Goal: Task Accomplishment & Management: Use online tool/utility

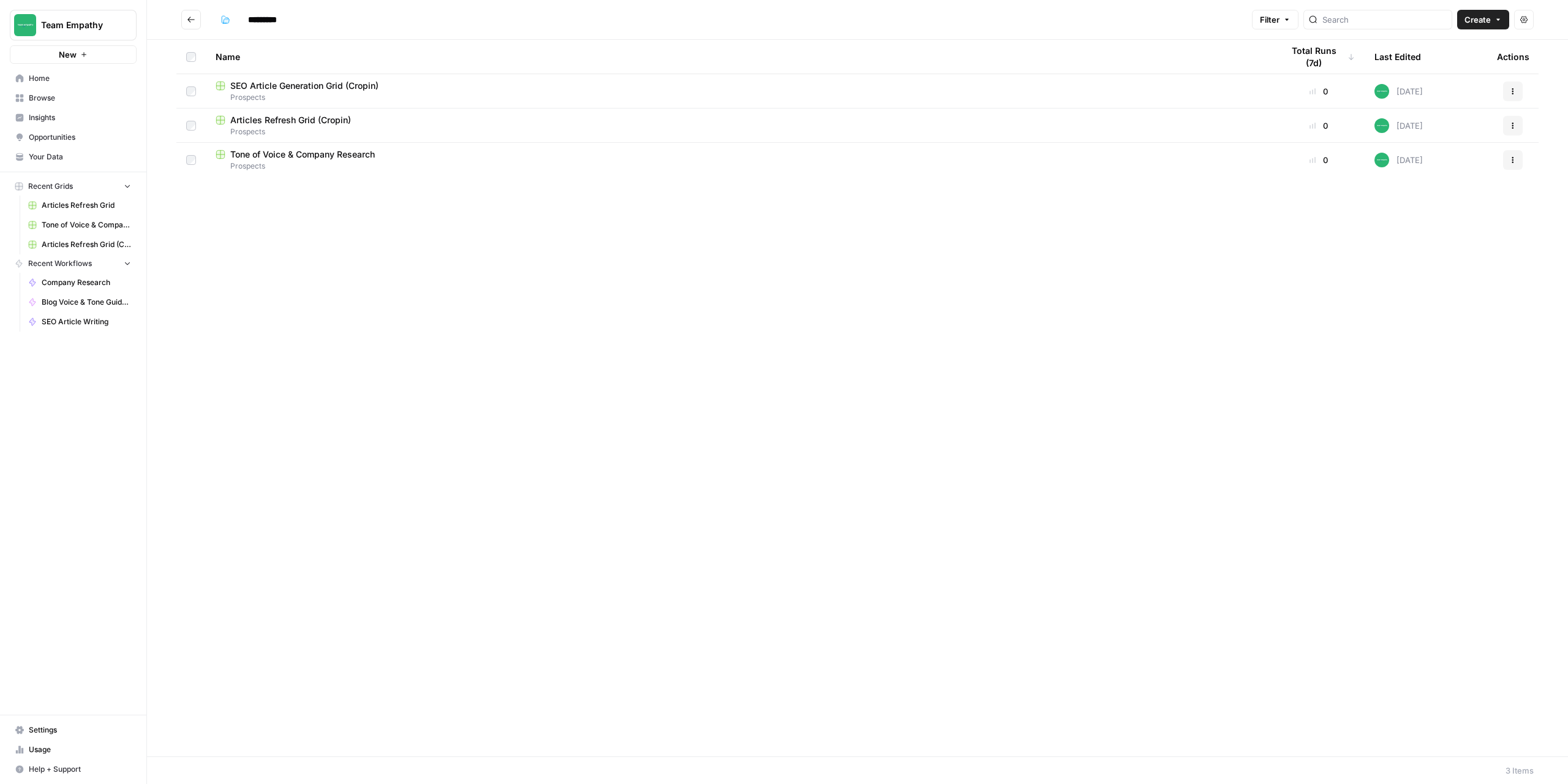
click at [298, 84] on span "SEO Article Generation Grid (Cropin)" at bounding box center [304, 86] width 148 height 12
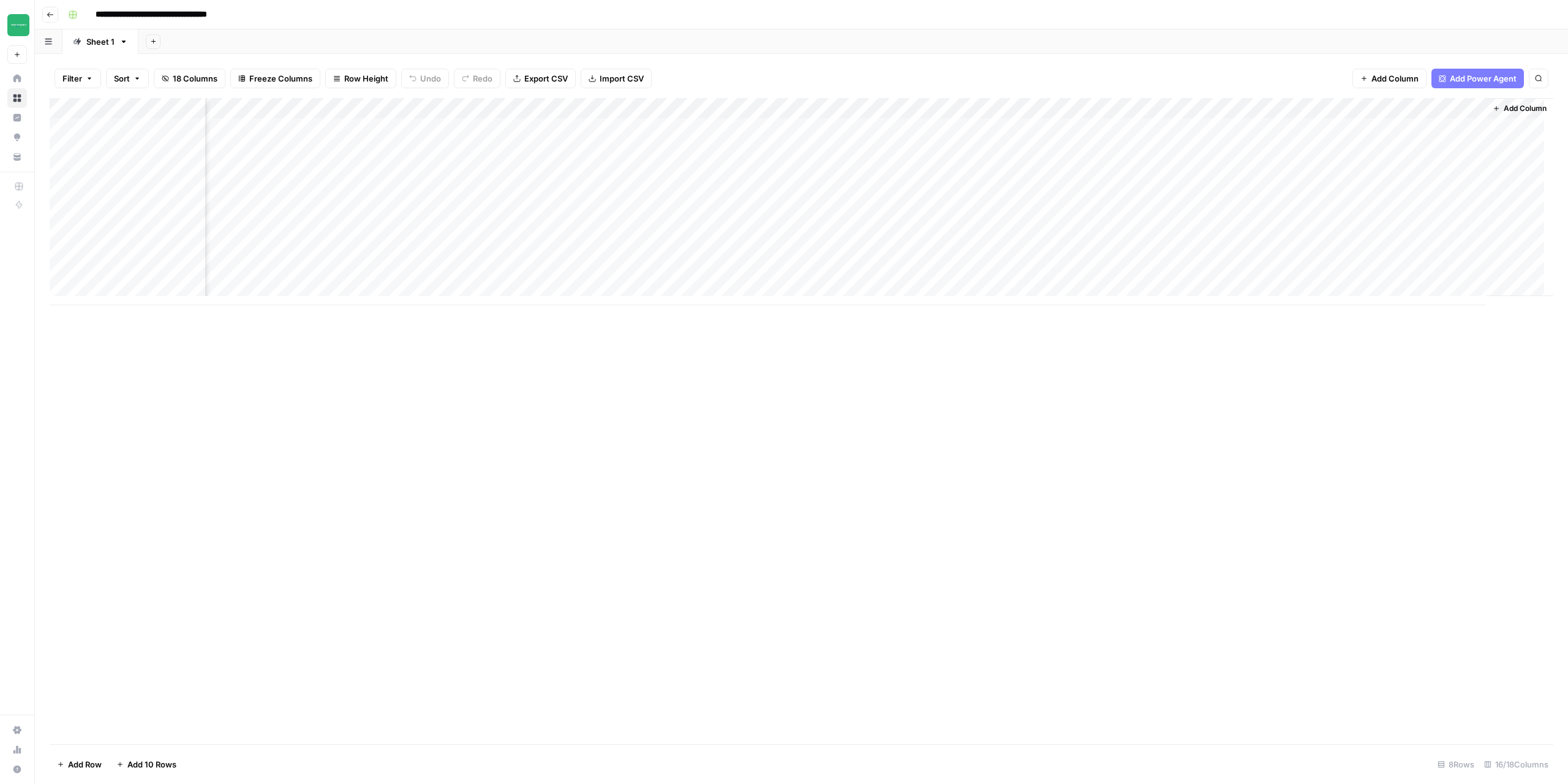
scroll to position [0, 523]
click at [629, 109] on div "Add Column" at bounding box center [801, 202] width 1504 height 207
click at [586, 228] on span "Edit Workflow" at bounding box center [607, 228] width 107 height 12
click at [53, 19] on button "Go back" at bounding box center [50, 14] width 16 height 16
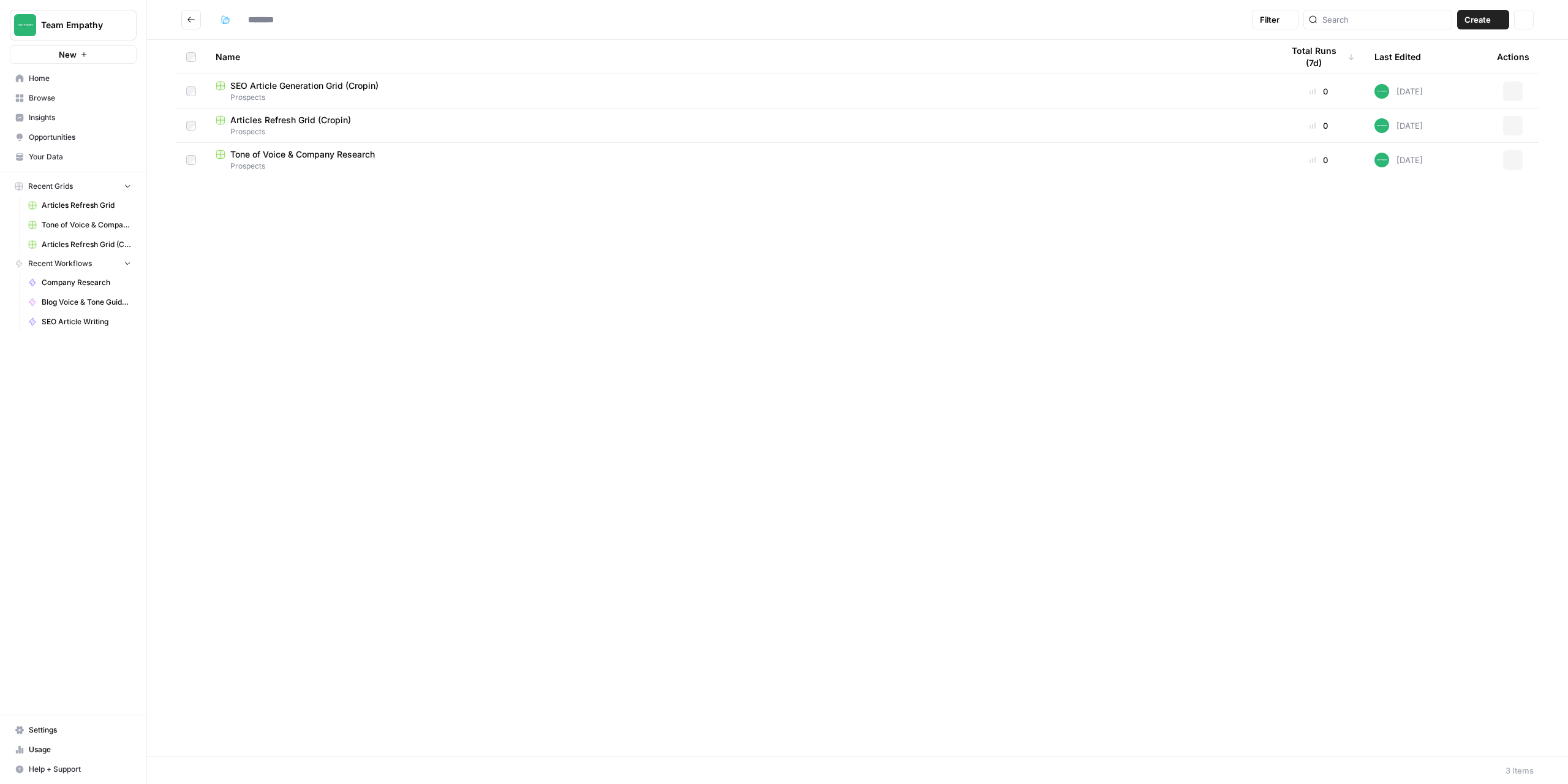
click at [30, 27] on img "Workspace: Team Empathy" at bounding box center [26, 26] width 22 height 22
type input "*********"
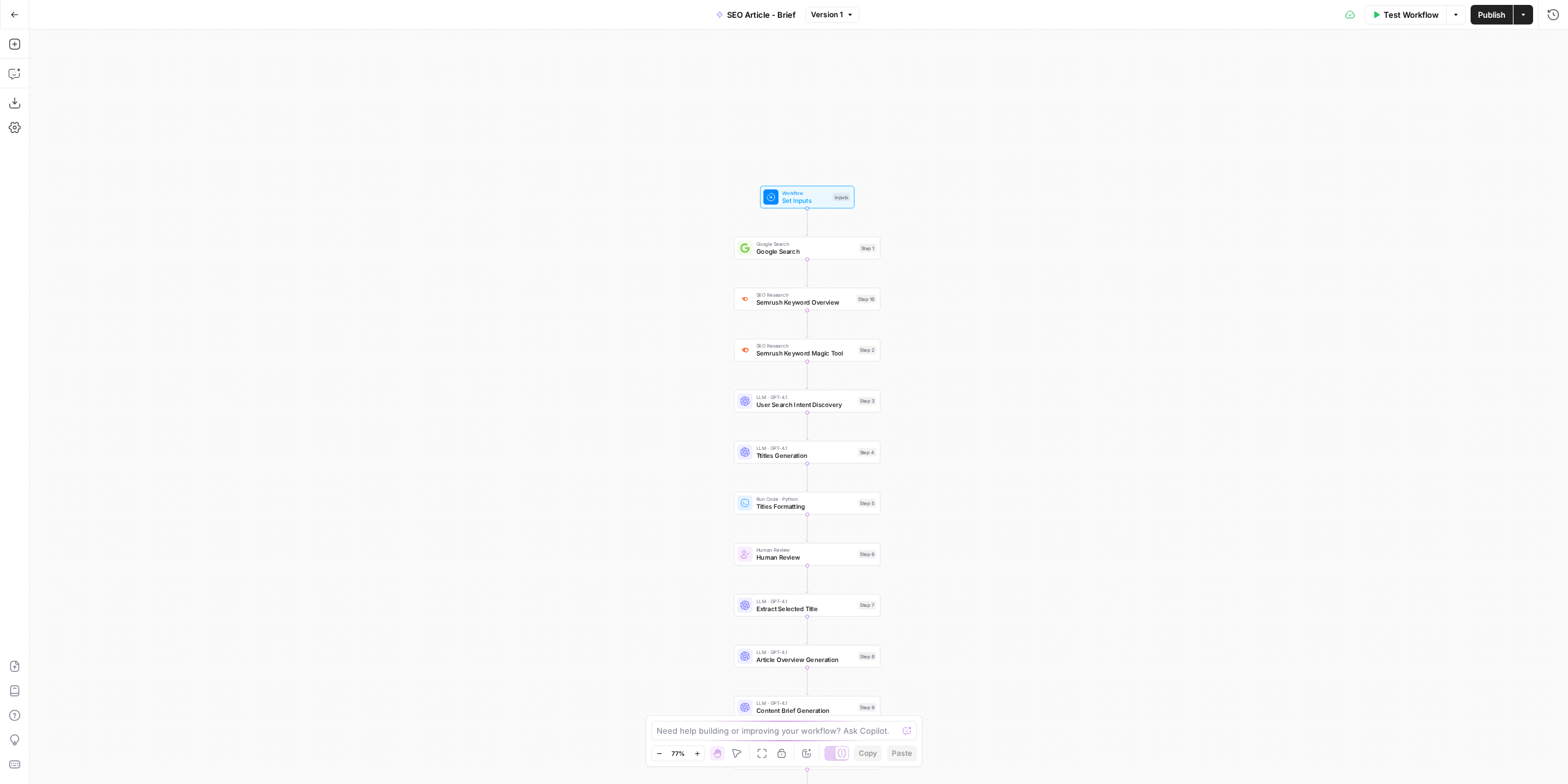
drag, startPoint x: 983, startPoint y: 339, endPoint x: 986, endPoint y: 509, distance: 170.0
click at [986, 510] on div "Workflow Set Inputs Inputs Google Search Google Search Step 1 SEO Research Semr…" at bounding box center [799, 406] width 1539 height 755
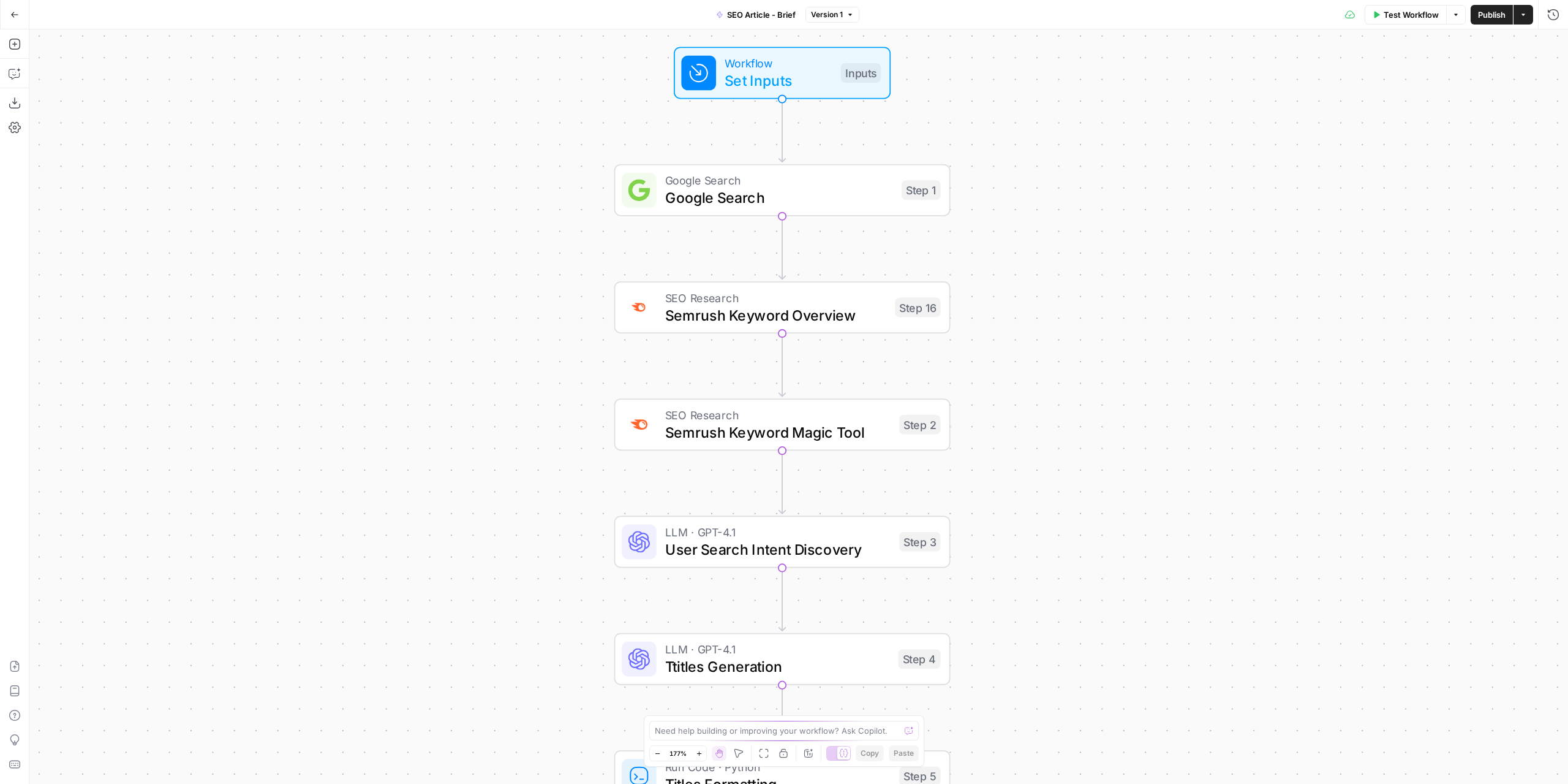
drag, startPoint x: 1109, startPoint y: 371, endPoint x: 1109, endPoint y: 364, distance: 7.0
click at [1109, 364] on div "Workflow Set Inputs Inputs Google Search Google Search Step 1 SEO Research Semr…" at bounding box center [799, 406] width 1539 height 755
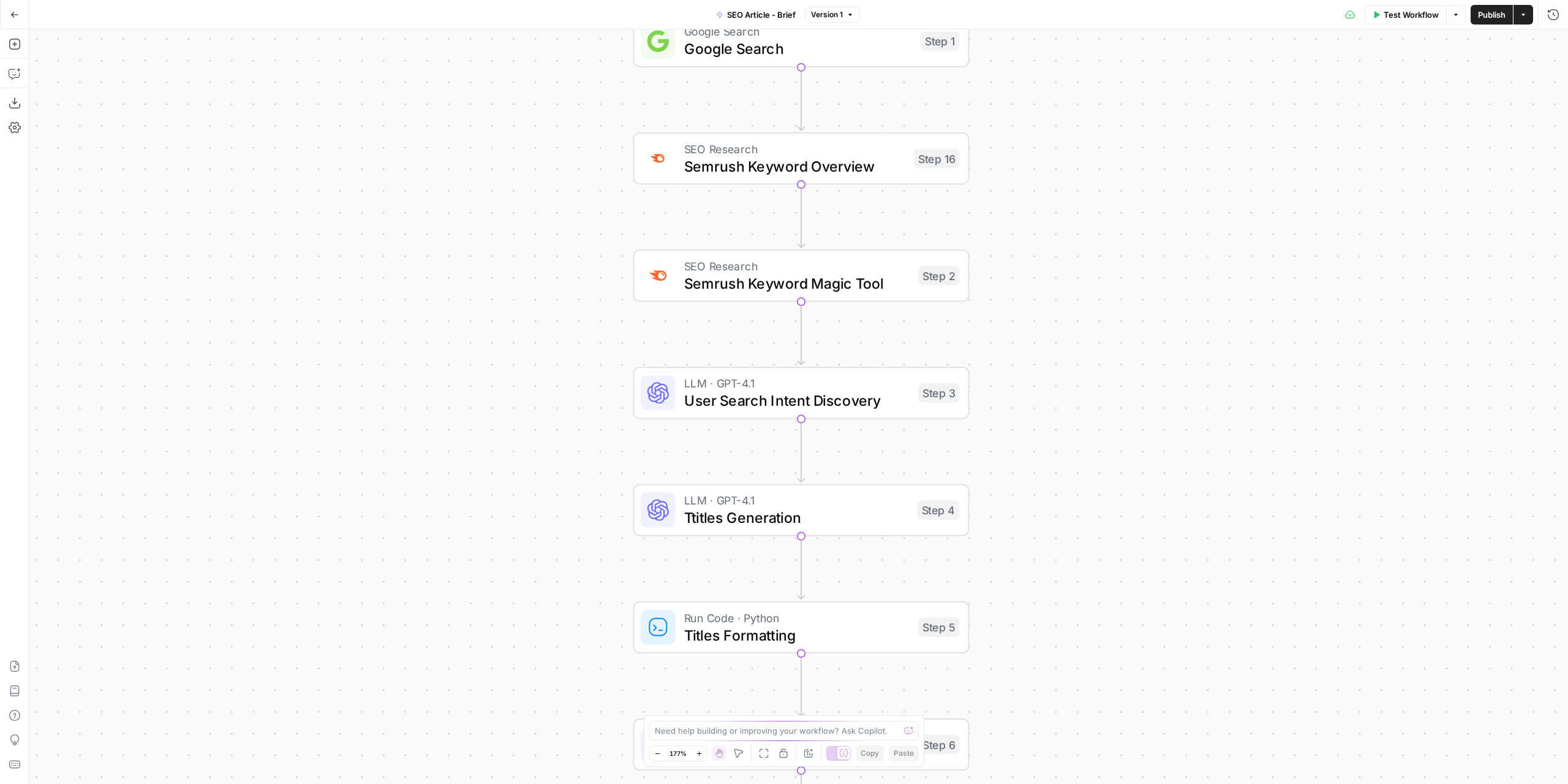
drag, startPoint x: 1136, startPoint y: 385, endPoint x: 1066, endPoint y: 197, distance: 200.6
click at [1157, 223] on div "Workflow Set Inputs Inputs Google Search Google Search Step 1 SEO Research Semr…" at bounding box center [799, 406] width 1539 height 755
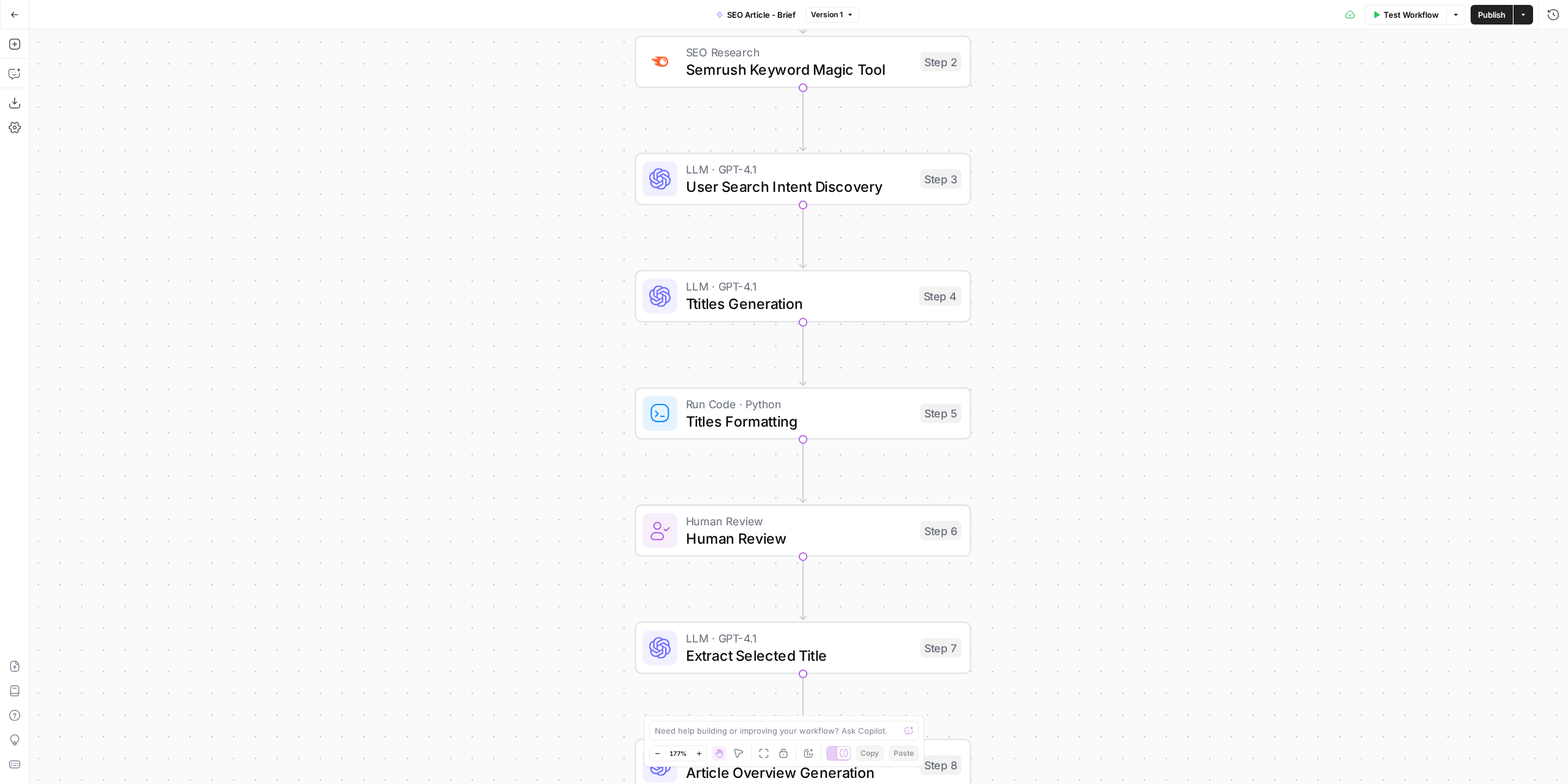
drag, startPoint x: 1169, startPoint y: 421, endPoint x: 1170, endPoint y: 232, distance: 189.0
click at [1170, 232] on div "Workflow Set Inputs Inputs Google Search Google Search Step 1 SEO Research Semr…" at bounding box center [799, 406] width 1539 height 755
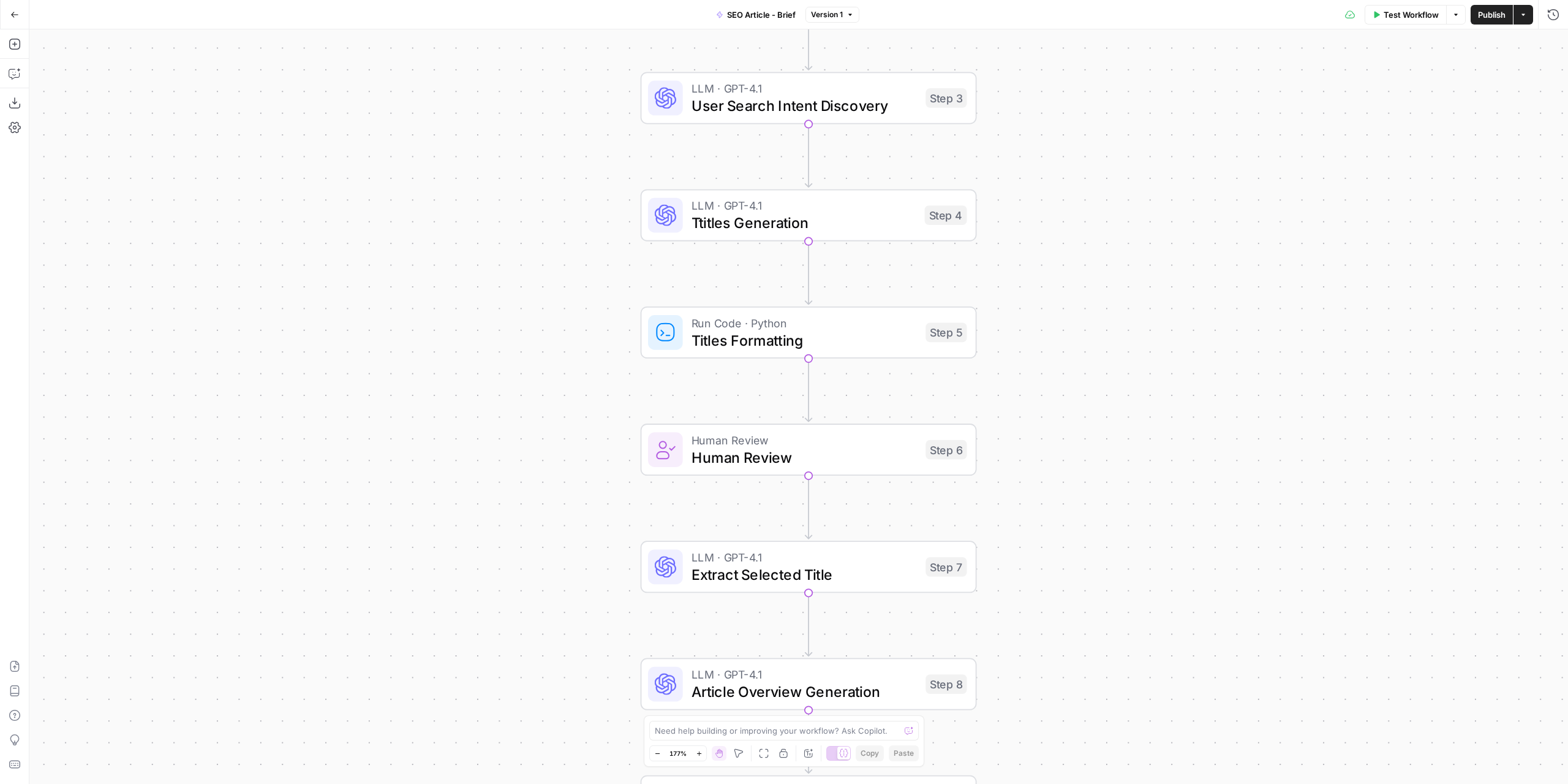
drag, startPoint x: 1120, startPoint y: 363, endPoint x: 1124, endPoint y: 309, distance: 54.1
click at [1124, 309] on div "Workflow Set Inputs Inputs Google Search Google Search Step 1 SEO Research Semr…" at bounding box center [799, 406] width 1539 height 755
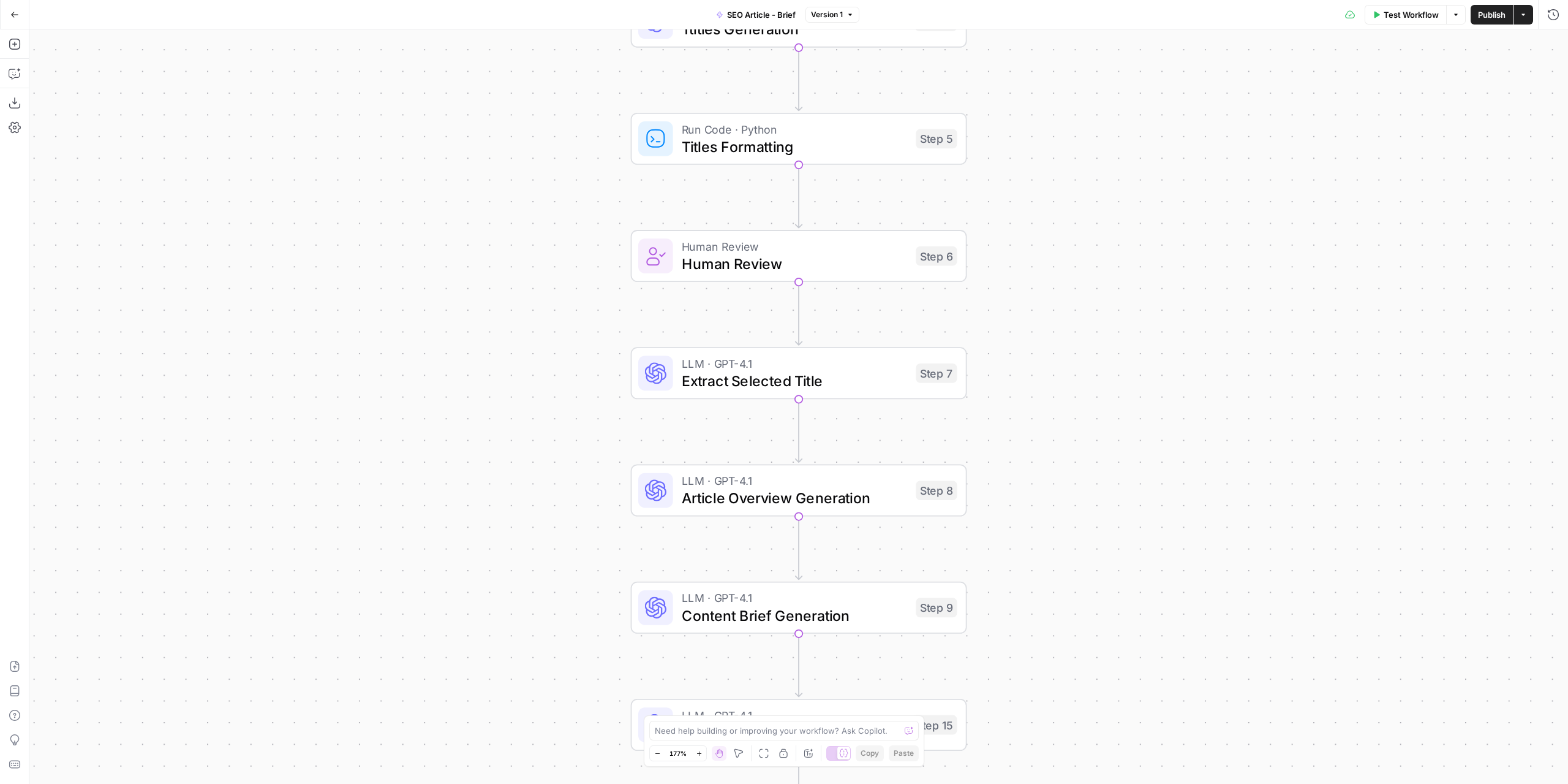
drag, startPoint x: 1118, startPoint y: 432, endPoint x: 1106, endPoint y: 272, distance: 160.4
click at [1106, 272] on div "Workflow Set Inputs Inputs Google Search Google Search Step 1 SEO Research Semr…" at bounding box center [799, 406] width 1539 height 755
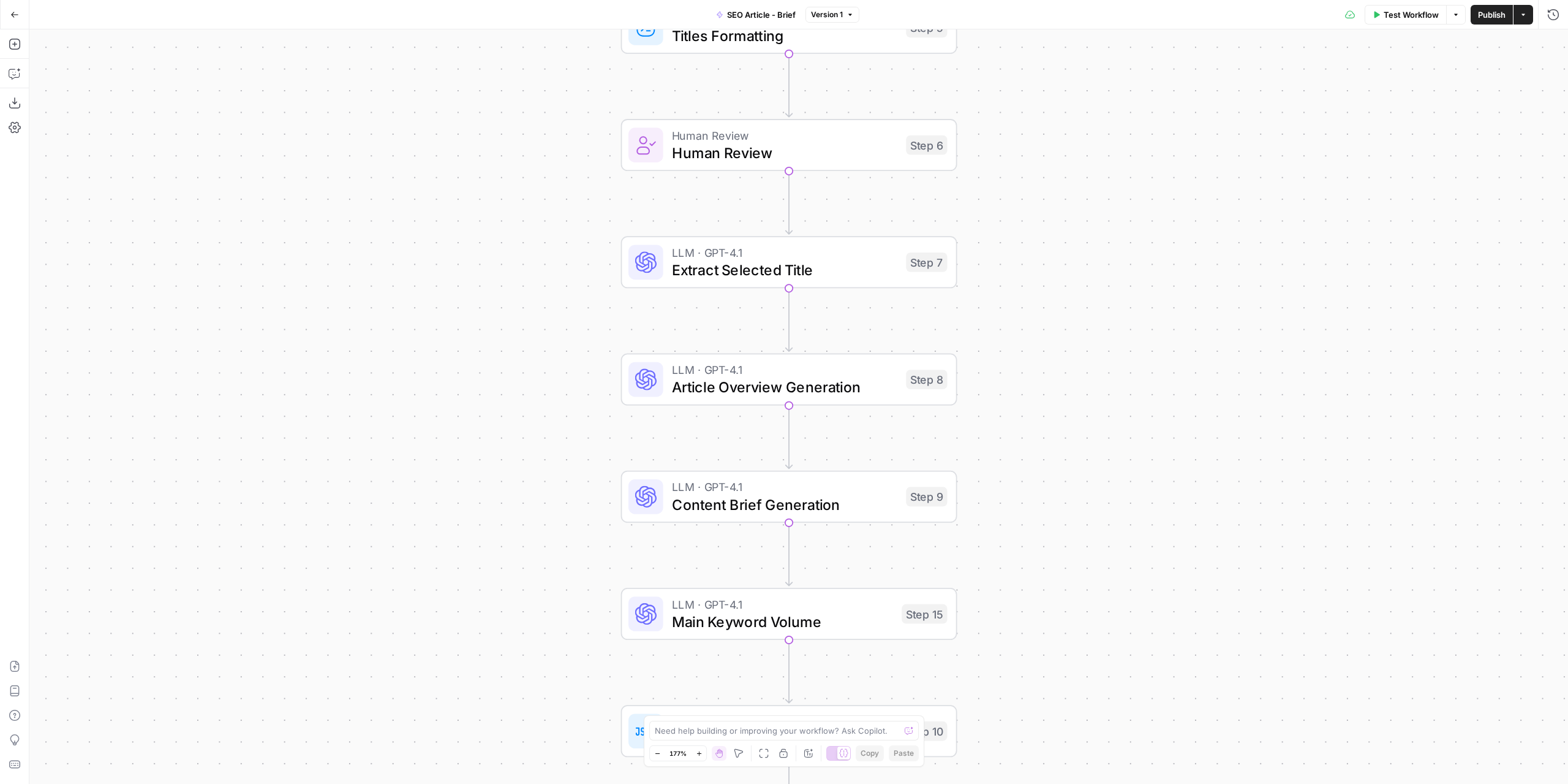
drag, startPoint x: 1114, startPoint y: 319, endPoint x: 1110, endPoint y: 248, distance: 71.1
click at [1110, 248] on div "Workflow Set Inputs Inputs Google Search Google Search Step 1 SEO Research Semr…" at bounding box center [799, 406] width 1539 height 755
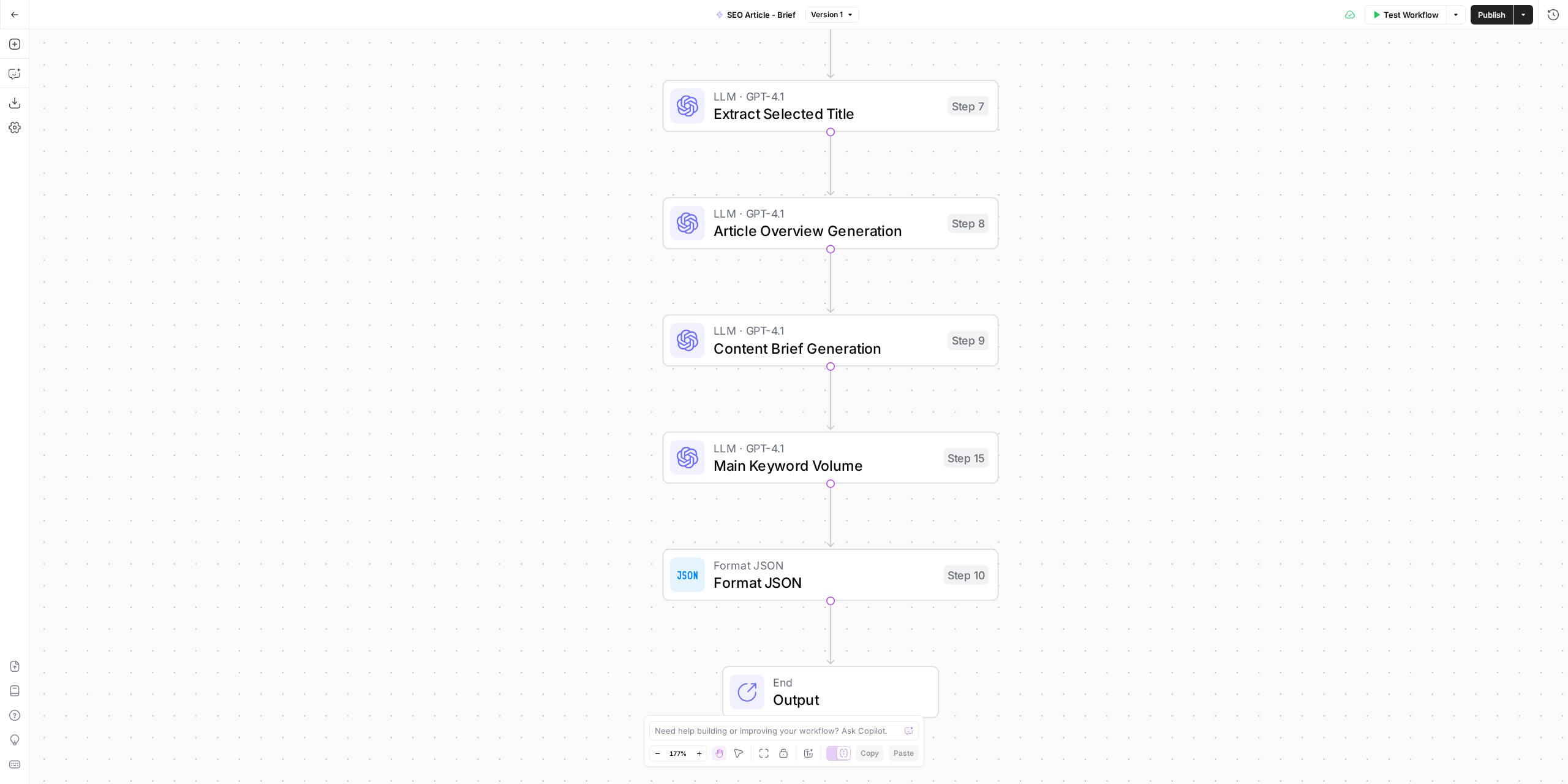
drag, startPoint x: 1113, startPoint y: 359, endPoint x: 1175, endPoint y: 313, distance: 77.2
click at [1175, 313] on div "Workflow Set Inputs Inputs Google Search Google Search Step 1 SEO Research Semr…" at bounding box center [799, 406] width 1539 height 755
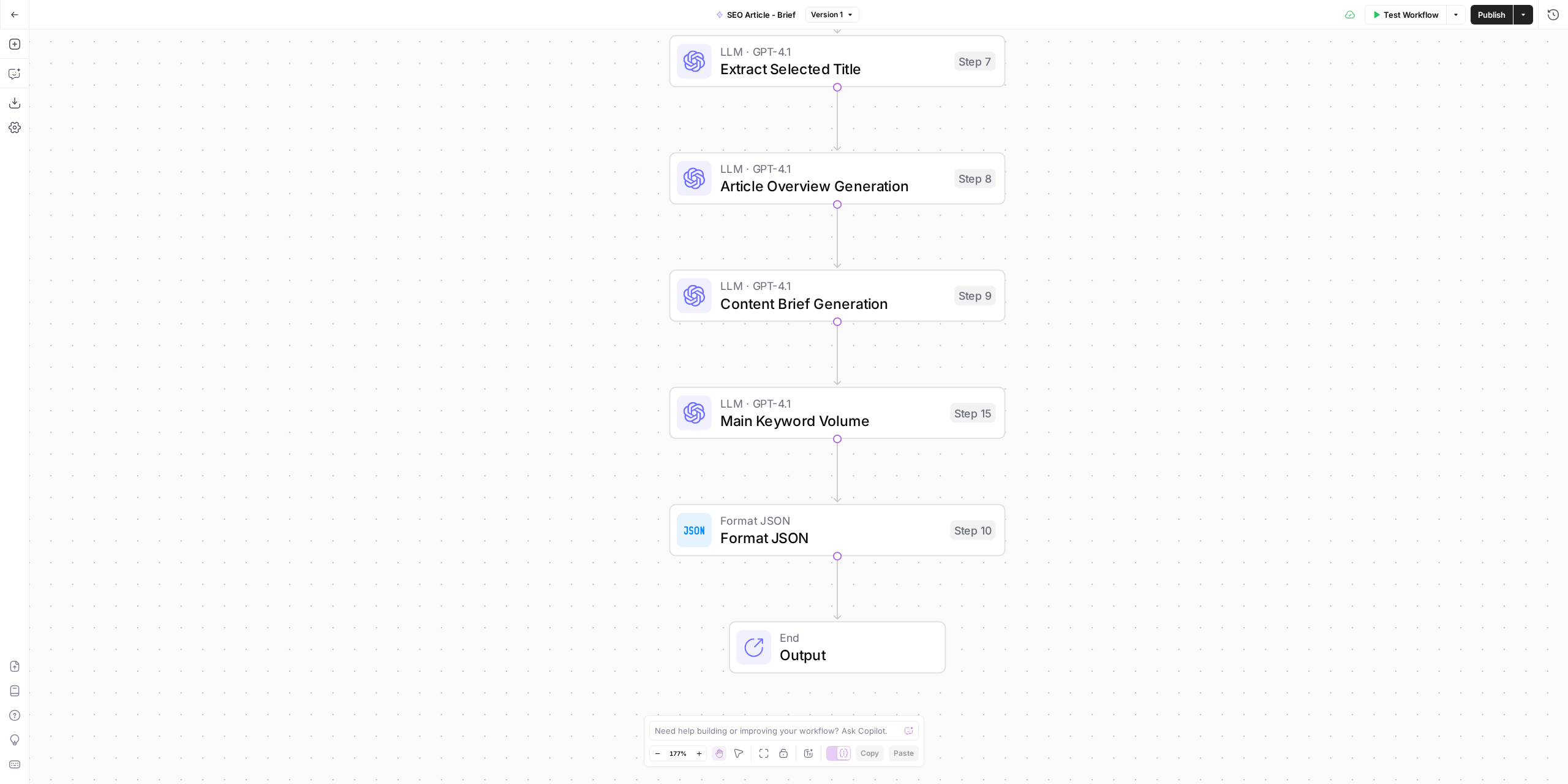
drag, startPoint x: 1115, startPoint y: 400, endPoint x: 1120, endPoint y: 328, distance: 72.2
click at [1120, 328] on div "Workflow Set Inputs Inputs Google Search Google Search Step 1 SEO Research Semr…" at bounding box center [799, 406] width 1539 height 755
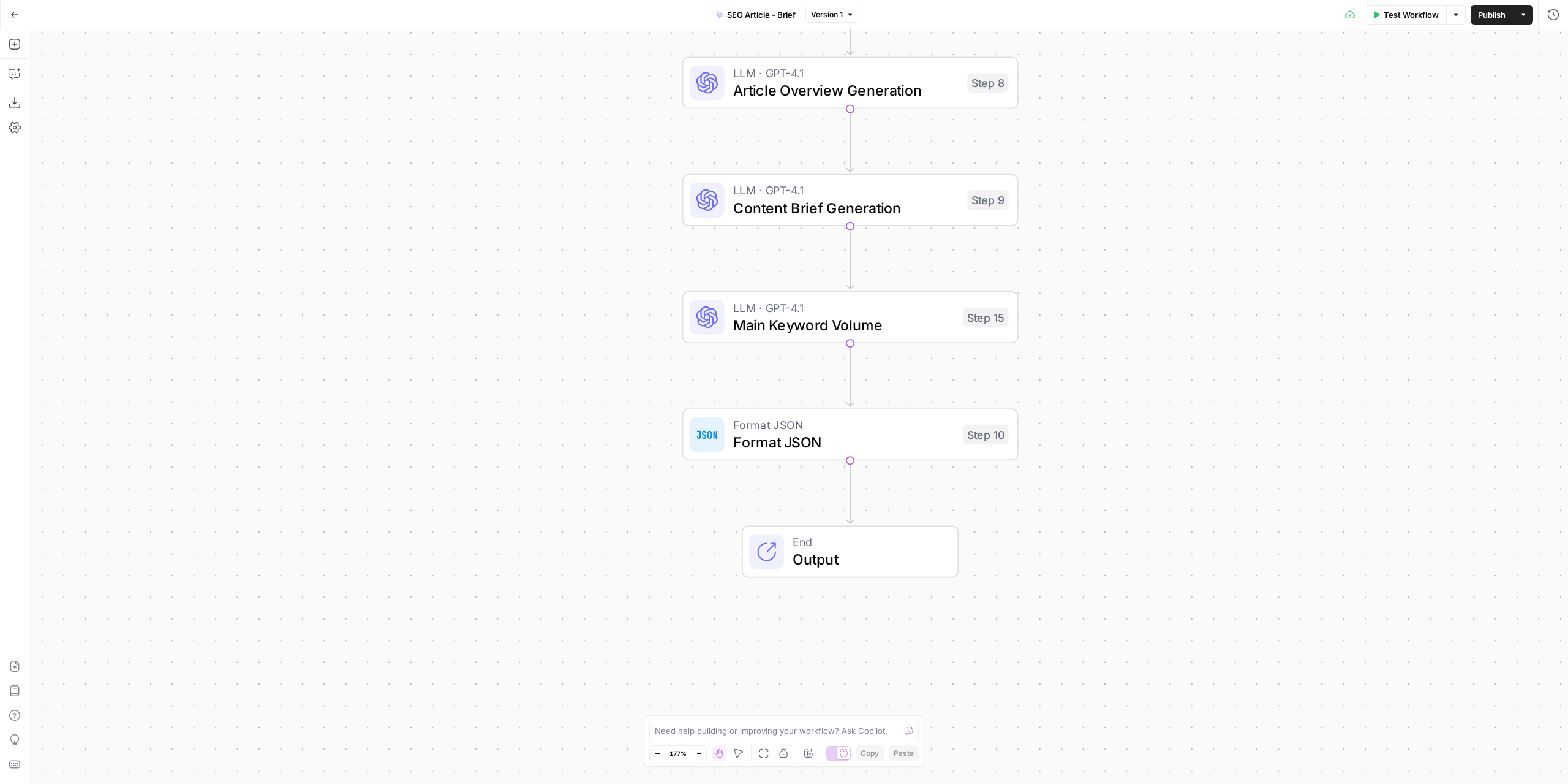
drag, startPoint x: 1157, startPoint y: 338, endPoint x: 1161, endPoint y: 306, distance: 32.2
click at [1161, 306] on div "Workflow Set Inputs Inputs Google Search Google Search Step 1 SEO Research Semr…" at bounding box center [799, 406] width 1539 height 755
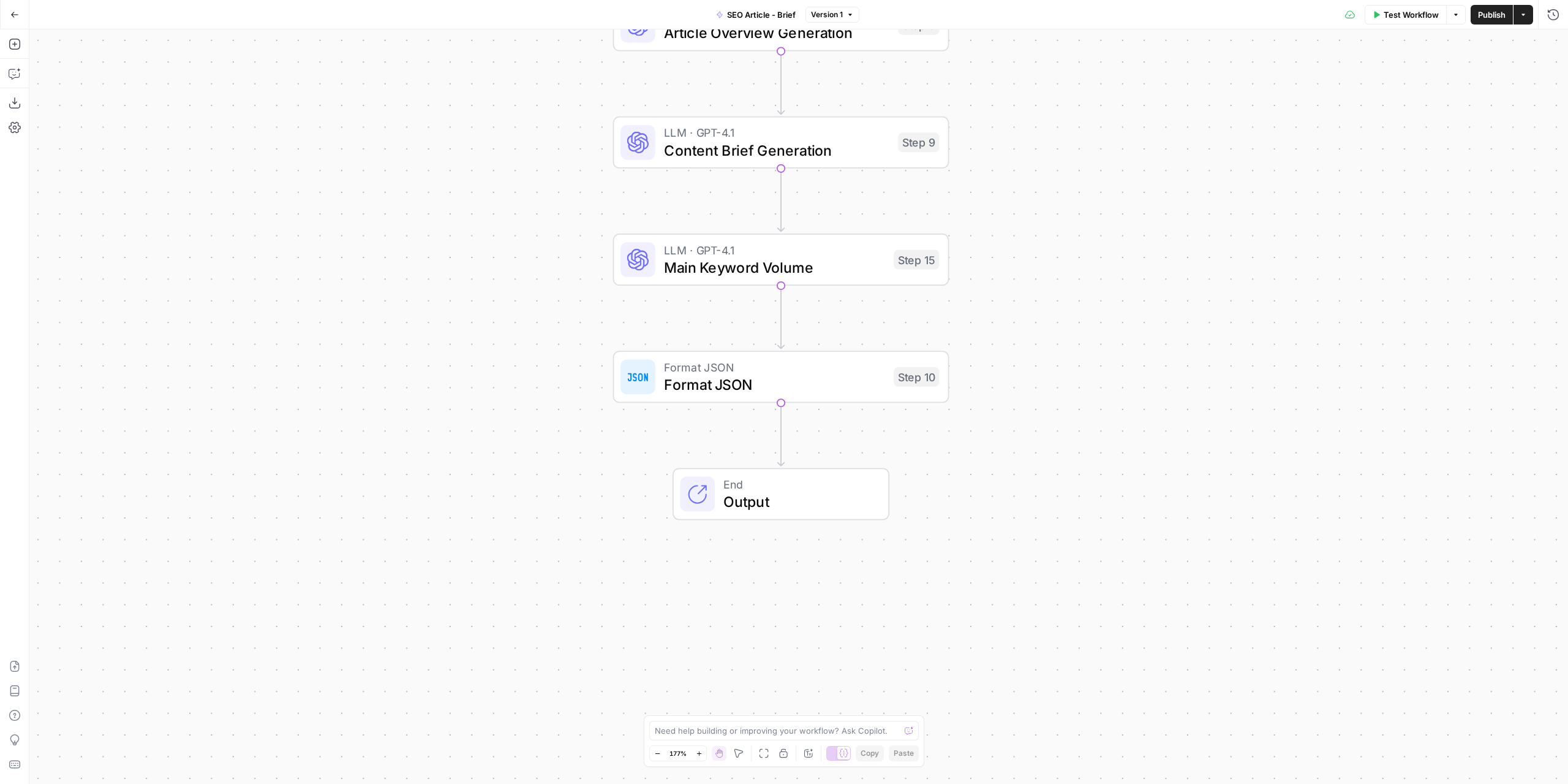
drag, startPoint x: 1167, startPoint y: 361, endPoint x: 1099, endPoint y: 306, distance: 87.5
click at [1099, 306] on div "Workflow Set Inputs Inputs Google Search Google Search Step 1 SEO Research Semr…" at bounding box center [799, 406] width 1539 height 755
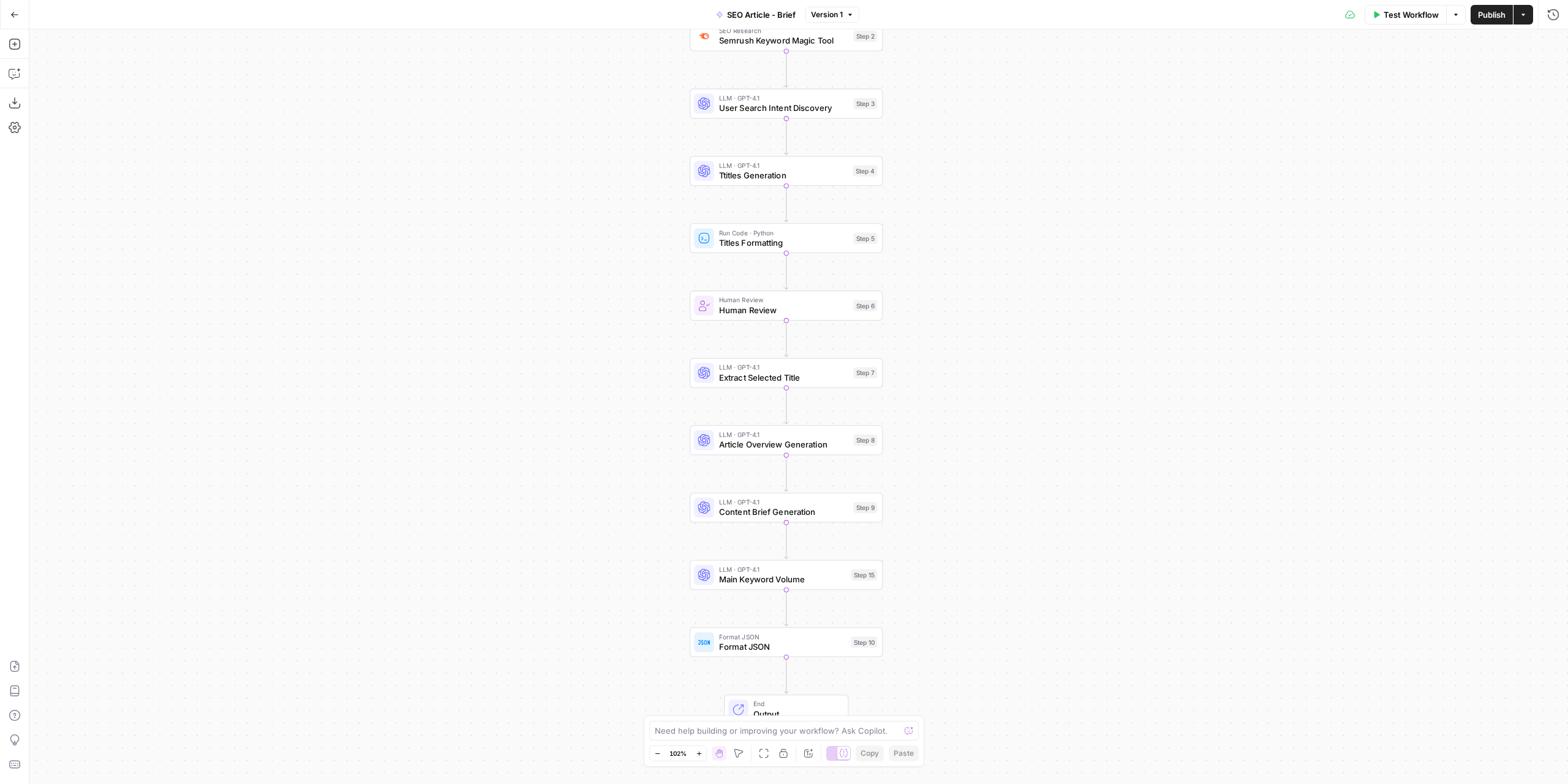
drag, startPoint x: 1111, startPoint y: 192, endPoint x: 1014, endPoint y: 537, distance: 358.4
click at [1015, 537] on div "Workflow Set Inputs Inputs Google Search Google Search Step 1 SEO Research Semr…" at bounding box center [799, 406] width 1539 height 755
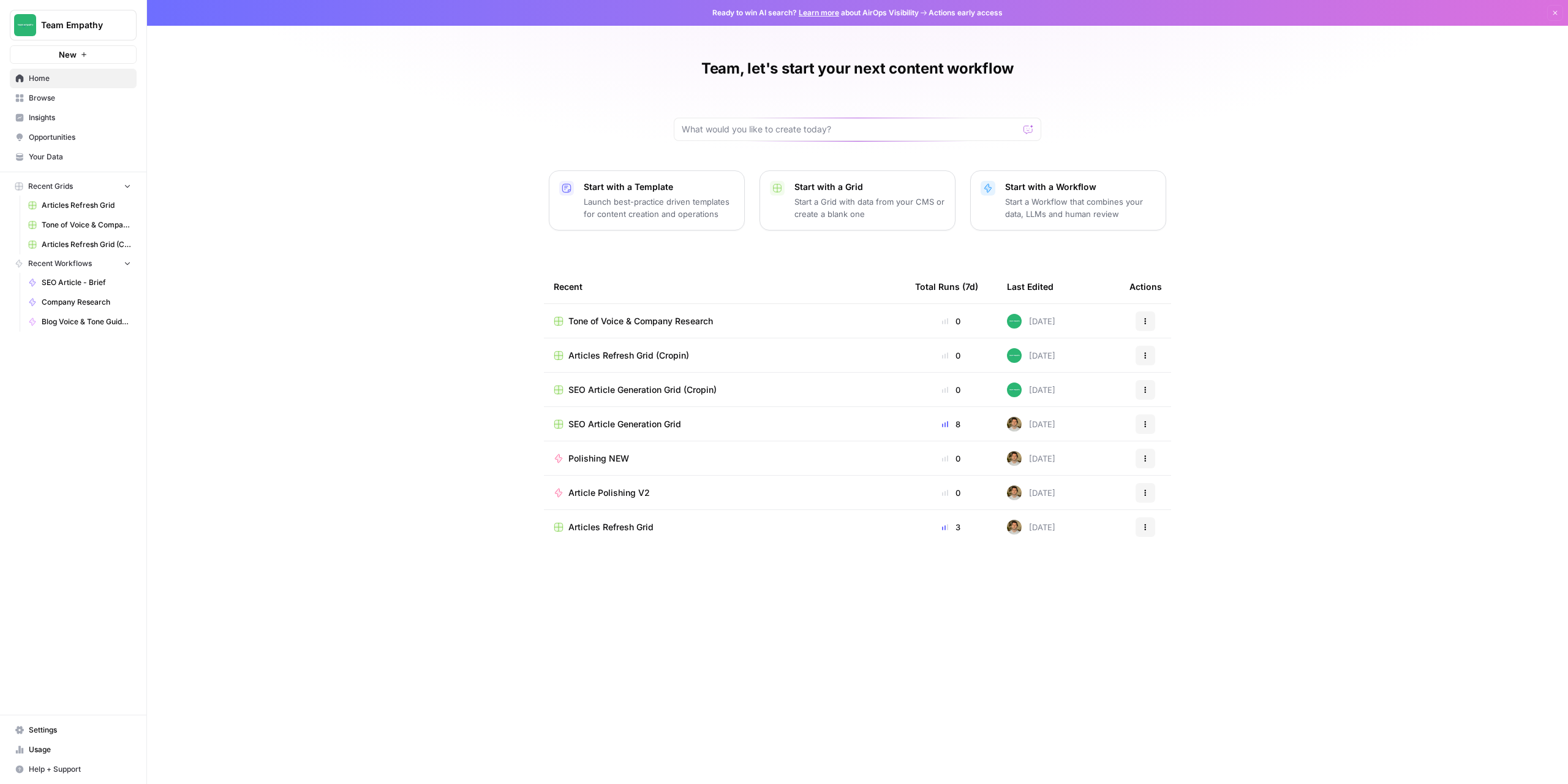
click at [65, 98] on span "Browse" at bounding box center [80, 98] width 102 height 11
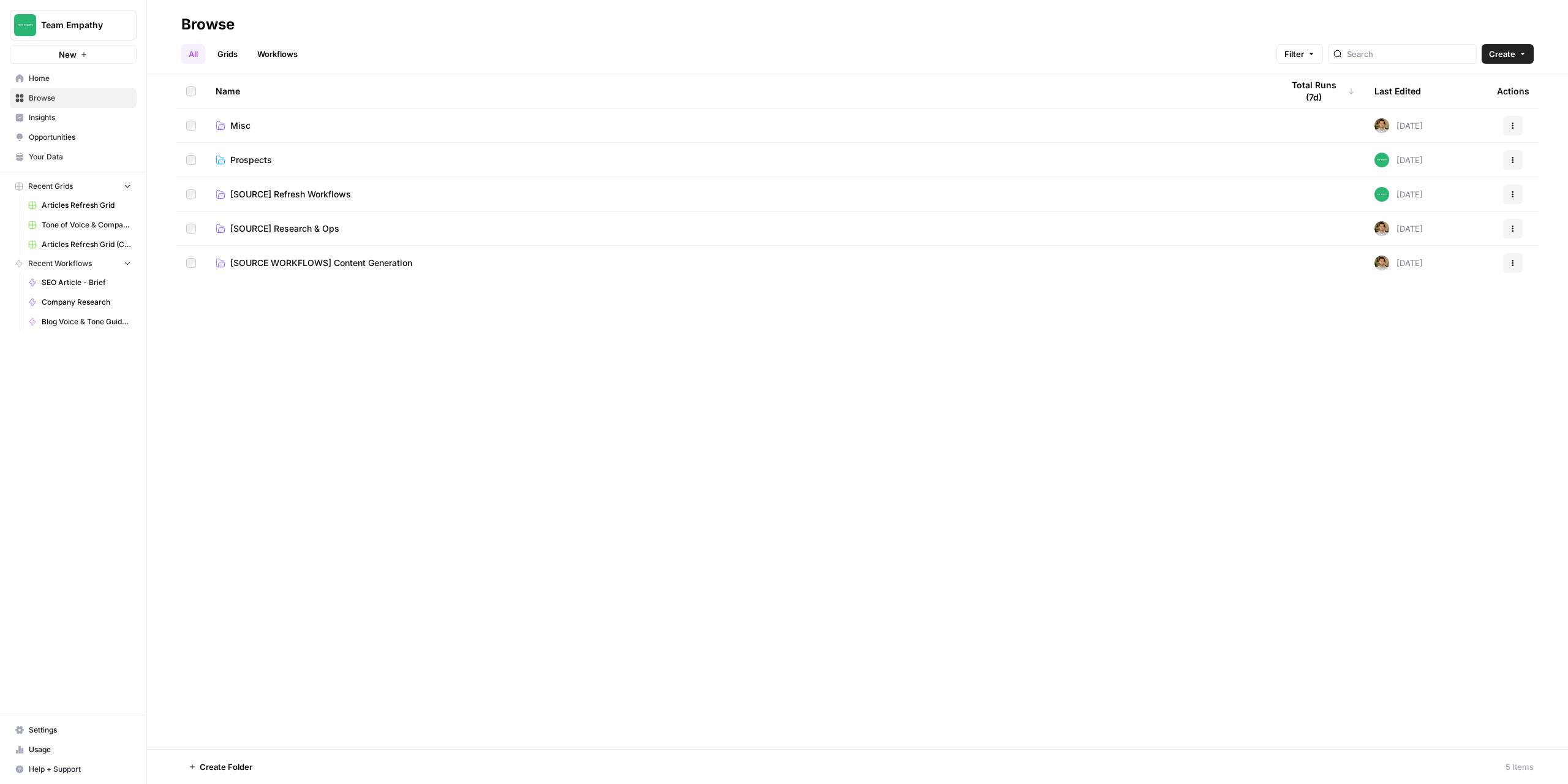
click at [236, 159] on span "Prospects" at bounding box center [251, 160] width 42 height 12
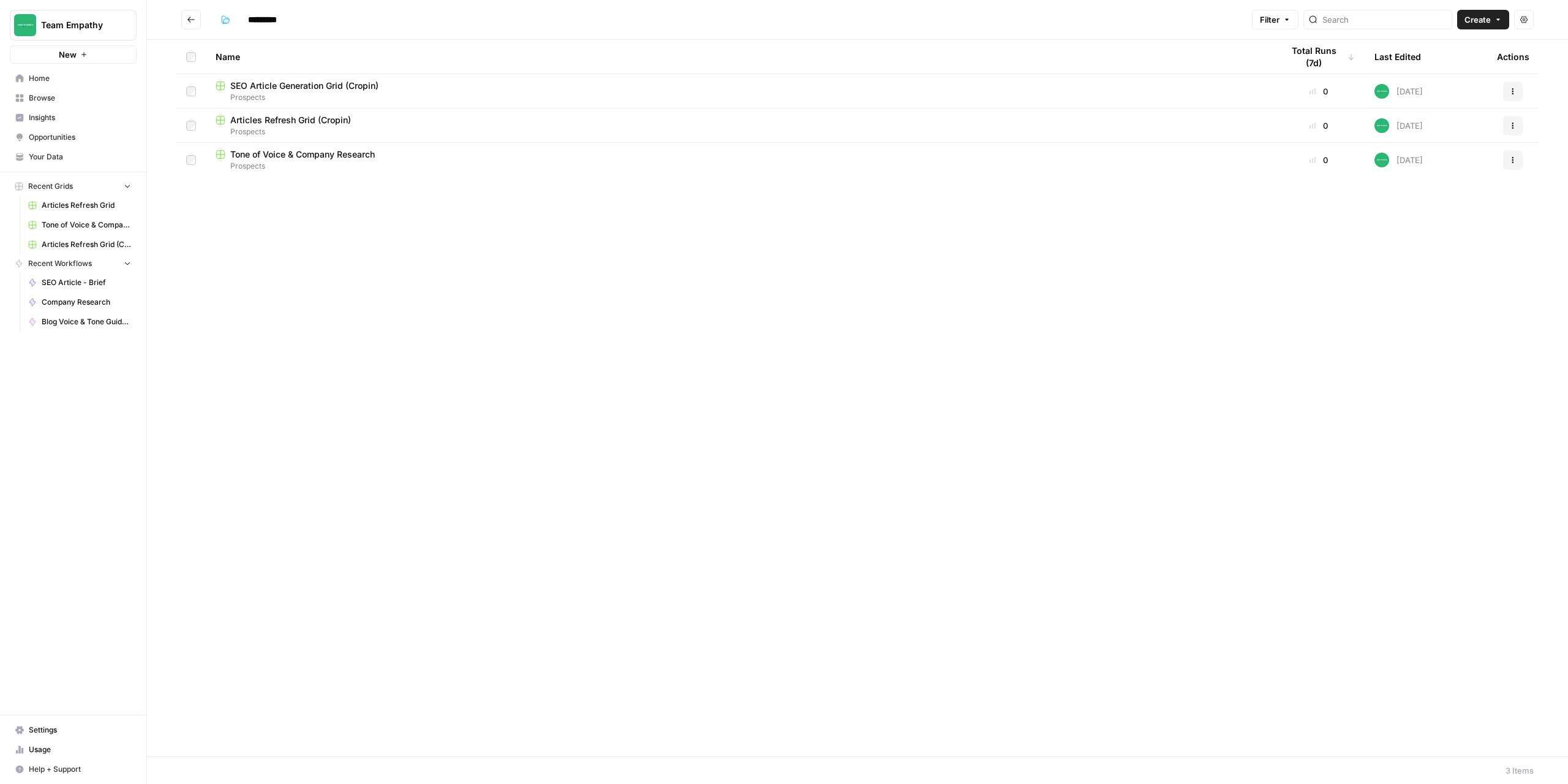
click at [321, 151] on span "Tone of Voice & Company Research" at bounding box center [302, 154] width 145 height 12
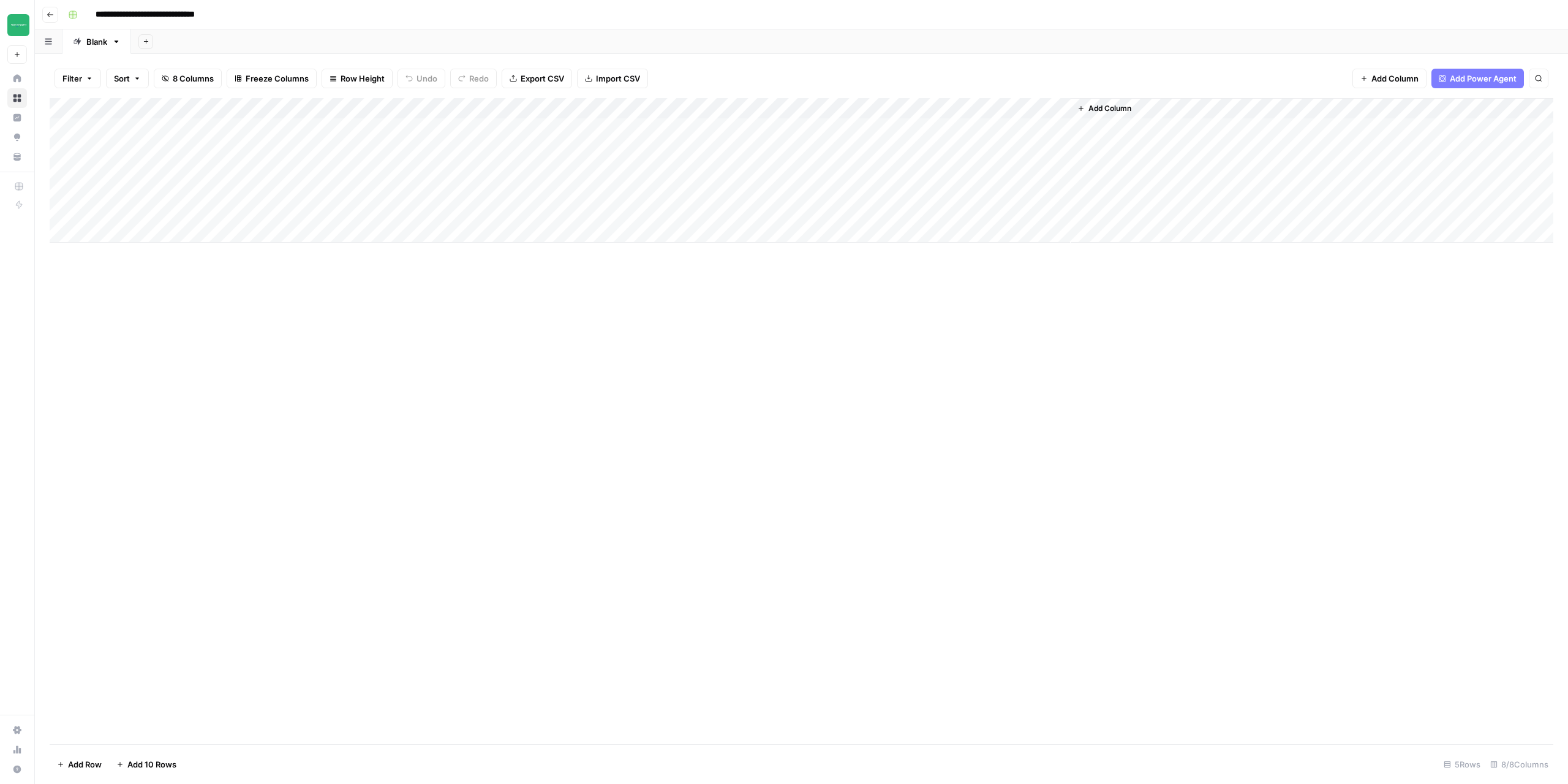
click at [140, 152] on div "Add Column" at bounding box center [801, 170] width 1504 height 145
click at [241, 147] on div "Add Column" at bounding box center [801, 170] width 1504 height 145
type textarea "*"
type textarea "**********"
click at [434, 279] on div "Add Column" at bounding box center [801, 421] width 1504 height 646
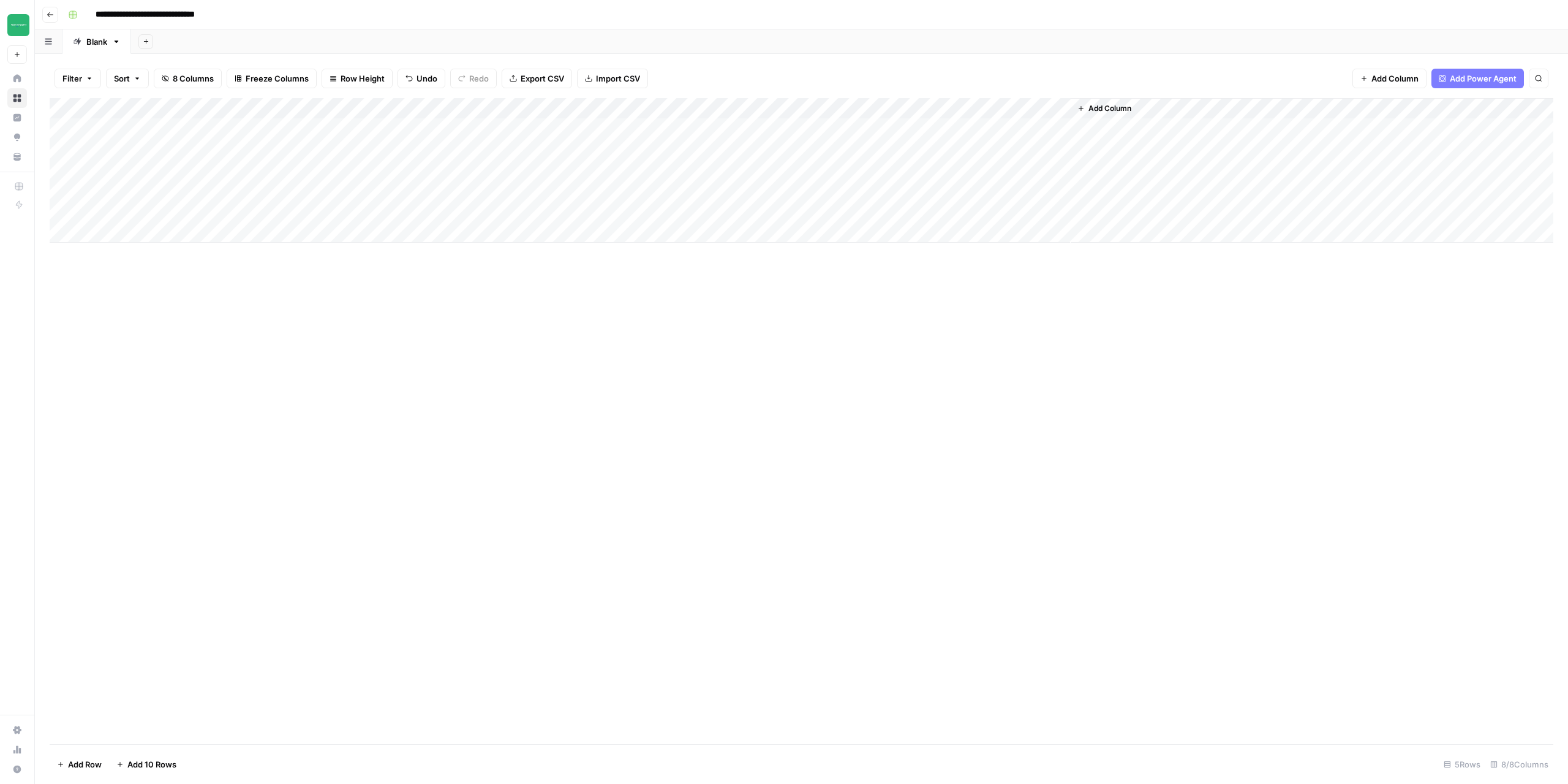
click at [340, 144] on div "Add Column" at bounding box center [801, 170] width 1504 height 145
click at [442, 149] on div "Add Column" at bounding box center [801, 170] width 1504 height 145
click at [609, 110] on div "Add Column" at bounding box center [801, 170] width 1504 height 145
click at [584, 213] on span "Configure Inputs" at bounding box center [581, 211] width 107 height 12
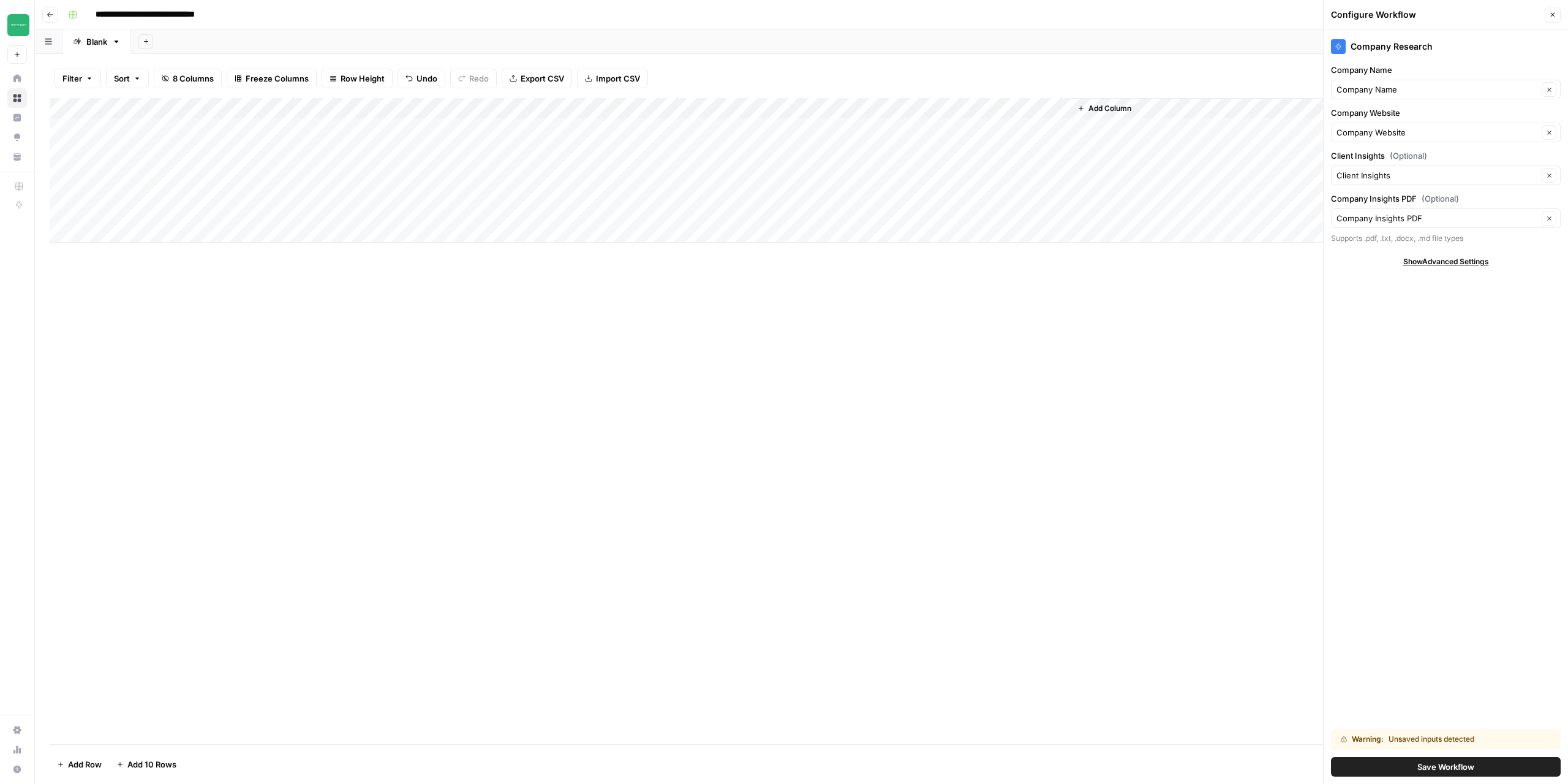
click at [1178, 330] on div "Add Column" at bounding box center [801, 421] width 1504 height 646
click at [1556, 20] on button "Close" at bounding box center [1553, 14] width 16 height 16
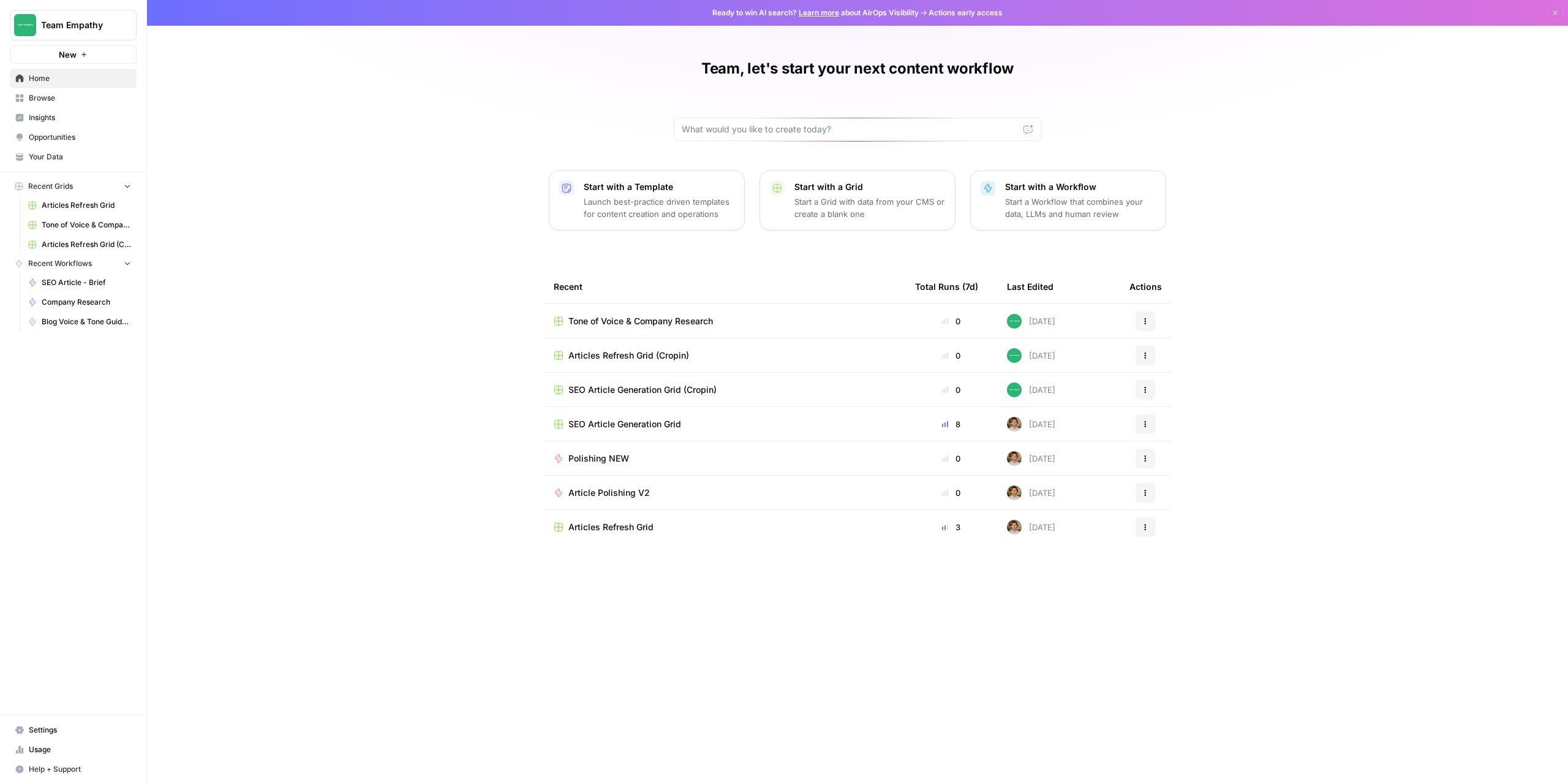
click at [673, 323] on span "Tone of Voice & Company Research" at bounding box center [640, 321] width 145 height 12
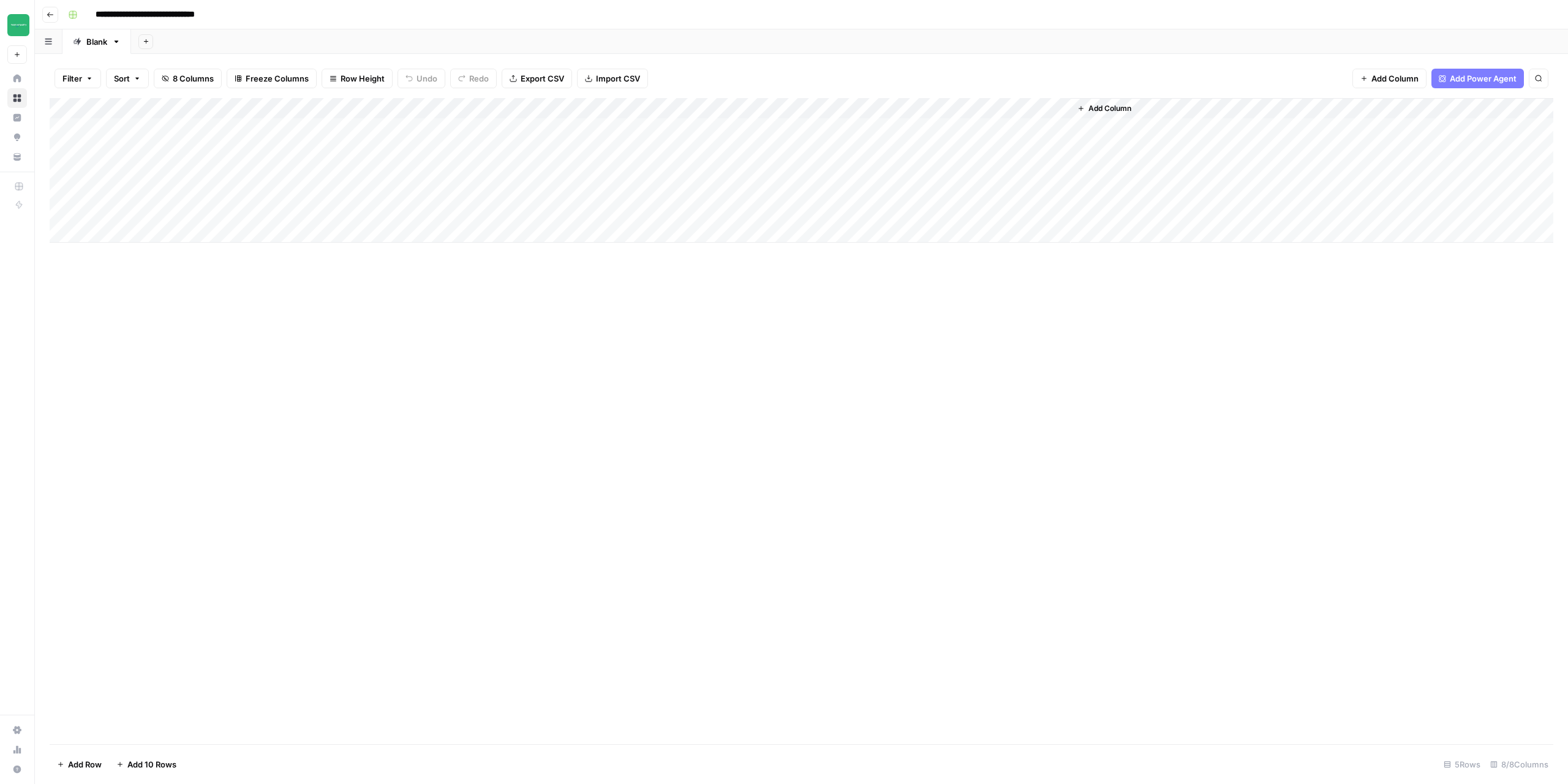
click at [566, 151] on div "Add Column" at bounding box center [801, 170] width 1504 height 145
click at [157, 169] on div "Add Column" at bounding box center [801, 170] width 1504 height 145
click at [252, 173] on div "Add Column" at bounding box center [801, 170] width 1504 height 145
click at [253, 171] on div "Add Column" at bounding box center [801, 170] width 1504 height 145
click at [253, 171] on textarea at bounding box center [306, 171] width 196 height 17
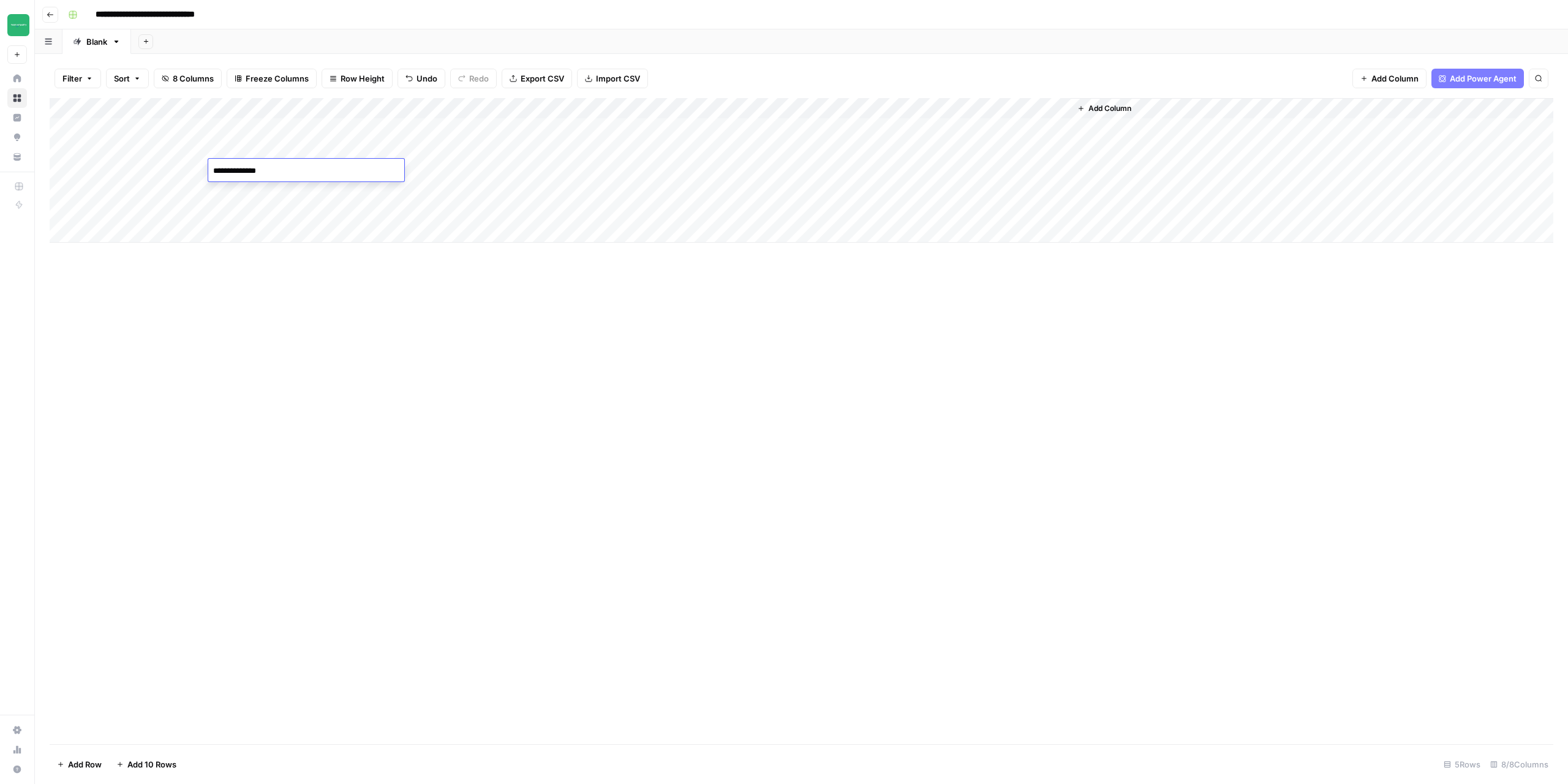
type textarea "**********"
click at [404, 315] on div "Add Column" at bounding box center [801, 421] width 1504 height 646
click at [361, 165] on div "Add Column" at bounding box center [801, 170] width 1504 height 145
click at [428, 168] on div "Add Column" at bounding box center [801, 170] width 1504 height 145
click at [491, 110] on div "Add Column" at bounding box center [801, 170] width 1504 height 145
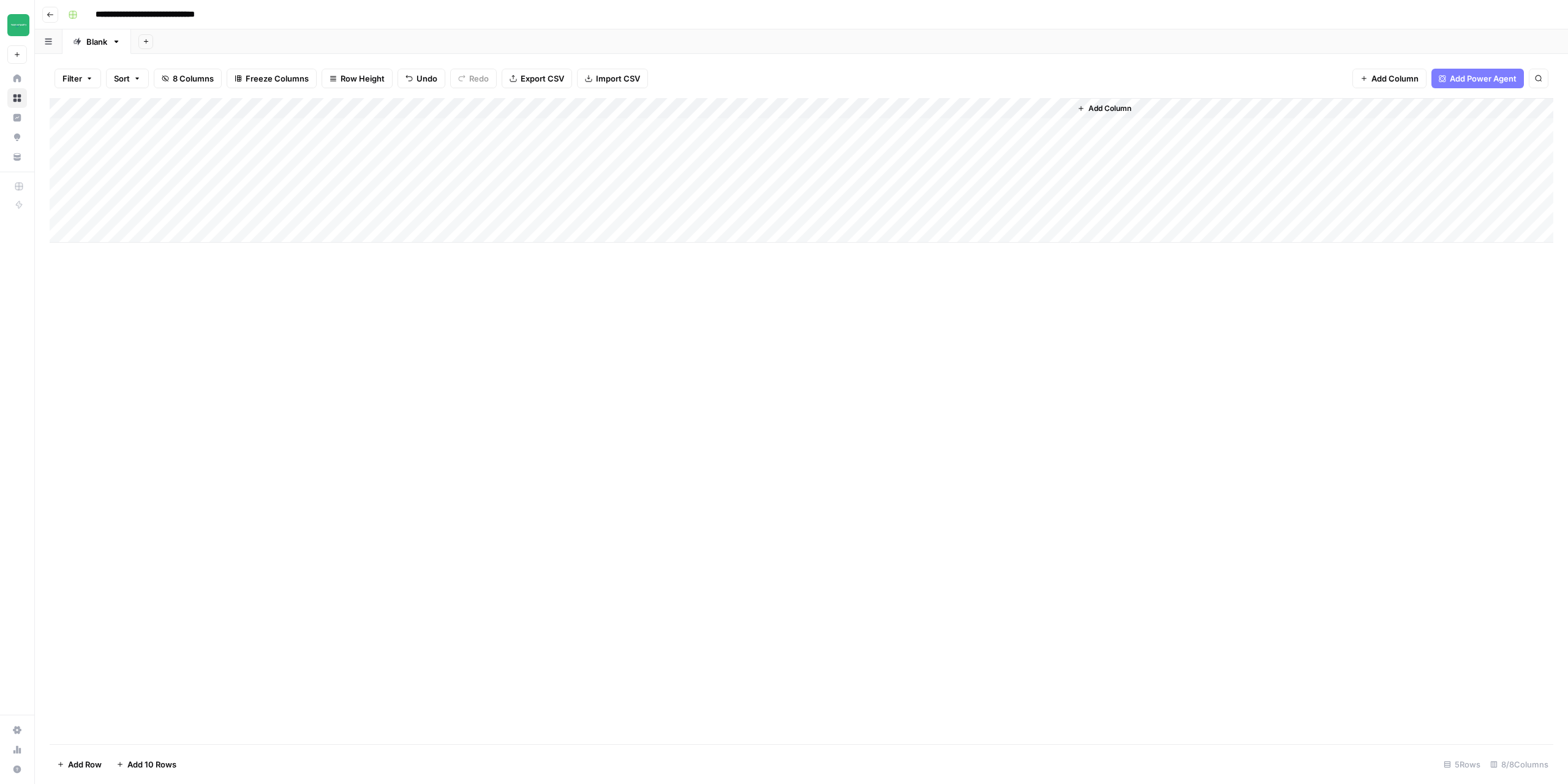
click at [607, 109] on div "Add Column" at bounding box center [801, 170] width 1504 height 145
click at [570, 211] on span "Configure Inputs" at bounding box center [581, 211] width 107 height 12
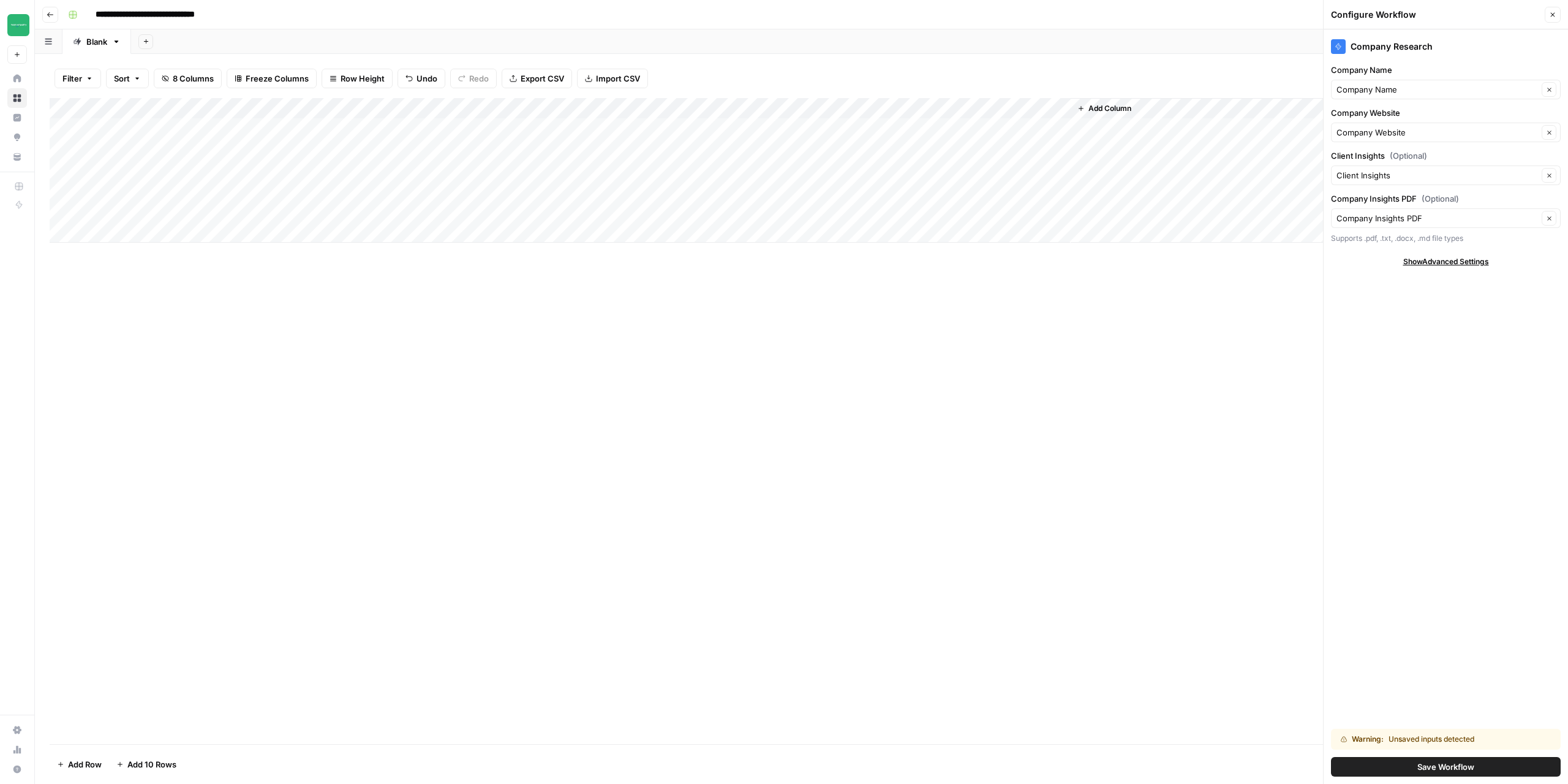
click at [431, 149] on div "Add Column" at bounding box center [801, 170] width 1504 height 145
click at [436, 148] on div "Add Column" at bounding box center [801, 170] width 1504 height 145
click at [436, 148] on textarea at bounding box center [485, 150] width 196 height 17
click at [461, 357] on div "Add Column" at bounding box center [801, 421] width 1504 height 646
click at [492, 107] on div "Add Column" at bounding box center [801, 170] width 1504 height 145
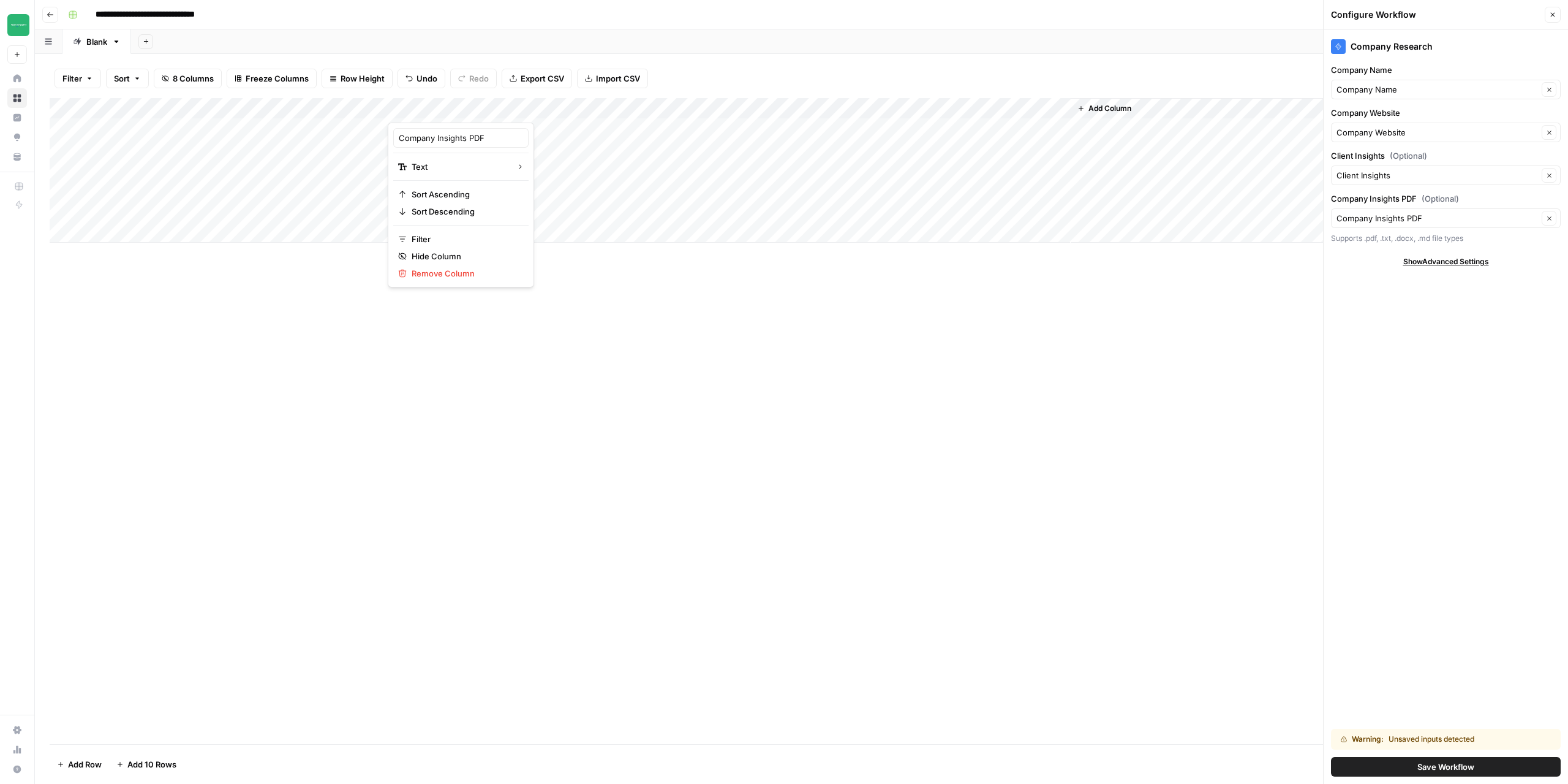
click at [640, 410] on div "Add Column" at bounding box center [801, 421] width 1504 height 646
click at [463, 438] on div "Add Column" at bounding box center [801, 421] width 1504 height 646
click at [442, 166] on div "Add Column" at bounding box center [801, 170] width 1504 height 145
click at [468, 166] on div "Add Column" at bounding box center [801, 170] width 1504 height 145
click at [468, 166] on textarea at bounding box center [485, 171] width 196 height 17
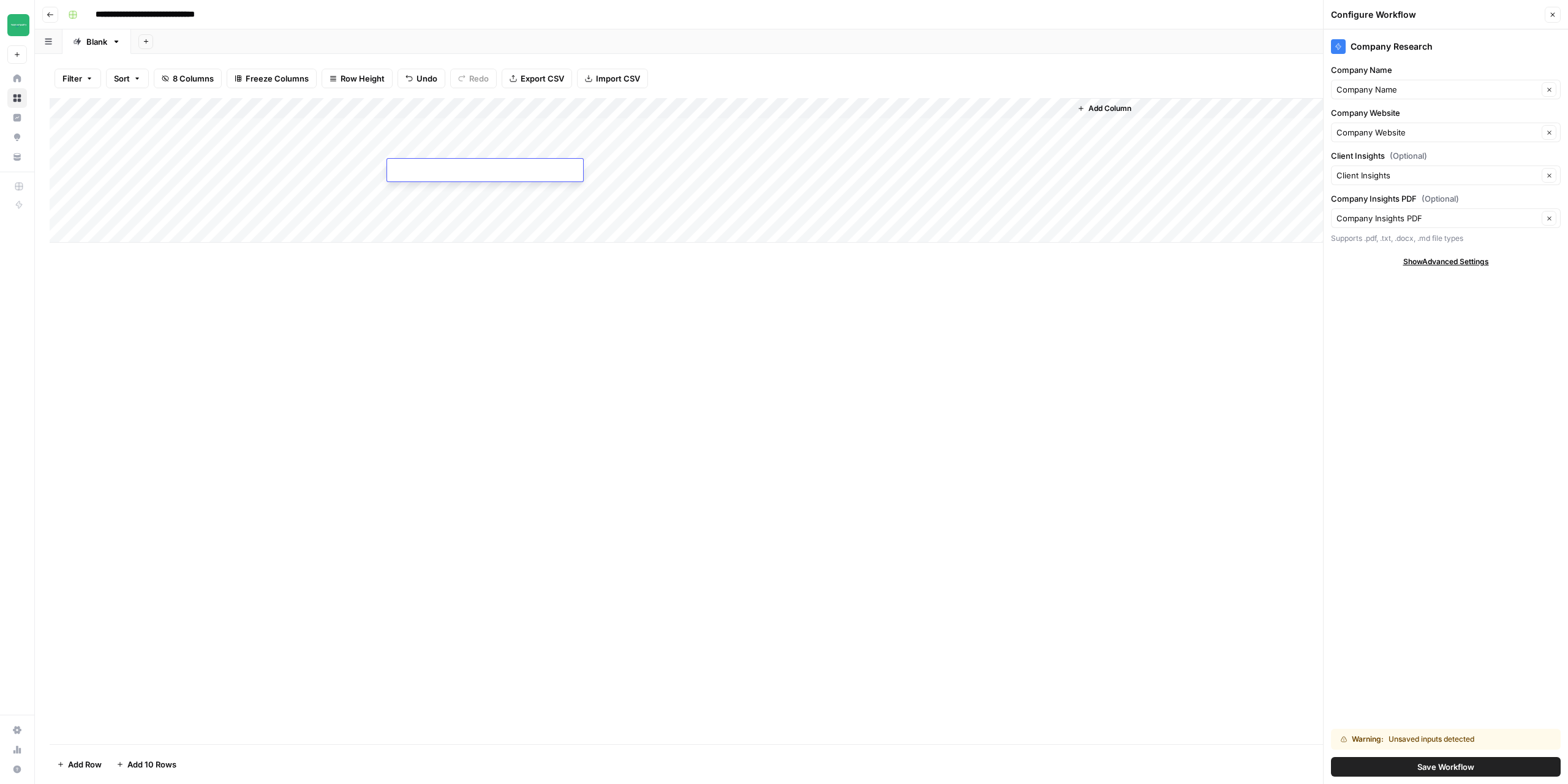
click at [496, 112] on div "Add Column" at bounding box center [801, 170] width 1504 height 145
click at [429, 418] on div "Add Column" at bounding box center [801, 421] width 1504 height 646
click at [455, 168] on div "Add Column" at bounding box center [801, 170] width 1504 height 145
click at [470, 404] on div "Add Column" at bounding box center [801, 421] width 1504 height 646
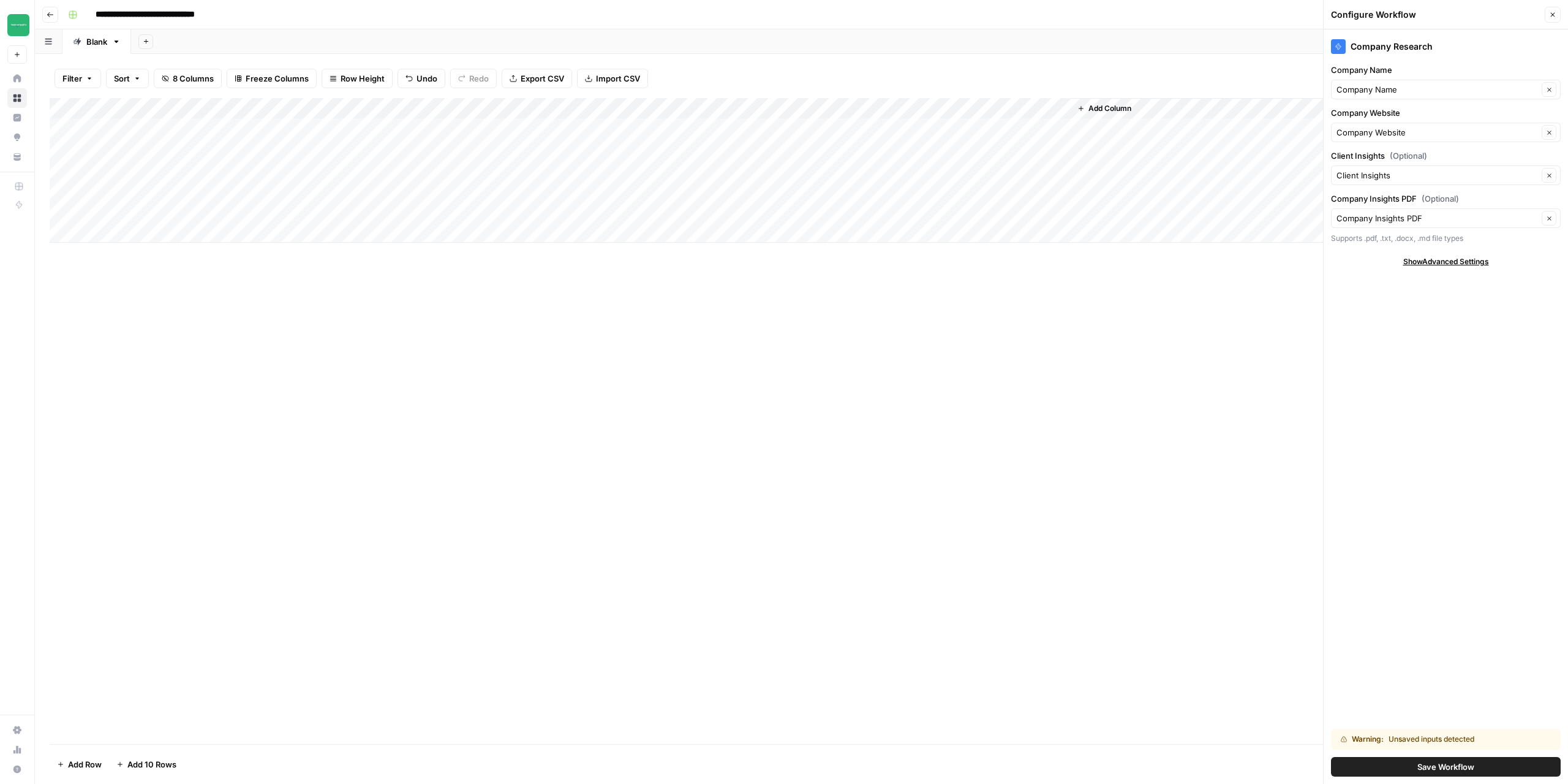
click at [492, 106] on div "Add Column" at bounding box center [801, 170] width 1504 height 145
click at [556, 236] on span "URL" at bounding box center [563, 238] width 59 height 12
click at [497, 111] on div "Add Column" at bounding box center [801, 170] width 1504 height 145
click at [665, 459] on div "Add Column" at bounding box center [801, 421] width 1504 height 646
click at [610, 107] on div "Add Column" at bounding box center [801, 170] width 1504 height 145
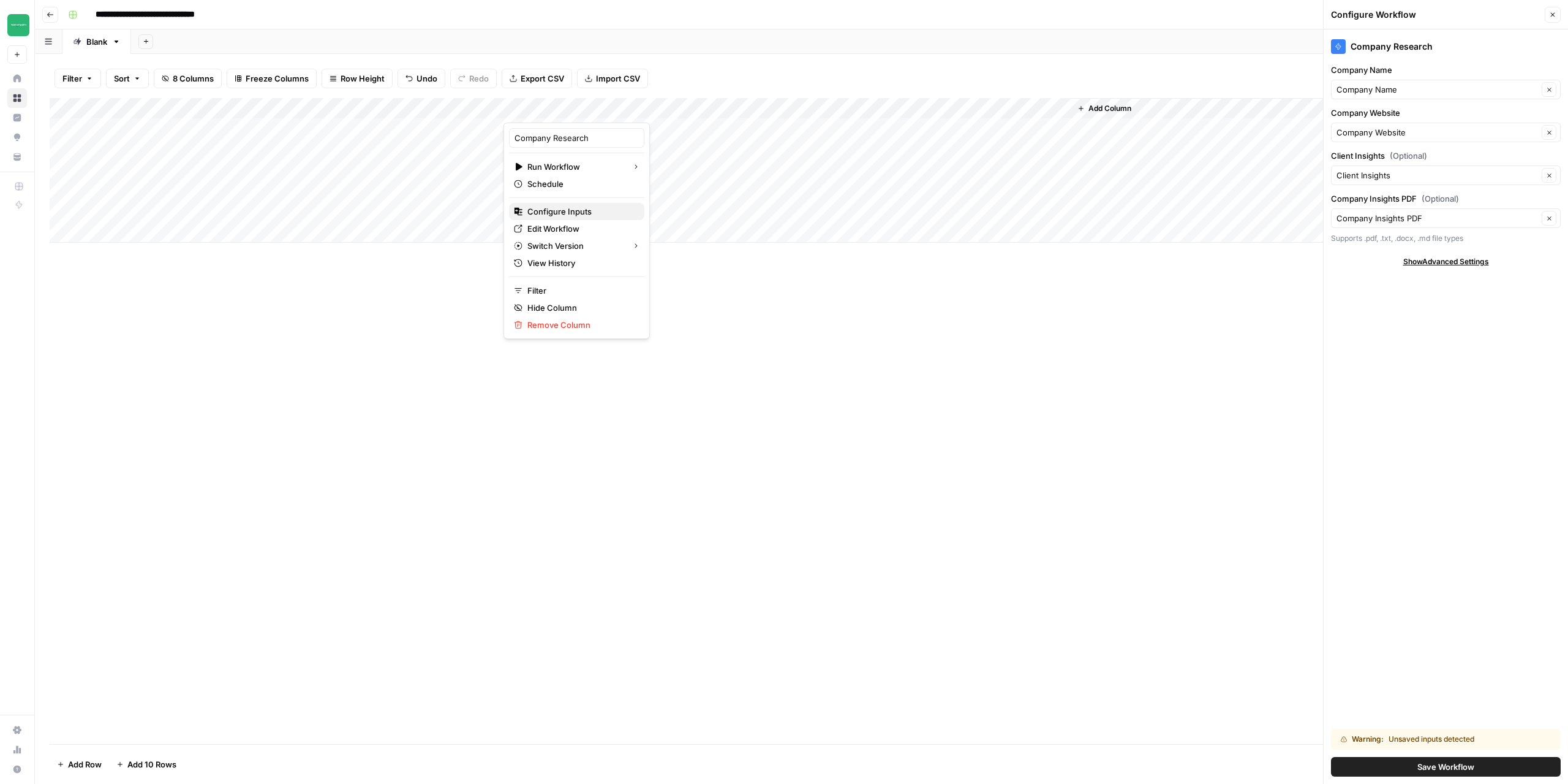
click at [570, 214] on span "Configure Inputs" at bounding box center [581, 211] width 107 height 12
click at [493, 111] on div "Add Column" at bounding box center [801, 170] width 1504 height 145
click at [555, 166] on span "Text" at bounding box center [563, 169] width 59 height 12
click at [428, 170] on div "Add Column" at bounding box center [801, 170] width 1504 height 145
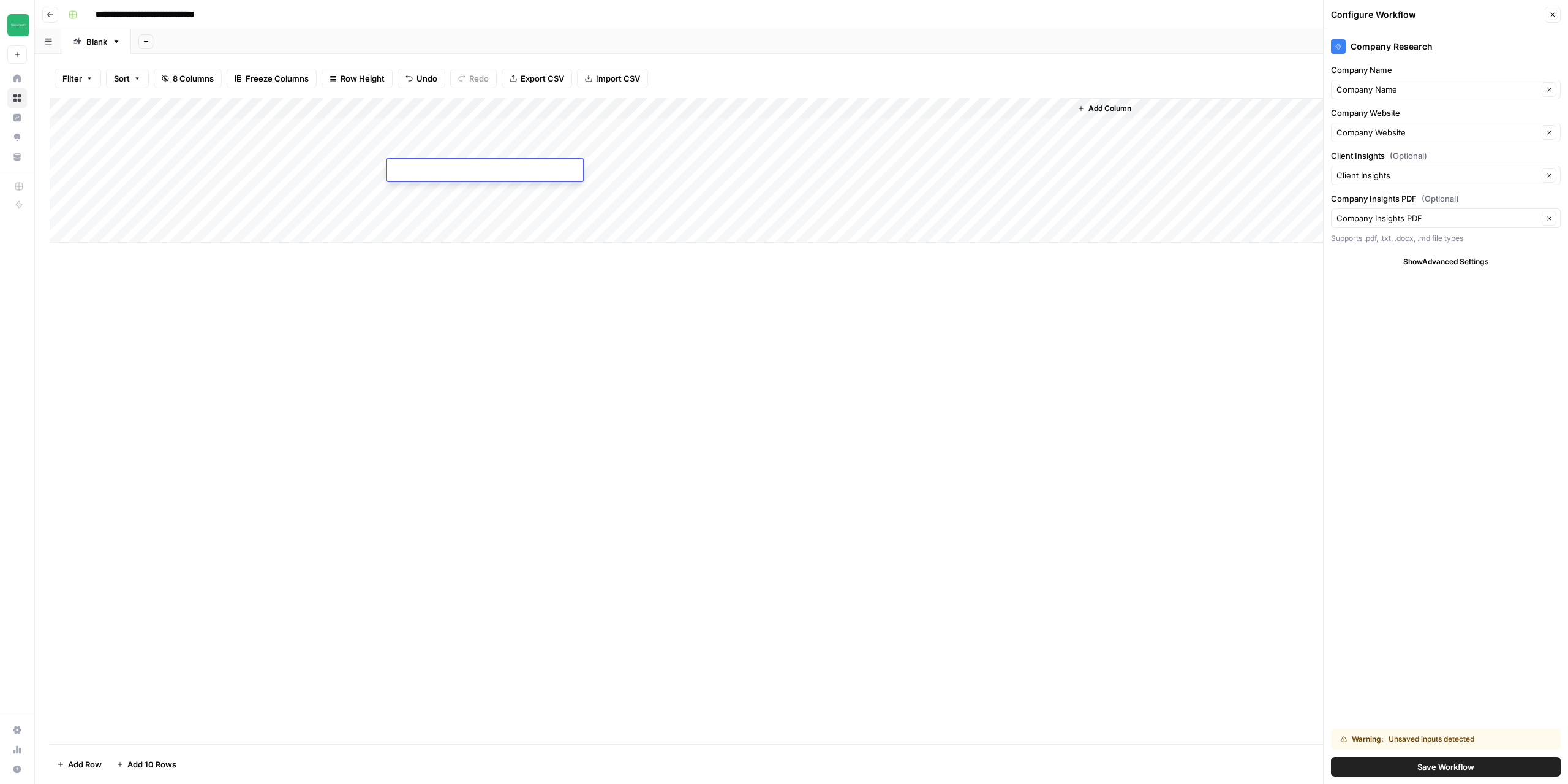
type textarea "**********"
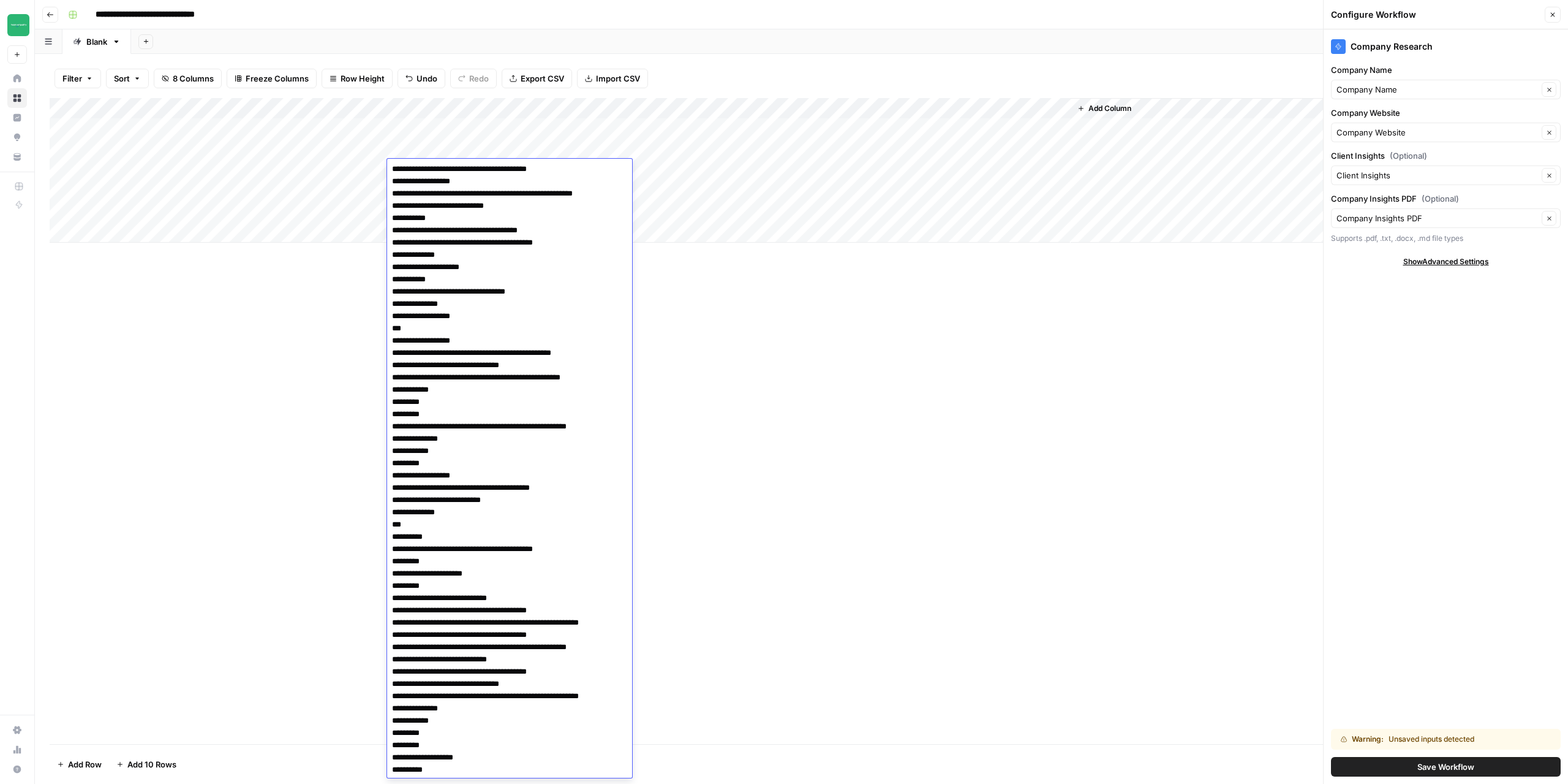
scroll to position [1716, 0]
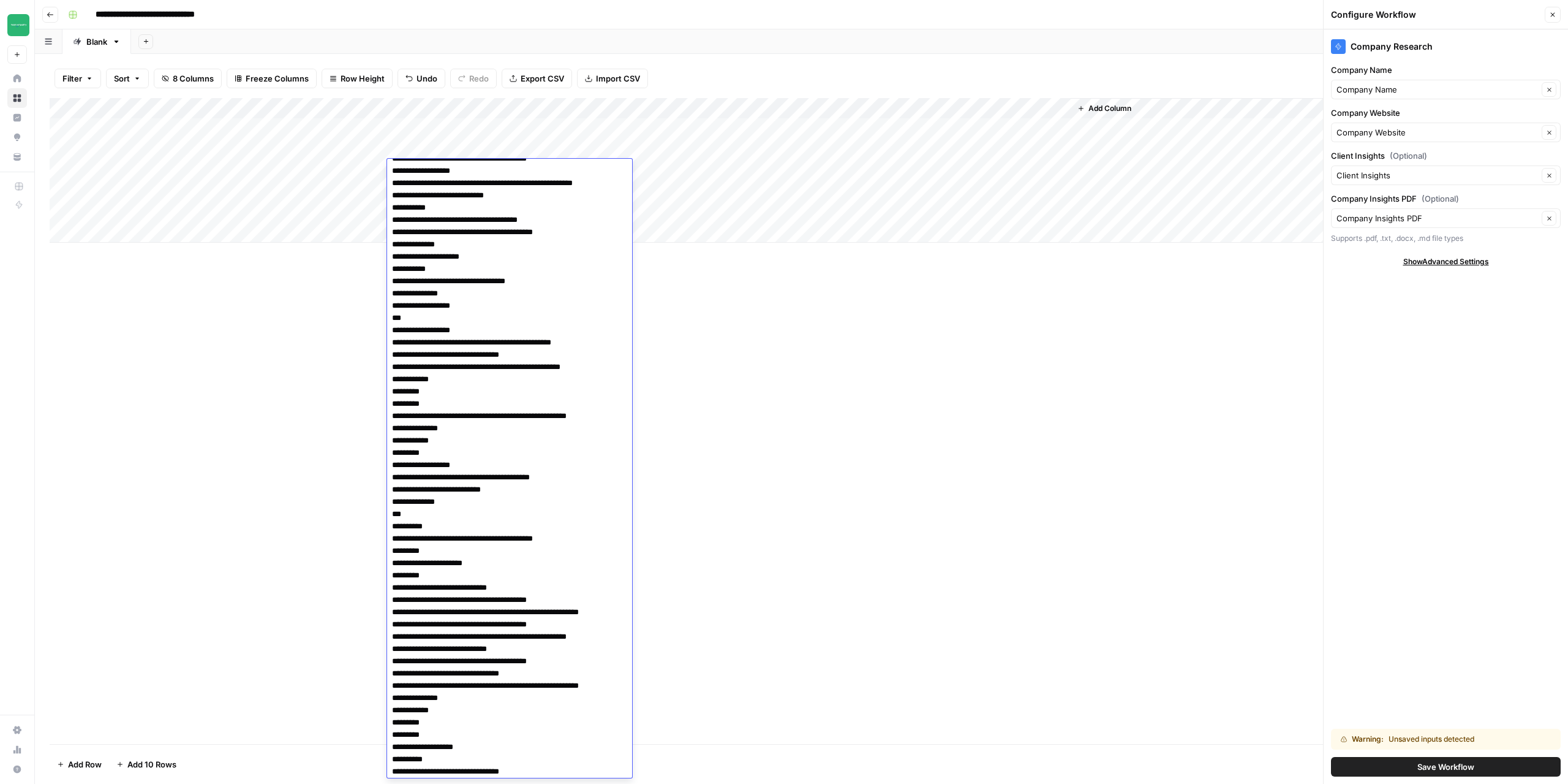
click at [955, 364] on div "Add Column" at bounding box center [801, 421] width 1504 height 646
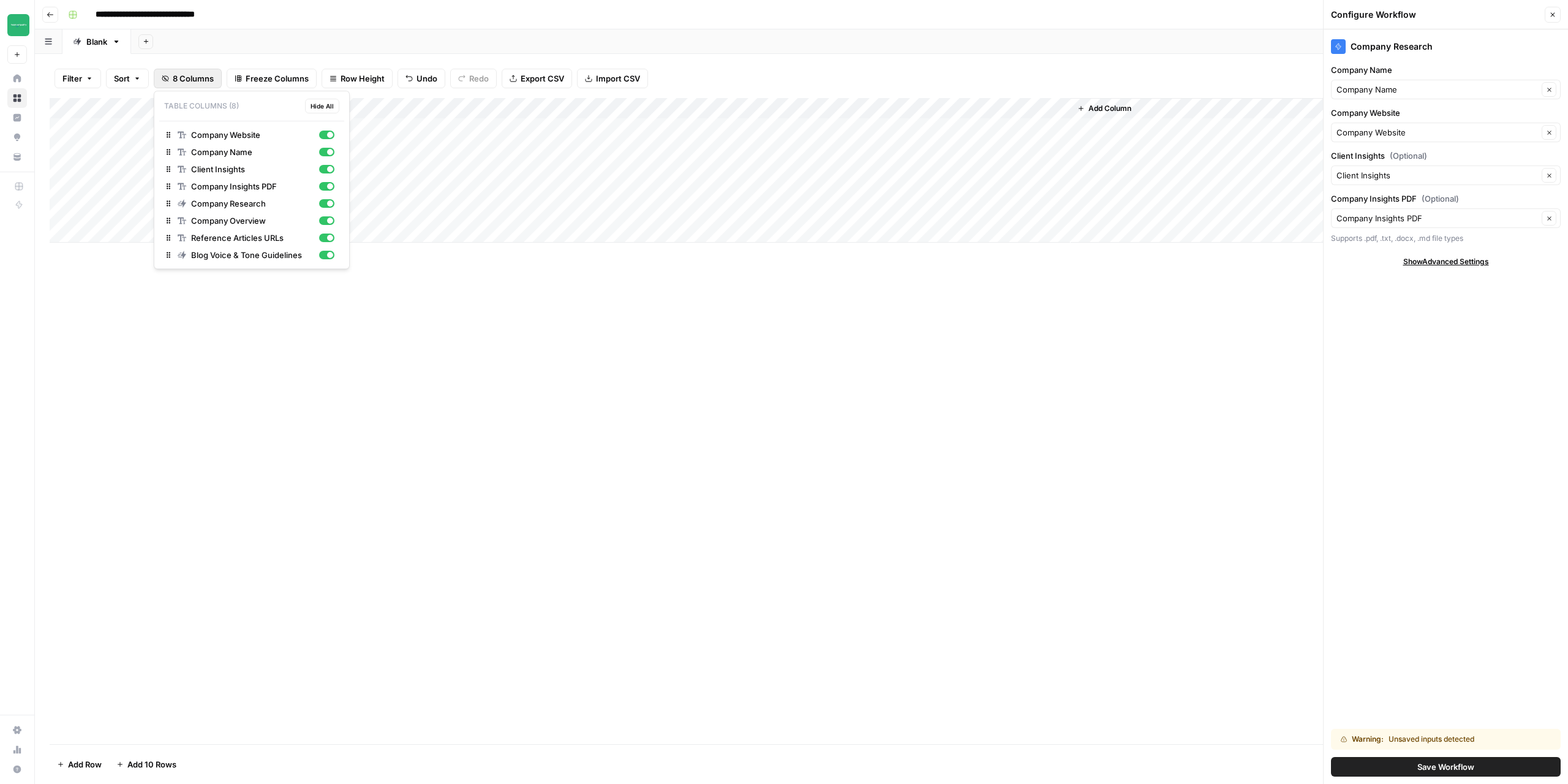
click at [168, 79] on icon "button" at bounding box center [165, 78] width 7 height 7
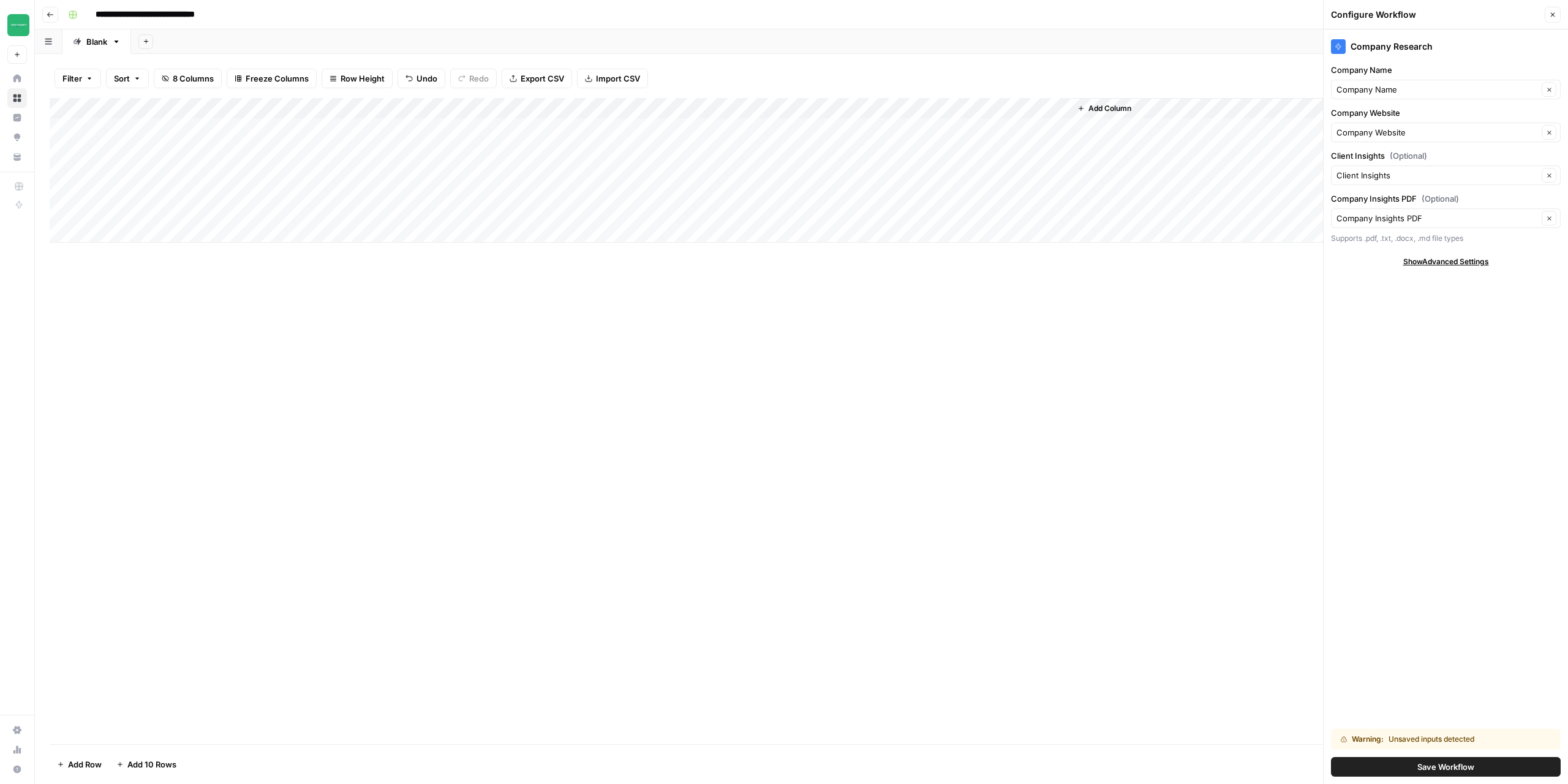
click at [514, 449] on div "Add Column" at bounding box center [801, 421] width 1504 height 646
click at [493, 109] on div "Add Column" at bounding box center [801, 170] width 1504 height 145
click at [610, 111] on div "Add Column" at bounding box center [801, 170] width 1504 height 145
click at [565, 228] on span "Edit Workflow" at bounding box center [581, 228] width 107 height 12
click at [608, 108] on div "Add Column" at bounding box center [801, 170] width 1504 height 145
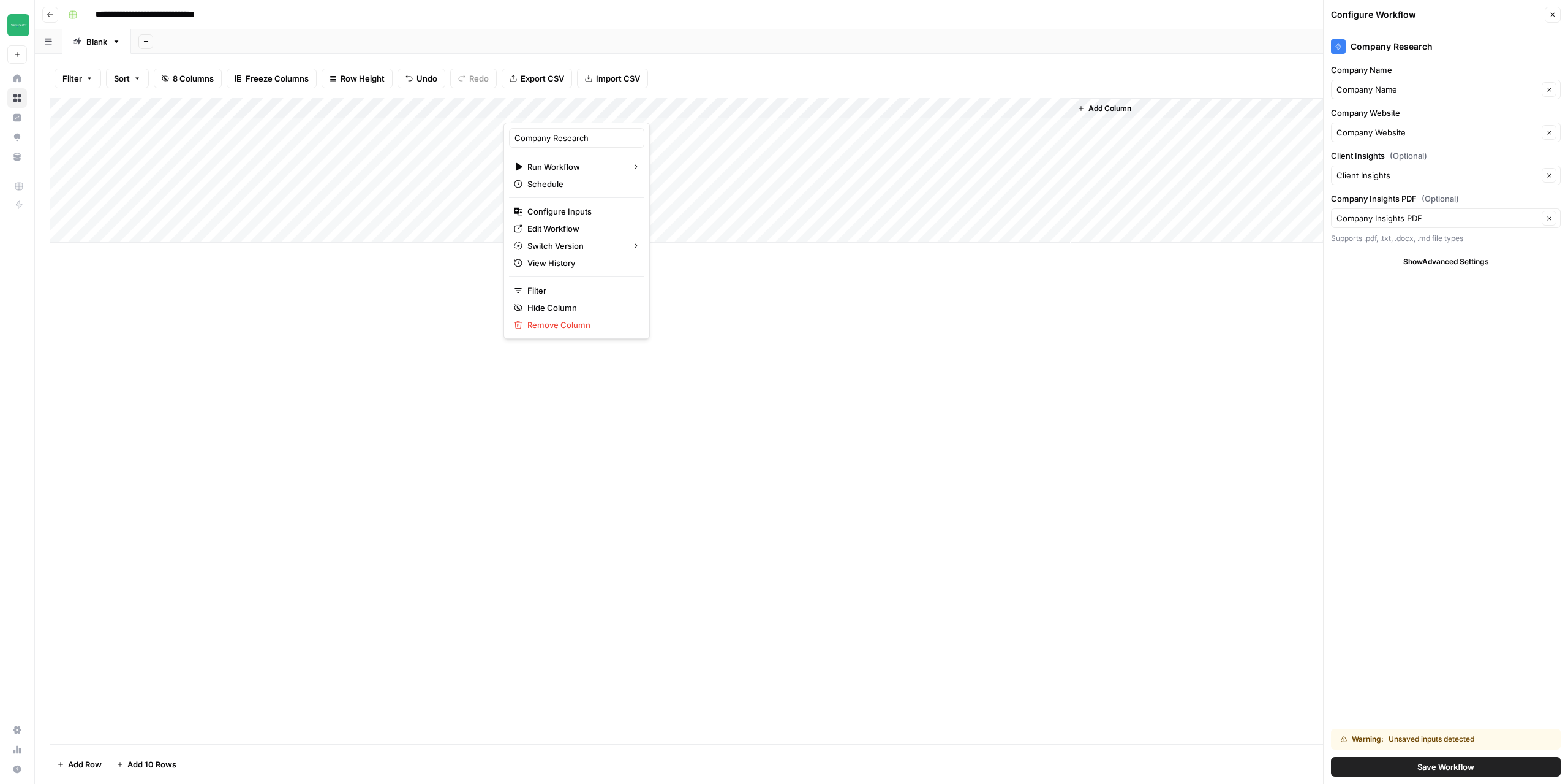
click at [686, 420] on div "Add Column" at bounding box center [801, 421] width 1504 height 646
click at [570, 170] on div "Add Column" at bounding box center [801, 170] width 1504 height 145
click at [1559, 16] on button "Close" at bounding box center [1553, 14] width 16 height 16
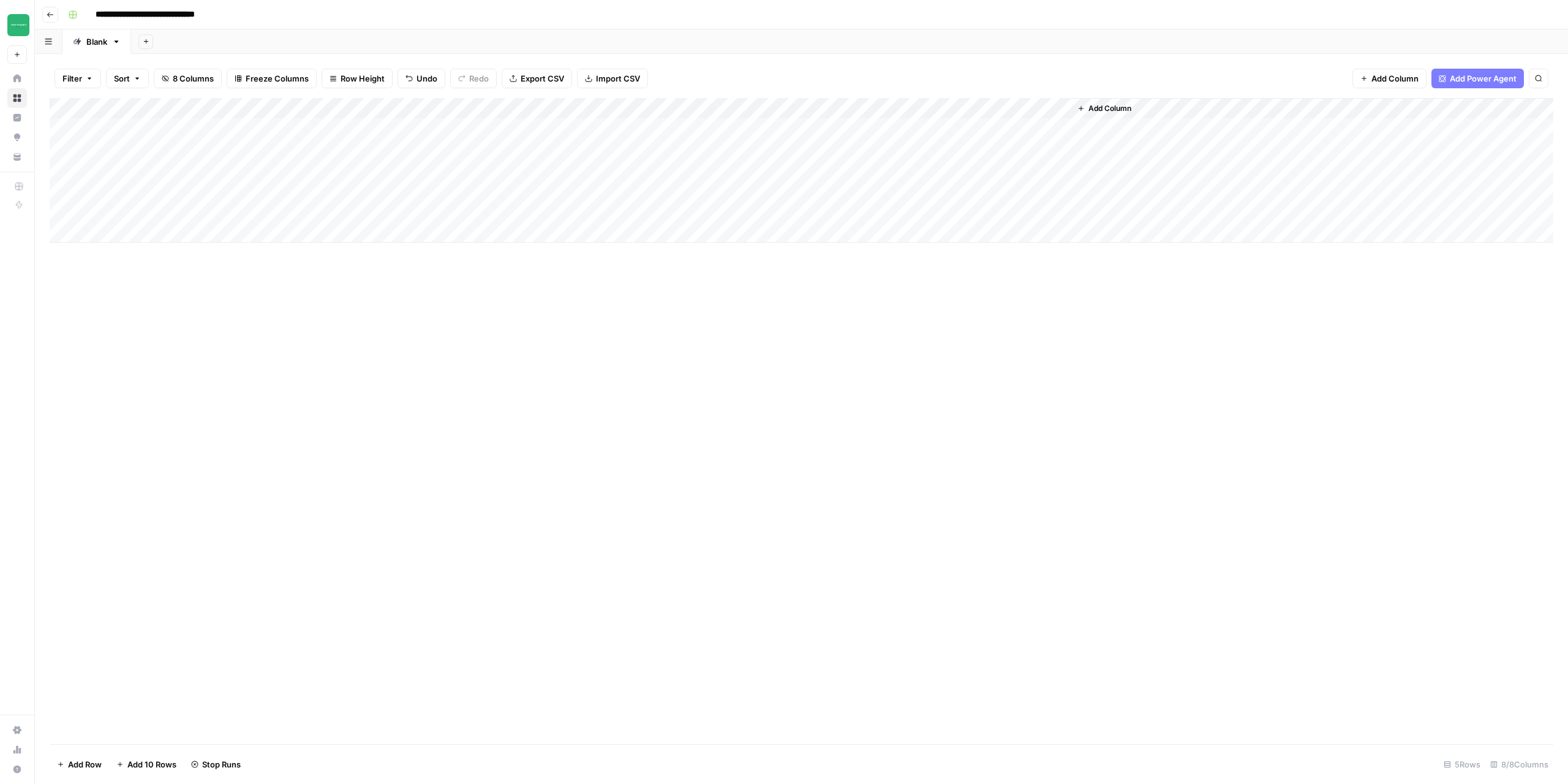
click at [1041, 109] on div "Add Column" at bounding box center [801, 170] width 1504 height 145
click at [981, 214] on span "Configure Inputs" at bounding box center [979, 211] width 107 height 12
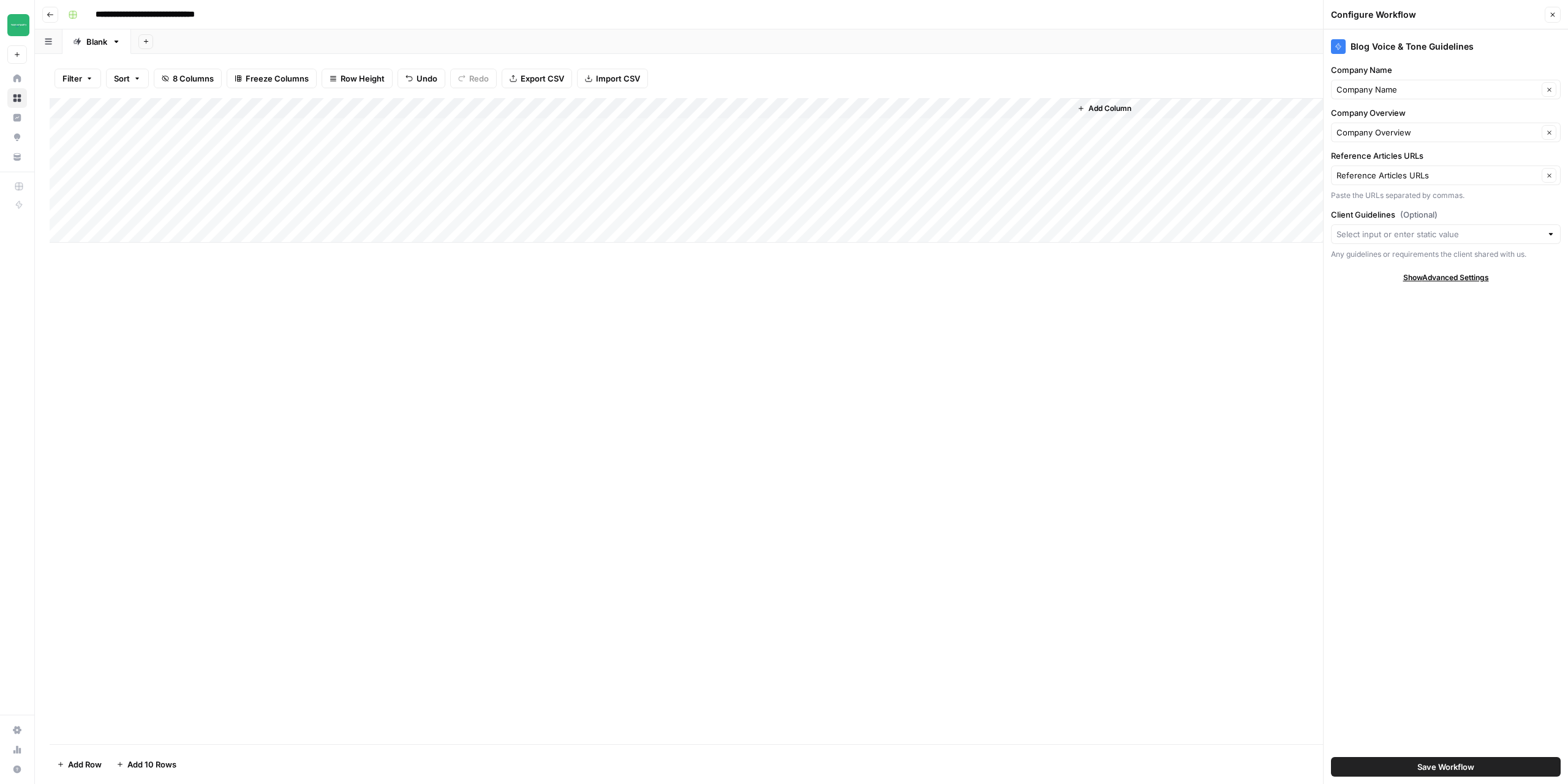
drag, startPoint x: 690, startPoint y: 104, endPoint x: 564, endPoint y: 104, distance: 126.0
click at [564, 104] on div "Add Column" at bounding box center [801, 170] width 1504 height 145
drag, startPoint x: 842, startPoint y: 111, endPoint x: 723, endPoint y: 111, distance: 119.0
click at [723, 111] on div "Add Column" at bounding box center [801, 170] width 1504 height 145
drag, startPoint x: 842, startPoint y: 107, endPoint x: 749, endPoint y: 117, distance: 93.5
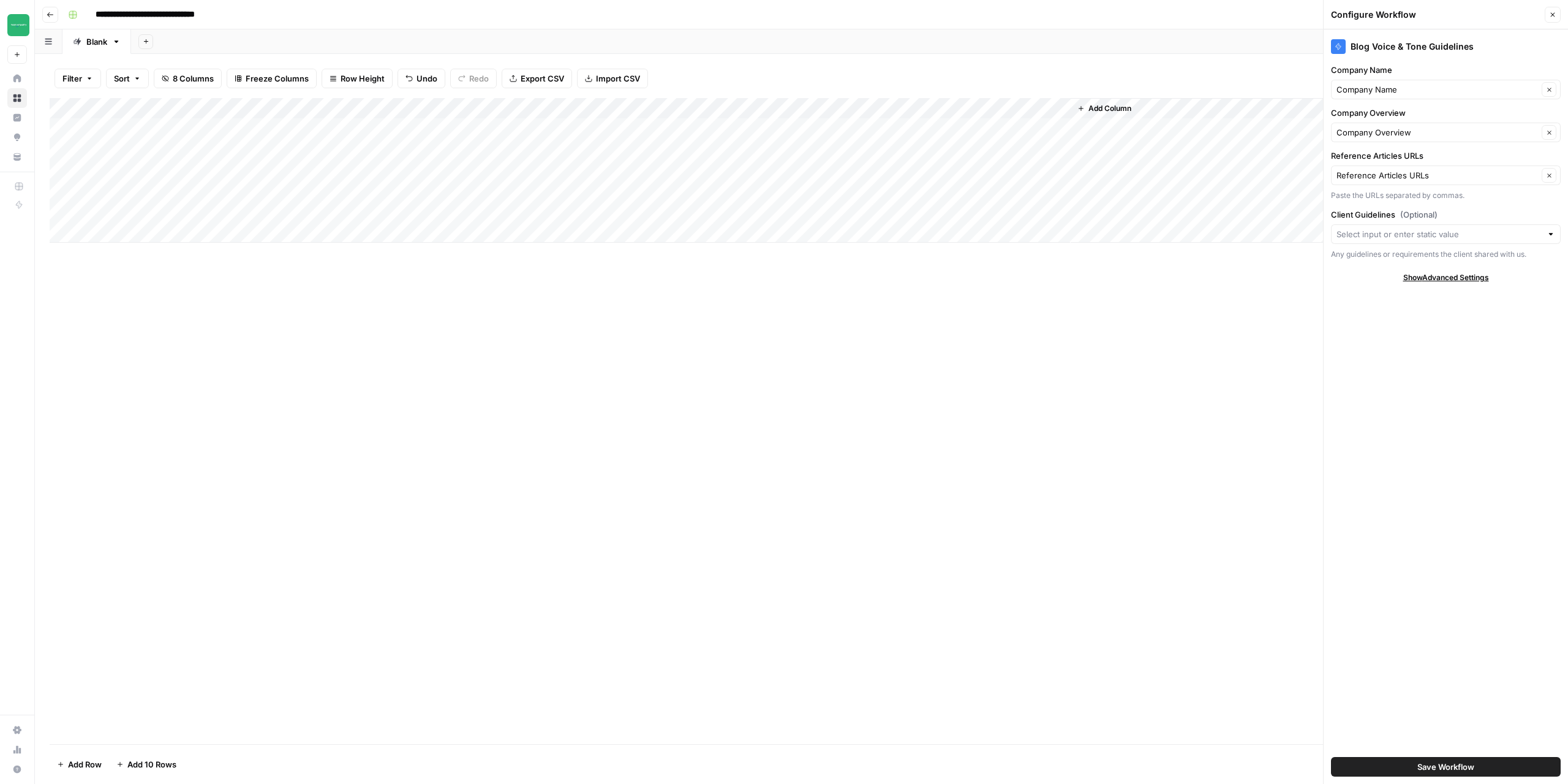
click at [862, 108] on div "Add Column" at bounding box center [801, 170] width 1504 height 145
drag, startPoint x: 575, startPoint y: 105, endPoint x: 682, endPoint y: 103, distance: 107.0
click at [682, 103] on div "Add Column" at bounding box center [801, 170] width 1504 height 145
click at [951, 361] on div "Add Column" at bounding box center [801, 421] width 1504 height 646
click at [779, 355] on div "Add Column" at bounding box center [801, 421] width 1504 height 646
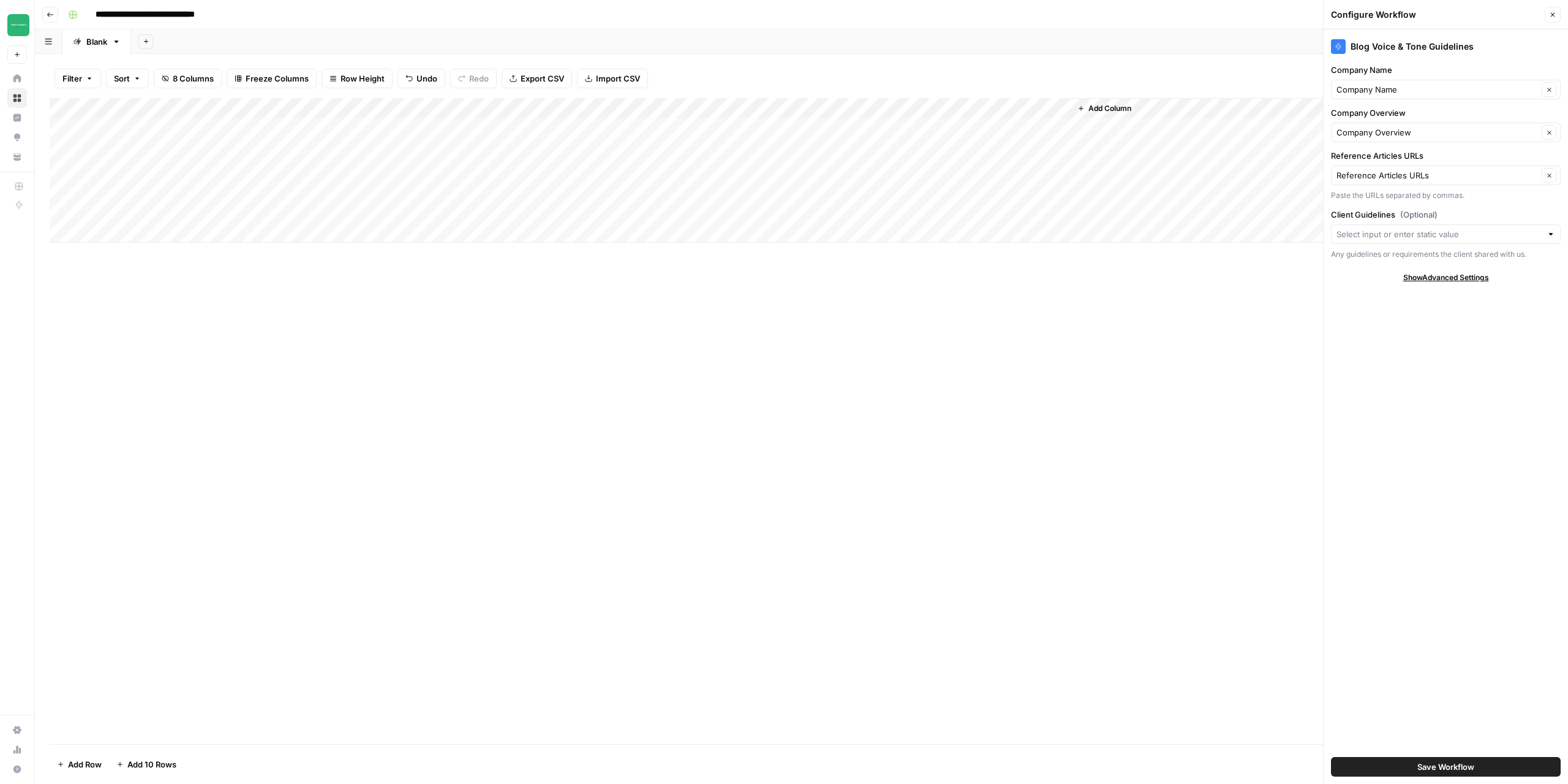
click at [1558, 14] on button "Close" at bounding box center [1553, 14] width 16 height 16
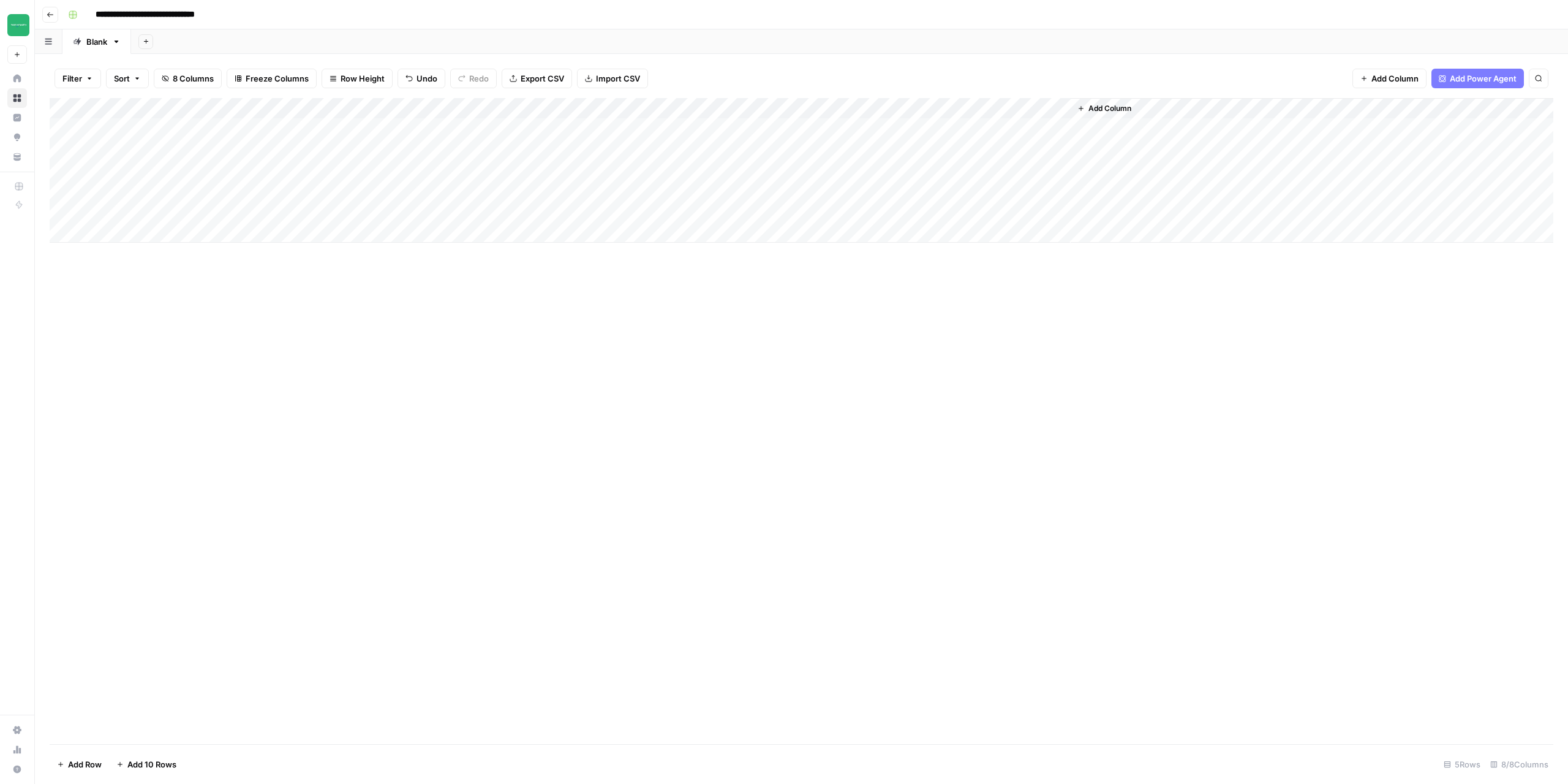
click at [341, 190] on div "Add Column" at bounding box center [801, 170] width 1504 height 145
click at [436, 188] on div "Add Column" at bounding box center [801, 170] width 1504 height 145
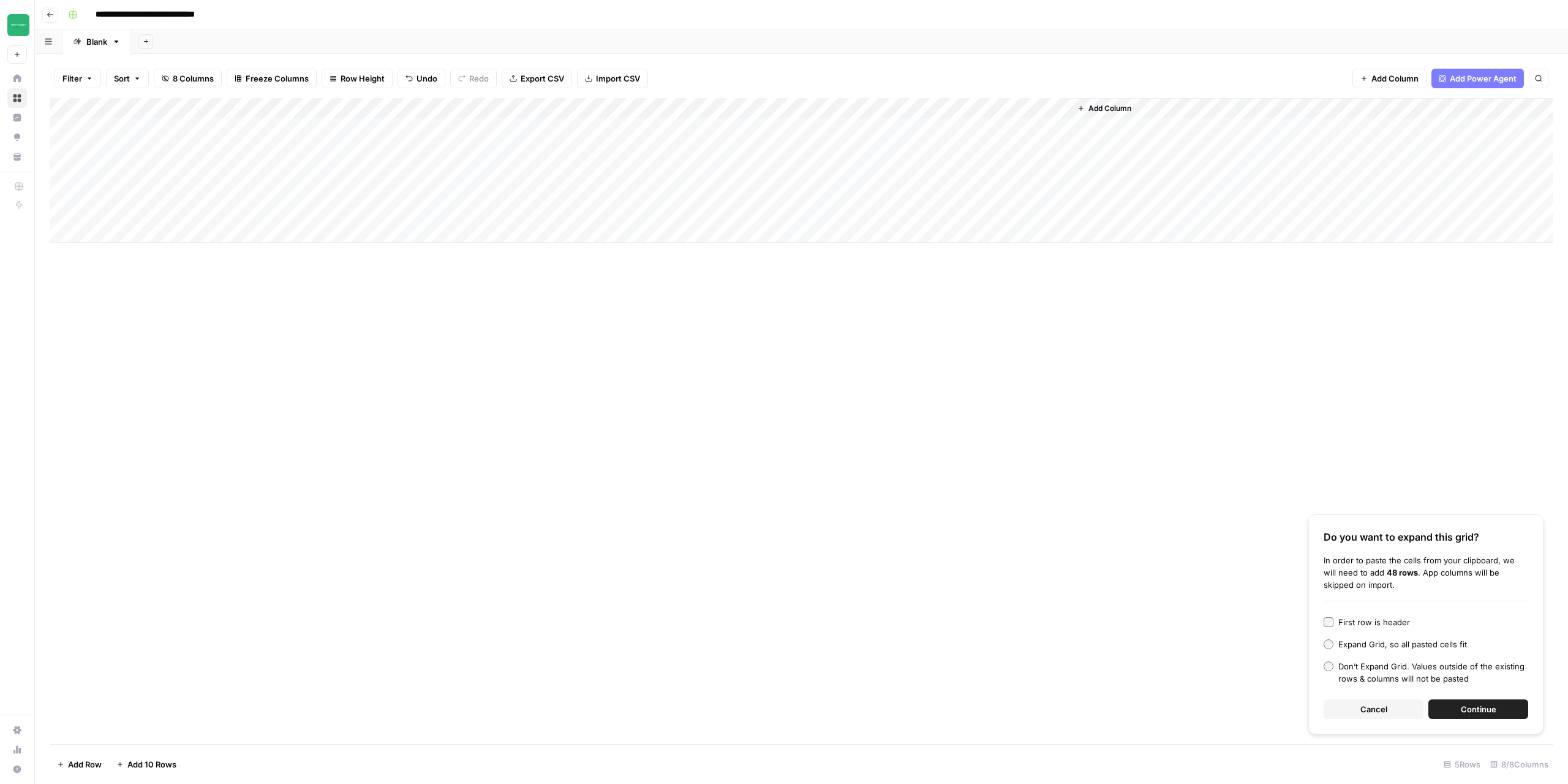
click at [1385, 711] on span "Cancel" at bounding box center [1374, 709] width 27 height 12
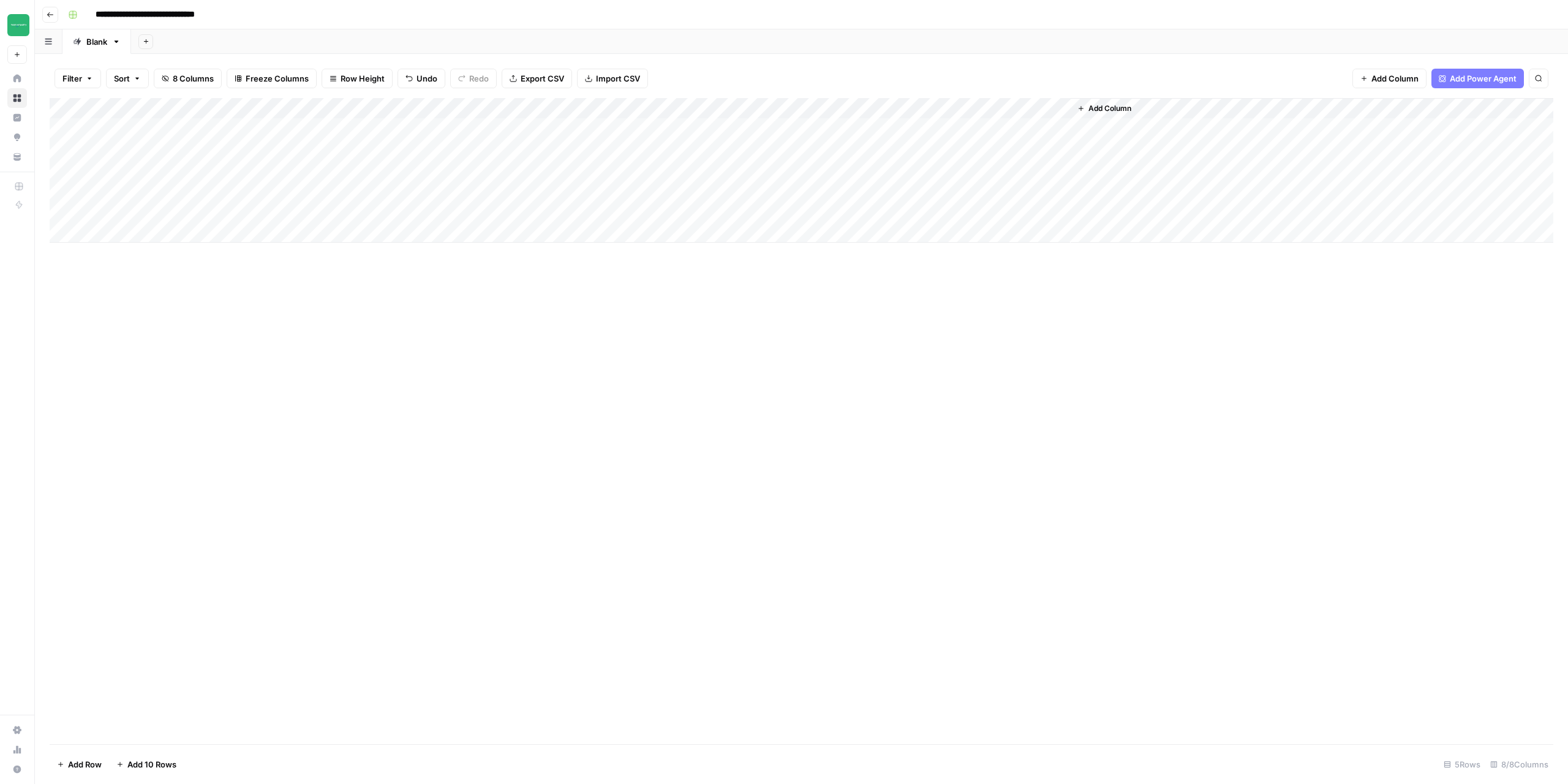
click at [140, 198] on div "Add Column" at bounding box center [801, 170] width 1504 height 145
click at [251, 187] on div "Add Column" at bounding box center [801, 170] width 1504 height 145
type textarea "*******"
click at [446, 422] on div "Add Column" at bounding box center [801, 421] width 1504 height 646
click at [436, 190] on div "Add Column" at bounding box center [801, 170] width 1504 height 145
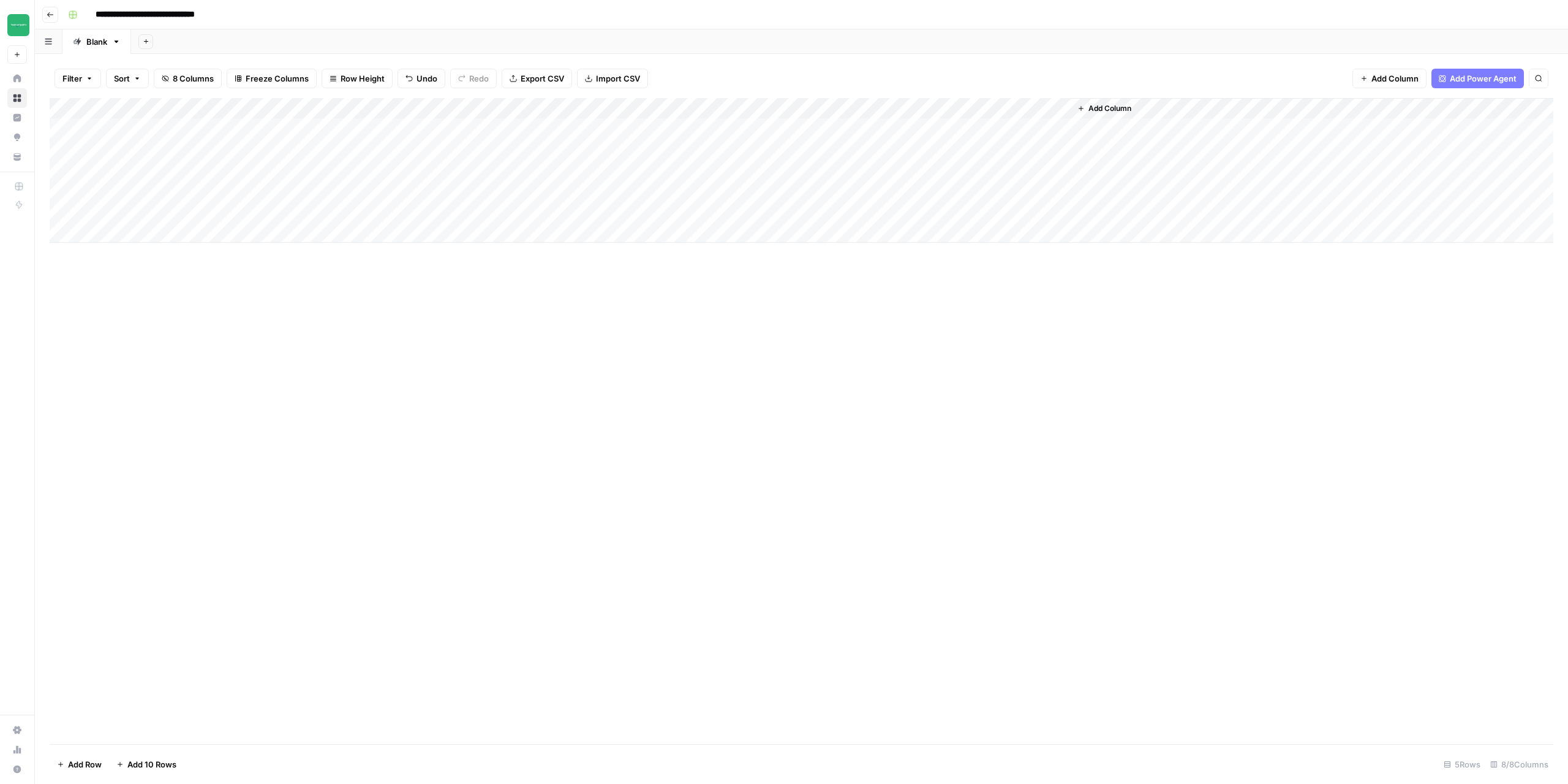
click at [436, 190] on div "Add Column" at bounding box center [801, 170] width 1504 height 145
type textarea "**********"
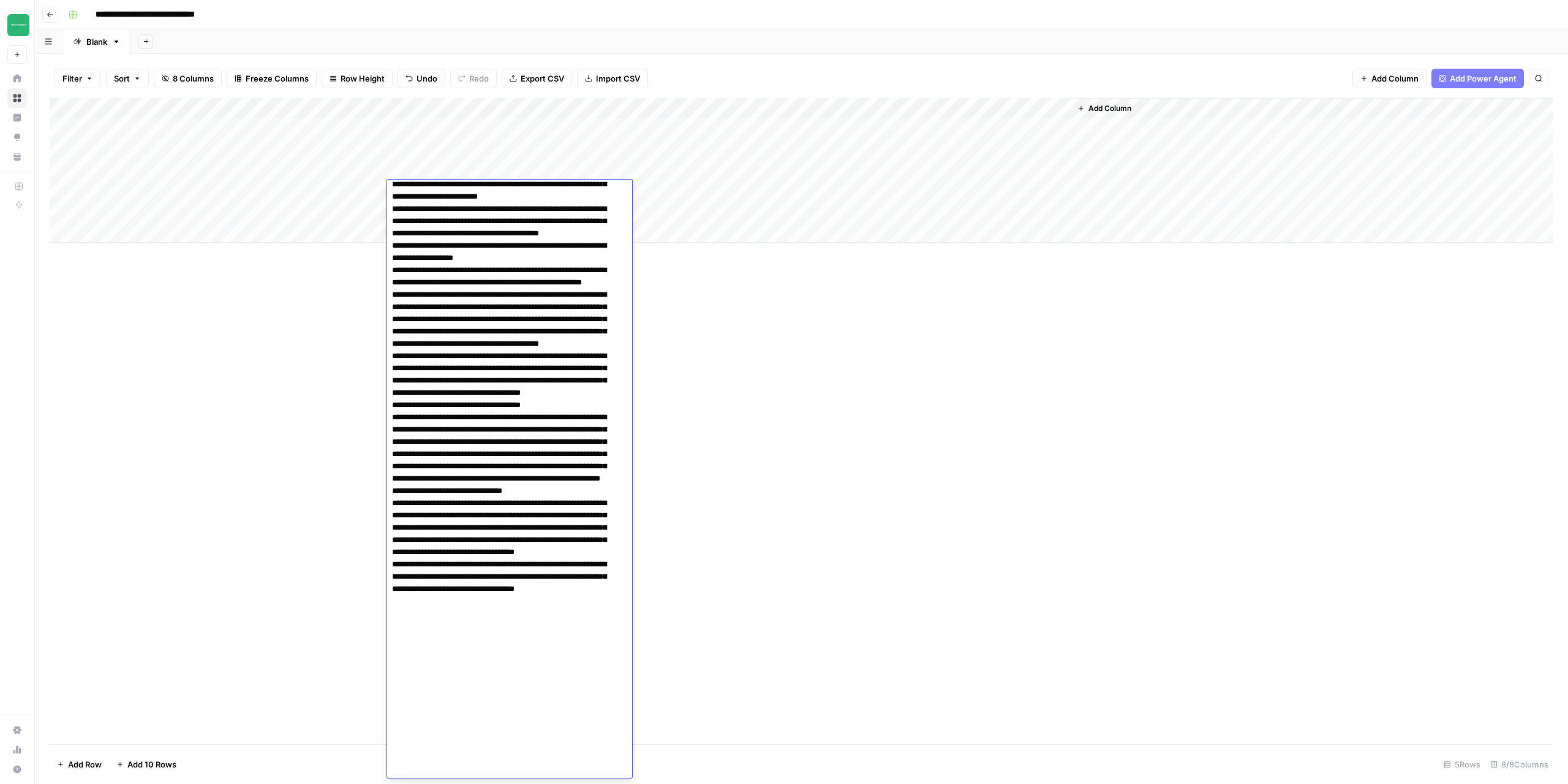
click at [777, 543] on div "Add Column" at bounding box center [801, 421] width 1504 height 646
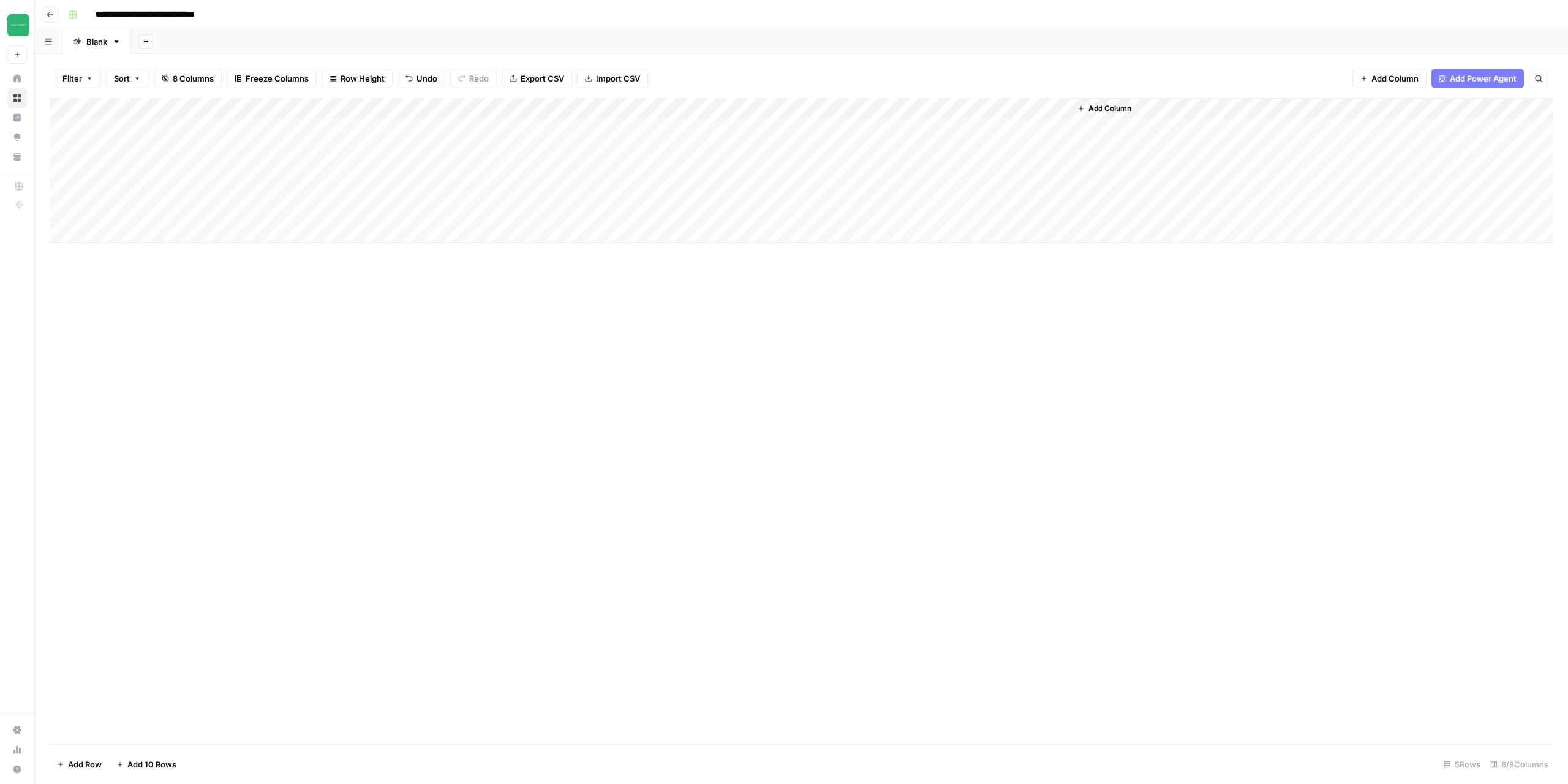
click at [335, 195] on div "Add Column" at bounding box center [801, 170] width 1504 height 145
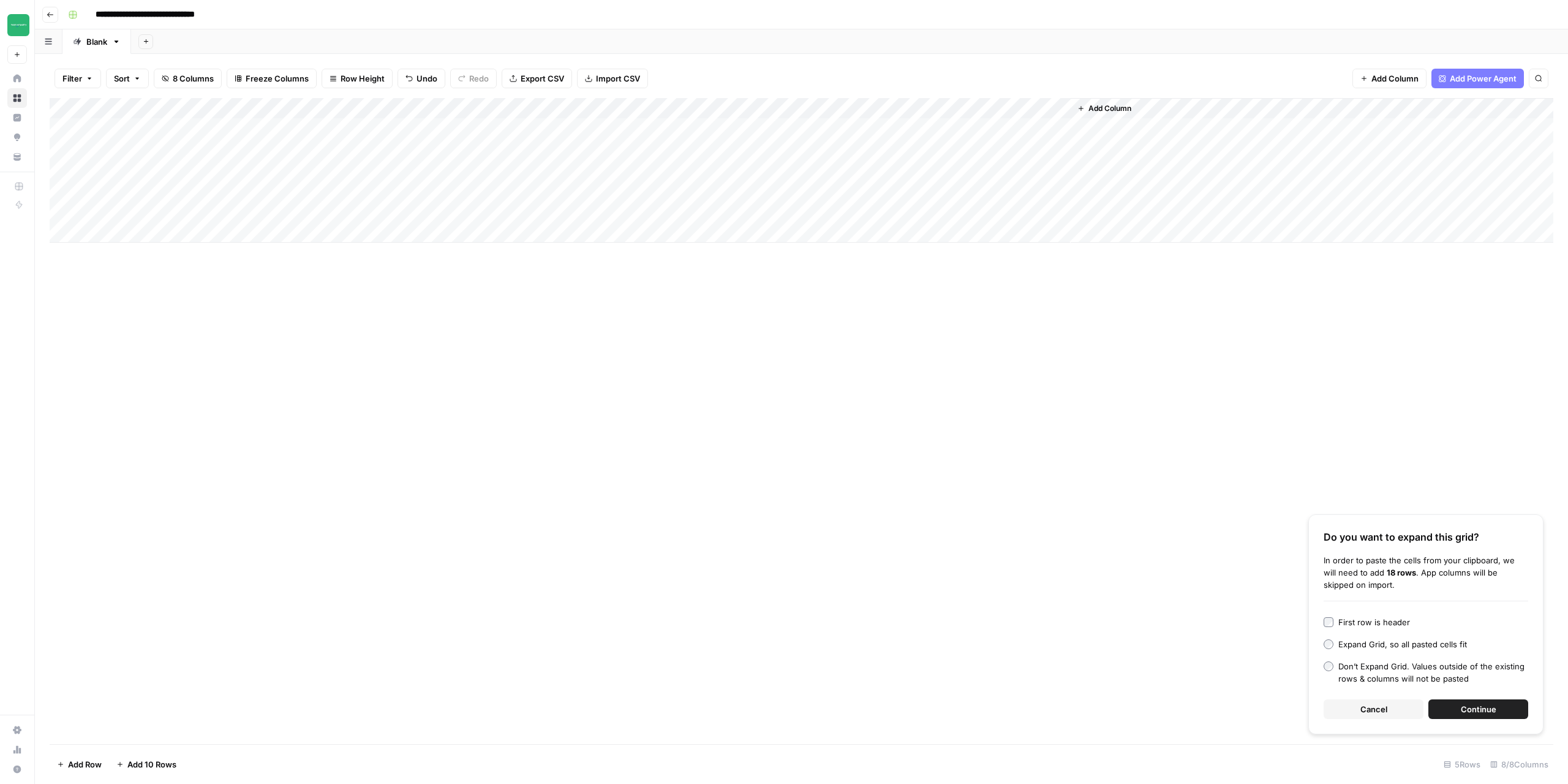
click at [1390, 709] on button "Cancel" at bounding box center [1374, 709] width 100 height 20
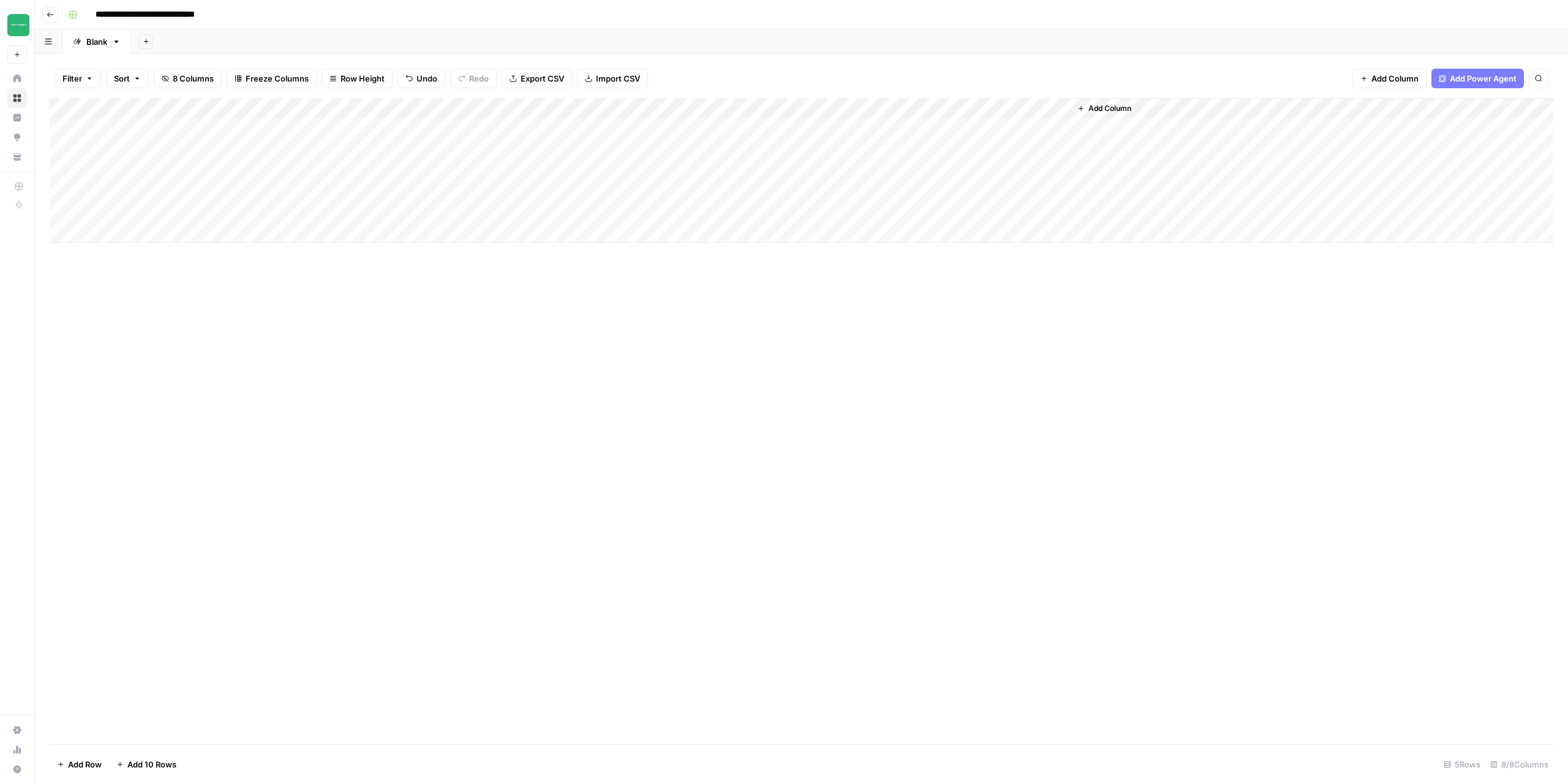
click at [334, 188] on div "Add Column" at bounding box center [801, 170] width 1504 height 145
click at [359, 100] on div "Add Column" at bounding box center [801, 170] width 1504 height 145
click at [471, 185] on span "Markdown" at bounding box center [477, 187] width 58 height 12
click at [350, 189] on div "Add Column" at bounding box center [801, 170] width 1504 height 145
click at [349, 189] on div "Add Column" at bounding box center [801, 170] width 1504 height 145
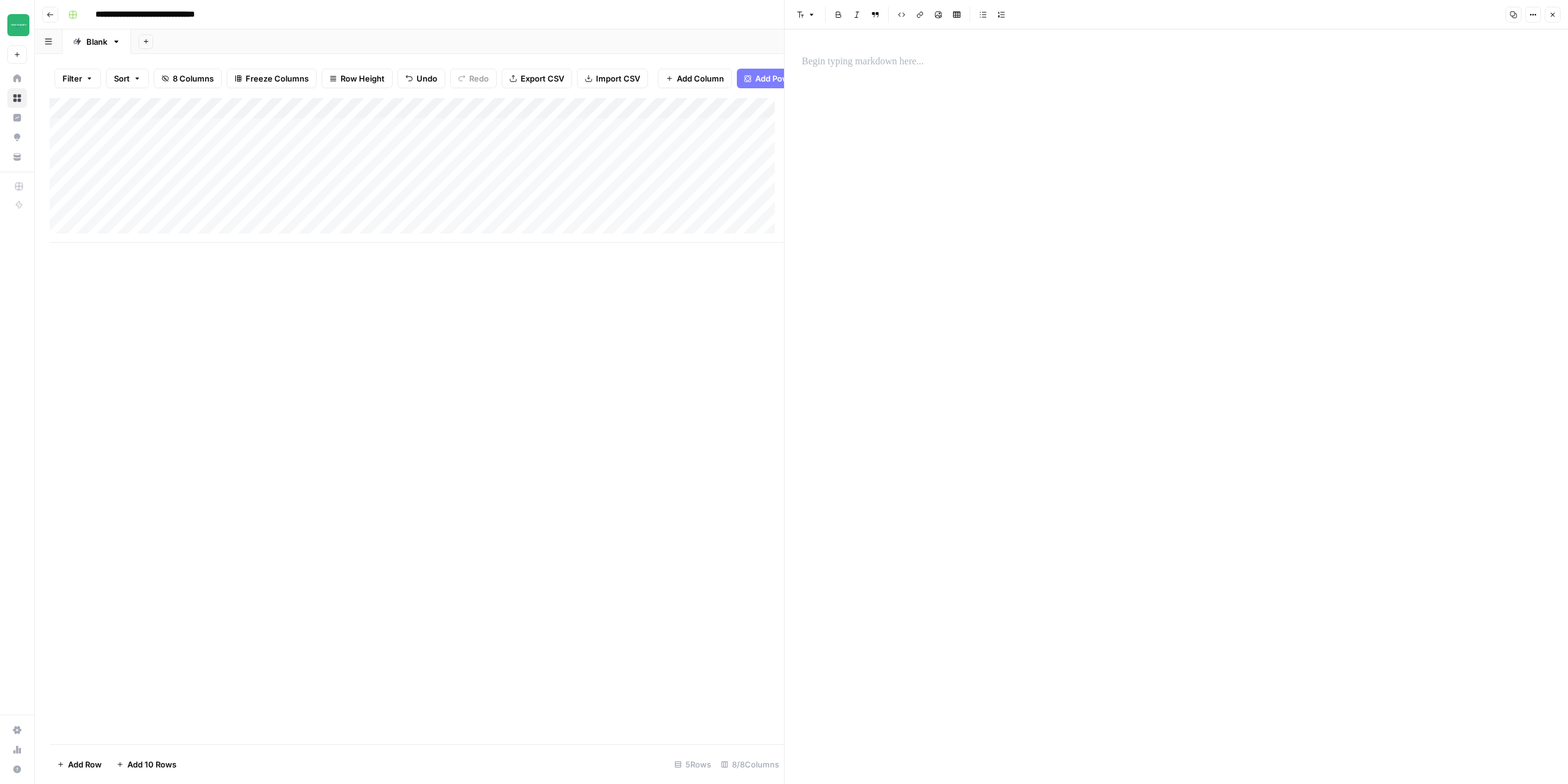
click at [934, 70] on div at bounding box center [1177, 62] width 764 height 26
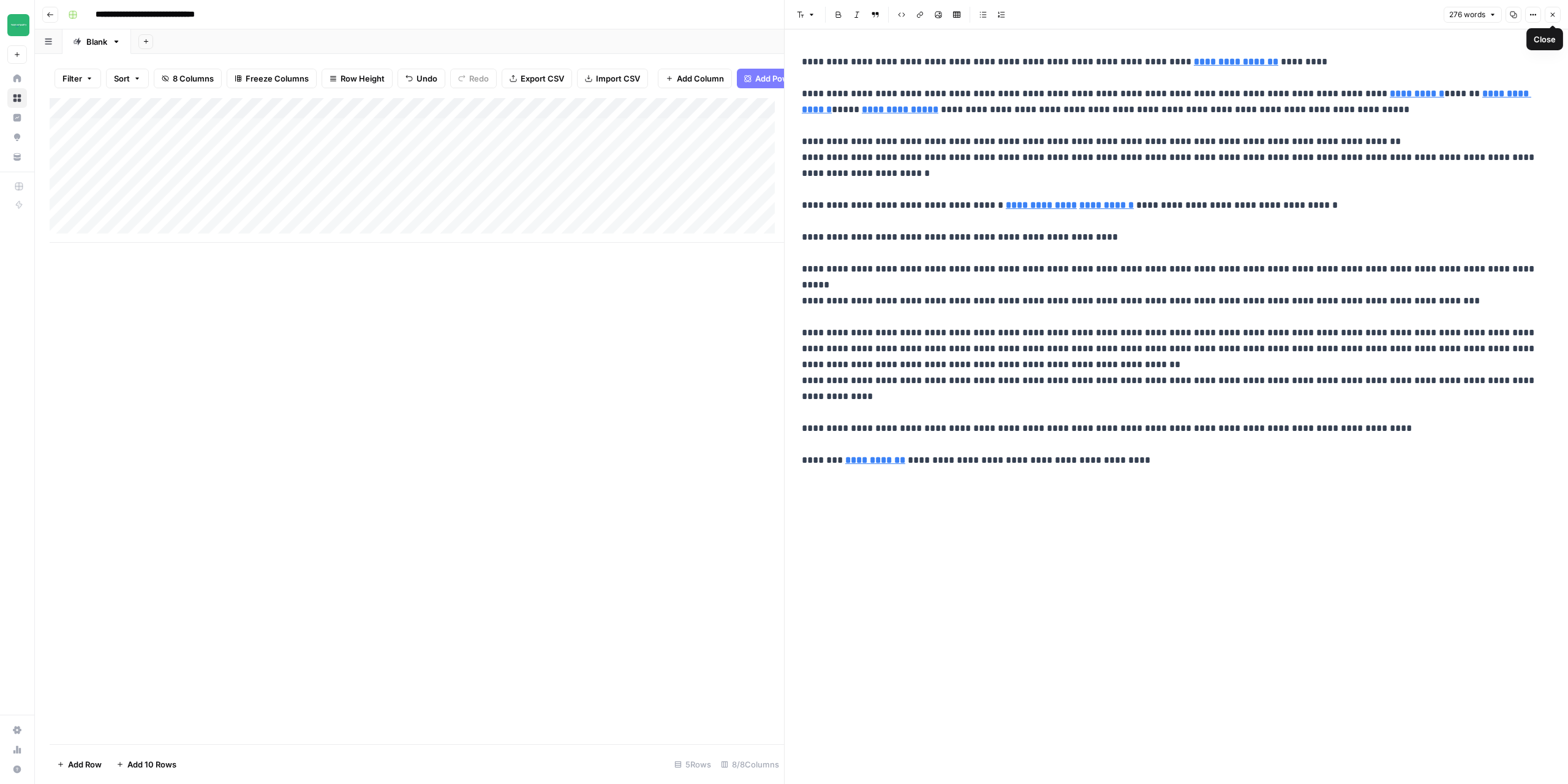
click at [1556, 14] on button "Close" at bounding box center [1553, 14] width 16 height 16
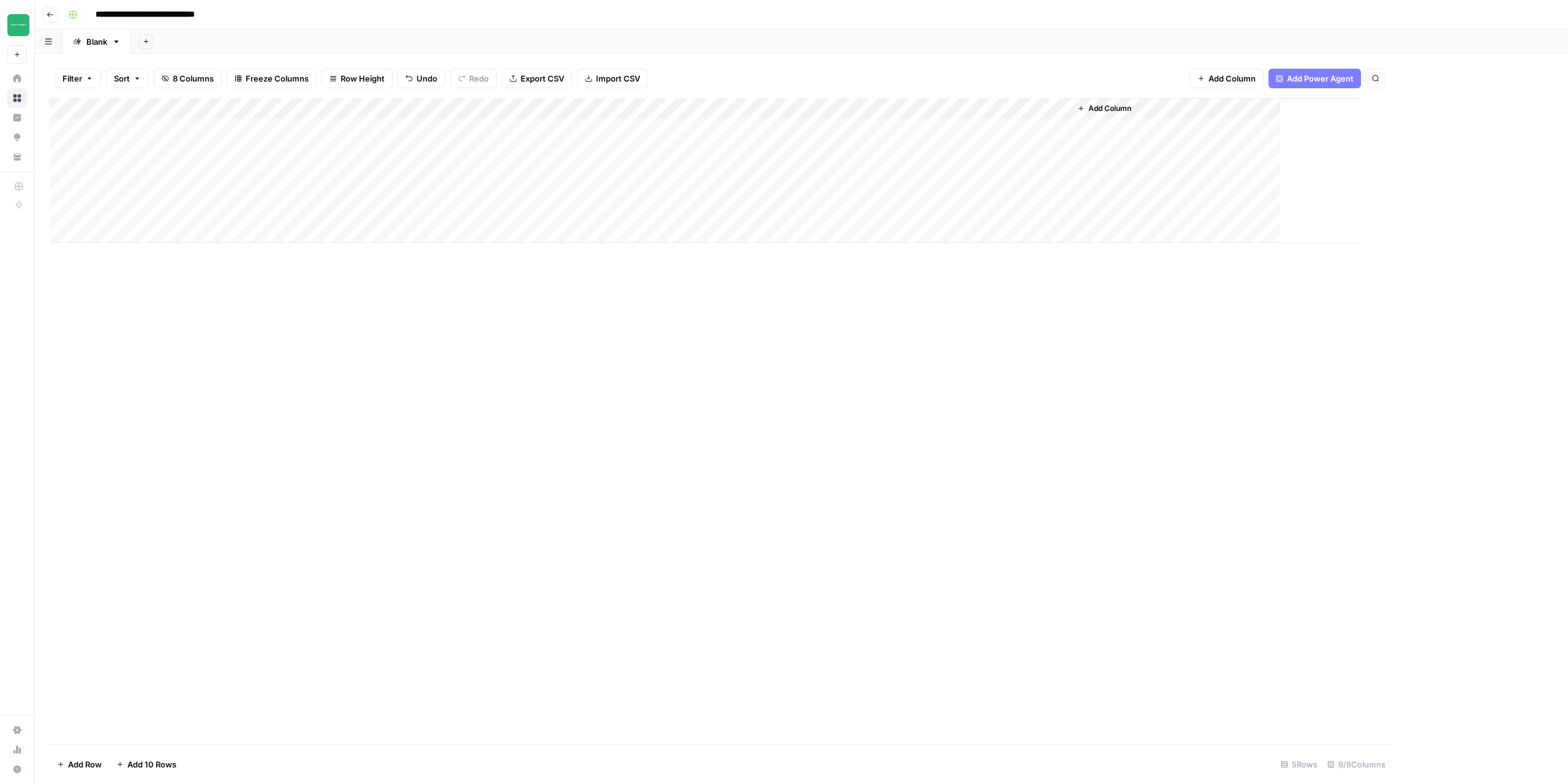
click at [447, 433] on div "Add Column" at bounding box center [720, 421] width 1341 height 646
click at [345, 194] on div "Add Column" at bounding box center [801, 170] width 1504 height 145
click at [979, 99] on div at bounding box center [1177, 406] width 764 height 755
click at [895, 61] on p at bounding box center [1176, 62] width 749 height 16
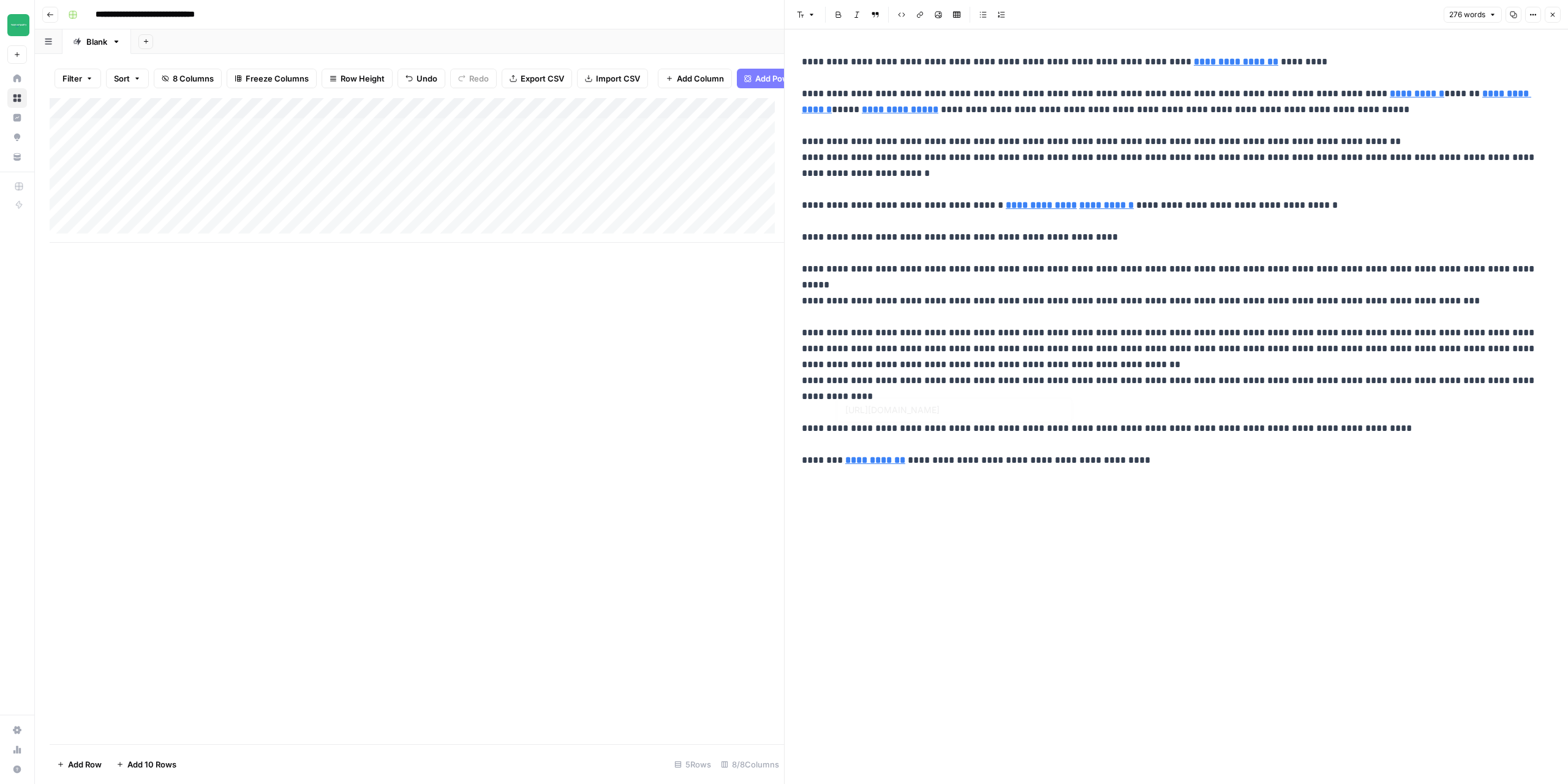
click at [418, 485] on div "Add Column" at bounding box center [417, 421] width 735 height 646
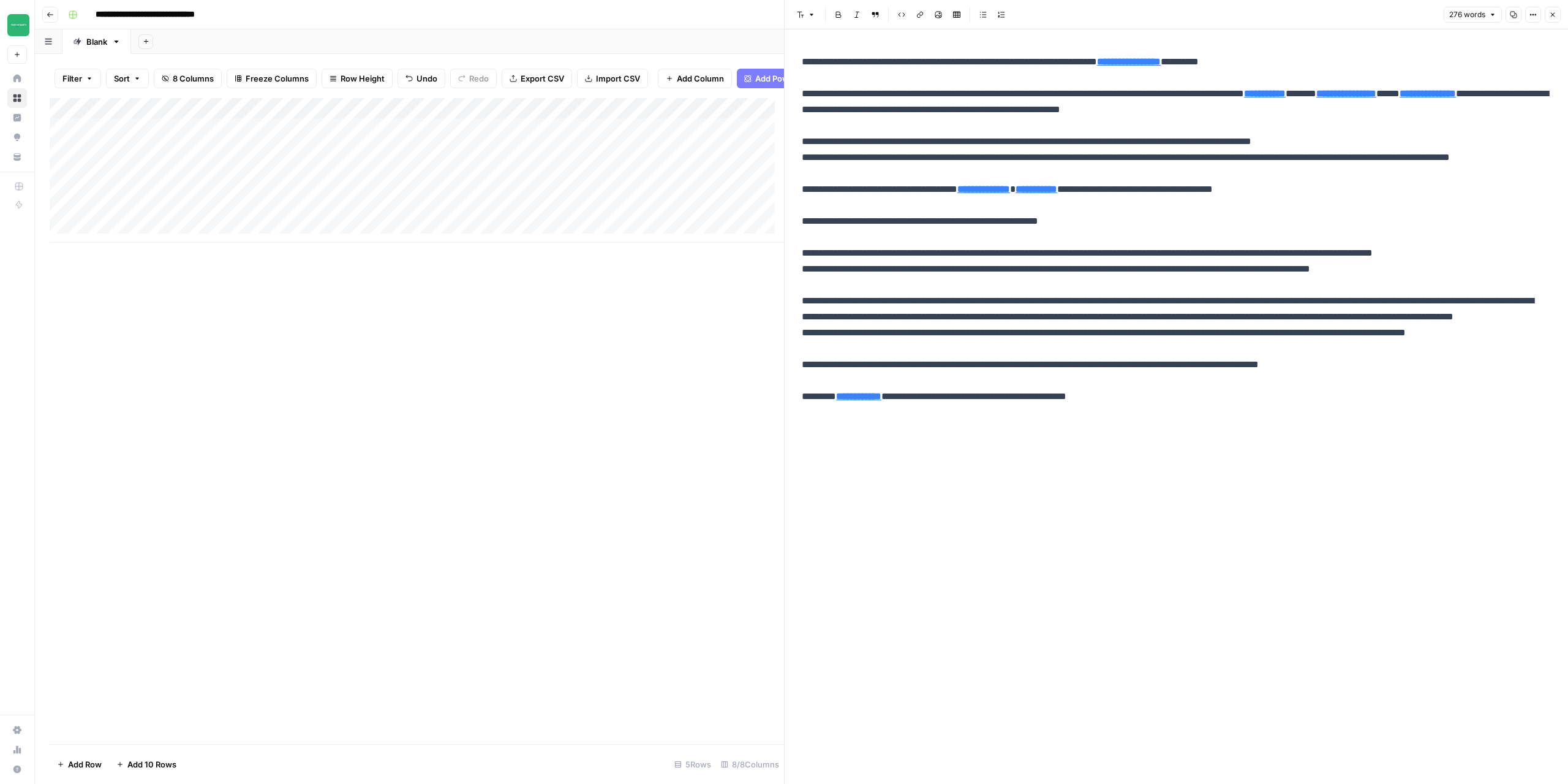
click at [1554, 18] on icon "button" at bounding box center [1552, 14] width 7 height 7
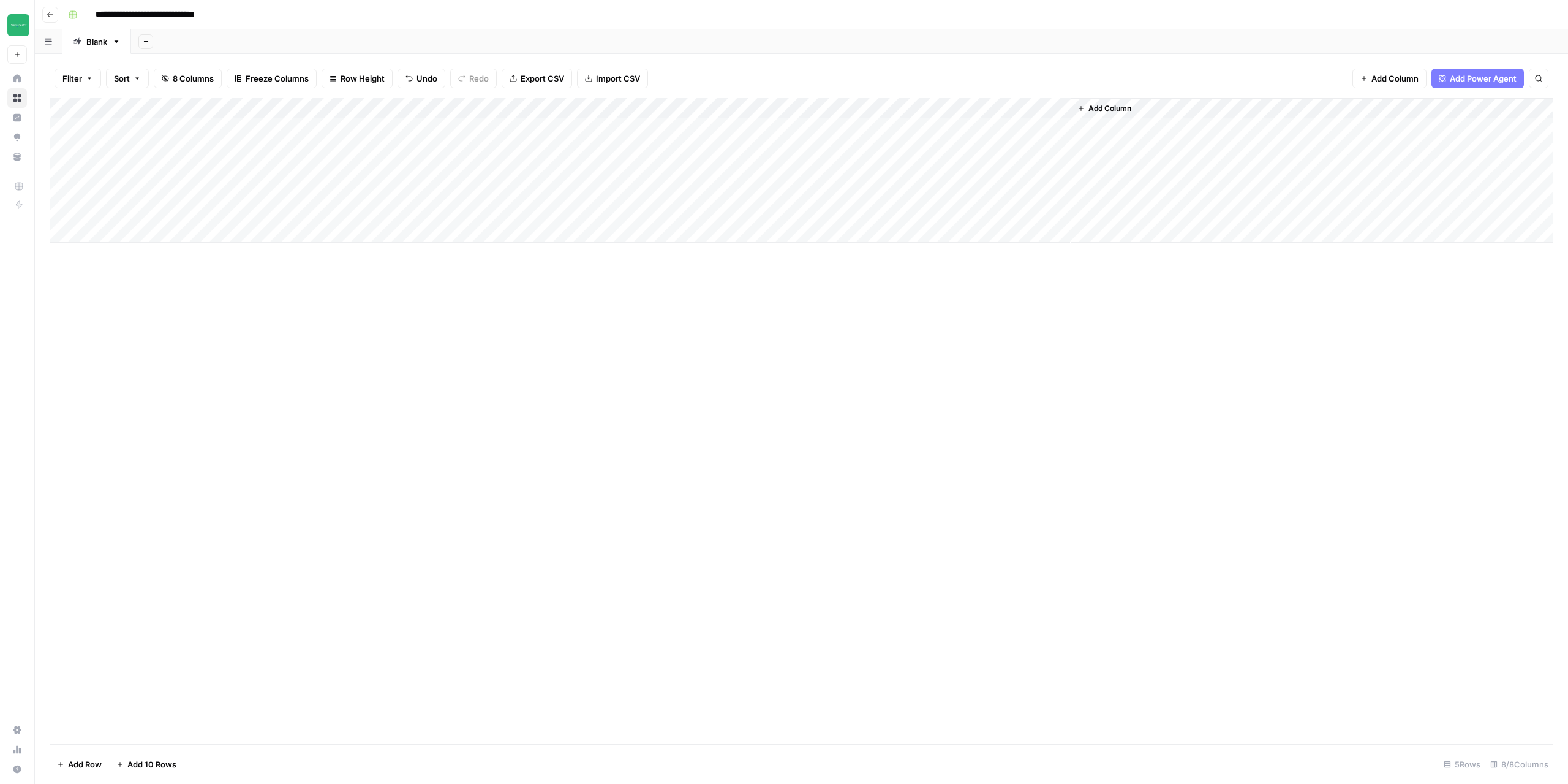
click at [445, 187] on div "Add Column" at bounding box center [801, 170] width 1504 height 145
click at [497, 109] on div "Add Column" at bounding box center [801, 170] width 1504 height 145
click at [554, 192] on span "Markdown" at bounding box center [563, 187] width 58 height 12
click at [453, 171] on div "Add Column" at bounding box center [801, 170] width 1504 height 145
click at [456, 189] on div "Add Column" at bounding box center [801, 170] width 1504 height 145
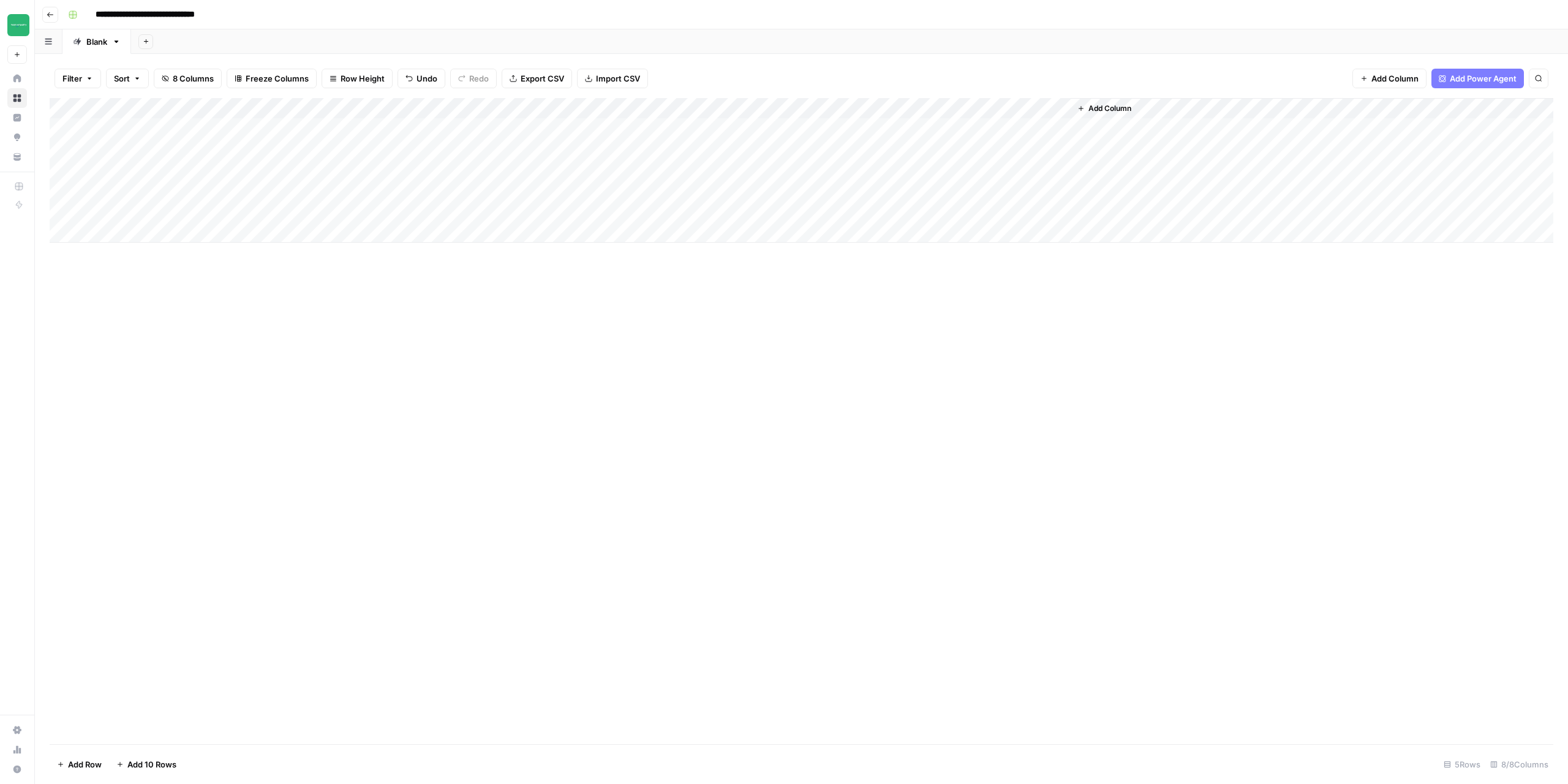
click at [494, 193] on div "Add Column" at bounding box center [801, 170] width 1504 height 145
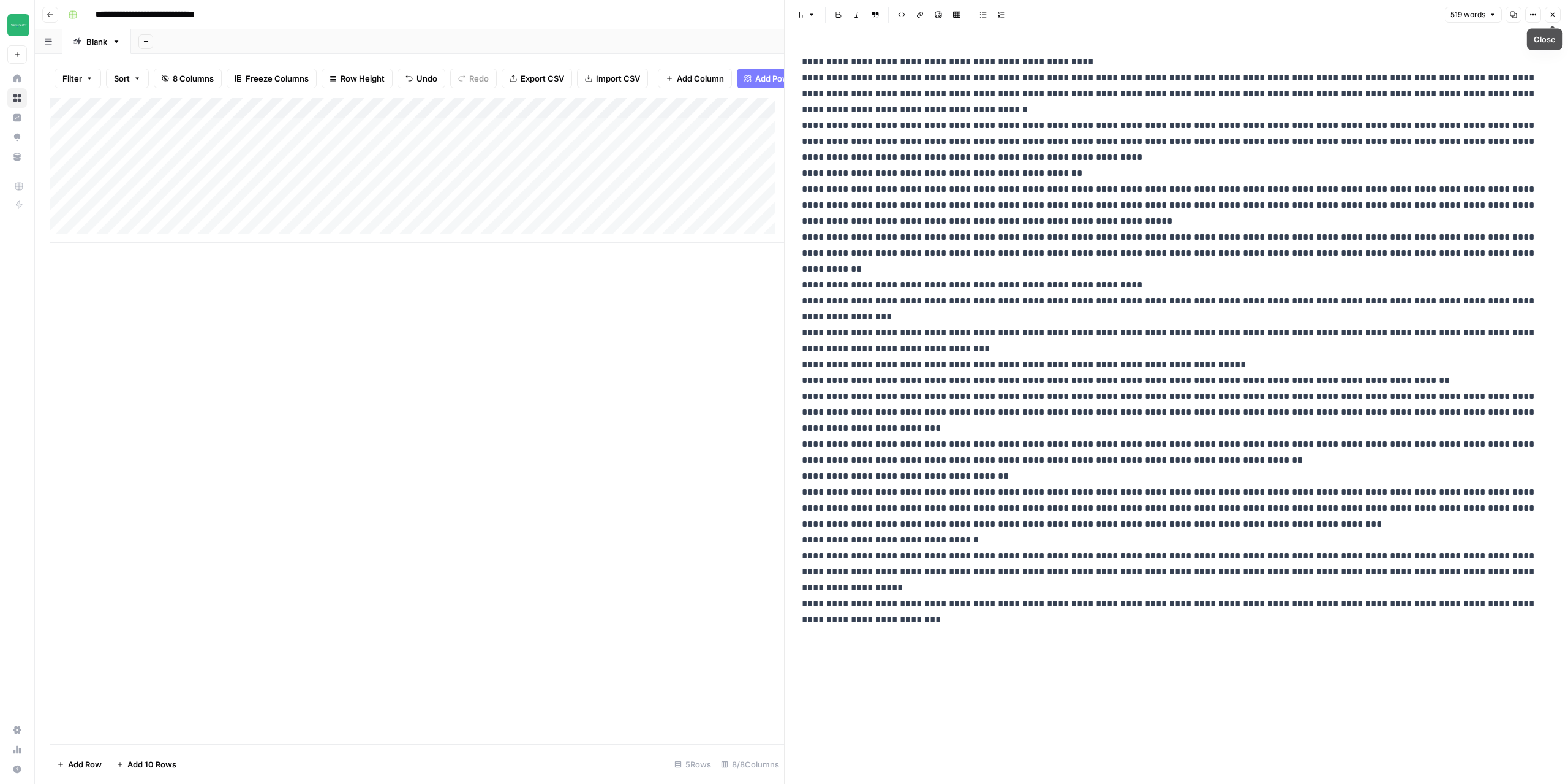
click at [1553, 14] on icon "button" at bounding box center [1552, 14] width 7 height 7
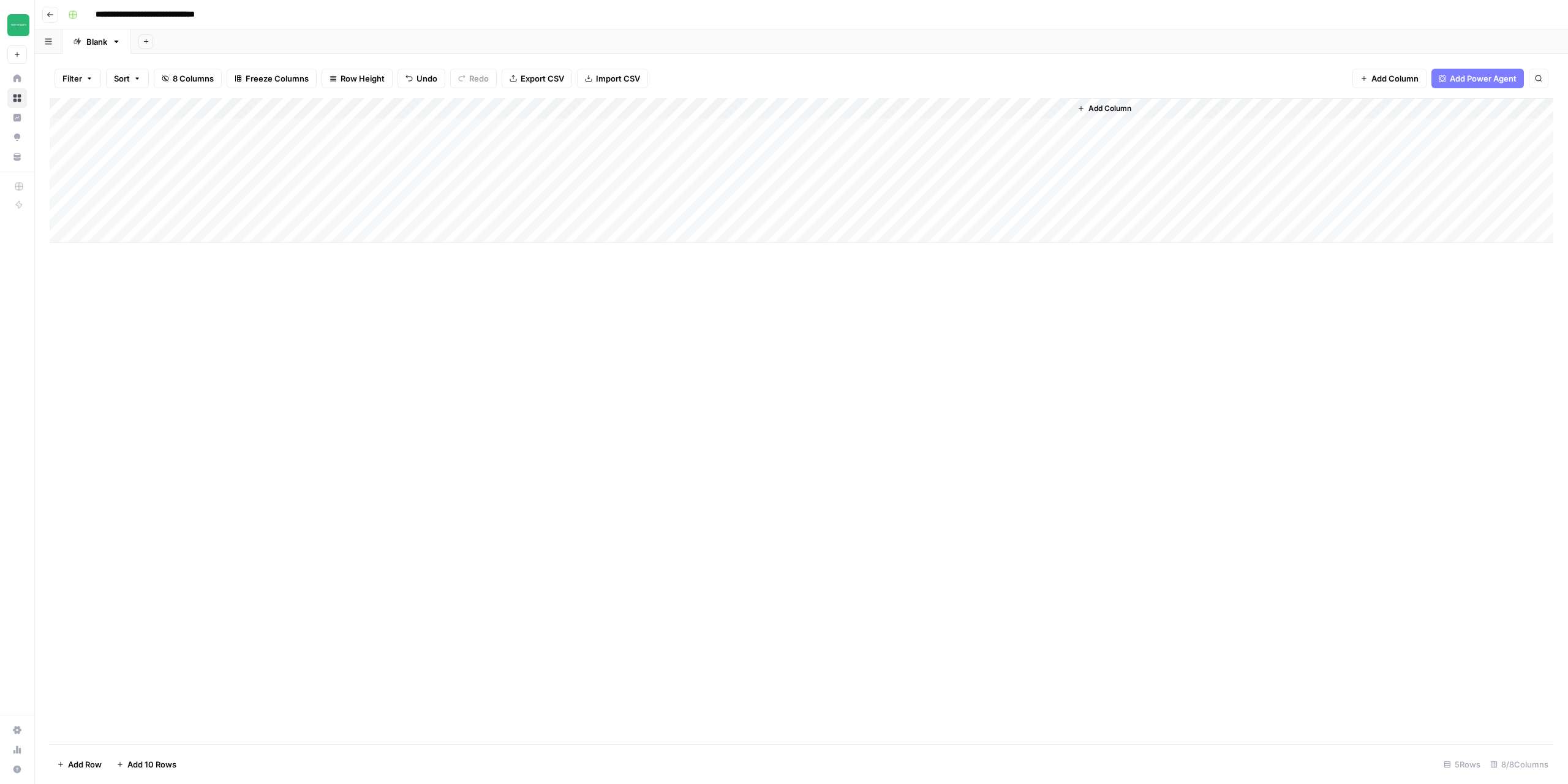
click at [408, 341] on div "Add Column" at bounding box center [801, 421] width 1504 height 646
click at [561, 151] on div "Add Column" at bounding box center [801, 170] width 1504 height 145
click at [537, 149] on div "Add Column" at bounding box center [801, 170] width 1504 height 145
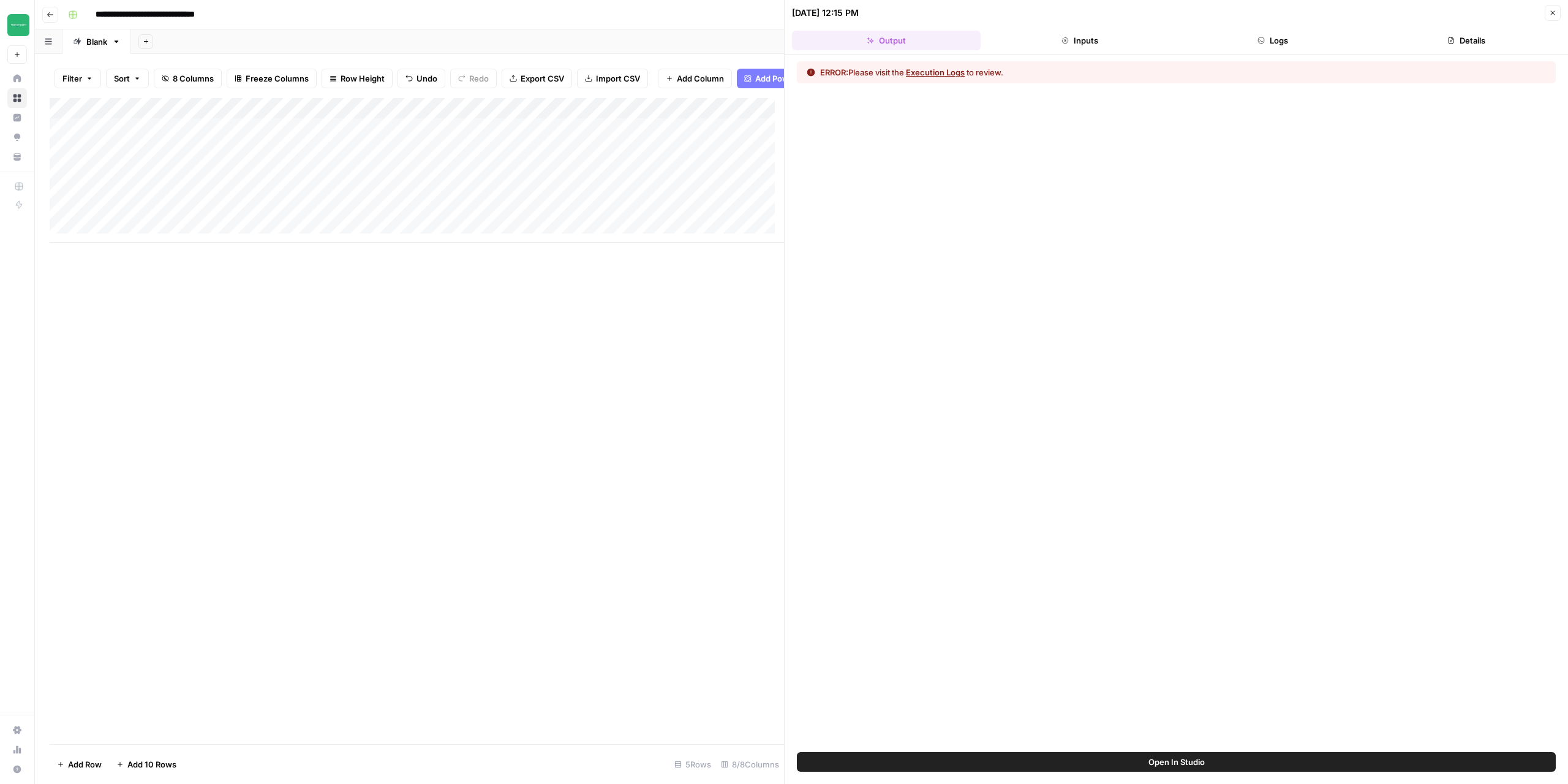
click at [941, 75] on button "Execution Logs" at bounding box center [935, 72] width 59 height 12
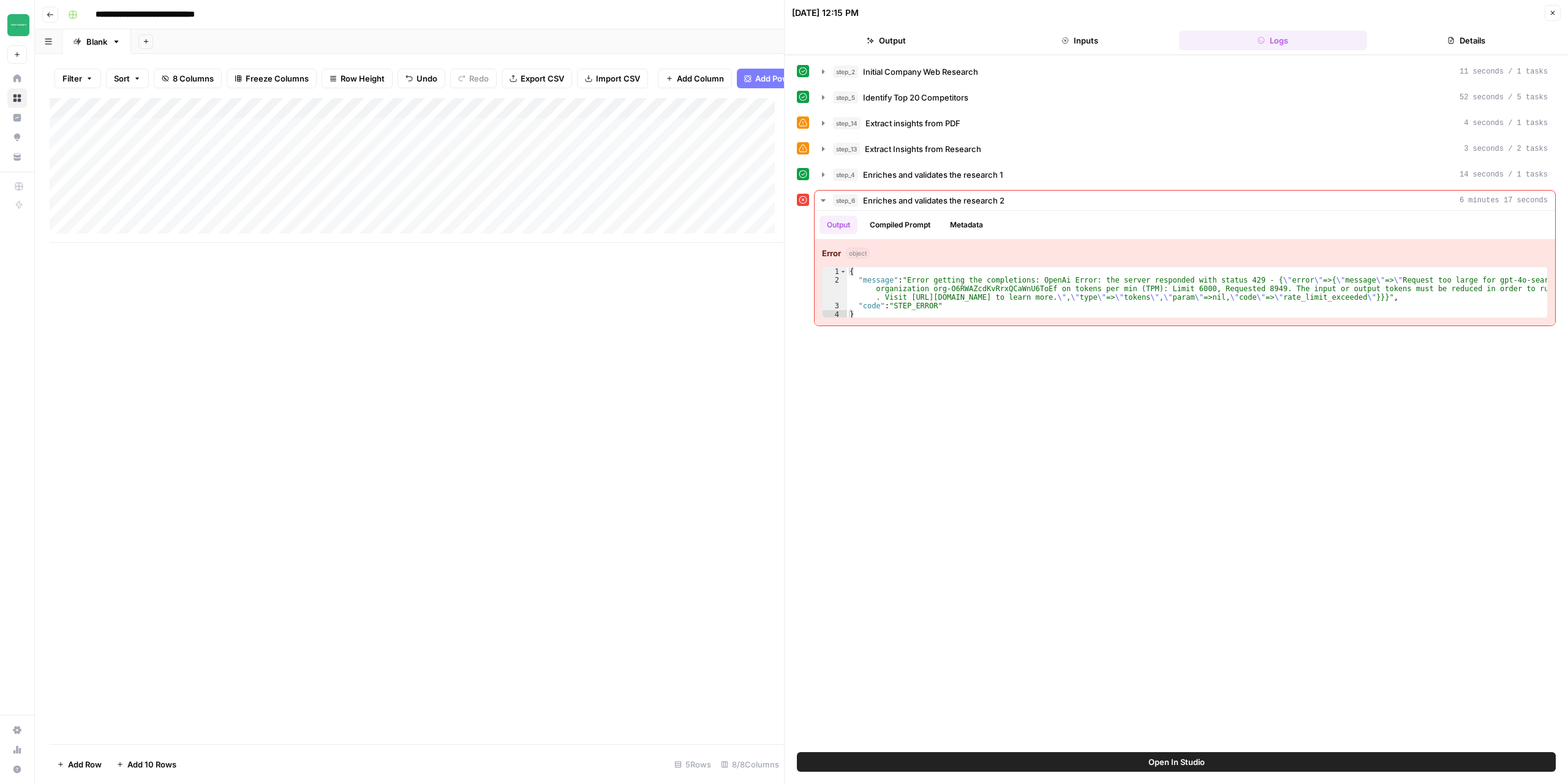
click at [689, 378] on div "Add Column" at bounding box center [417, 421] width 735 height 646
click at [888, 224] on button "Compiled Prompt" at bounding box center [899, 225] width 75 height 18
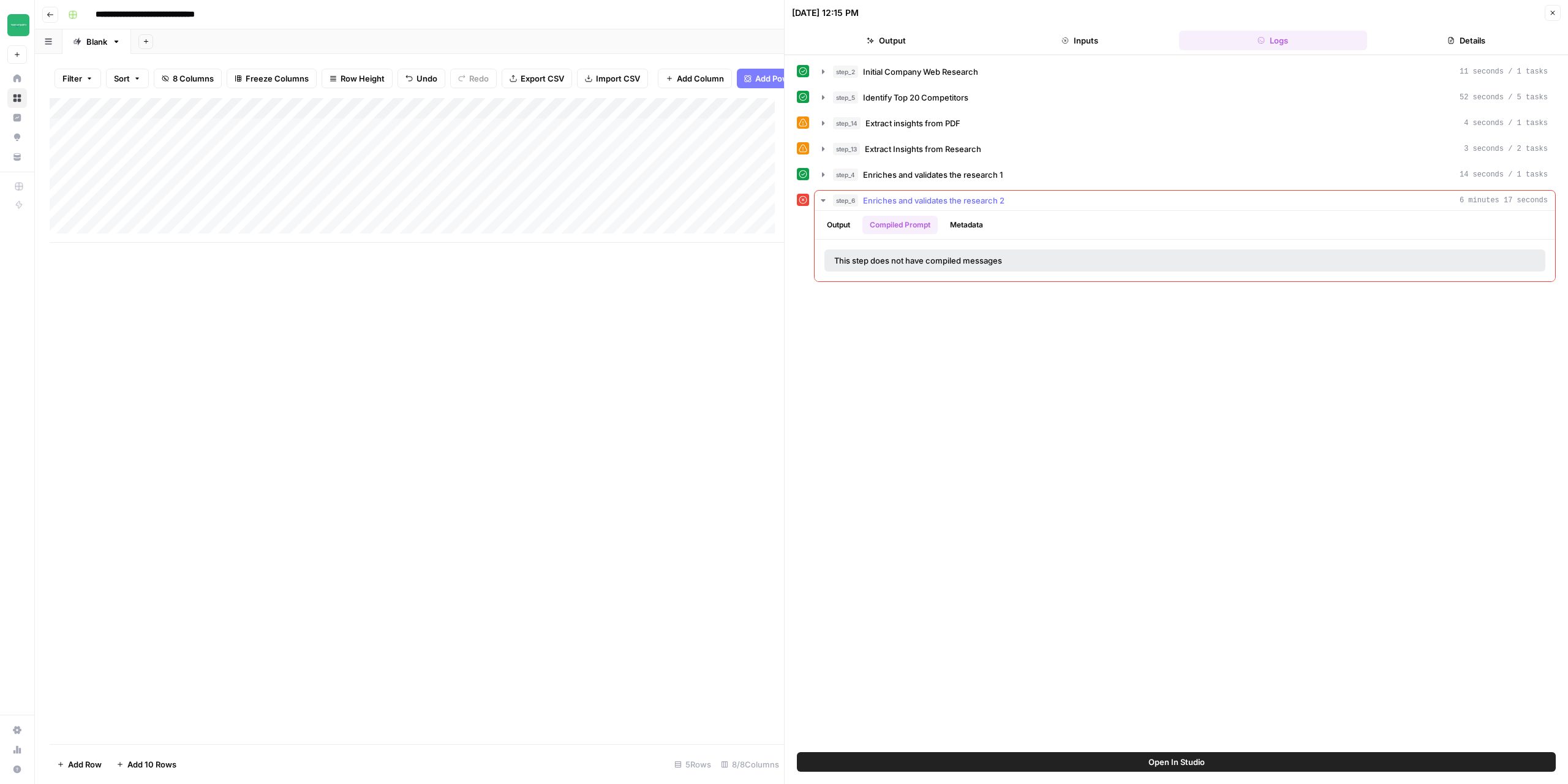
click at [956, 219] on button "Metadata" at bounding box center [966, 225] width 48 height 18
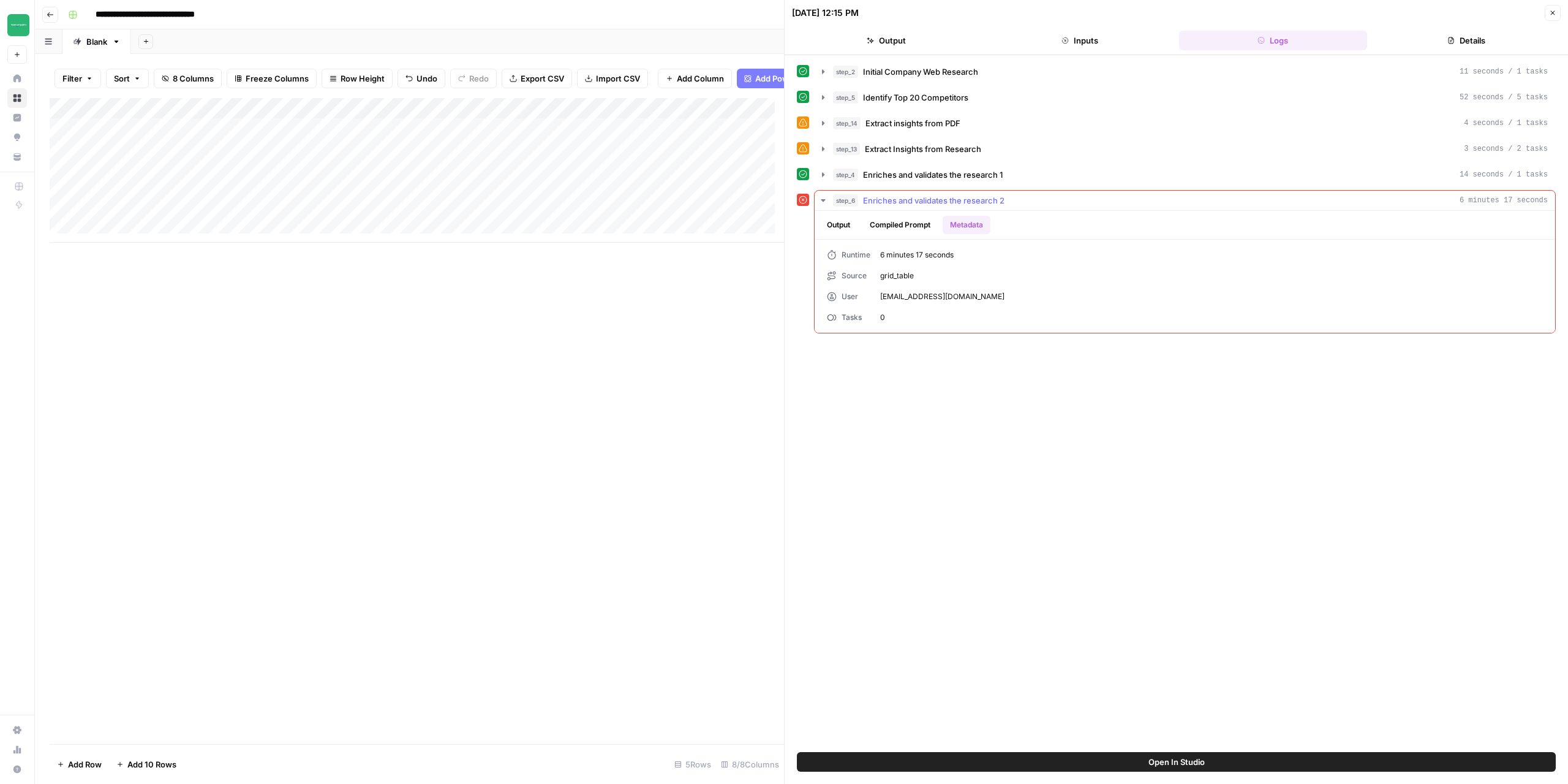
click at [829, 229] on button "Output" at bounding box center [839, 225] width 38 height 18
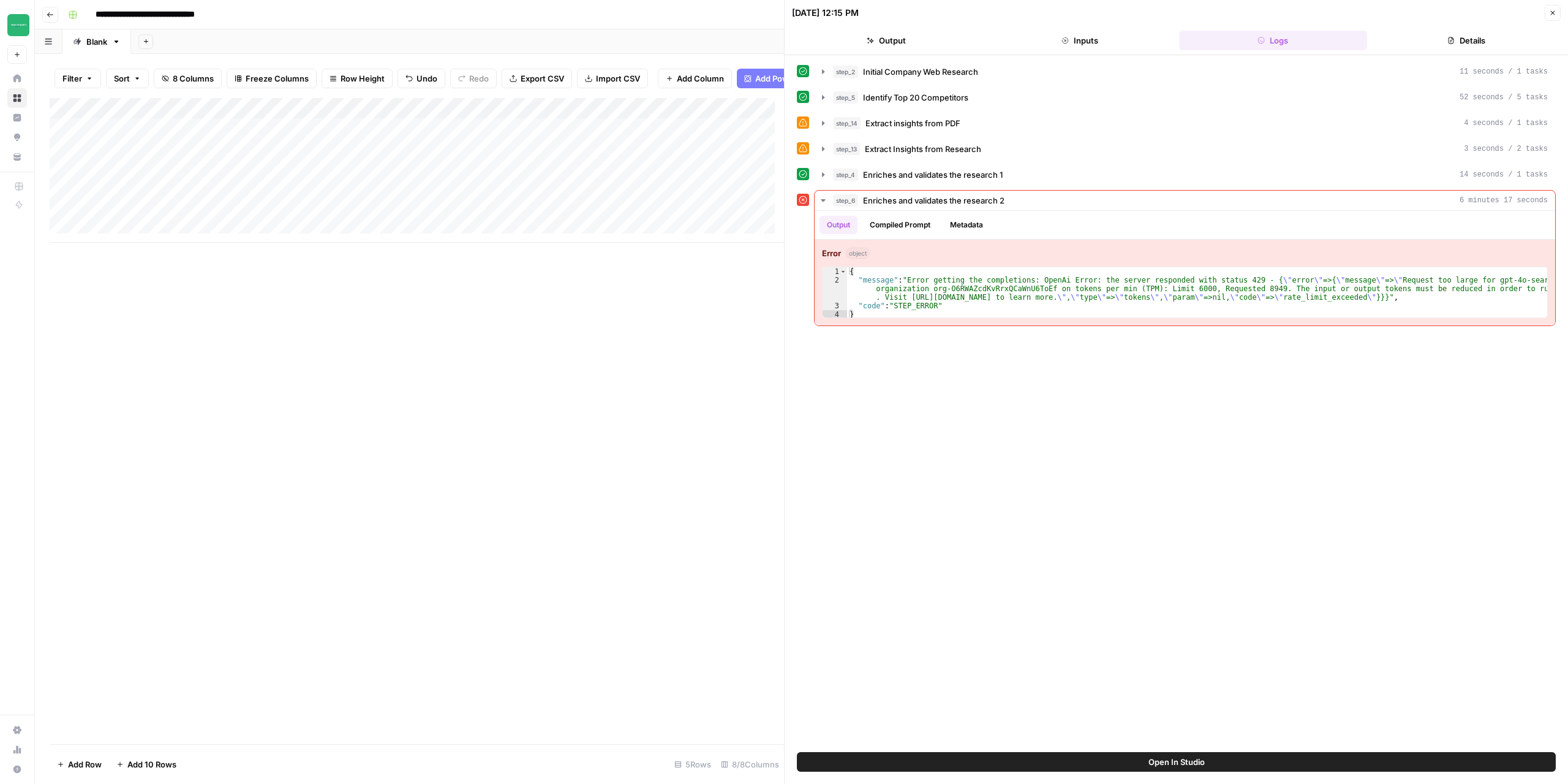
click at [264, 416] on div "Add Column" at bounding box center [417, 421] width 735 height 646
click at [1556, 14] on icon "button" at bounding box center [1552, 12] width 7 height 7
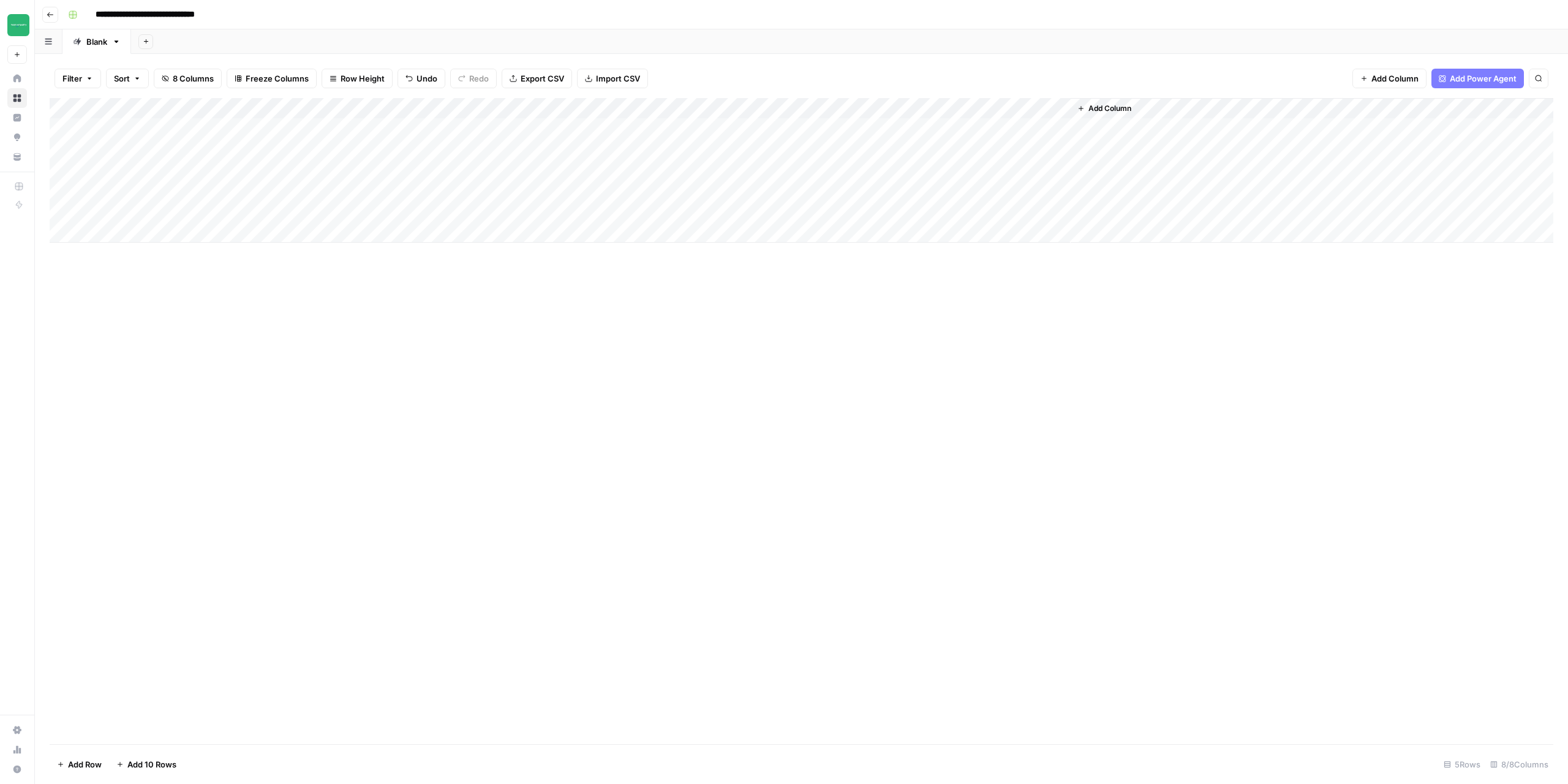
click at [328, 351] on div "Add Column" at bounding box center [801, 421] width 1504 height 646
click at [579, 154] on div "Add Column" at bounding box center [801, 170] width 1504 height 145
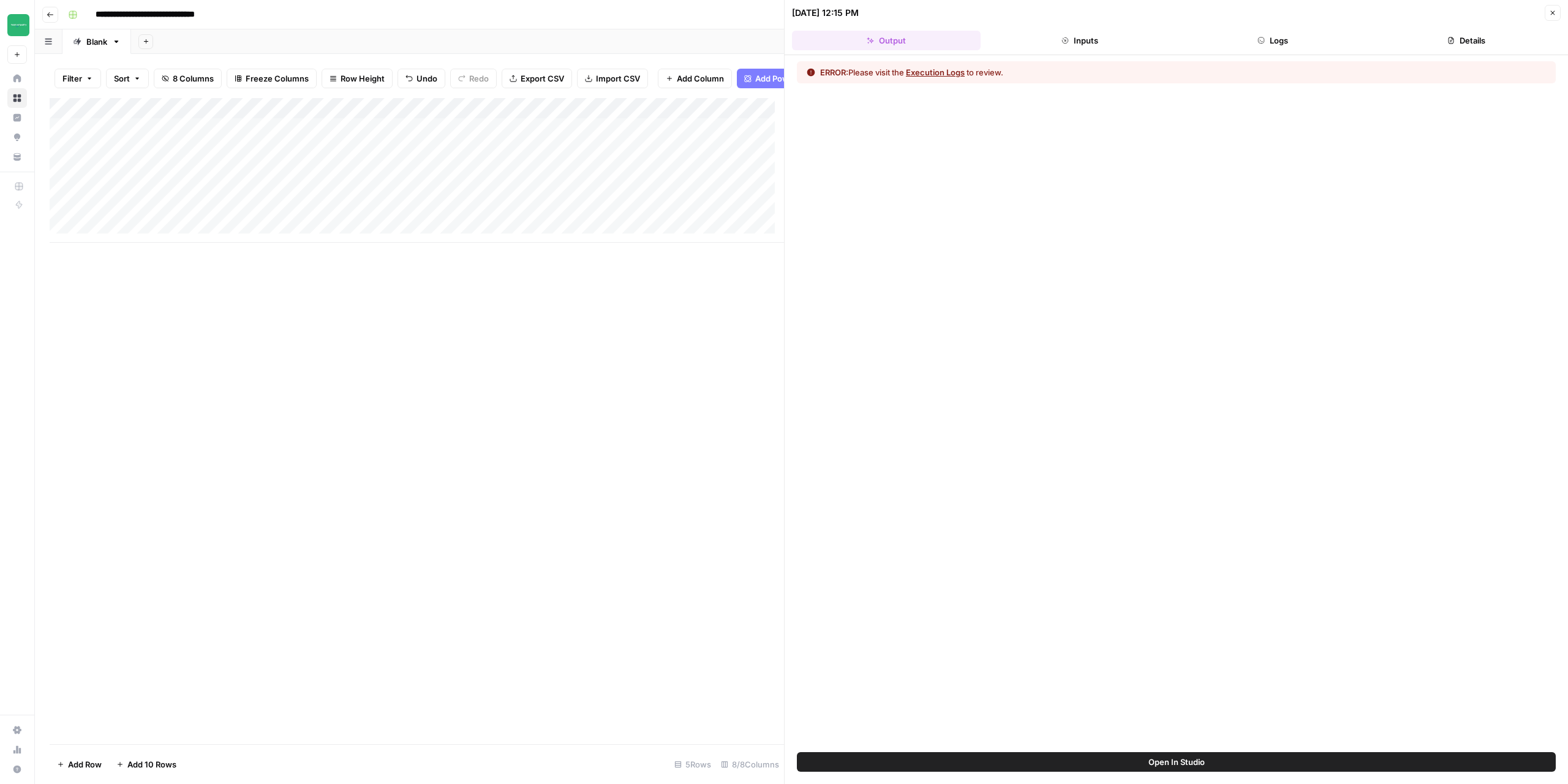
click at [933, 73] on button "Execution Logs" at bounding box center [935, 72] width 59 height 12
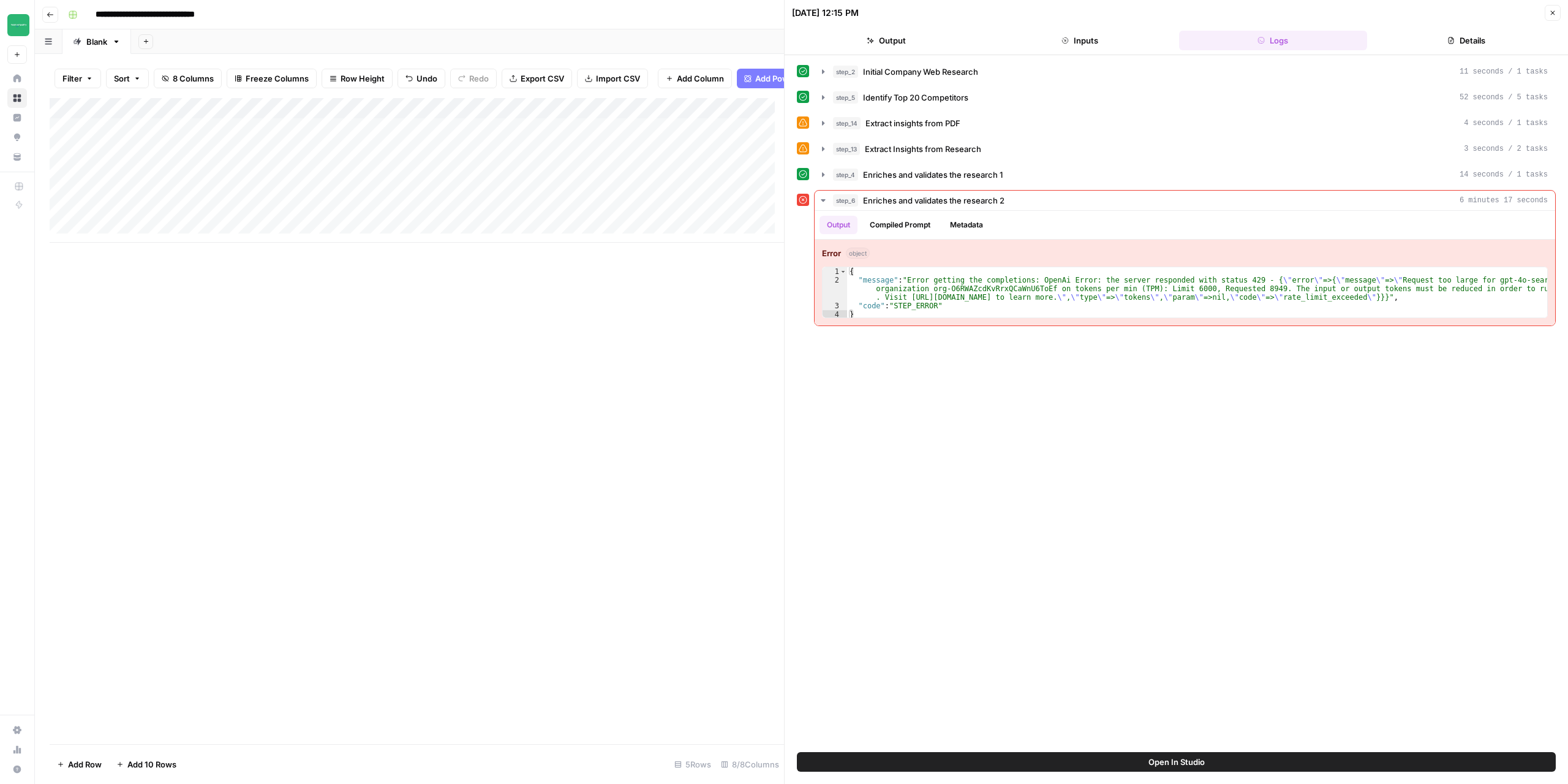
click at [1103, 43] on button "Inputs" at bounding box center [1080, 41] width 188 height 20
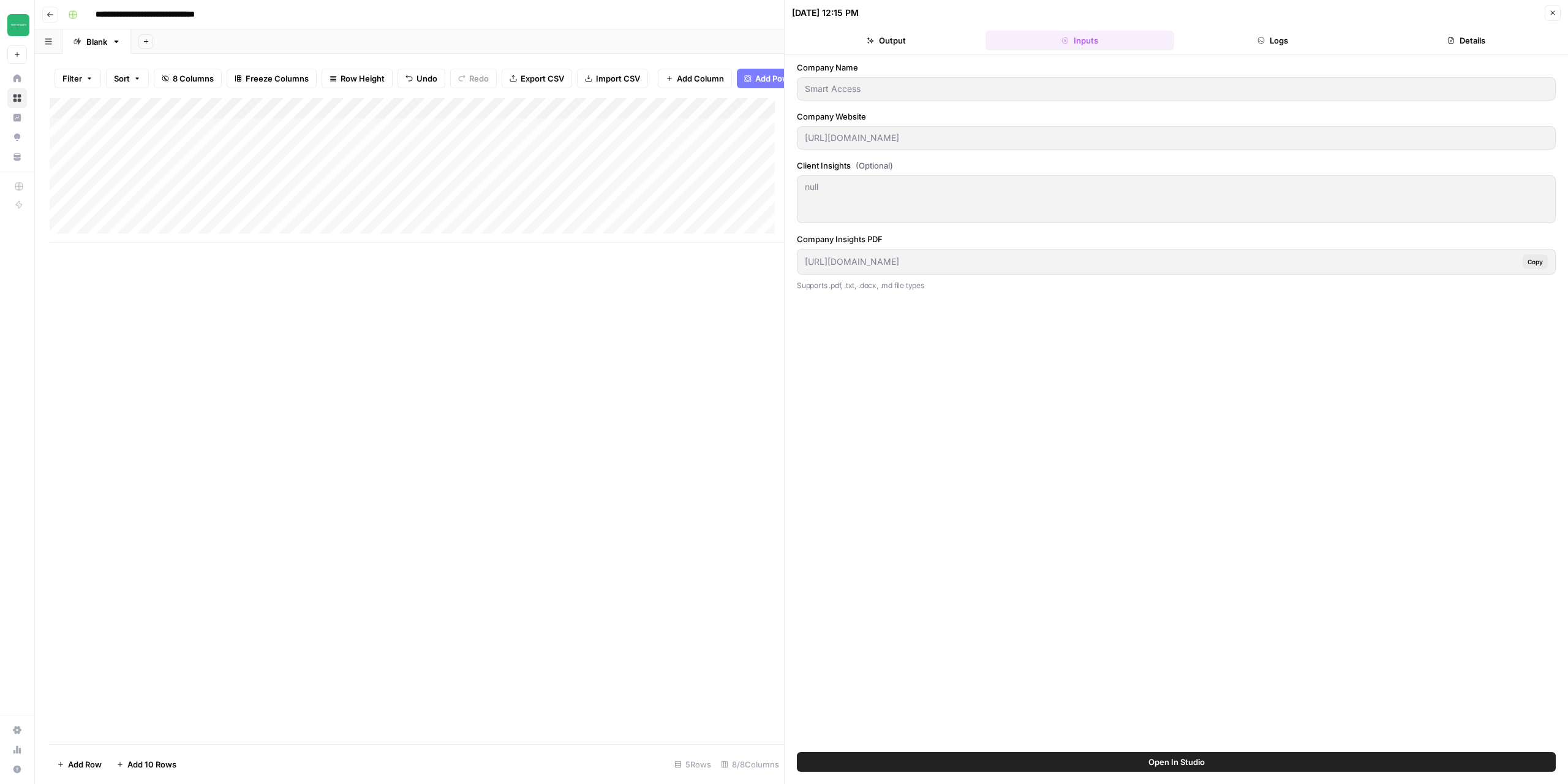
click at [878, 43] on button "Output" at bounding box center [886, 41] width 188 height 20
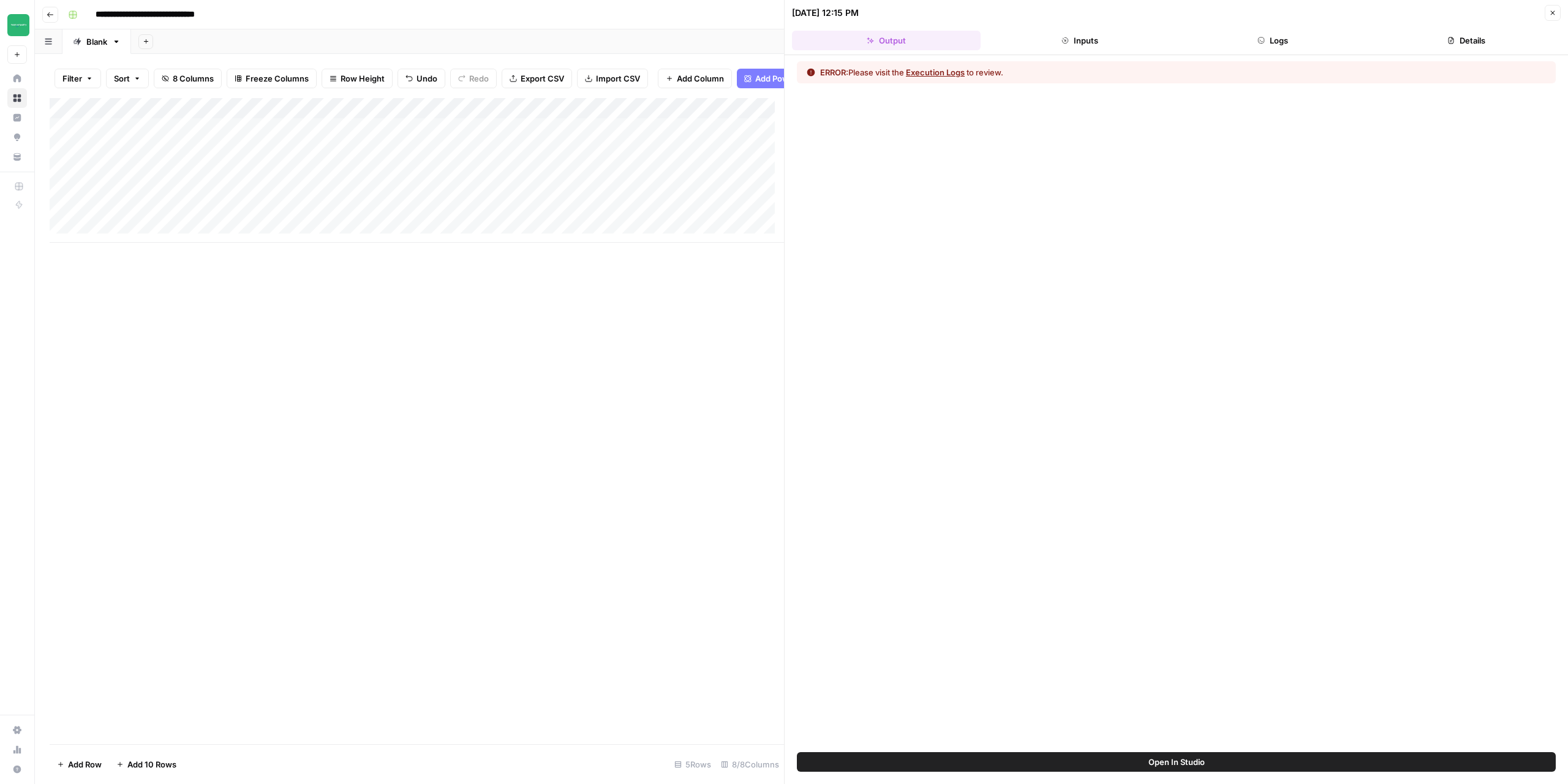
click at [1100, 43] on button "Inputs" at bounding box center [1080, 41] width 188 height 20
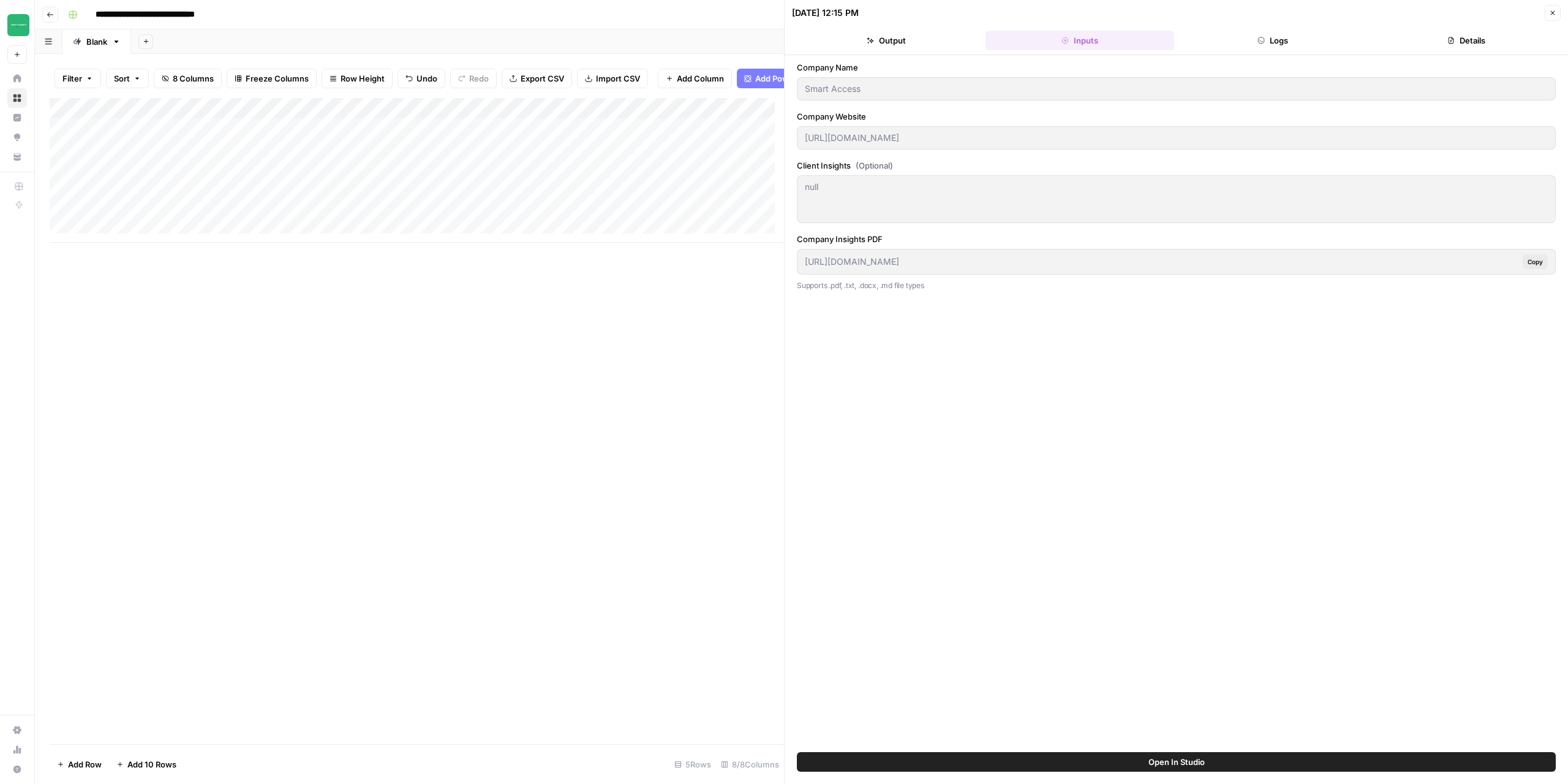
click at [1287, 40] on button "Logs" at bounding box center [1274, 41] width 188 height 20
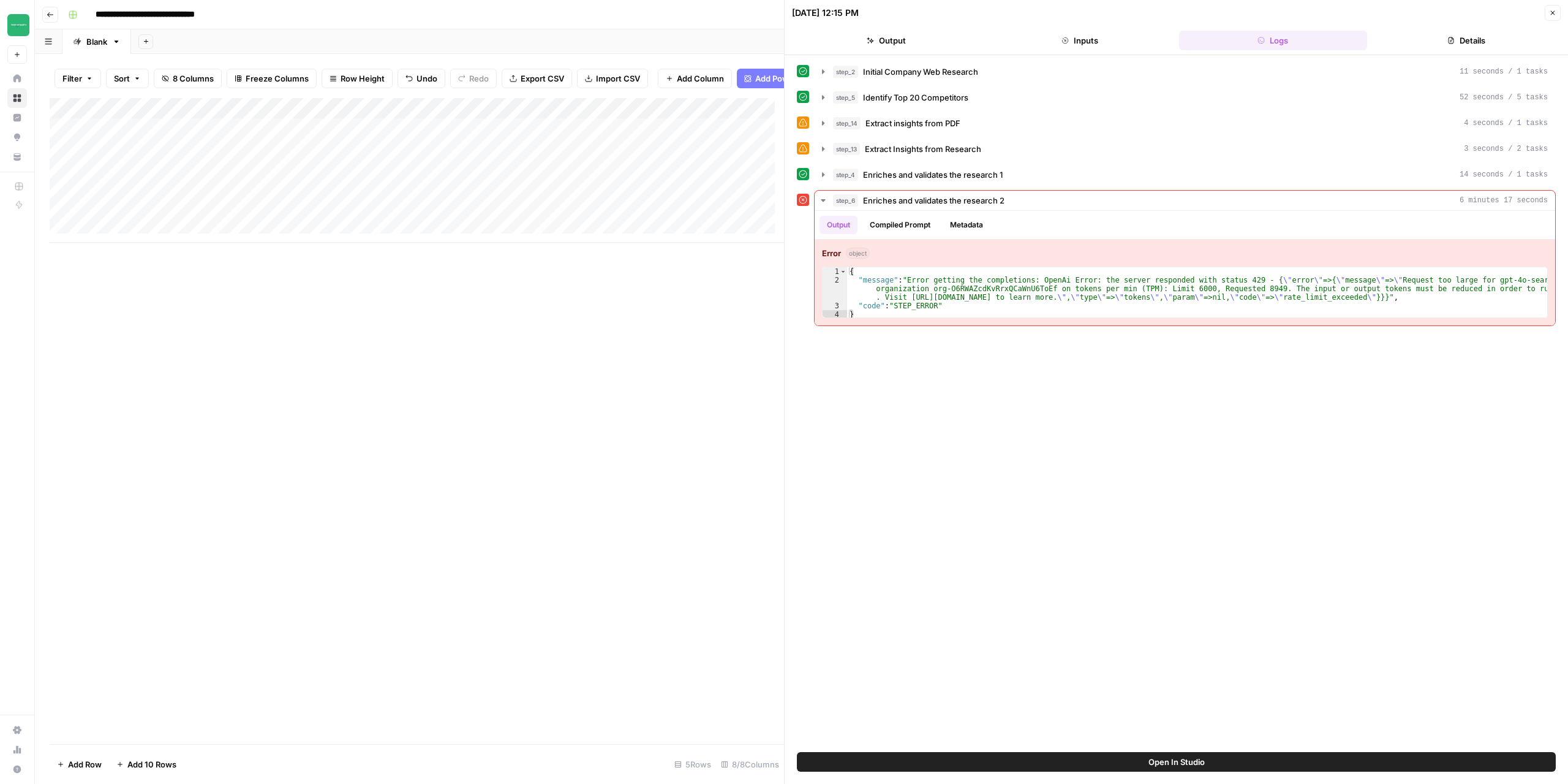
click at [609, 115] on div "Add Column" at bounding box center [417, 170] width 735 height 145
click at [571, 238] on span "Edit Workflow" at bounding box center [581, 238] width 107 height 12
click at [591, 516] on div "Add Column" at bounding box center [417, 421] width 735 height 646
click at [1555, 16] on icon "button" at bounding box center [1552, 12] width 7 height 7
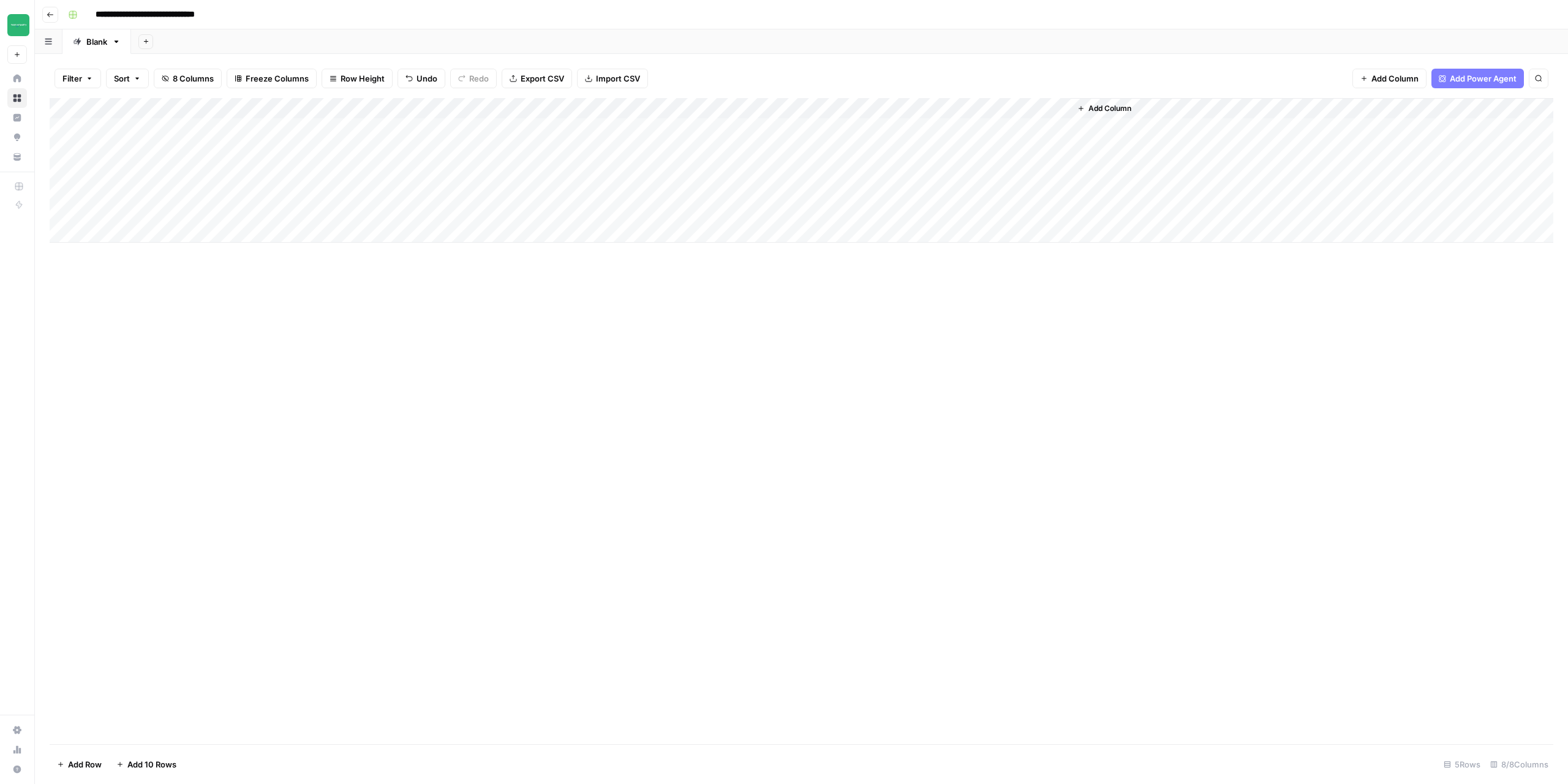
click at [667, 414] on div "Add Column" at bounding box center [801, 421] width 1504 height 646
click at [609, 351] on div "Add Column" at bounding box center [801, 421] width 1504 height 646
click at [584, 168] on div "Add Column" at bounding box center [801, 170] width 1504 height 145
click at [605, 168] on div "Add Column" at bounding box center [801, 170] width 1504 height 145
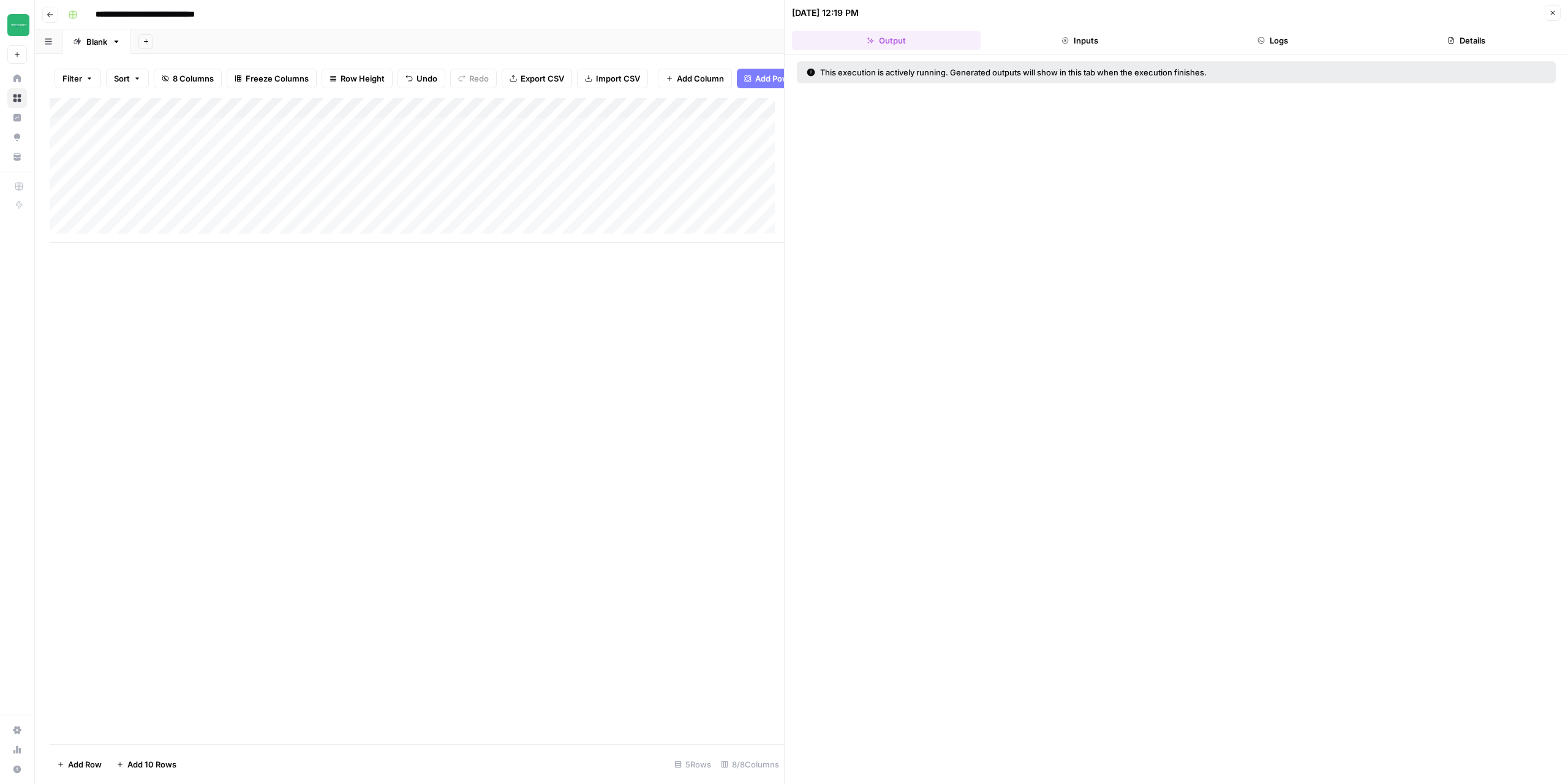
click at [1306, 51] on header "09/09/25 at 12:19 PM Close Output Inputs Logs Details" at bounding box center [1177, 27] width 784 height 55
click at [1303, 48] on button "Logs" at bounding box center [1274, 41] width 188 height 20
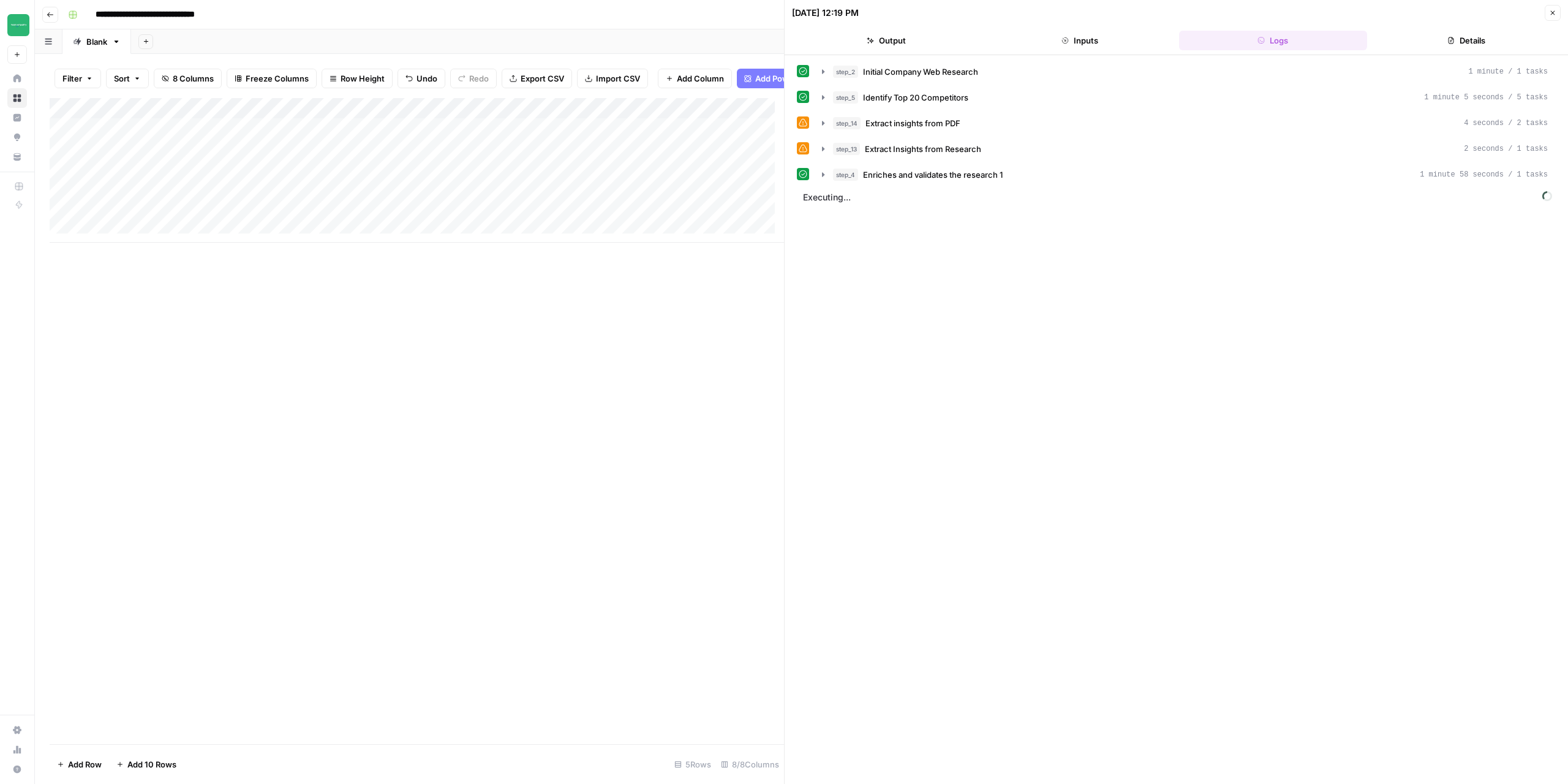
drag, startPoint x: 578, startPoint y: 400, endPoint x: 591, endPoint y: 397, distance: 13.3
click at [580, 400] on div "Add Column" at bounding box center [417, 421] width 735 height 646
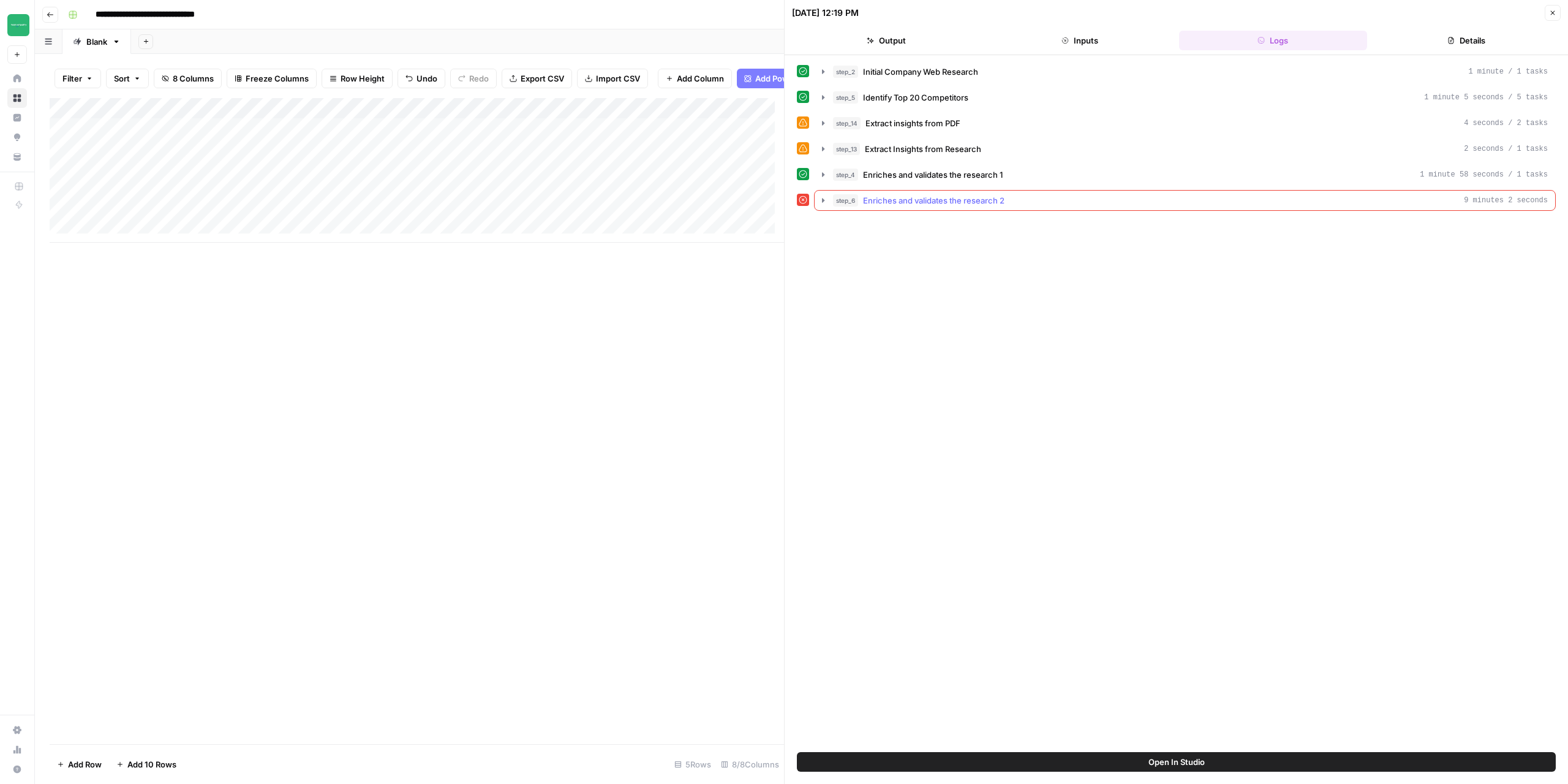
click at [828, 206] on button "step_6 Enriches and validates the research 2 9 minutes 2 seconds" at bounding box center [1185, 200] width 740 height 20
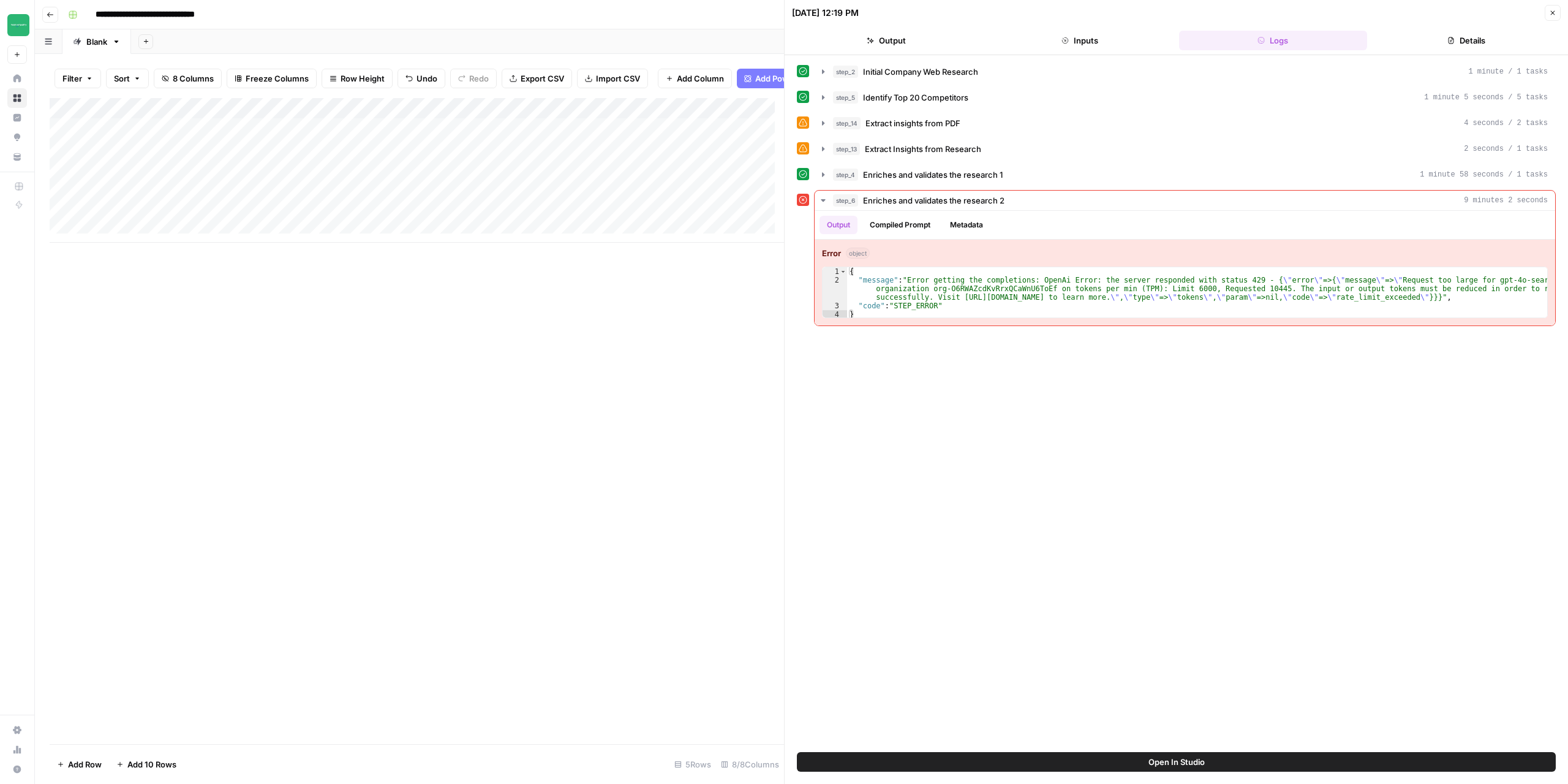
click at [1552, 18] on button "Close" at bounding box center [1553, 12] width 16 height 16
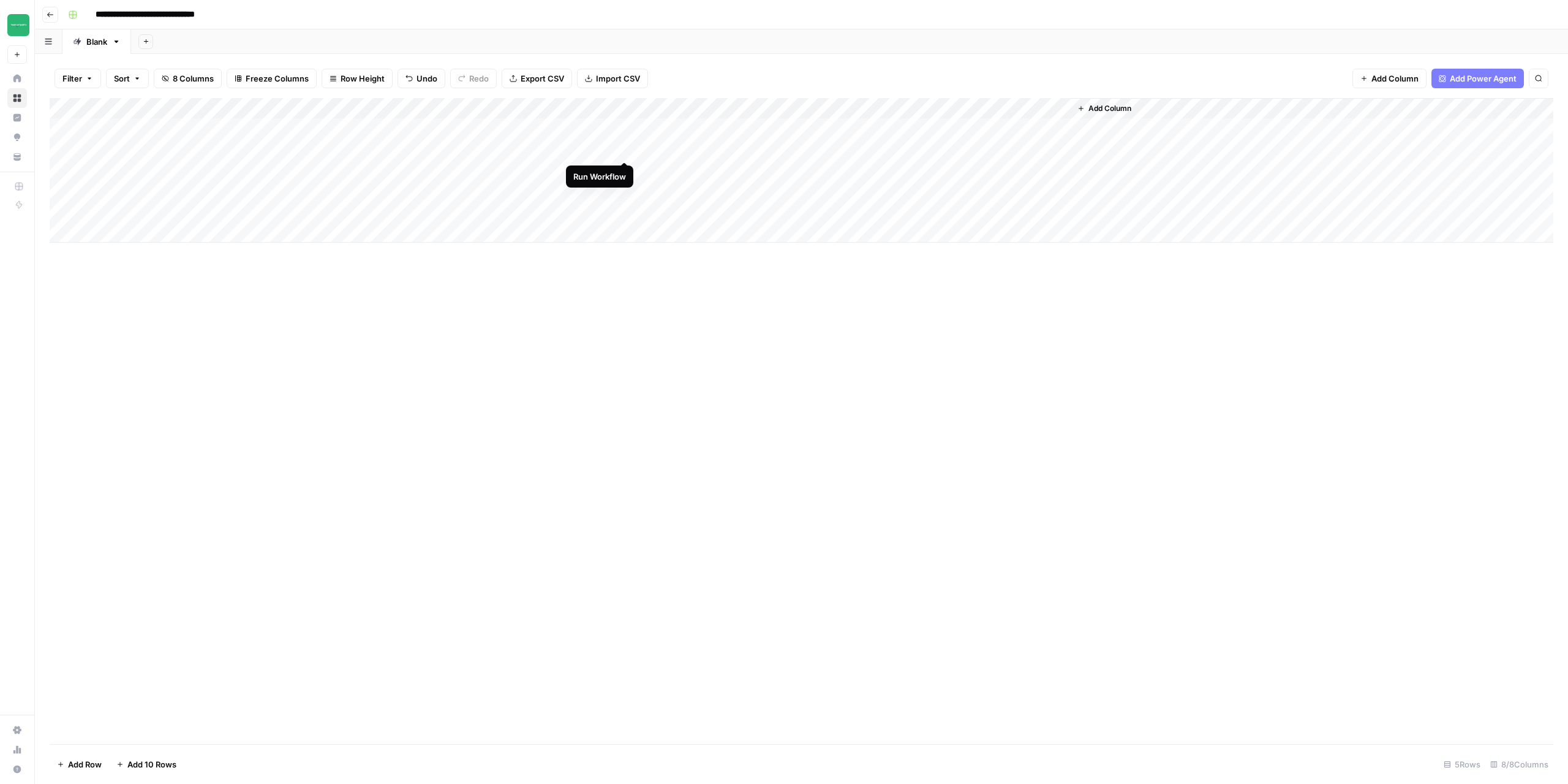
click at [623, 149] on div "Add Column" at bounding box center [801, 170] width 1504 height 145
click at [275, 390] on div "Add Column" at bounding box center [801, 421] width 1504 height 646
click at [611, 109] on div "Add Column" at bounding box center [801, 170] width 1504 height 145
click at [567, 211] on span "Configure Inputs" at bounding box center [581, 211] width 107 height 12
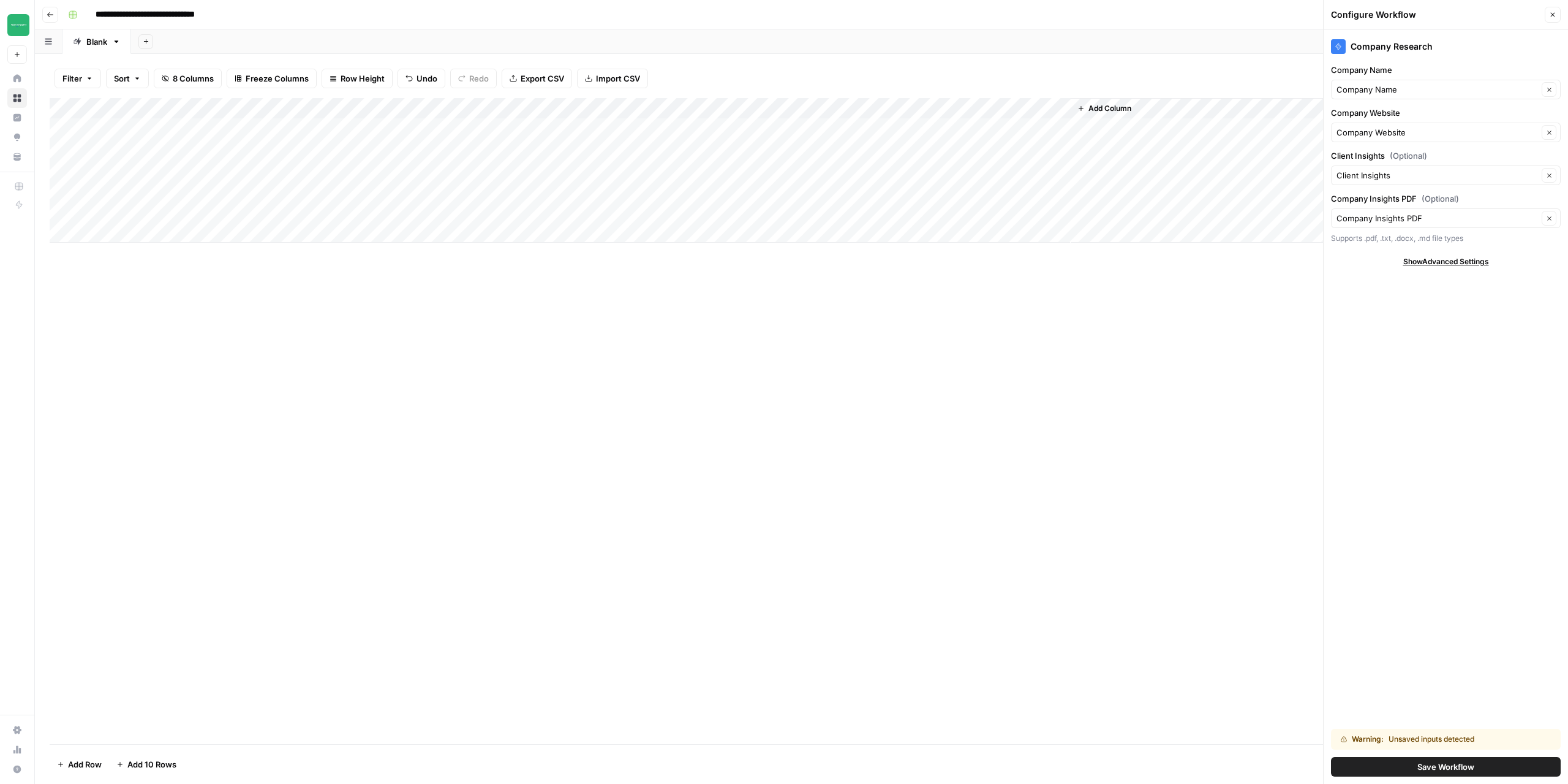
click at [1550, 13] on icon "button" at bounding box center [1552, 14] width 7 height 7
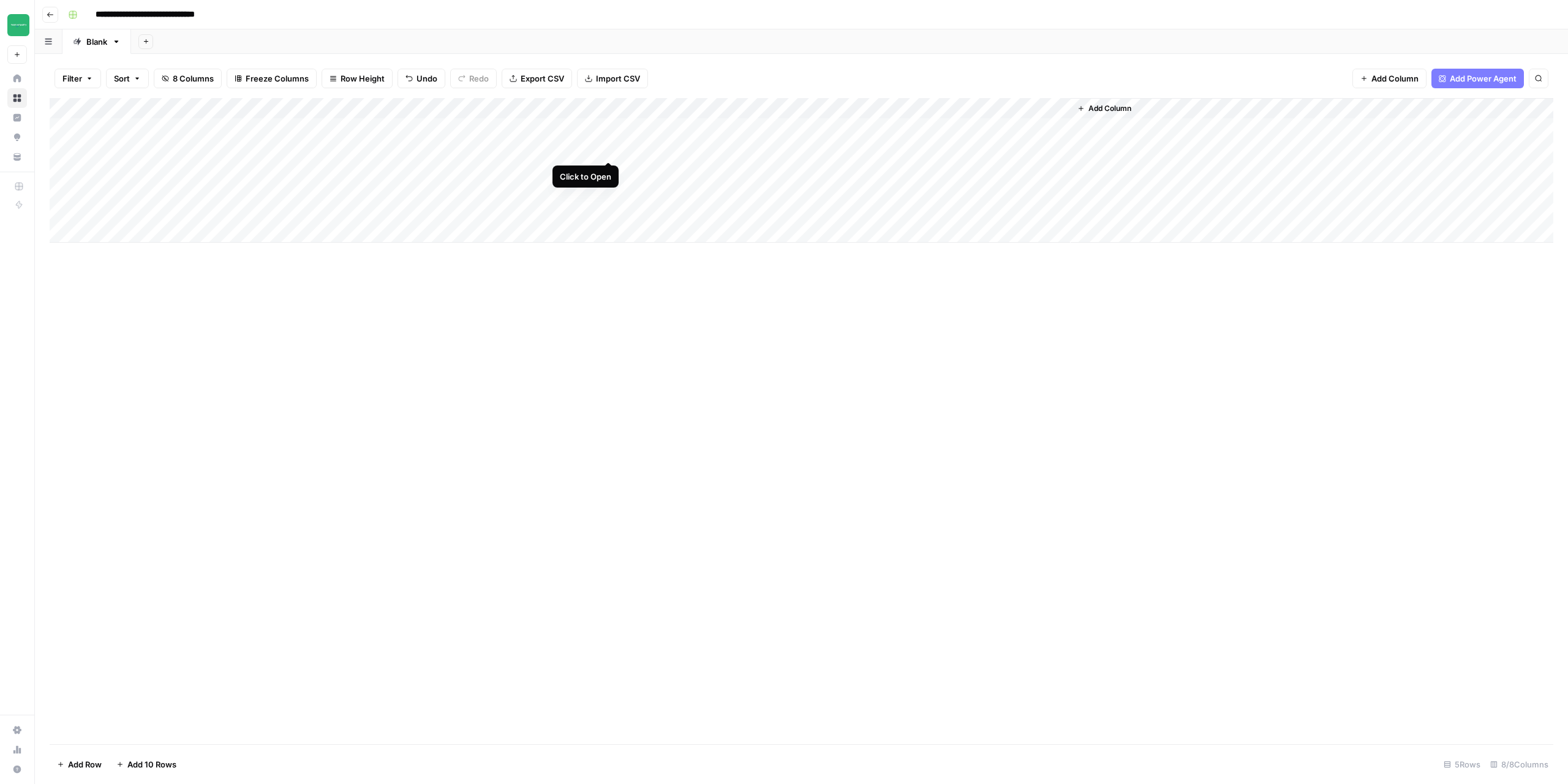
click at [565, 148] on div "Add Column" at bounding box center [801, 170] width 1504 height 145
click at [542, 150] on div "Add Column" at bounding box center [801, 170] width 1504 height 145
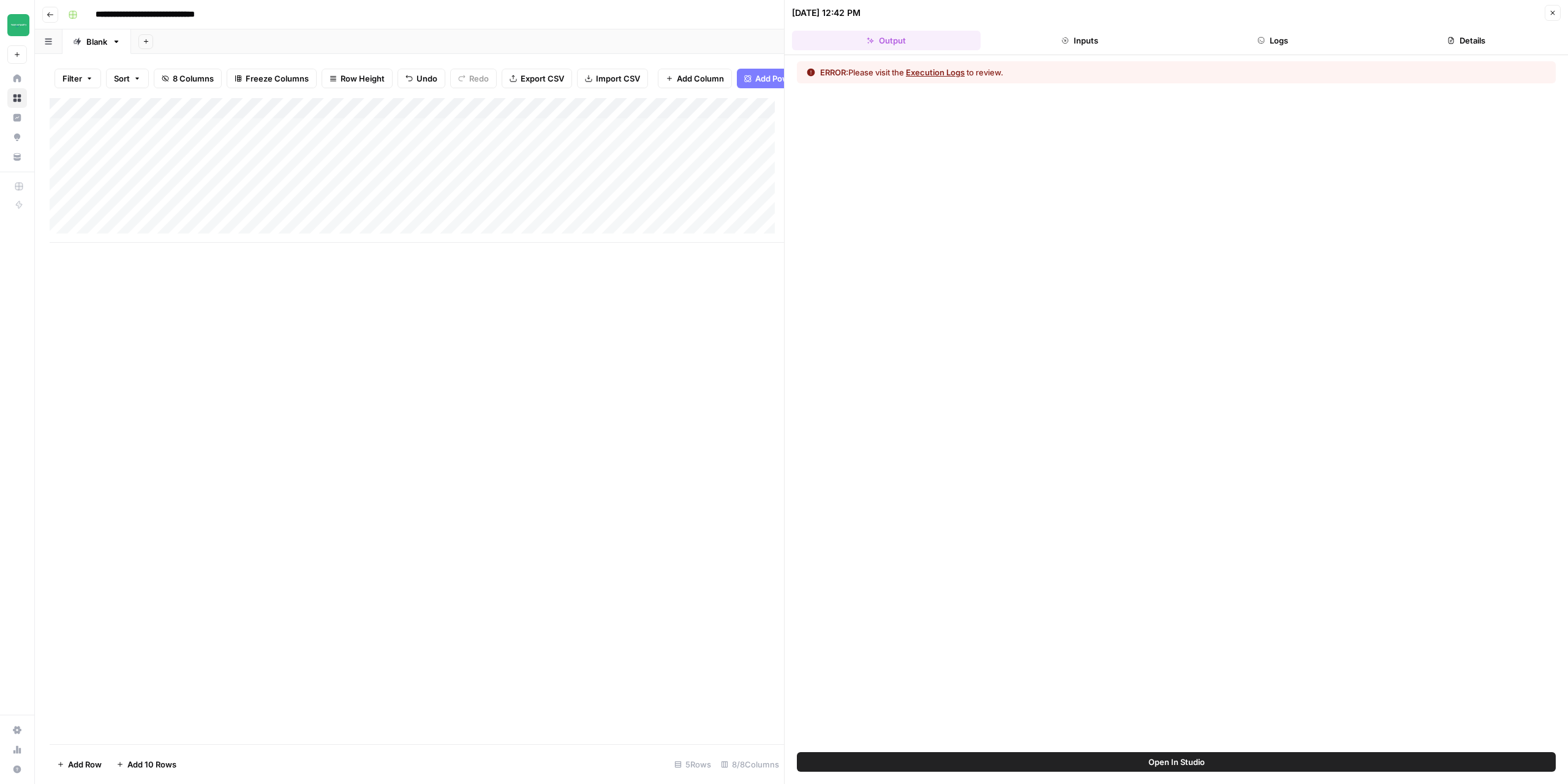
click at [931, 72] on button "Execution Logs" at bounding box center [935, 72] width 59 height 12
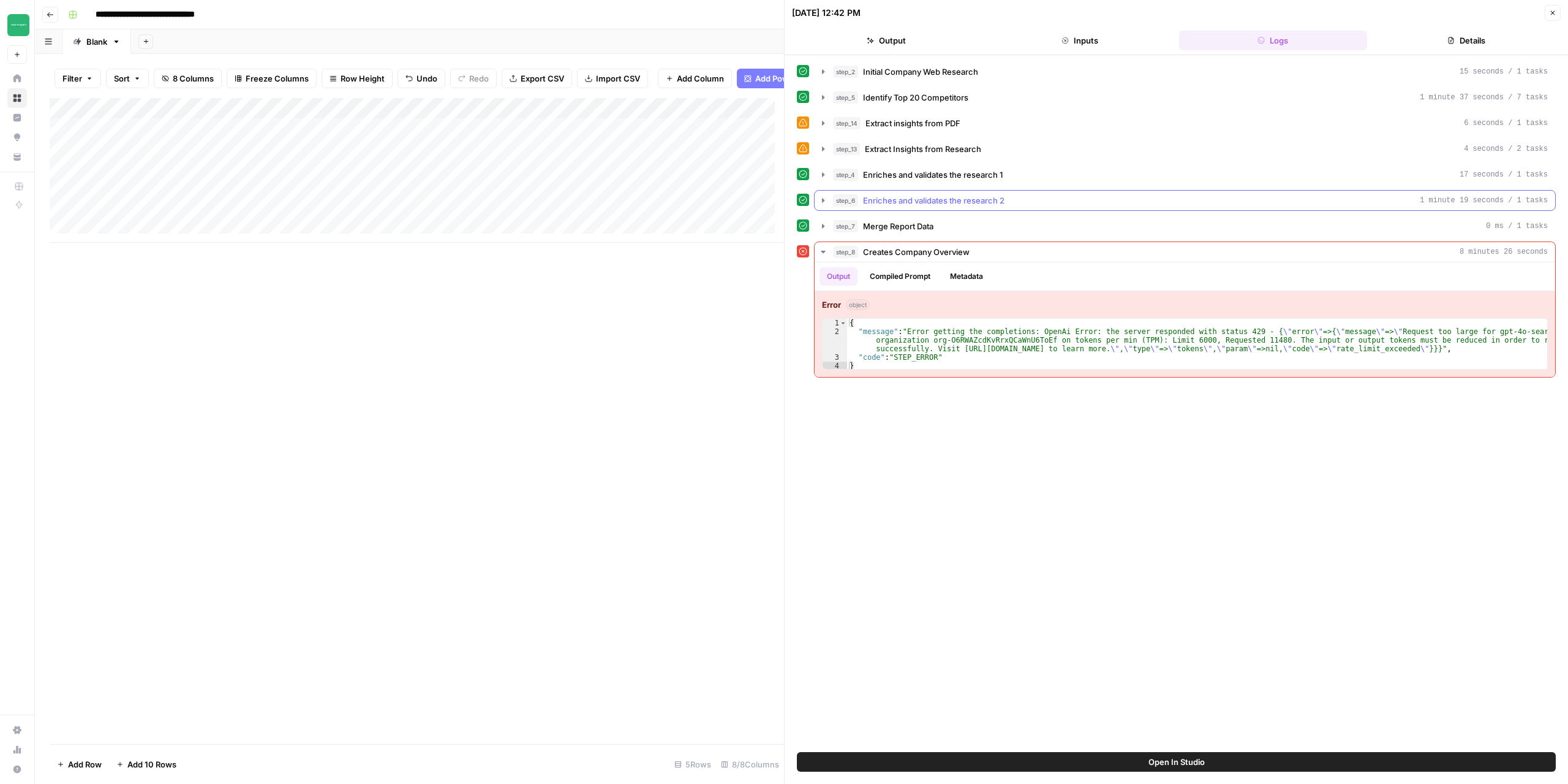
click at [822, 199] on icon "button" at bounding box center [823, 200] width 10 height 10
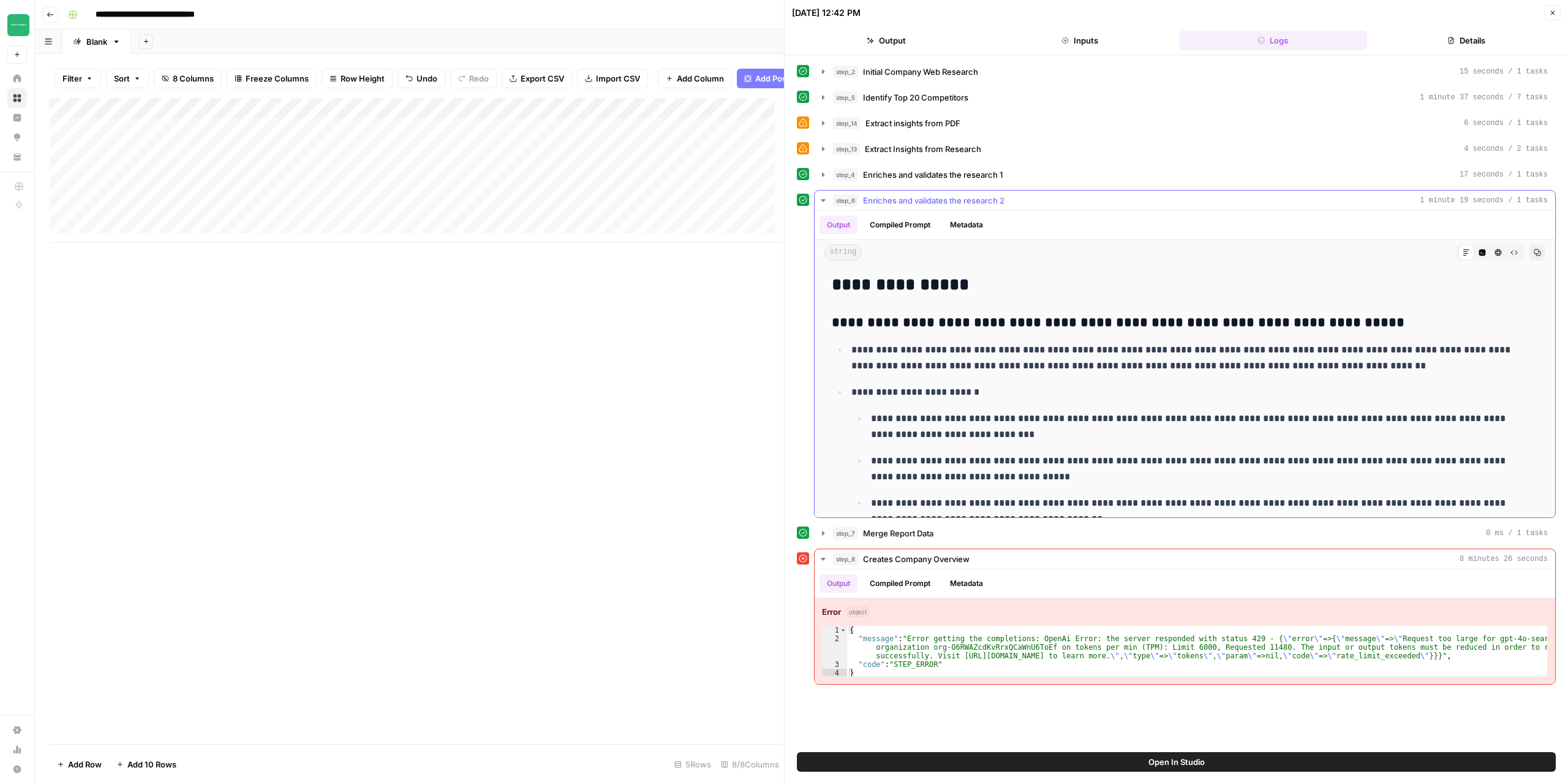
click at [822, 199] on icon "button" at bounding box center [823, 200] width 10 height 10
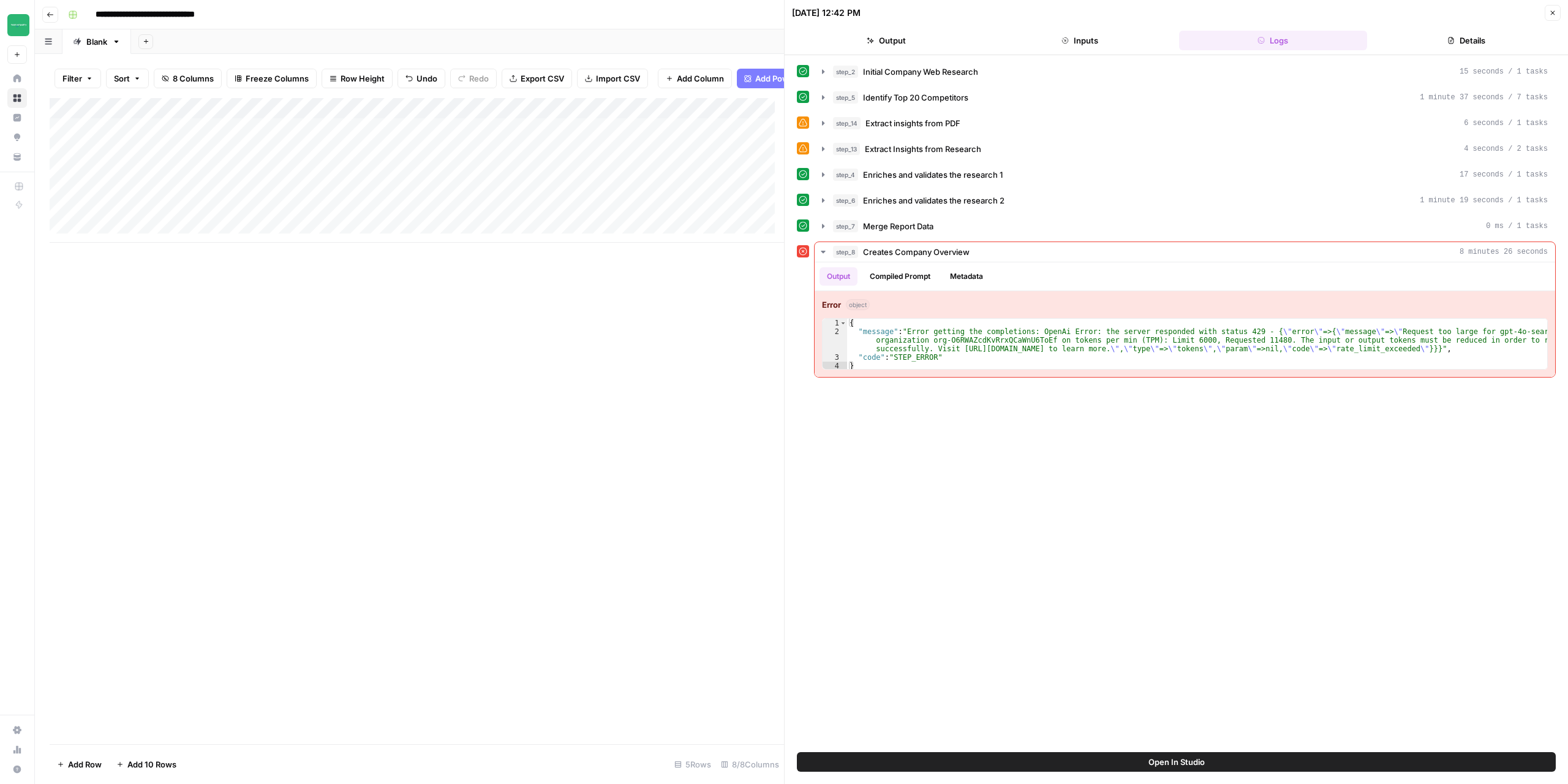
click at [612, 118] on div "Add Column" at bounding box center [417, 170] width 735 height 145
click at [570, 237] on span "Edit Workflow" at bounding box center [581, 238] width 107 height 12
click at [622, 159] on div "Add Column" at bounding box center [417, 170] width 735 height 145
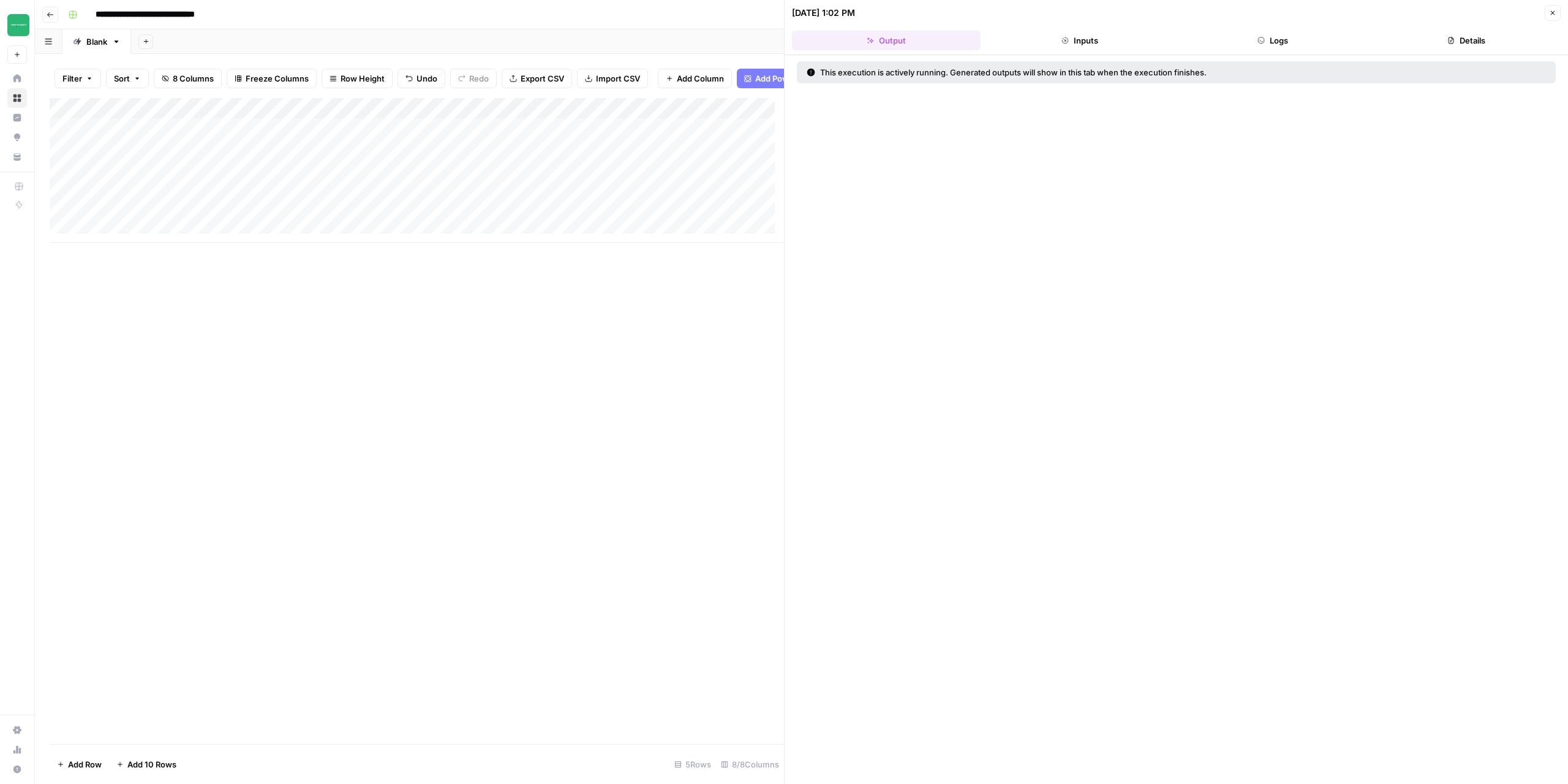
click at [84, 415] on div "Add Column" at bounding box center [417, 421] width 735 height 646
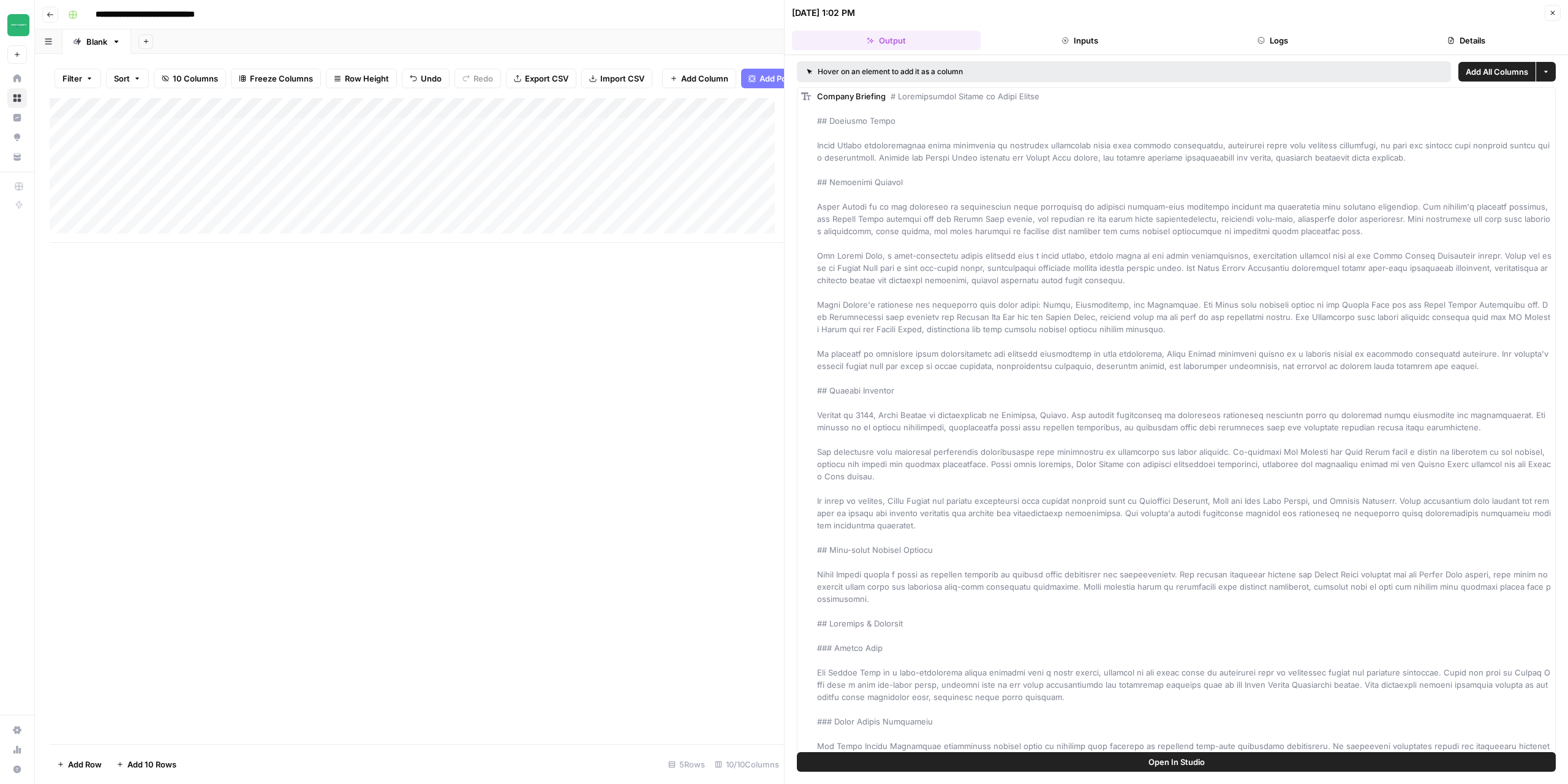
click at [1556, 15] on button "Close" at bounding box center [1553, 12] width 16 height 16
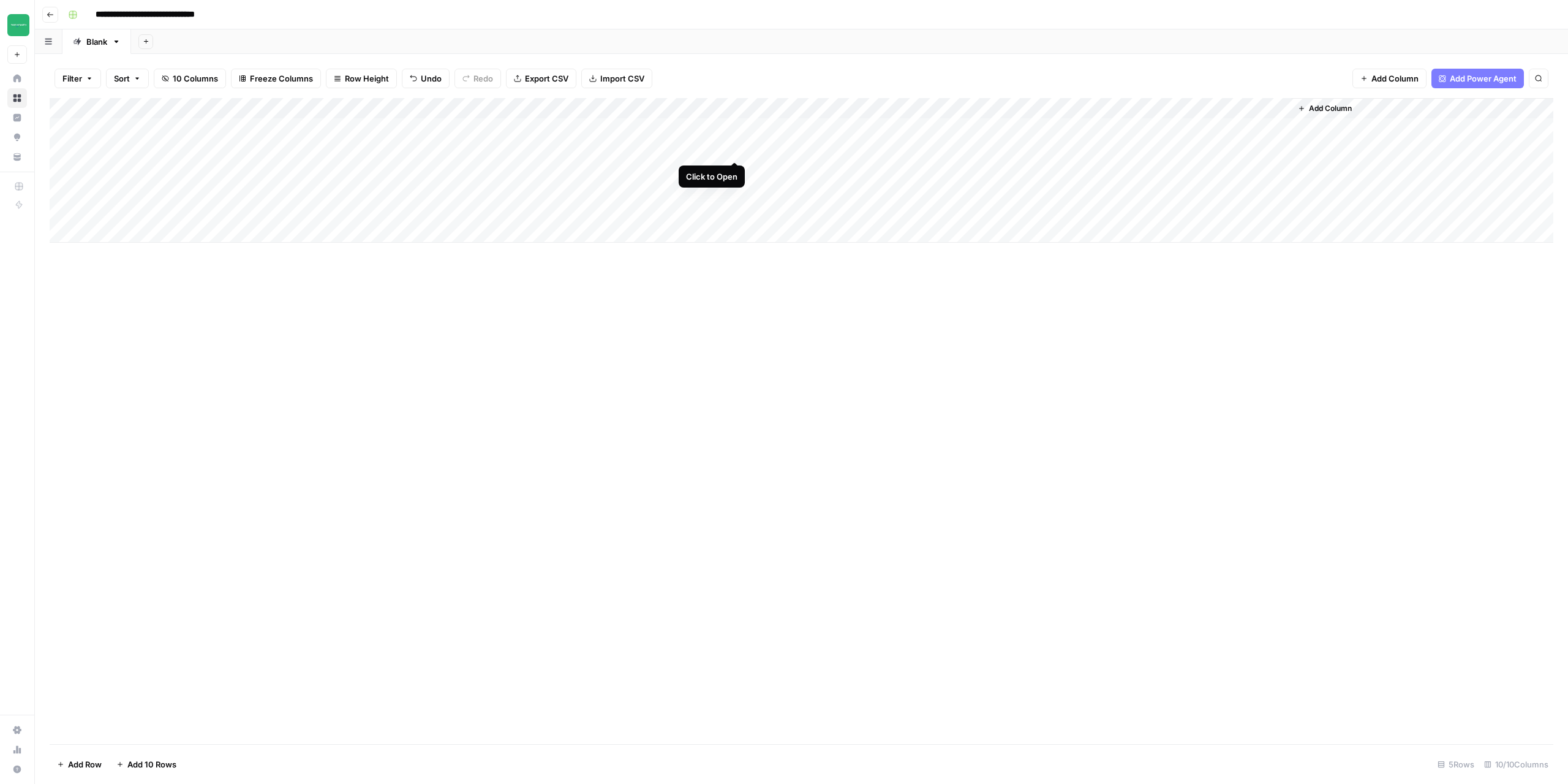
click at [731, 149] on div "Add Column" at bounding box center [801, 170] width 1504 height 145
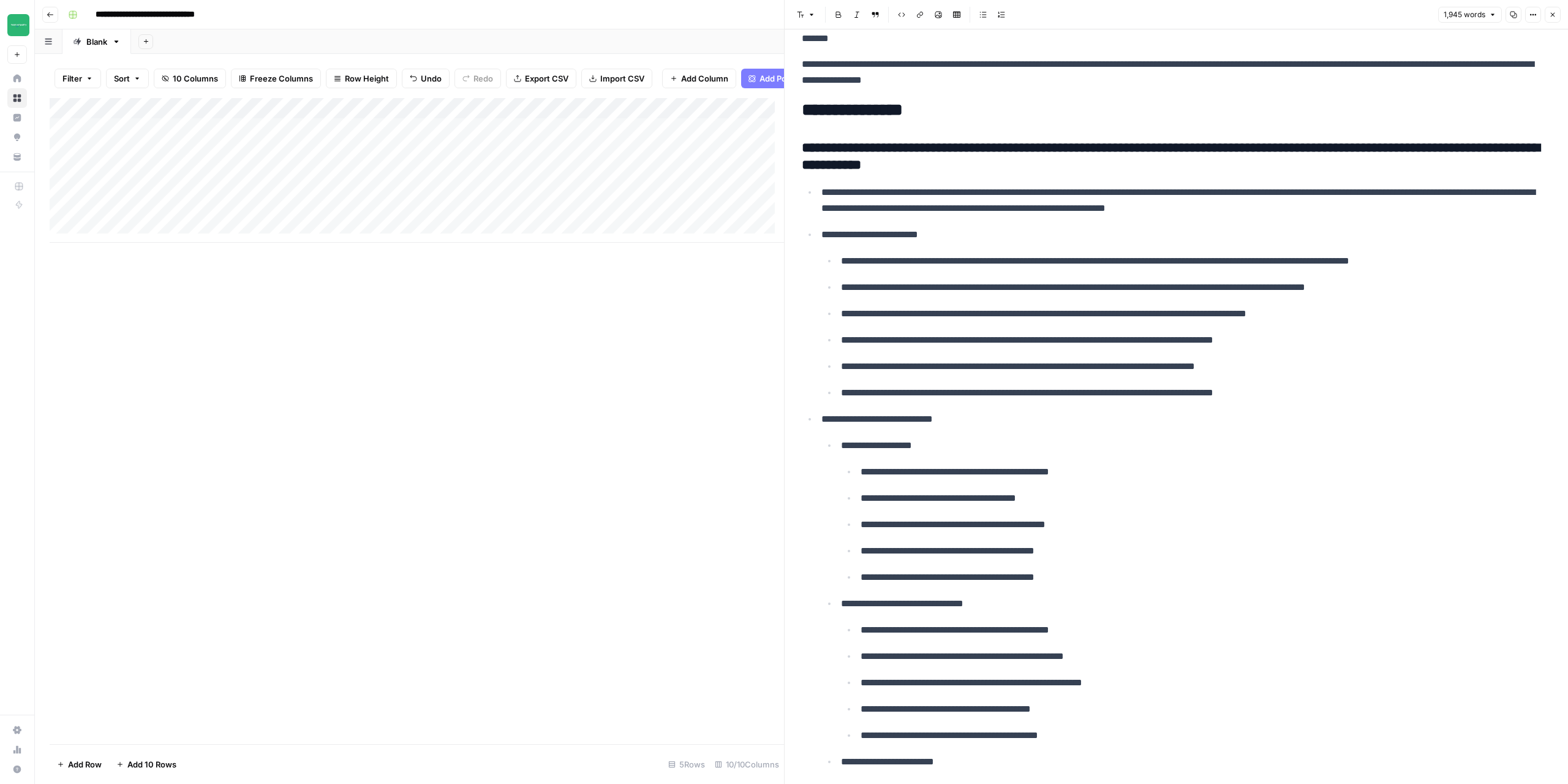
scroll to position [1777, 0]
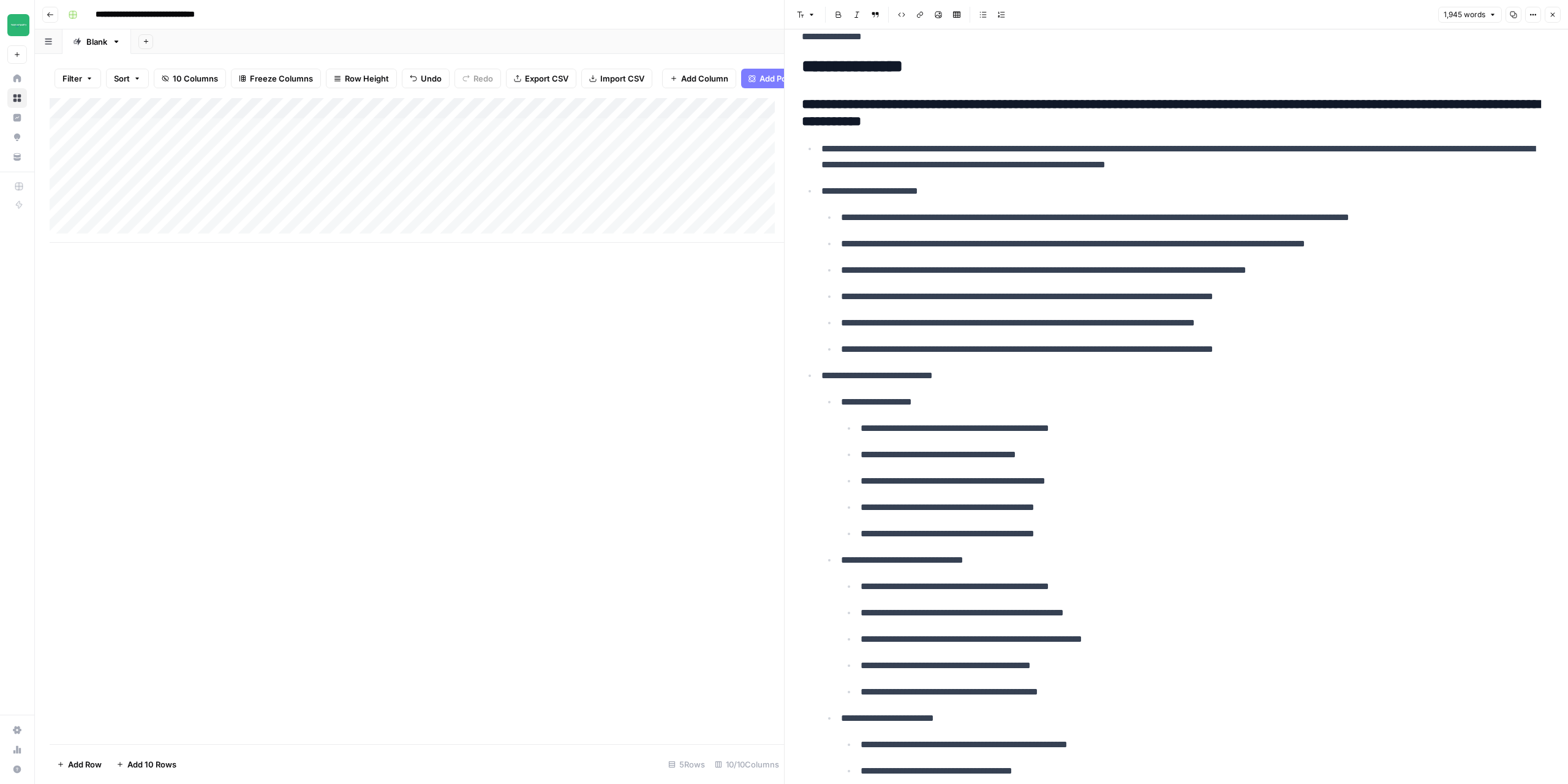
click at [1557, 16] on button "Close" at bounding box center [1553, 14] width 16 height 16
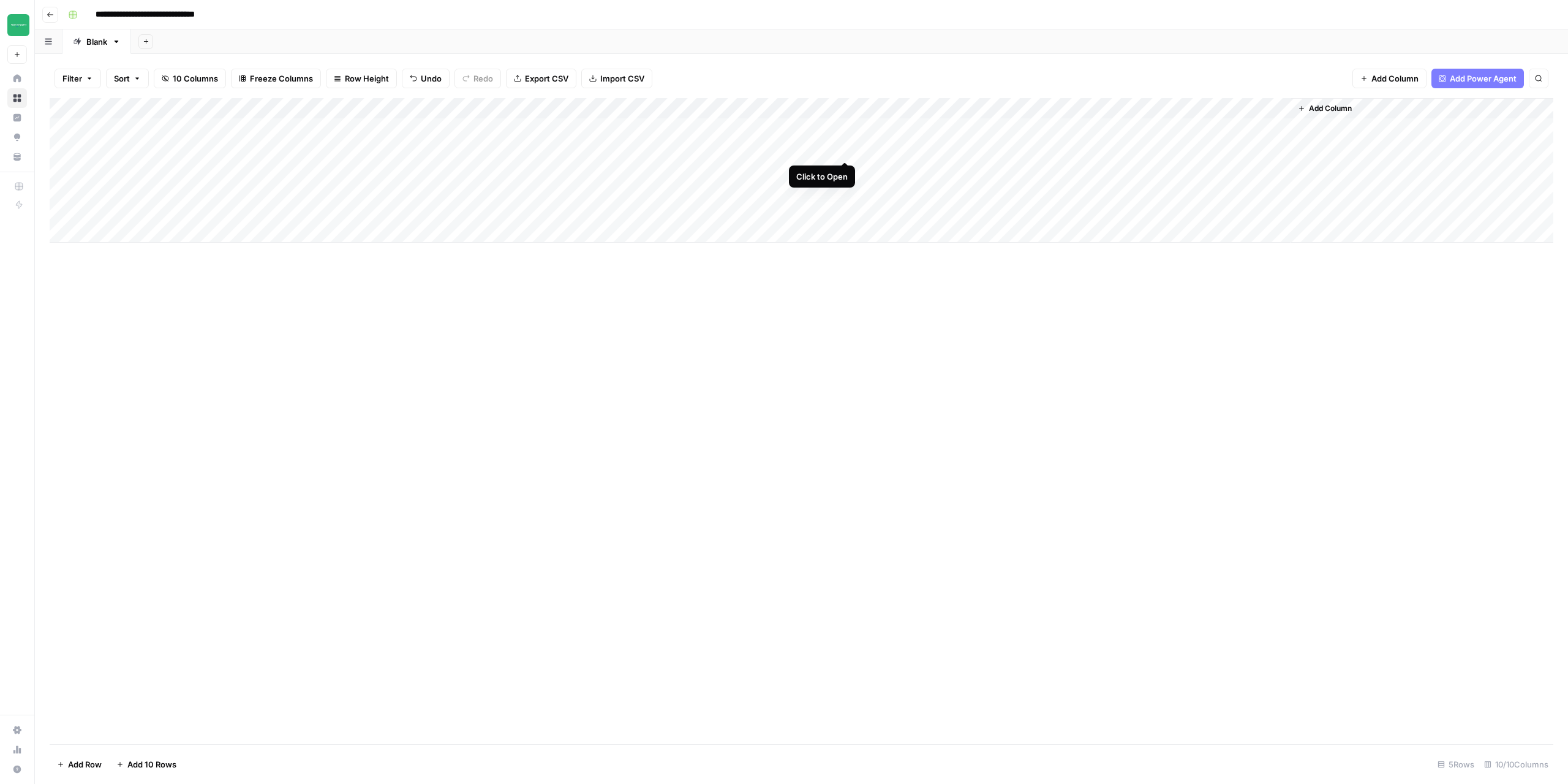
click at [843, 149] on div "Add Column" at bounding box center [801, 170] width 1504 height 145
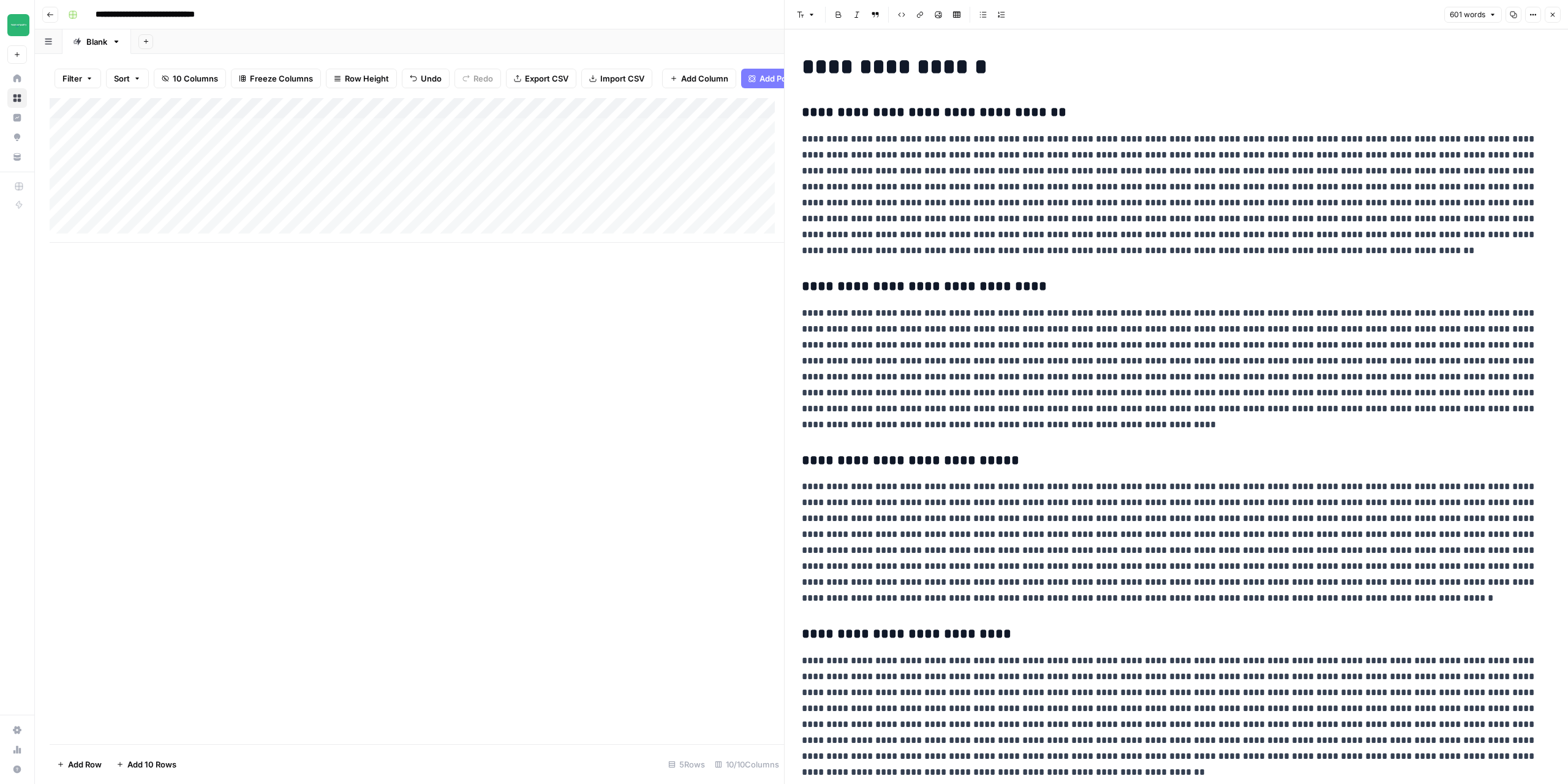
click at [717, 352] on div "Add Column" at bounding box center [417, 421] width 735 height 646
click at [1553, 16] on icon "button" at bounding box center [1552, 14] width 7 height 7
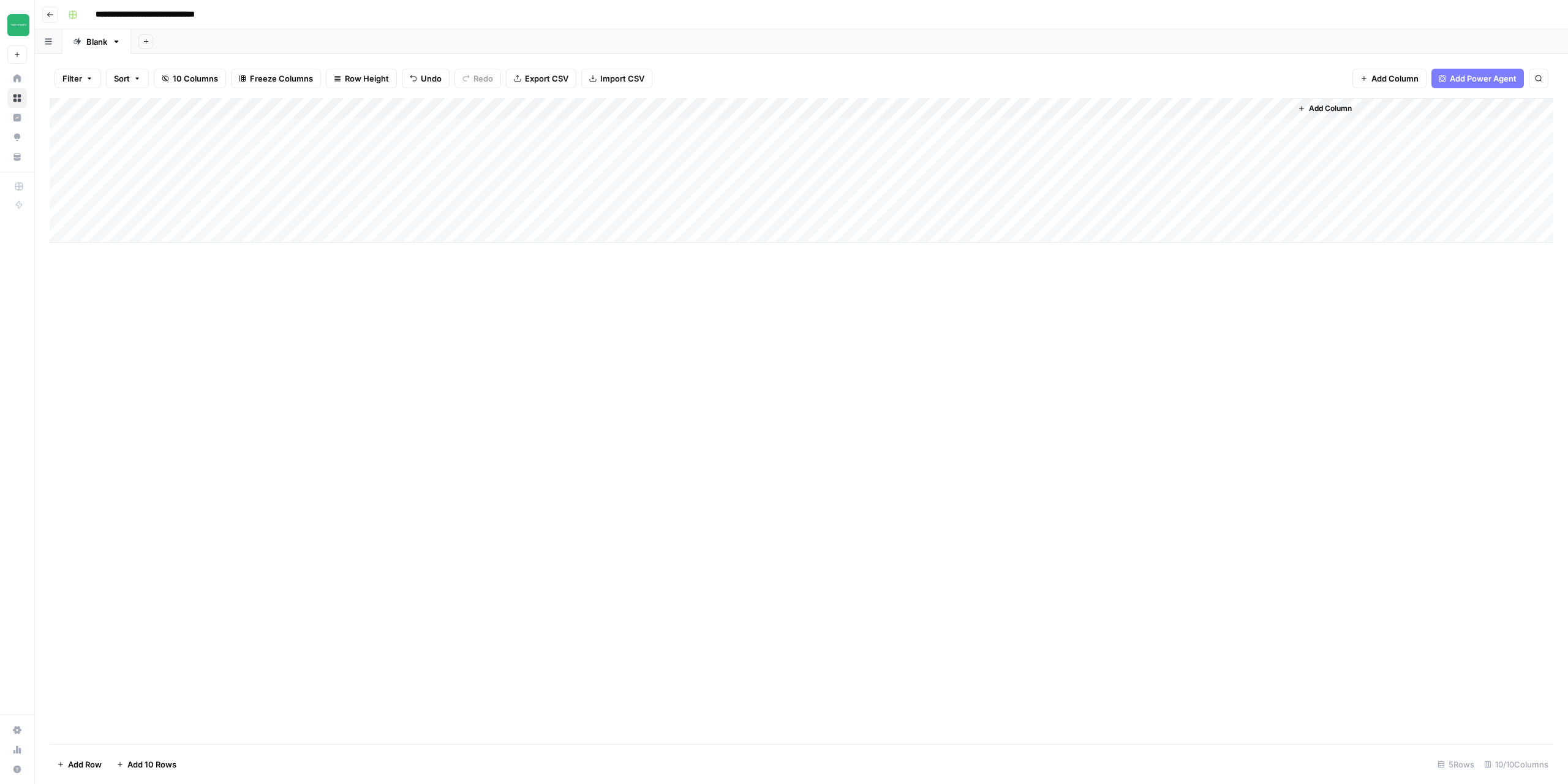
click at [1263, 106] on div "Add Column" at bounding box center [801, 170] width 1504 height 145
click at [1183, 215] on span "Configure Inputs" at bounding box center [1199, 211] width 107 height 12
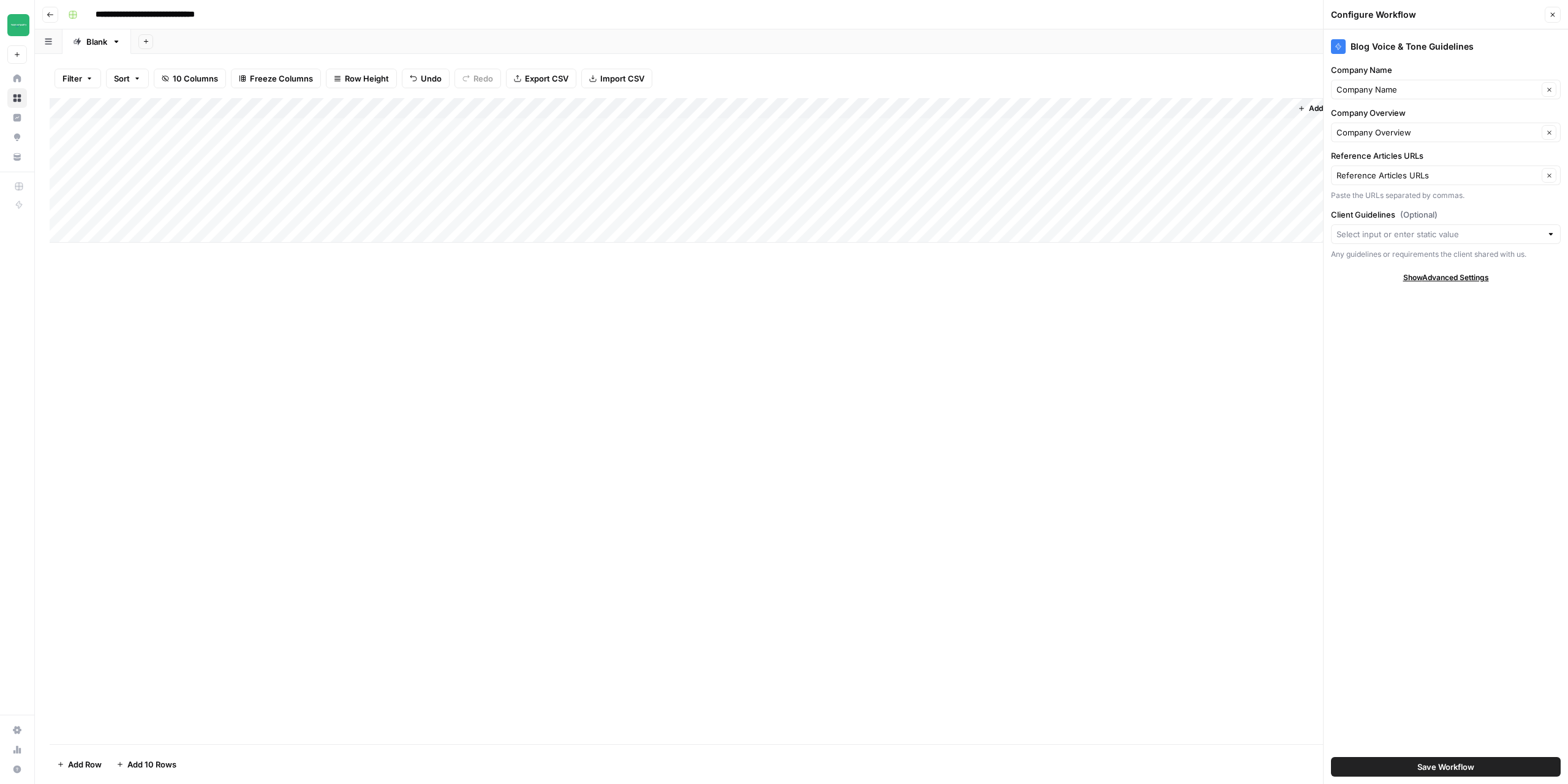
click at [968, 109] on div "Add Column" at bounding box center [801, 170] width 1504 height 145
click at [920, 274] on span "Remove Column" at bounding box center [934, 273] width 107 height 12
click at [740, 149] on span "Delete" at bounding box center [740, 149] width 26 height 12
click at [1475, 130] on input "Company Overview" at bounding box center [1439, 132] width 205 height 12
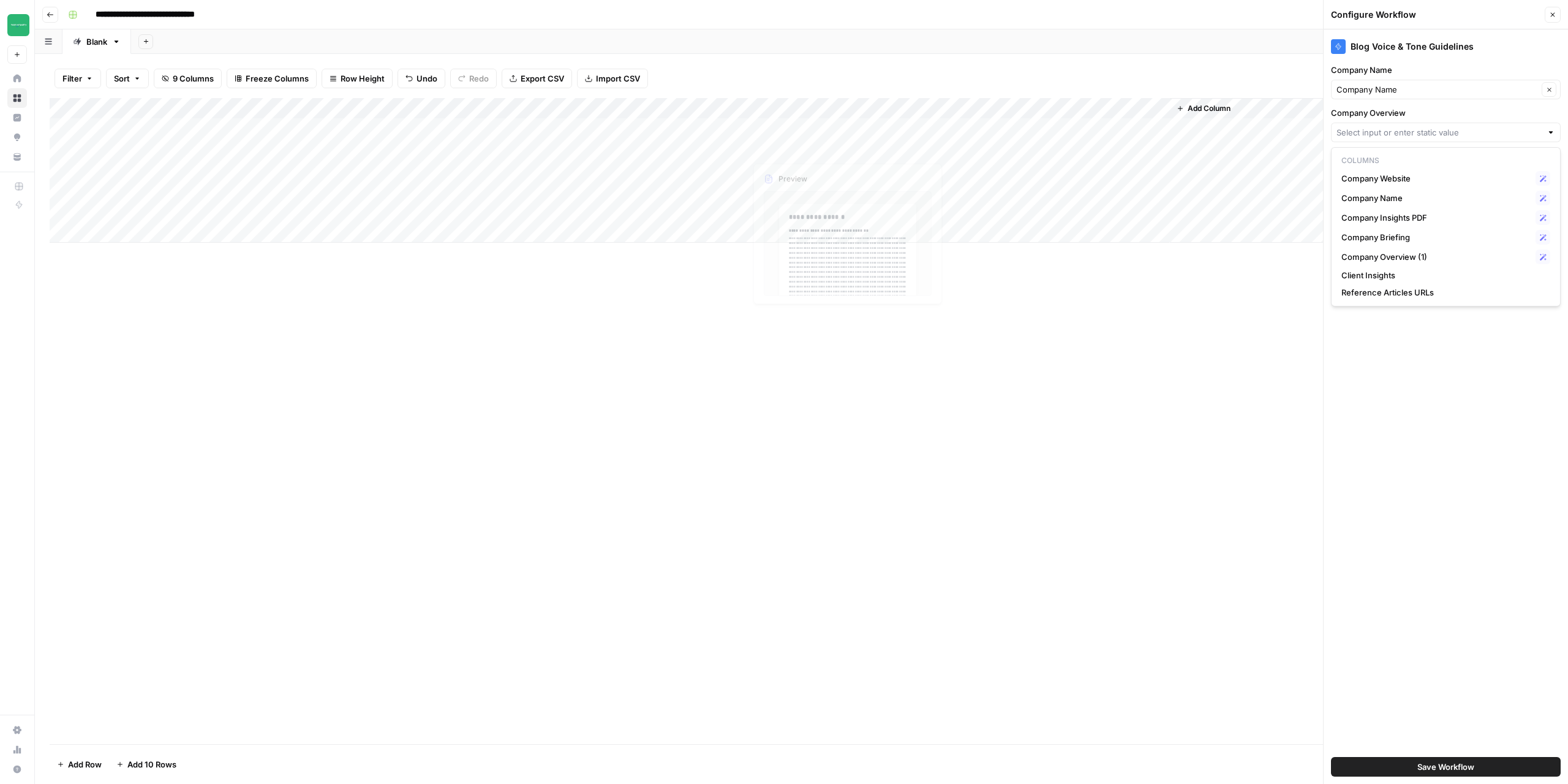
click at [856, 109] on div "Add Column" at bounding box center [801, 170] width 1504 height 145
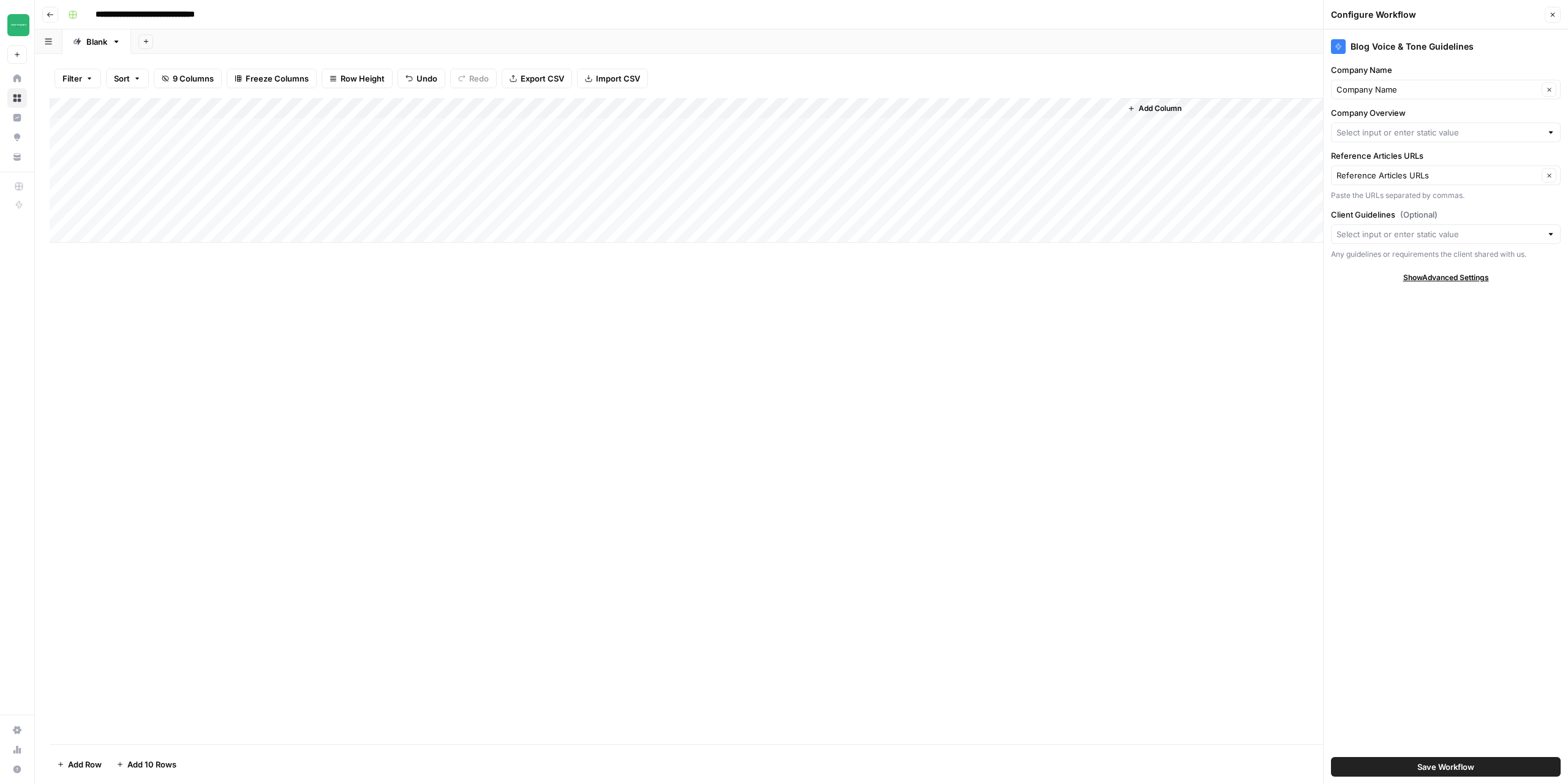
click at [790, 115] on div "Add Column" at bounding box center [801, 170] width 1504 height 145
click at [846, 80] on div "Filter Sort 9 Columns Freeze Columns Row Height Undo Redo Export CSV Import CSV…" at bounding box center [801, 79] width 1504 height 39
drag, startPoint x: 809, startPoint y: 105, endPoint x: 876, endPoint y: 105, distance: 67.0
click at [876, 105] on div "Add Column" at bounding box center [801, 170] width 1504 height 145
click at [856, 111] on div "Add Column" at bounding box center [801, 170] width 1504 height 145
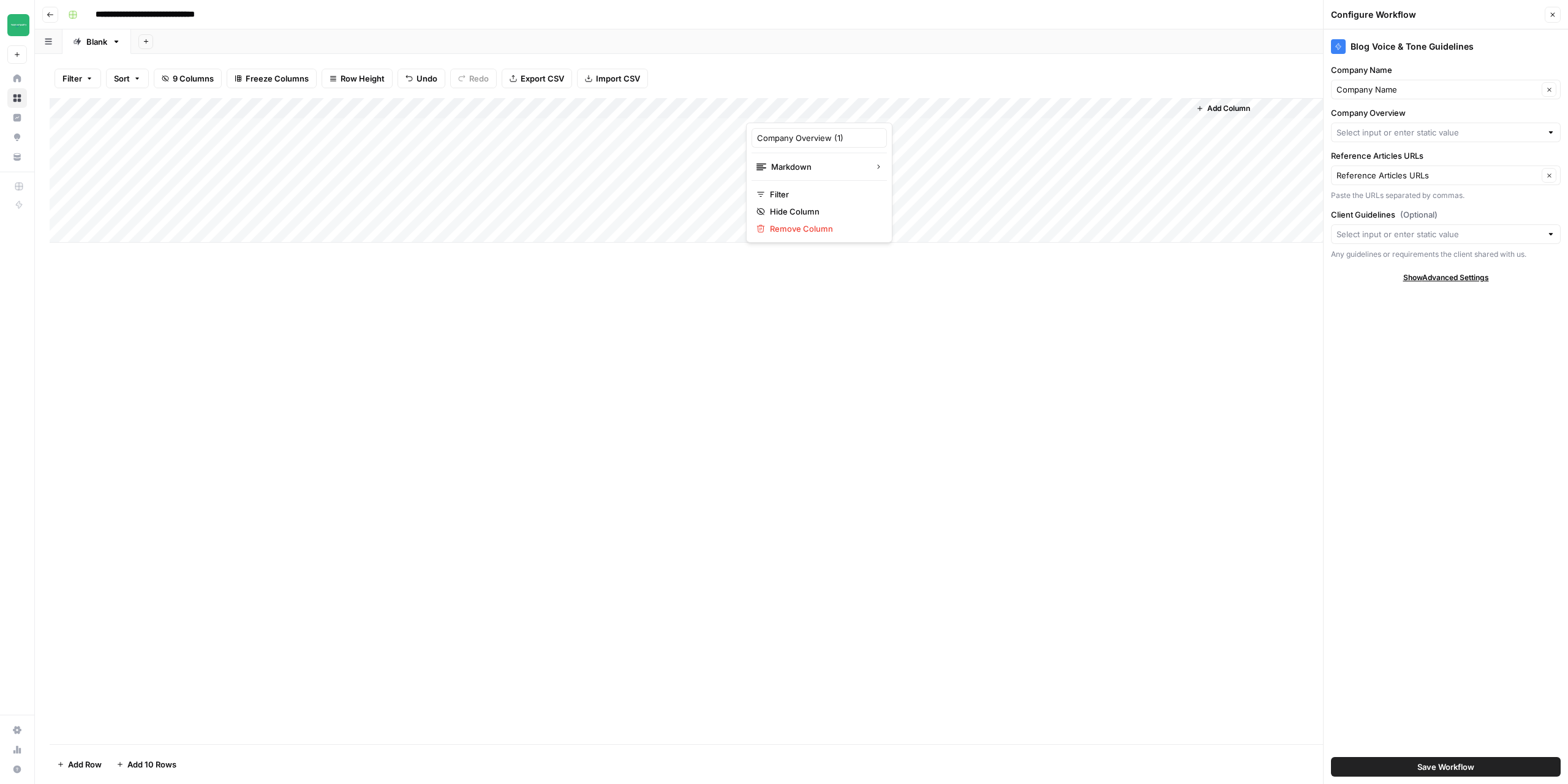
click at [856, 111] on div at bounding box center [811, 110] width 130 height 24
drag, startPoint x: 846, startPoint y: 141, endPoint x: 831, endPoint y: 138, distance: 15.3
click at [831, 138] on input "Company Overview (1)" at bounding box center [819, 137] width 124 height 12
click at [1118, 373] on div "Add Column" at bounding box center [801, 421] width 1504 height 646
click at [1457, 126] on div at bounding box center [1446, 132] width 230 height 20
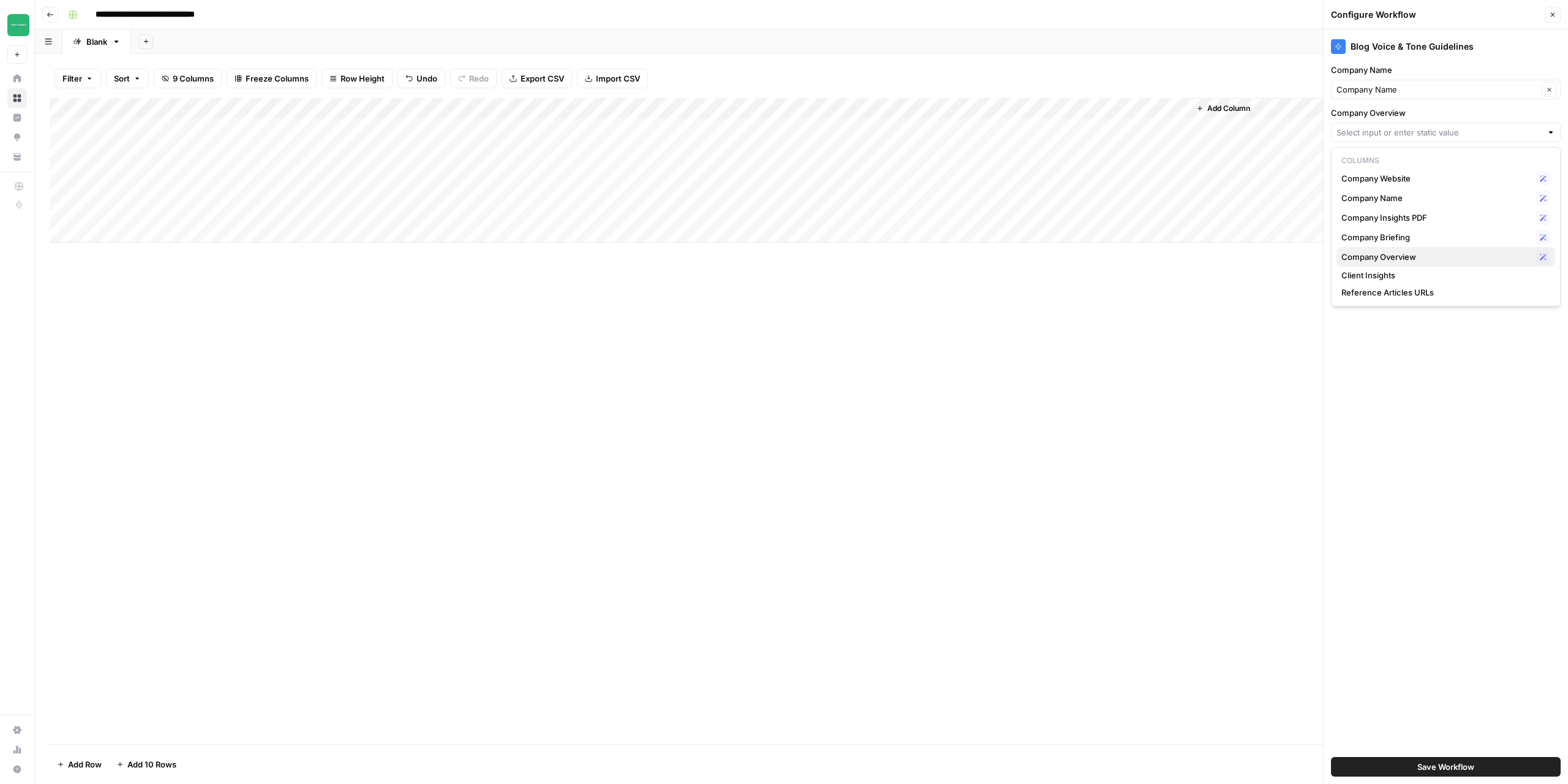
click at [1409, 251] on span "Company Overview" at bounding box center [1436, 257] width 189 height 12
type input "Company Overview"
click at [771, 309] on div "Add Column" at bounding box center [801, 421] width 1504 height 646
click at [863, 148] on div "Add Column" at bounding box center [801, 170] width 1504 height 145
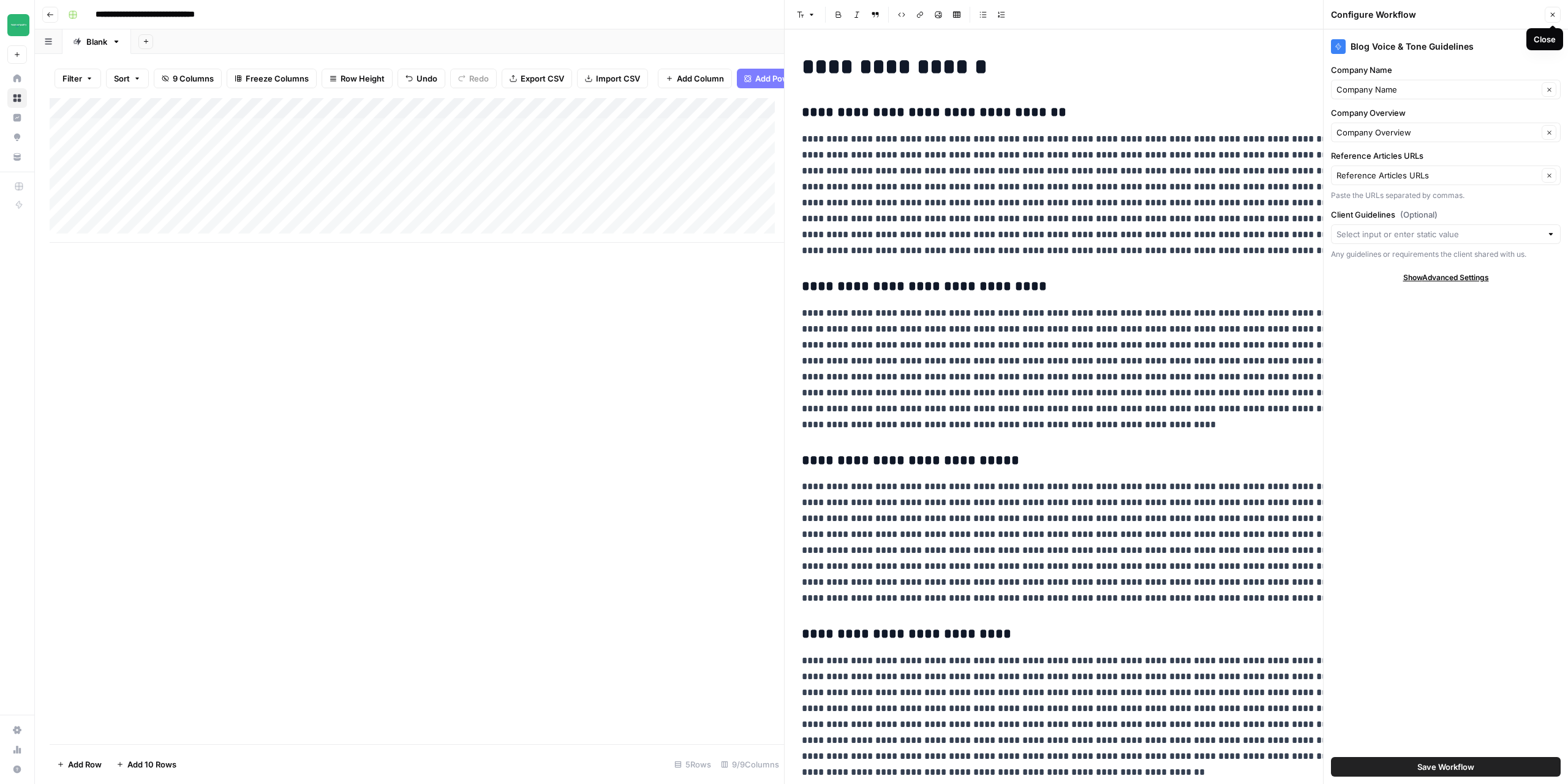
click at [1559, 14] on button "Close" at bounding box center [1553, 14] width 16 height 16
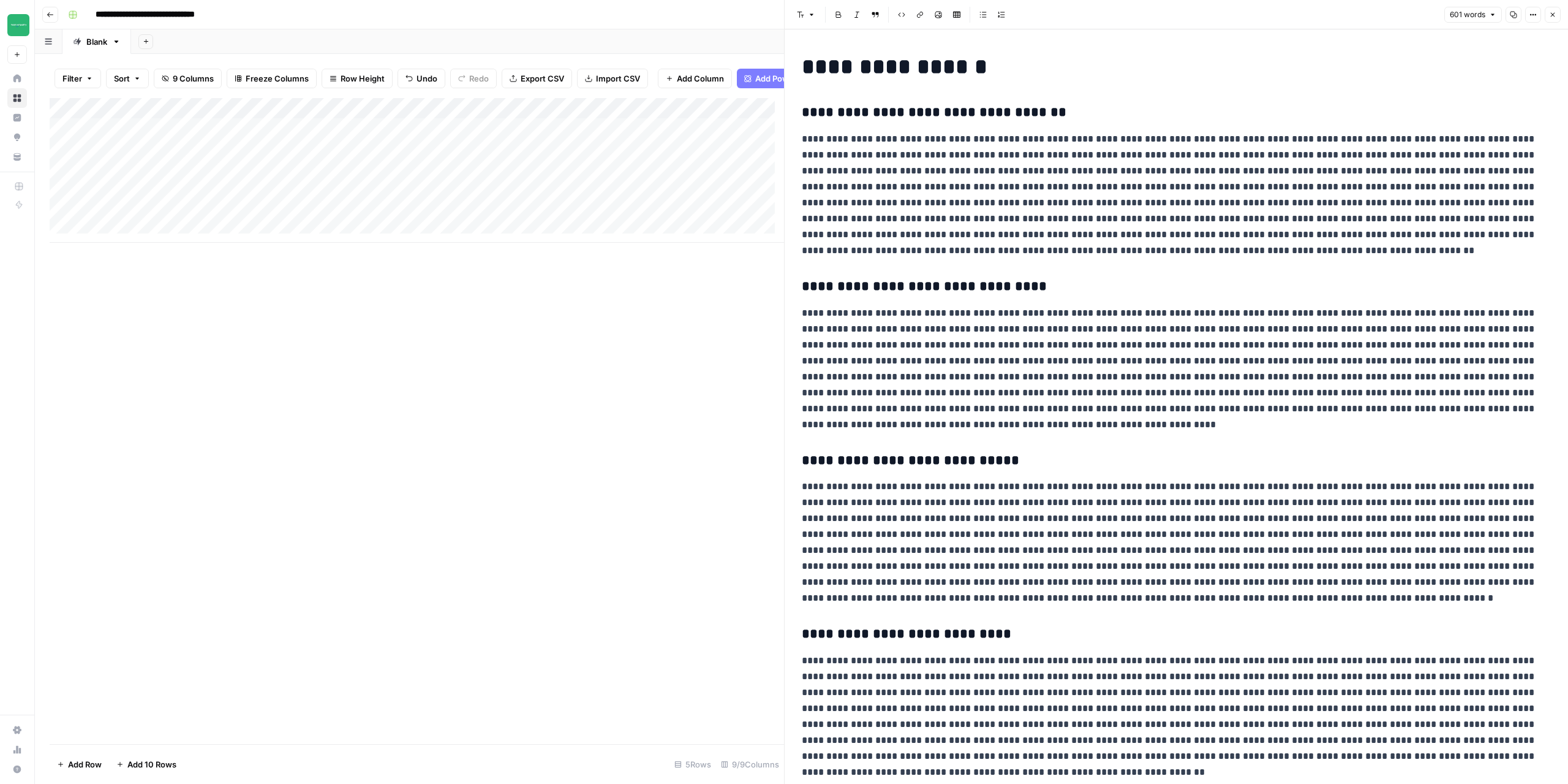
click at [1561, 16] on header "Font style Bold Italic Block quote Code block Link Image Insert Table Bulleted …" at bounding box center [1177, 14] width 784 height 29
click at [1559, 15] on button "Close" at bounding box center [1553, 14] width 16 height 16
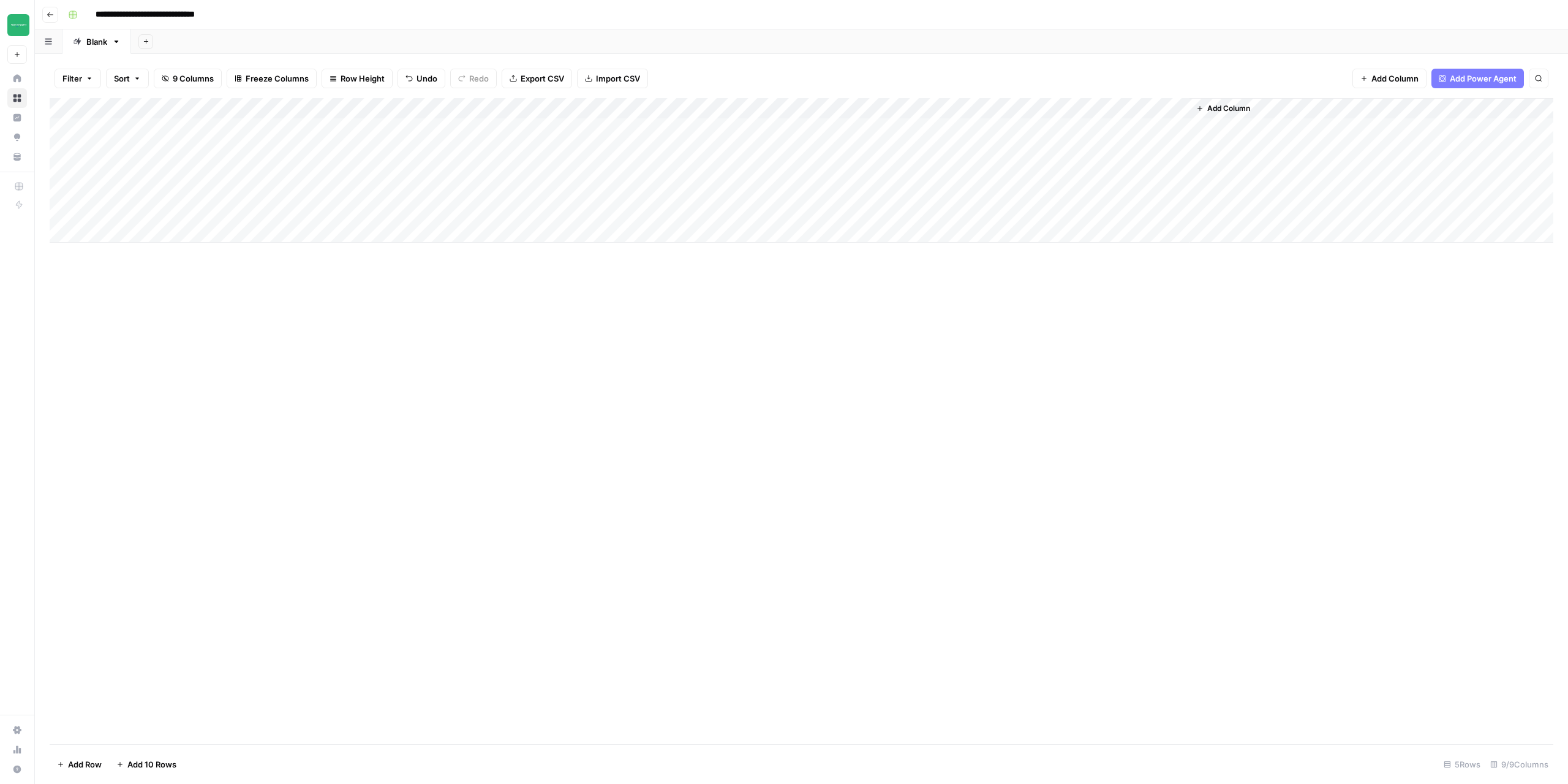
click at [1161, 108] on div "Add Column" at bounding box center [801, 170] width 1504 height 145
click at [1075, 207] on span "Configure Inputs" at bounding box center [1098, 211] width 107 height 12
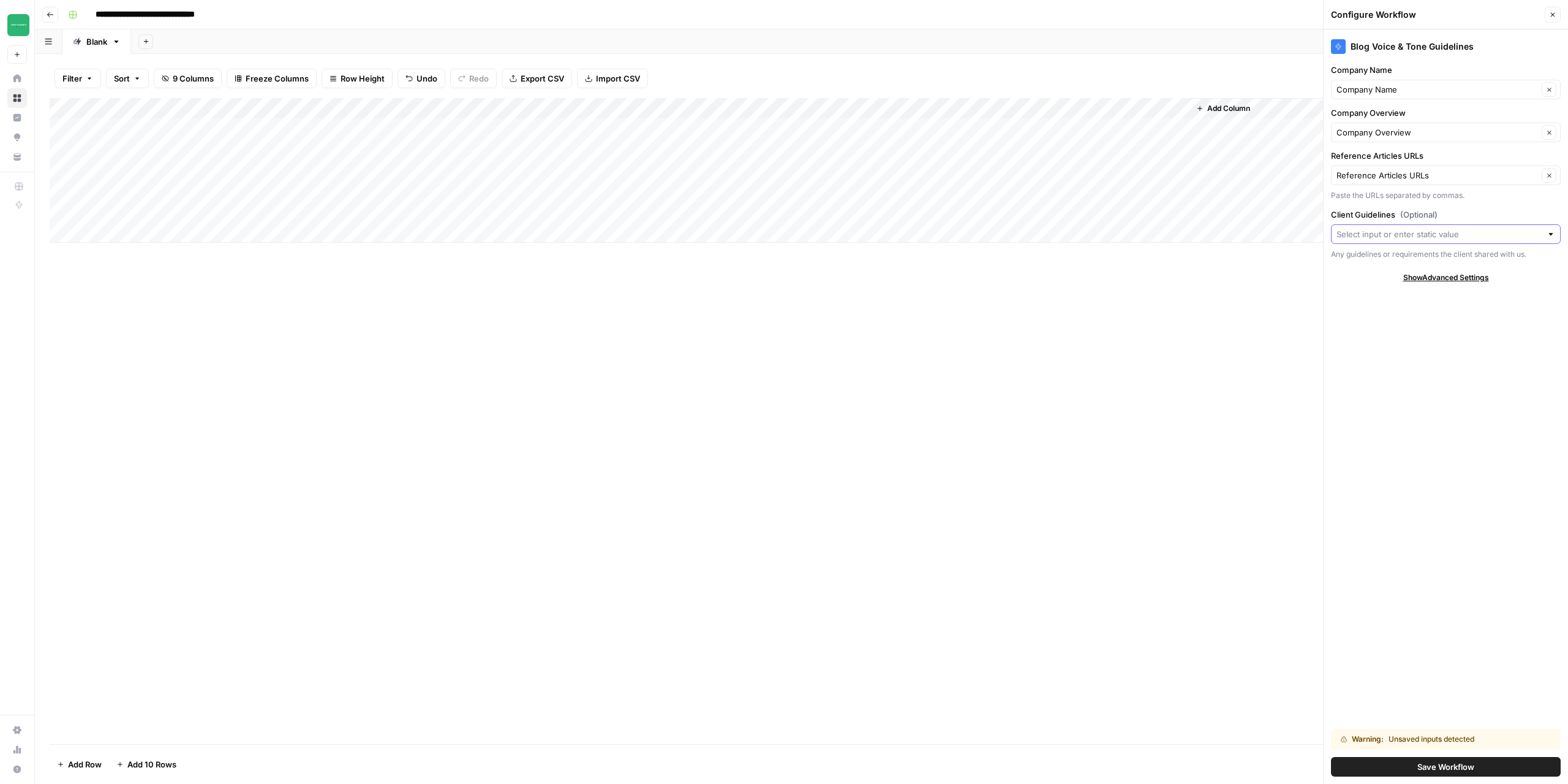
click at [1440, 239] on input "Client Guidelines (Optional)" at bounding box center [1439, 234] width 205 height 12
drag, startPoint x: 1069, startPoint y: 368, endPoint x: 1080, endPoint y: 253, distance: 115.5
click at [1070, 368] on div "Add Column" at bounding box center [801, 421] width 1504 height 646
click at [1030, 109] on div "Add Column" at bounding box center [801, 170] width 1504 height 145
click at [1555, 12] on icon "button" at bounding box center [1552, 14] width 7 height 7
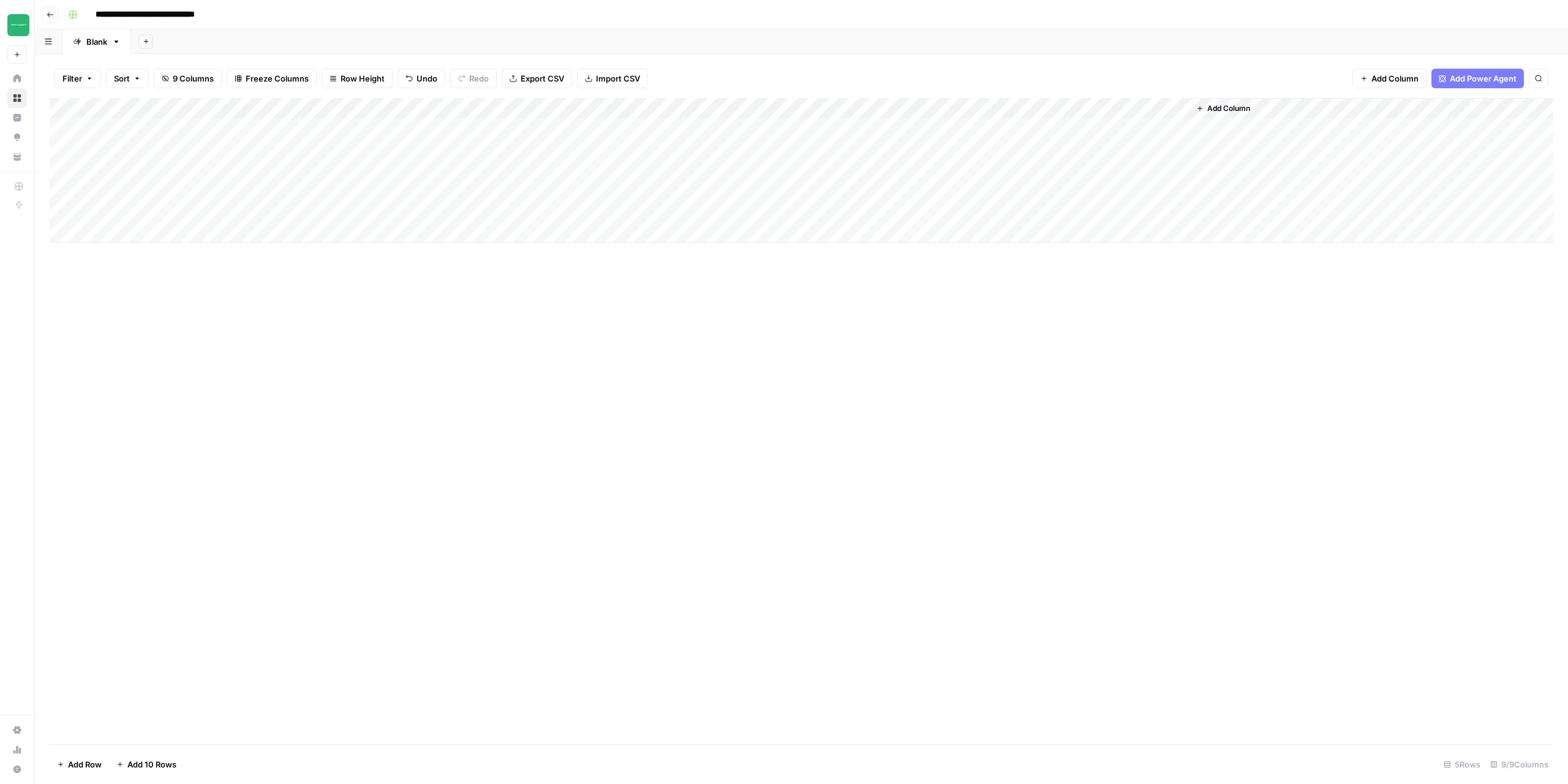
click at [1028, 109] on div "Add Column" at bounding box center [801, 170] width 1504 height 145
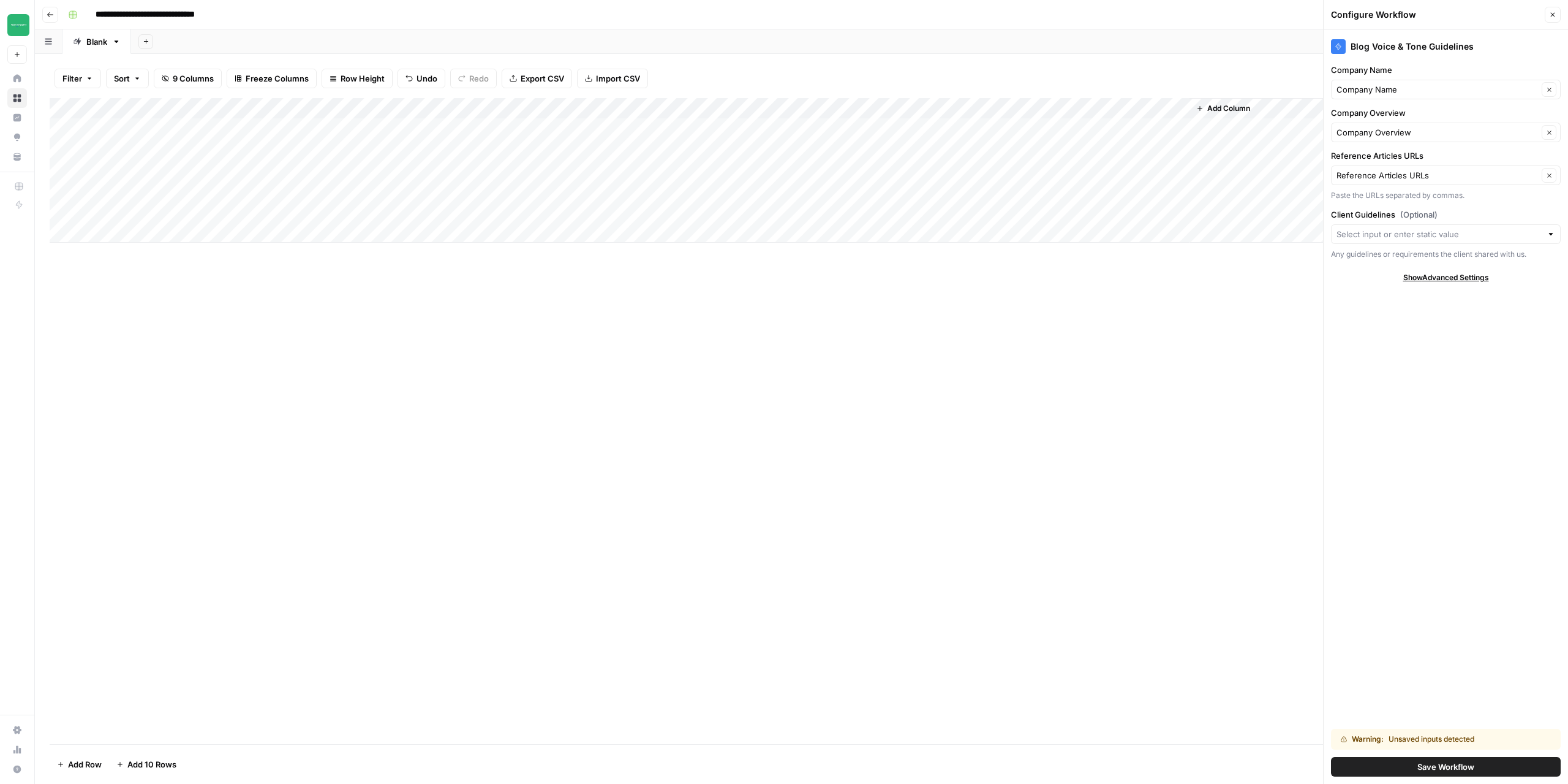
click at [1439, 766] on span "Save Workflow" at bounding box center [1446, 766] width 57 height 12
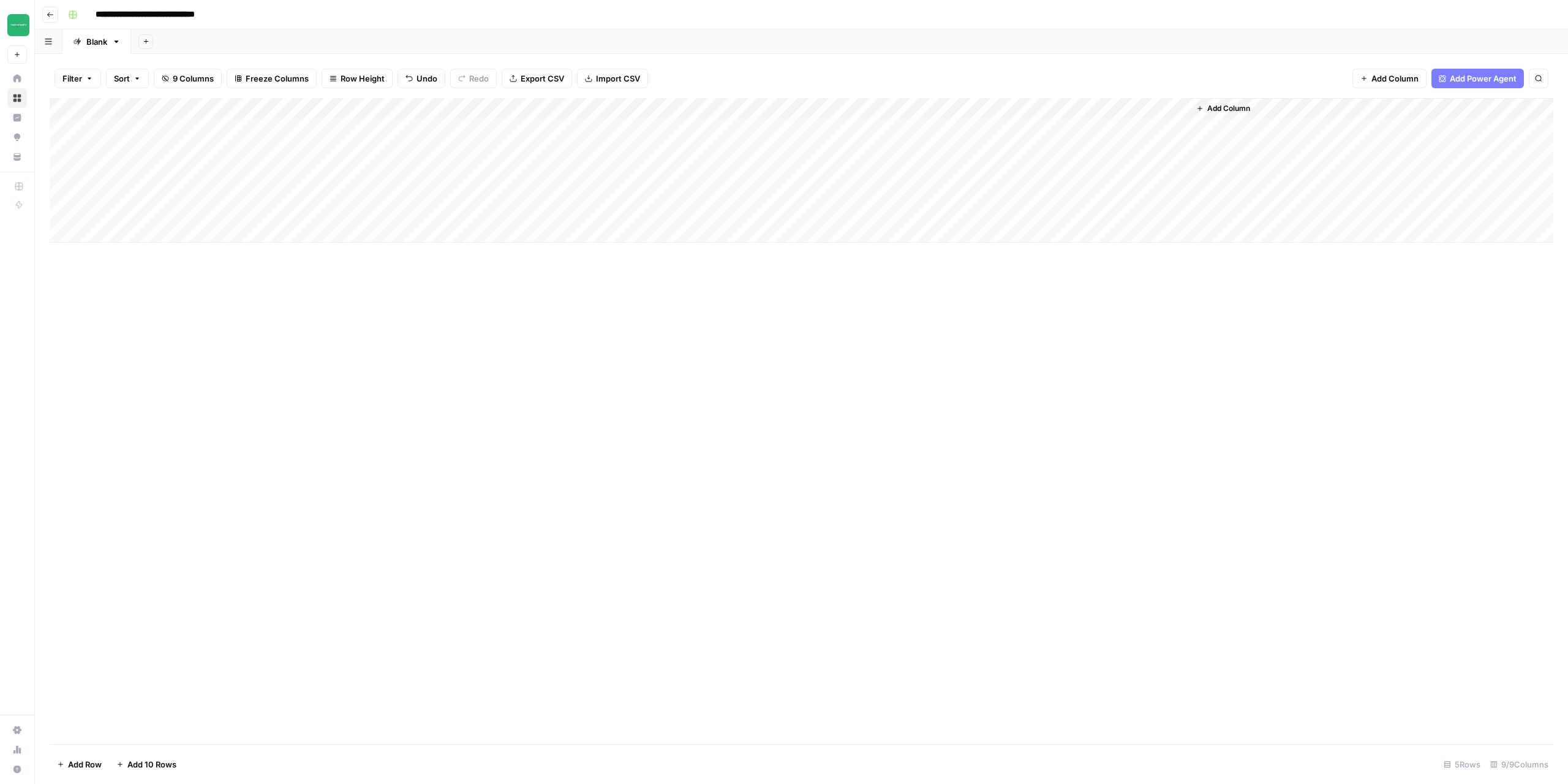
click at [1161, 107] on div "Add Column" at bounding box center [801, 170] width 1504 height 145
click at [1083, 208] on span "Configure Inputs" at bounding box center [1098, 211] width 107 height 12
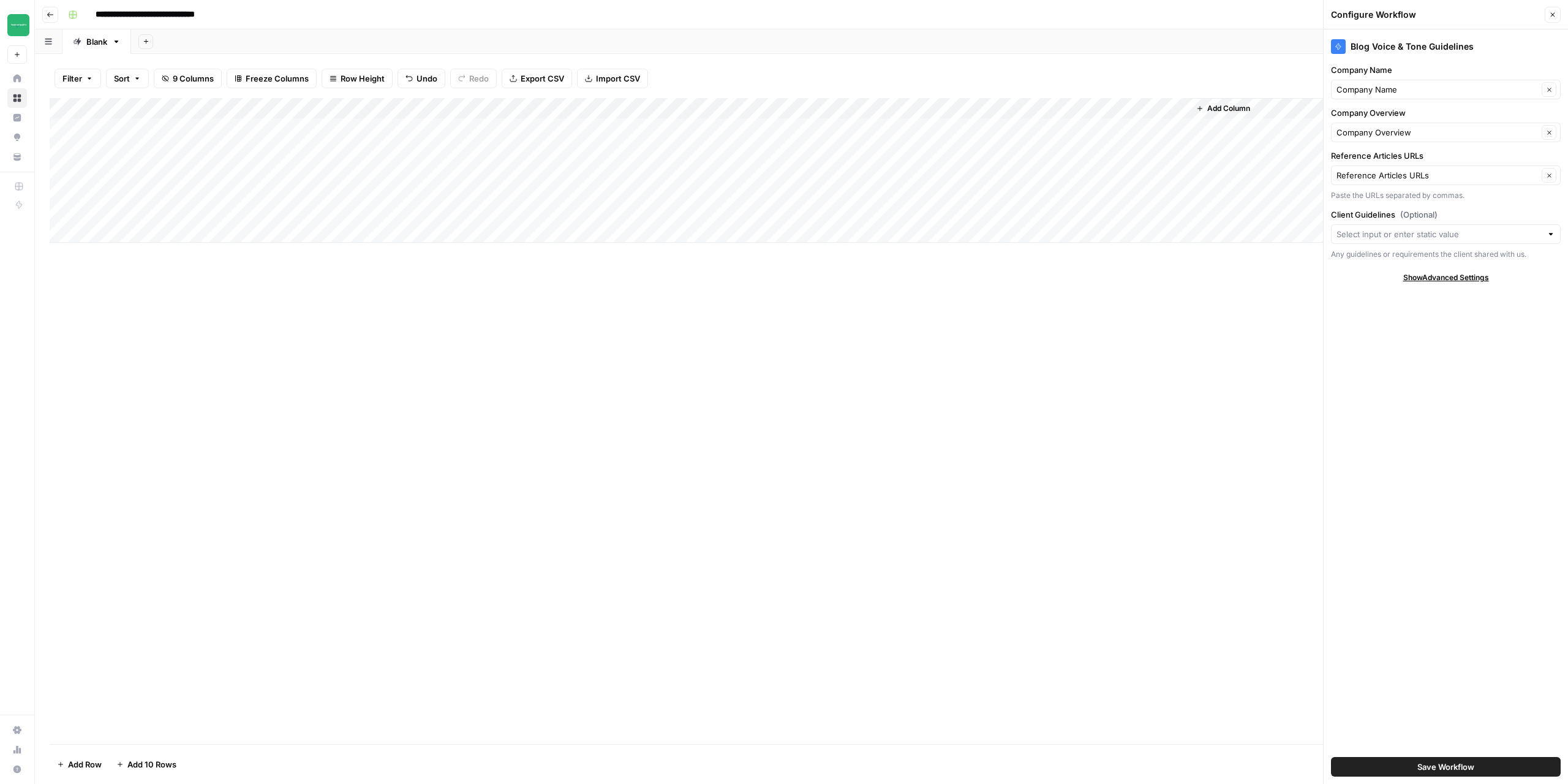
click at [1106, 149] on div "Add Column" at bounding box center [801, 170] width 1504 height 145
click at [1555, 16] on icon "button" at bounding box center [1552, 14] width 7 height 7
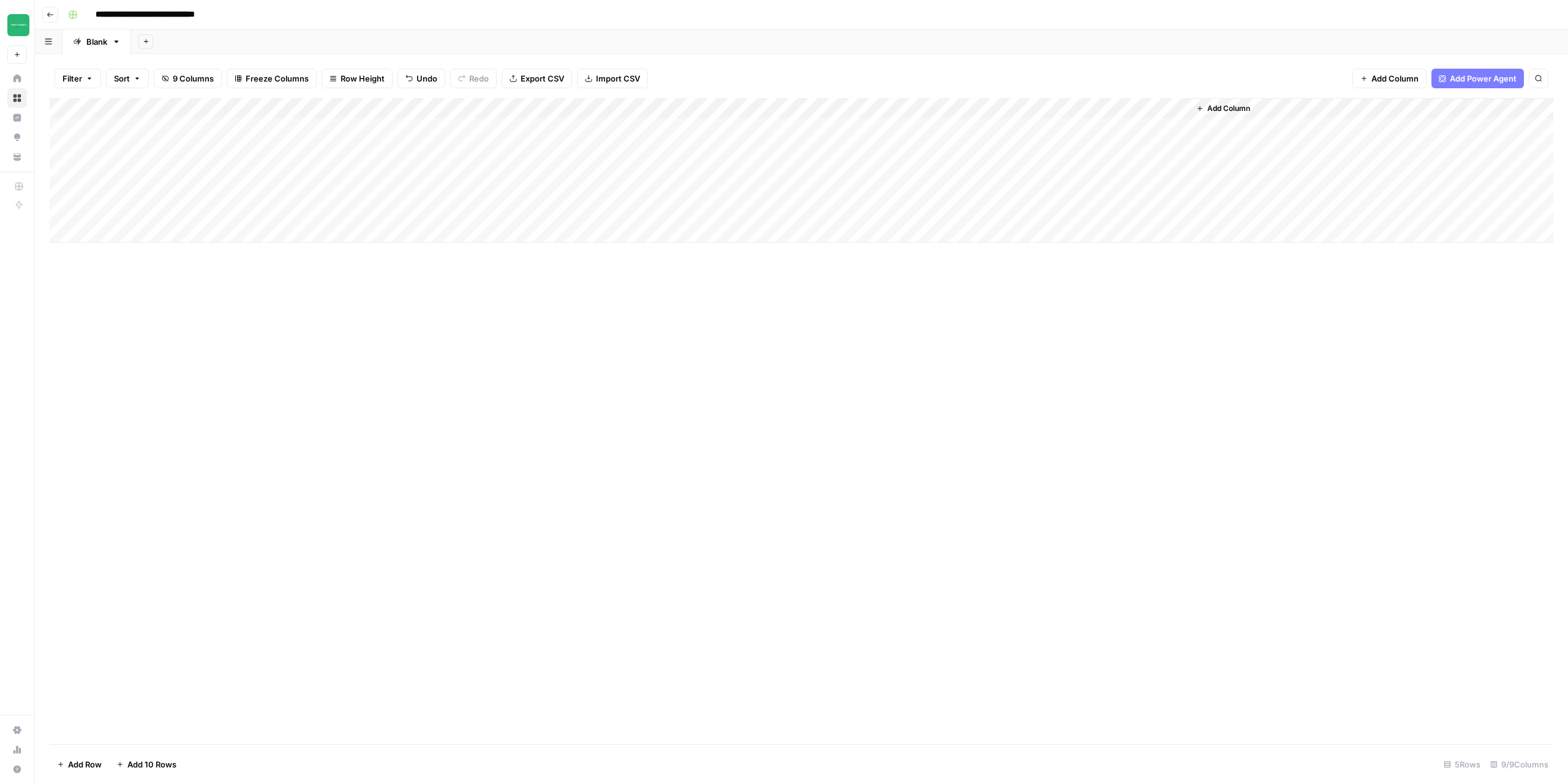
click at [1166, 109] on div "Add Column" at bounding box center [801, 170] width 1504 height 145
click at [1083, 212] on span "Configure Inputs" at bounding box center [1098, 211] width 107 height 12
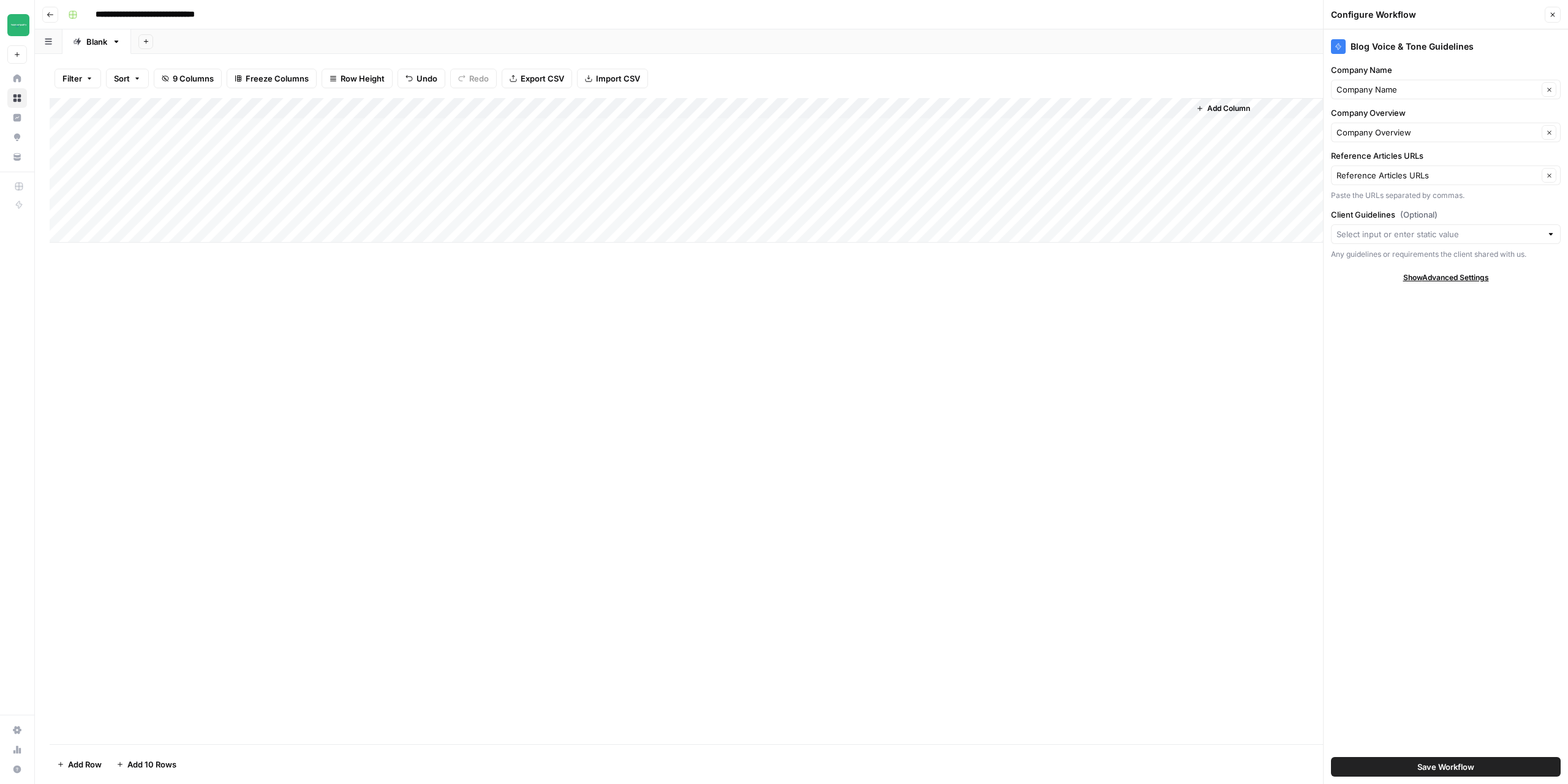
click at [165, 149] on div "Add Column" at bounding box center [801, 170] width 1504 height 145
click at [918, 151] on div "Add Column" at bounding box center [801, 170] width 1504 height 145
click at [1104, 151] on div "Add Column" at bounding box center [801, 170] width 1504 height 145
click at [1556, 11] on icon "button" at bounding box center [1552, 14] width 7 height 7
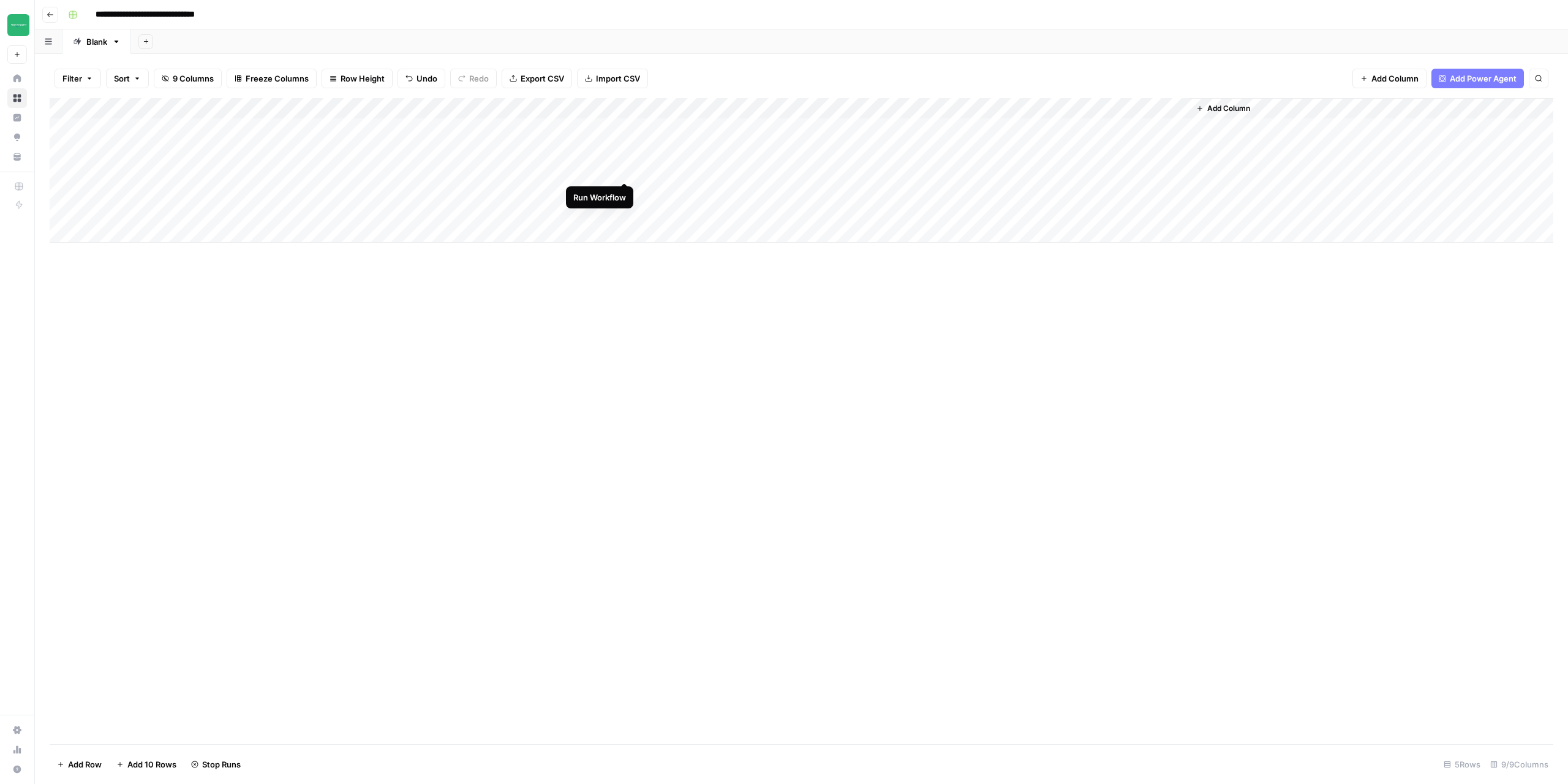
click at [624, 170] on div "Add Column" at bounding box center [801, 170] width 1504 height 145
click at [568, 190] on div "Add Column" at bounding box center [801, 170] width 1504 height 145
click at [611, 110] on div "Add Column" at bounding box center [801, 170] width 1504 height 145
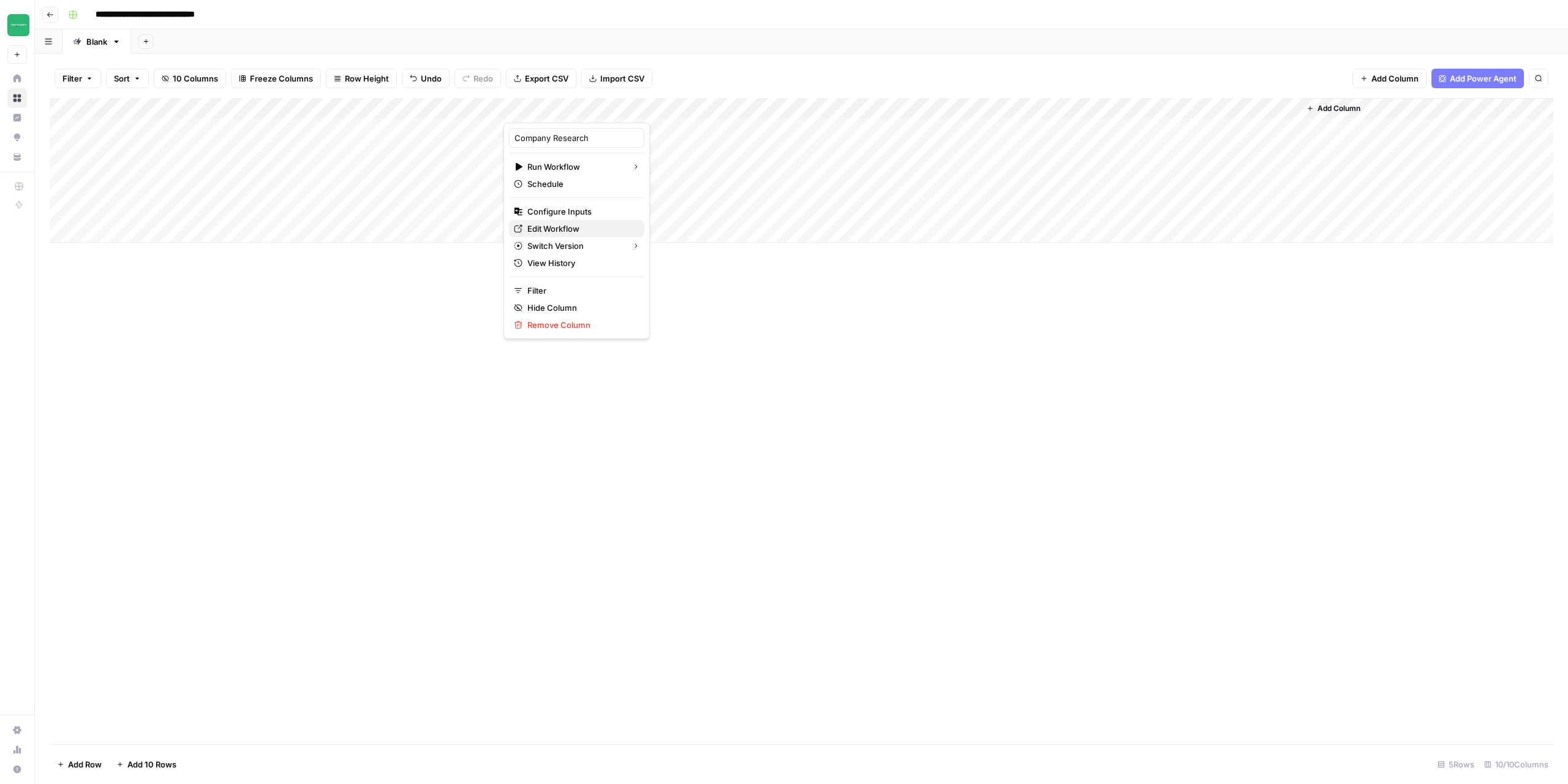
click at [570, 229] on span "Edit Workflow" at bounding box center [581, 228] width 107 height 12
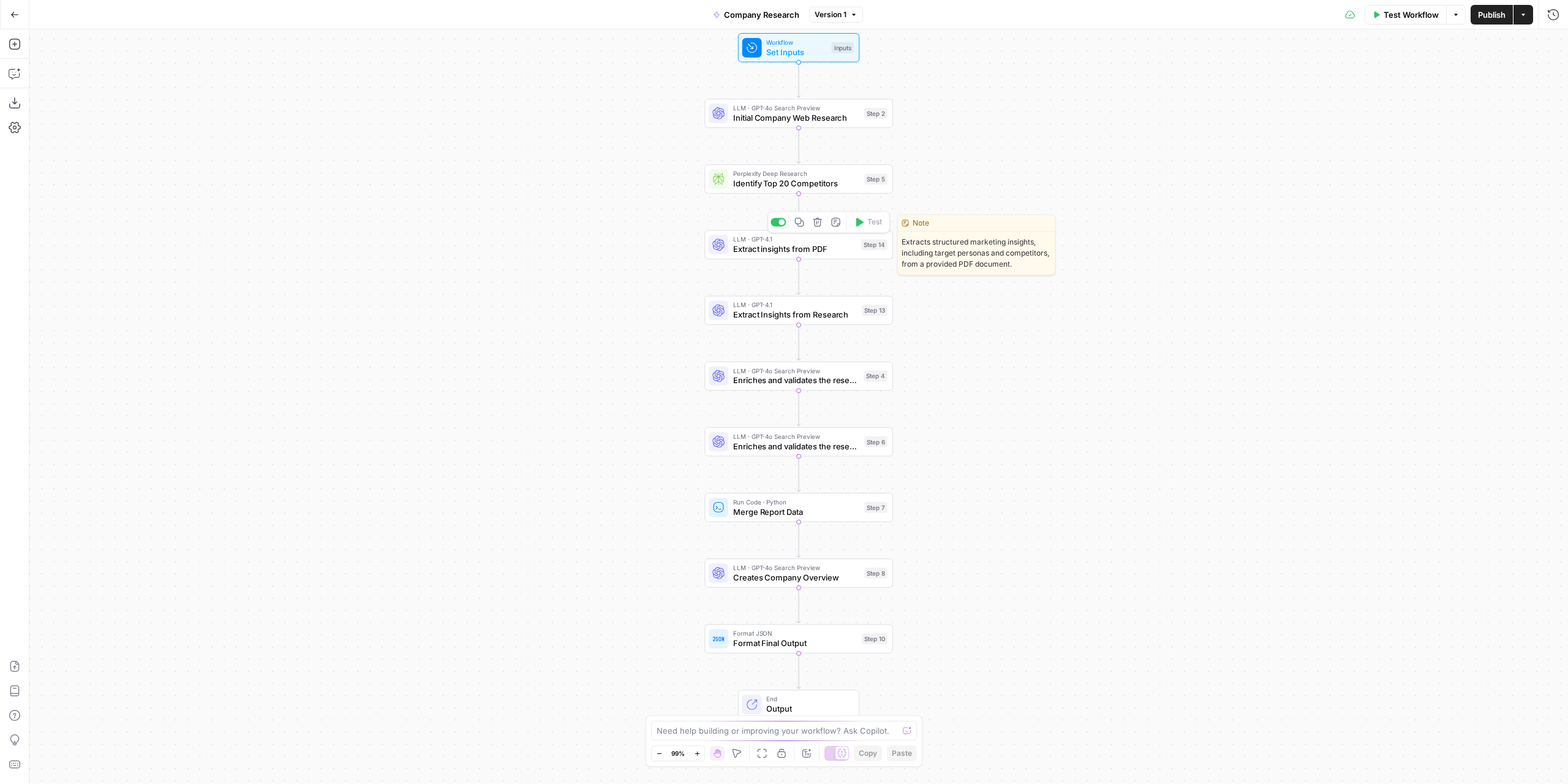
click at [792, 257] on div "LLM · GPT-4.1 Extract insights from PDF Step 14 Copy step Delete step Edit Note…" at bounding box center [799, 244] width 188 height 29
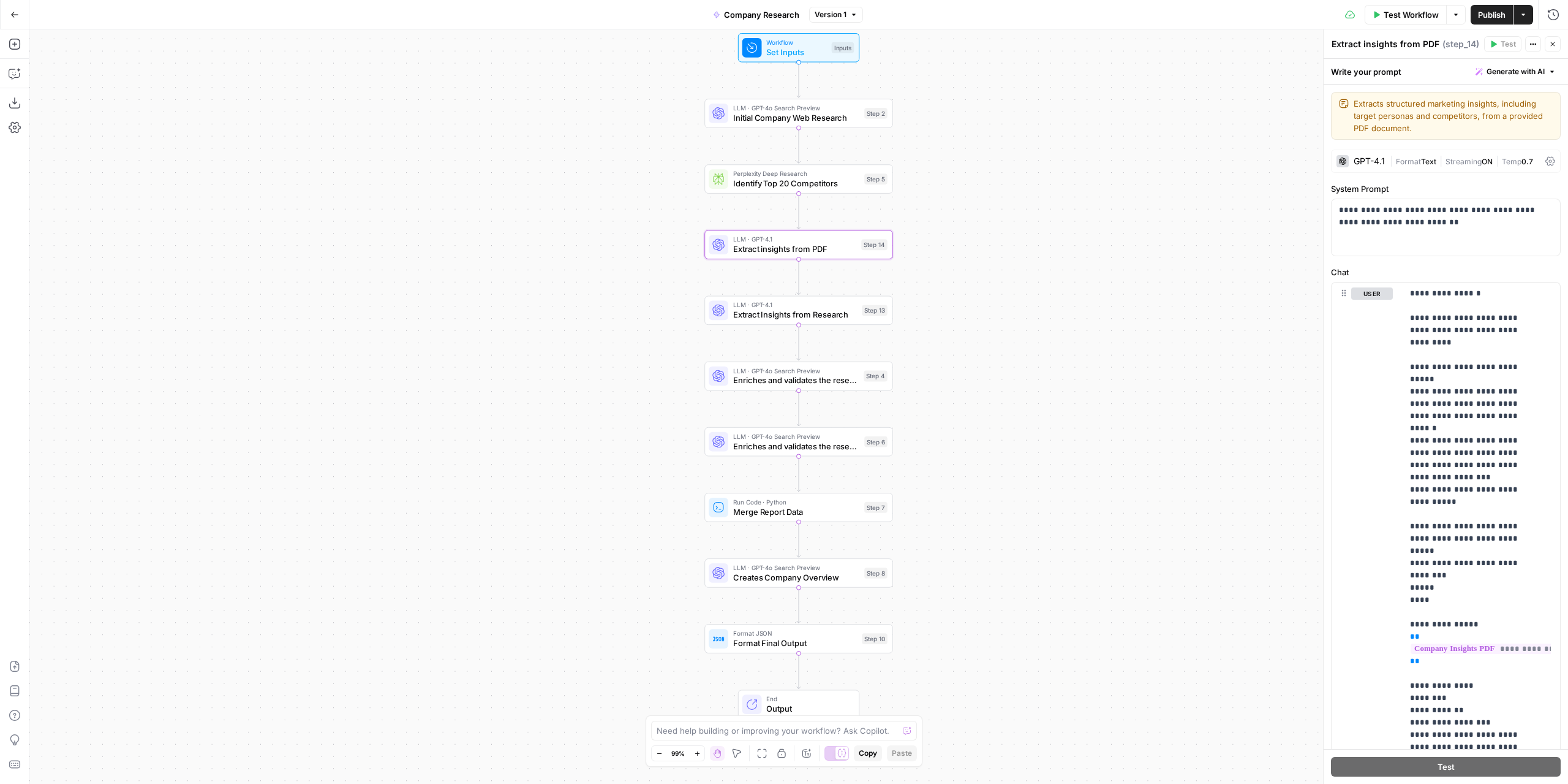
click at [1556, 43] on button "Close" at bounding box center [1553, 44] width 16 height 16
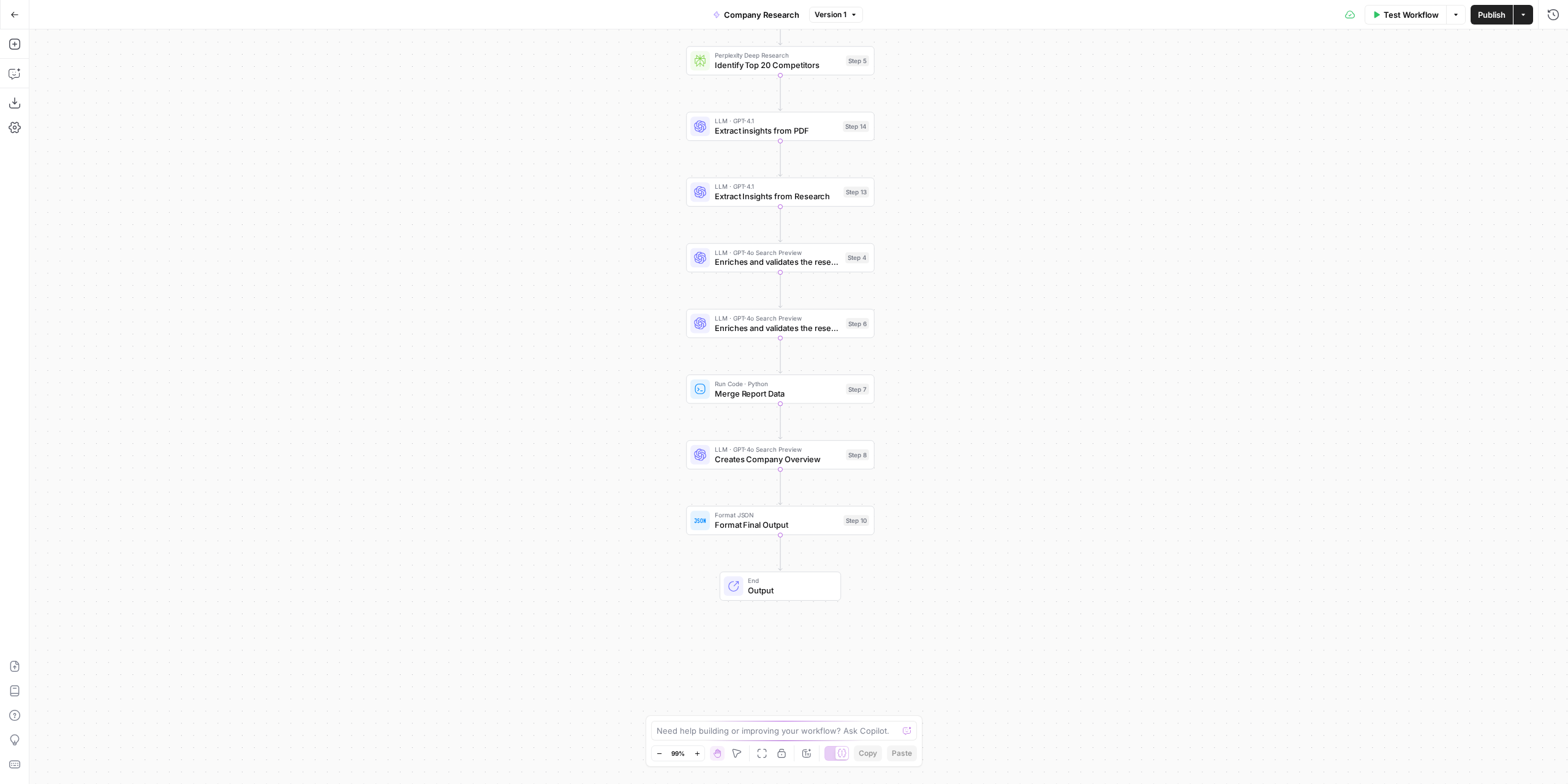
drag, startPoint x: 602, startPoint y: 414, endPoint x: 585, endPoint y: 268, distance: 147.0
click at [585, 268] on div "Workflow Set Inputs Inputs LLM · GPT-4o Search Preview Initial Company Web Rese…" at bounding box center [799, 406] width 1539 height 755
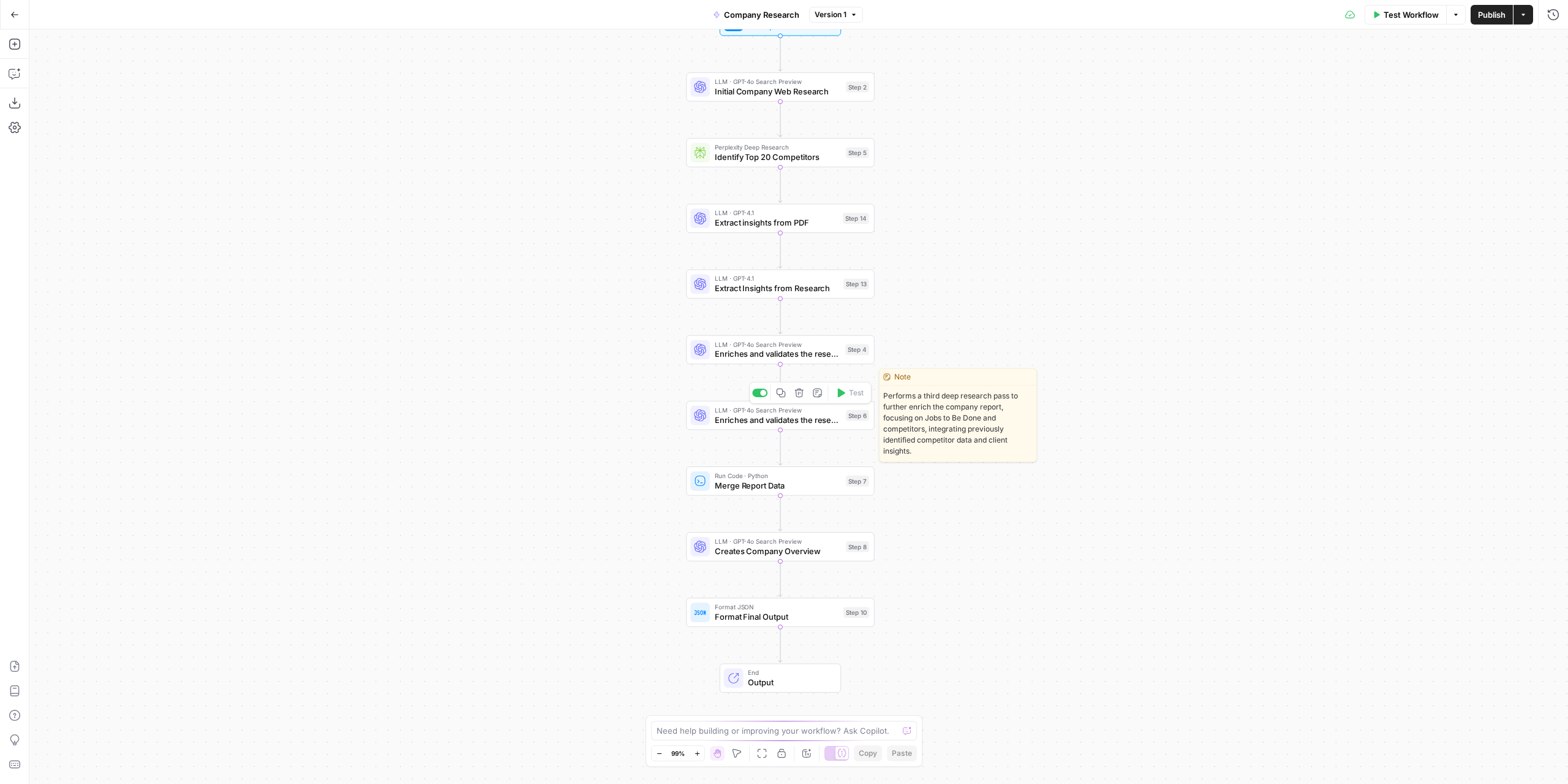
click at [790, 421] on span "Enriches and validates the research 2" at bounding box center [778, 419] width 126 height 12
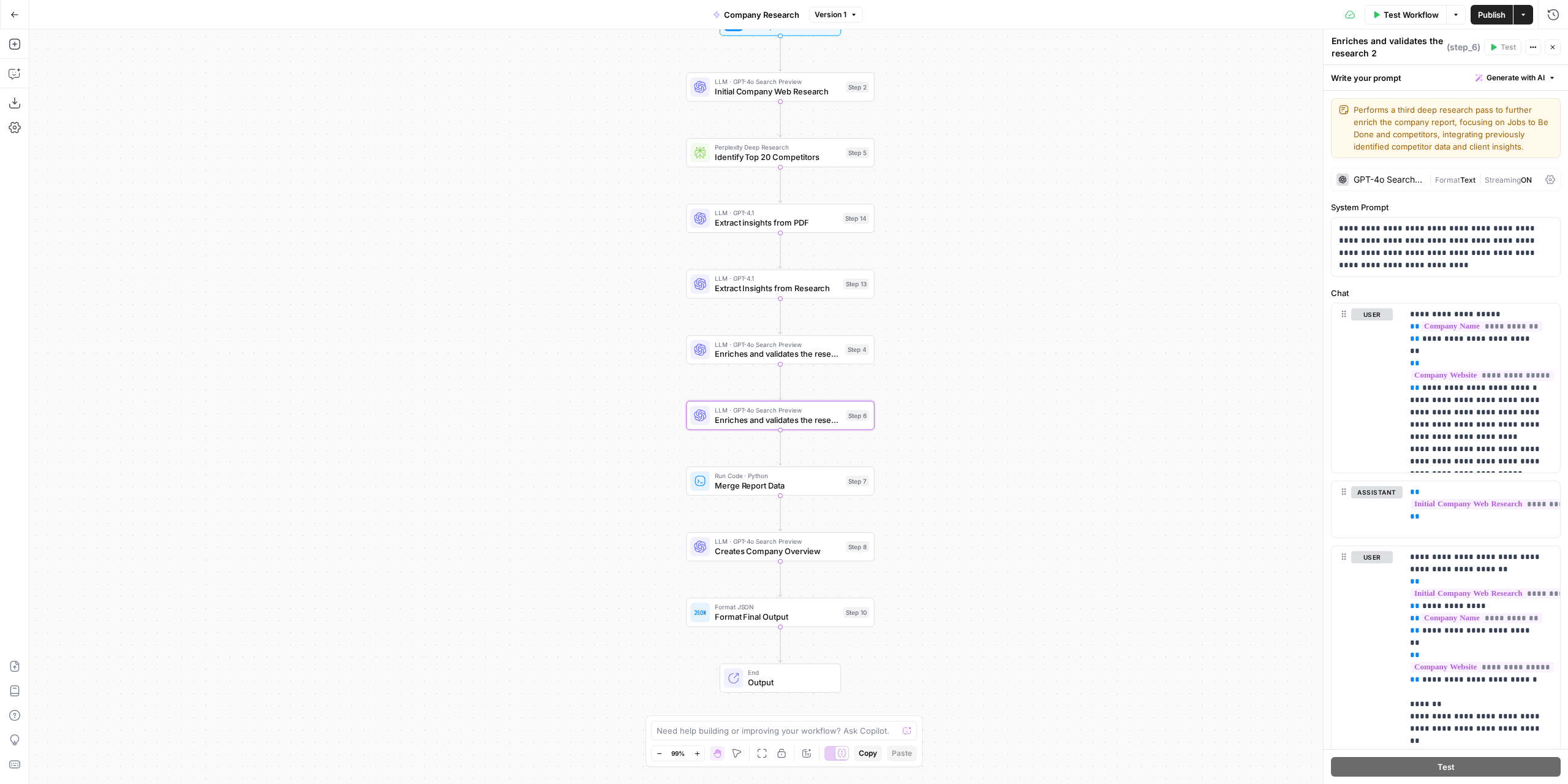
click at [1388, 174] on div "GPT-4o Search Preview" at bounding box center [1380, 179] width 88 height 12
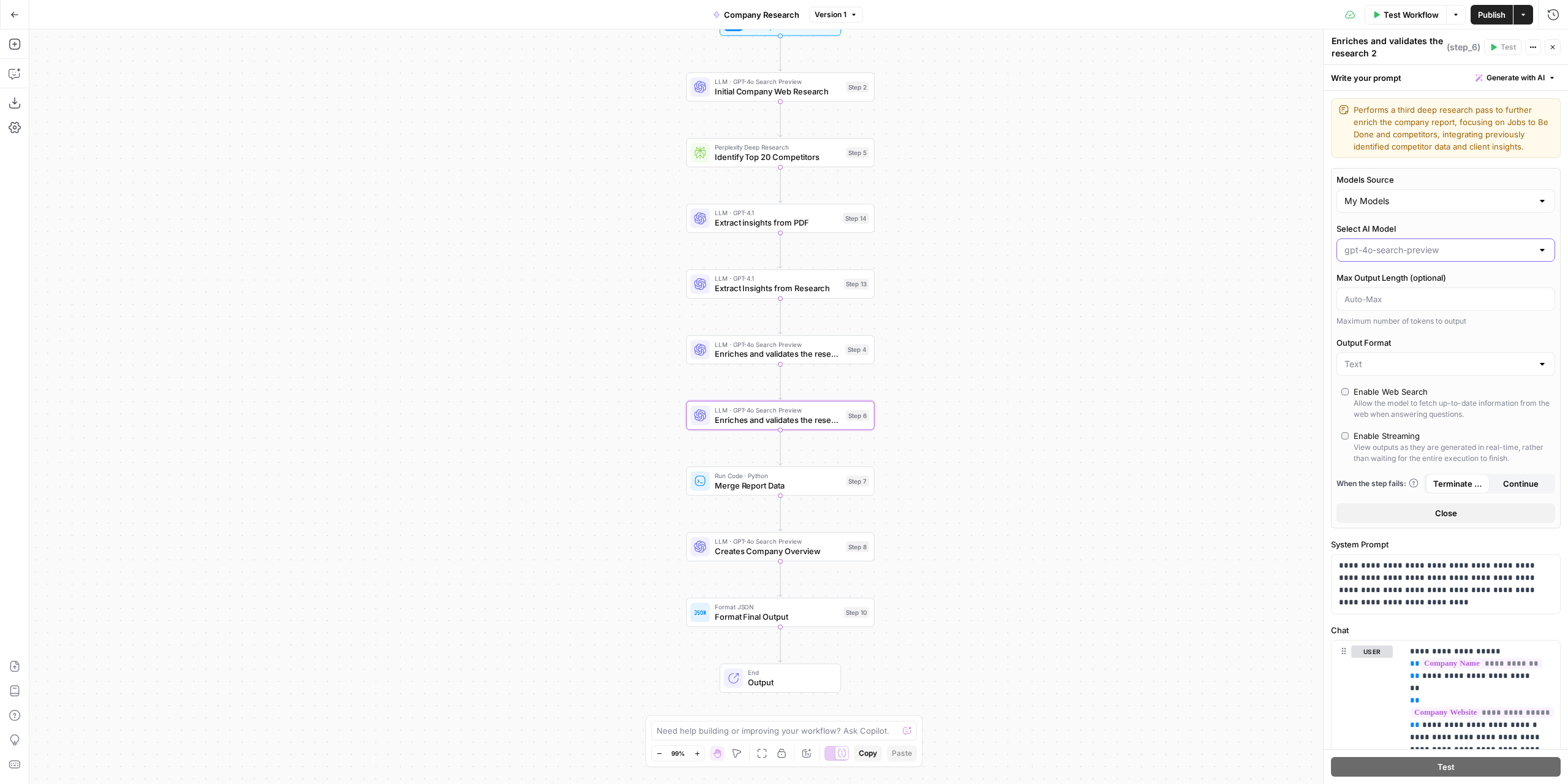
click at [1445, 250] on input "Select AI Model" at bounding box center [1438, 250] width 188 height 12
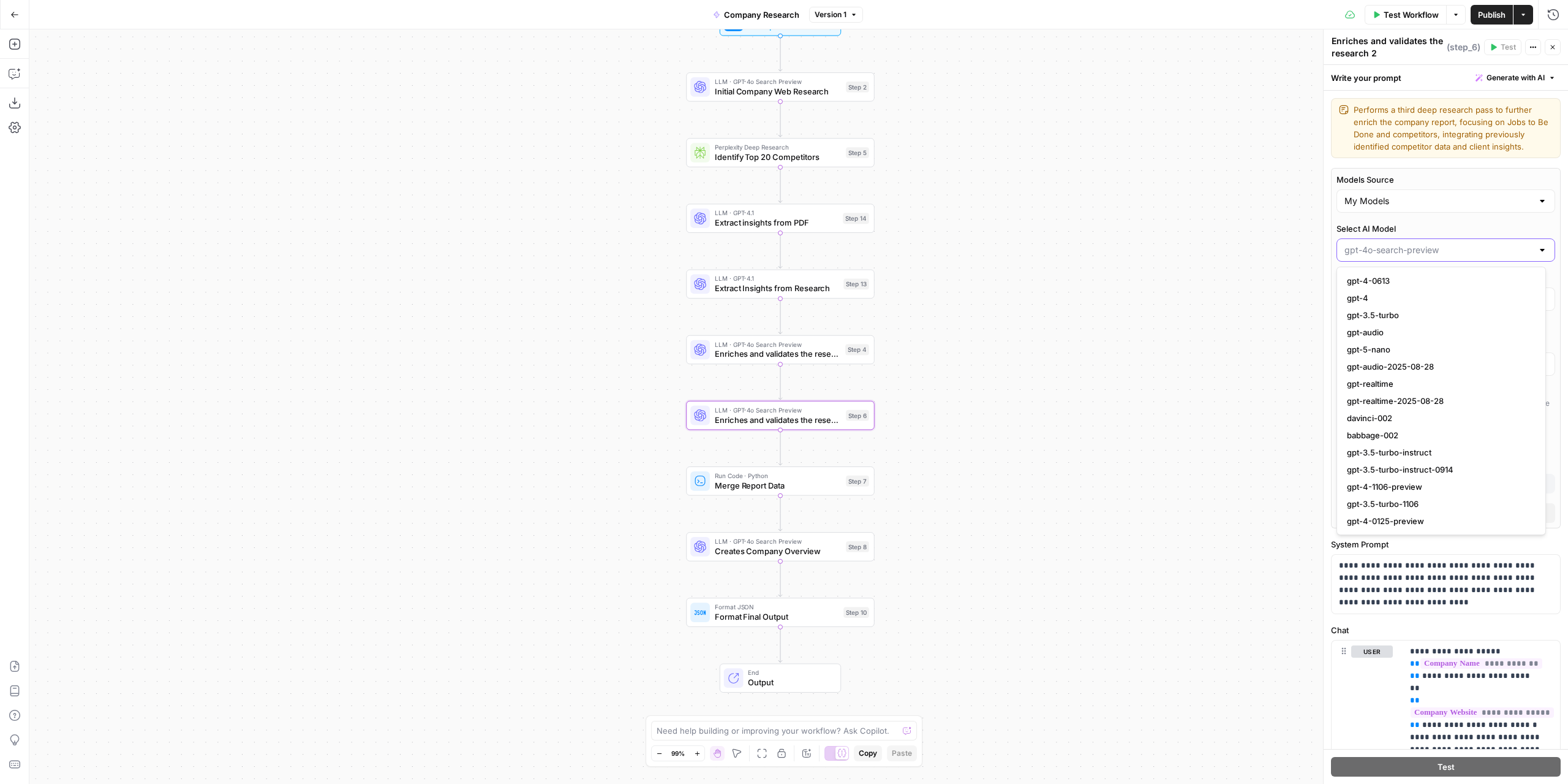
click at [1445, 250] on input "Select AI Model" at bounding box center [1438, 250] width 188 height 12
type input "gpt-4o-search-preview"
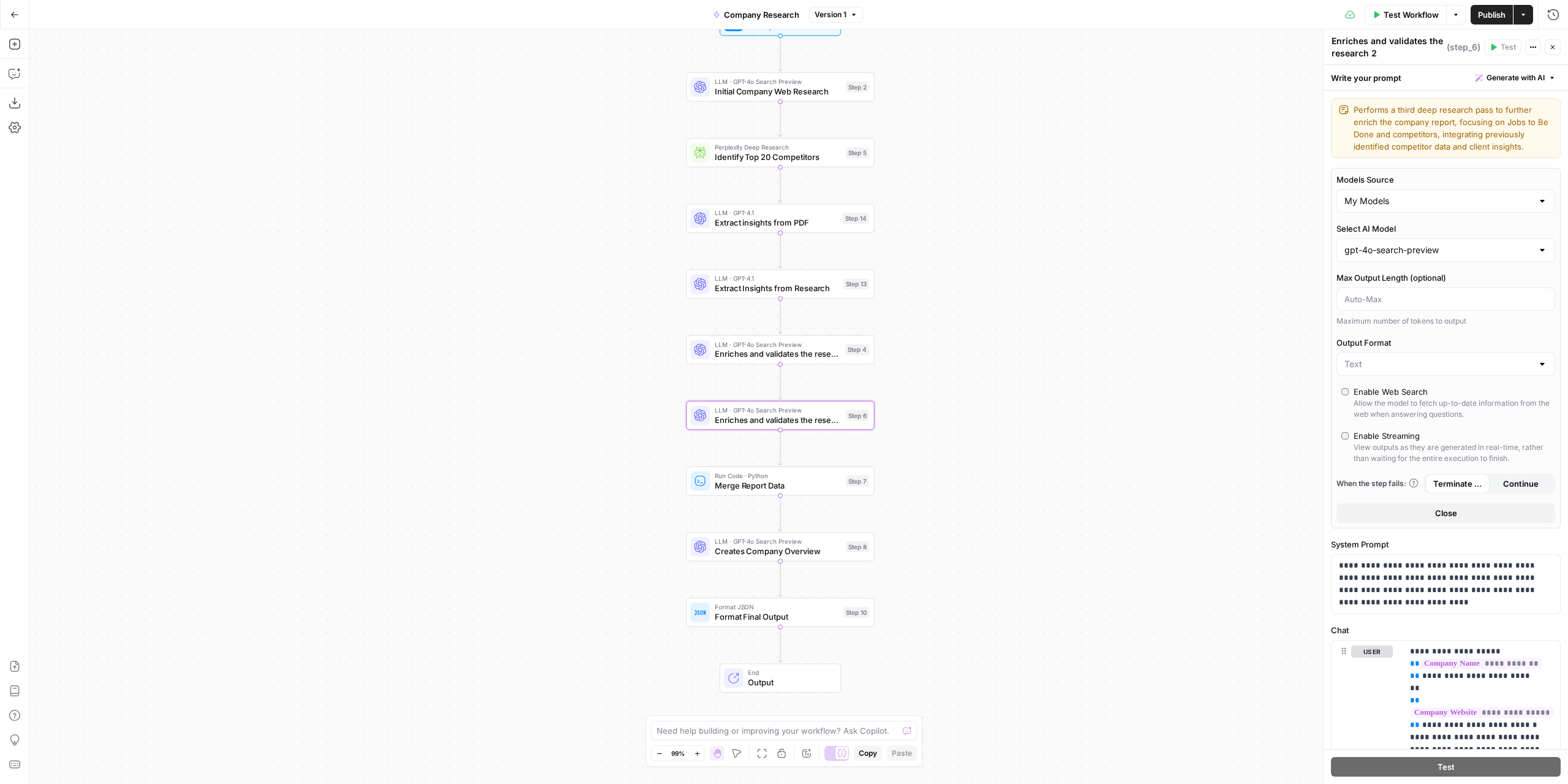
click at [1472, 226] on label "Select AI Model" at bounding box center [1446, 228] width 218 height 12
click at [1472, 244] on input "gpt-4o-search-preview" at bounding box center [1438, 250] width 188 height 12
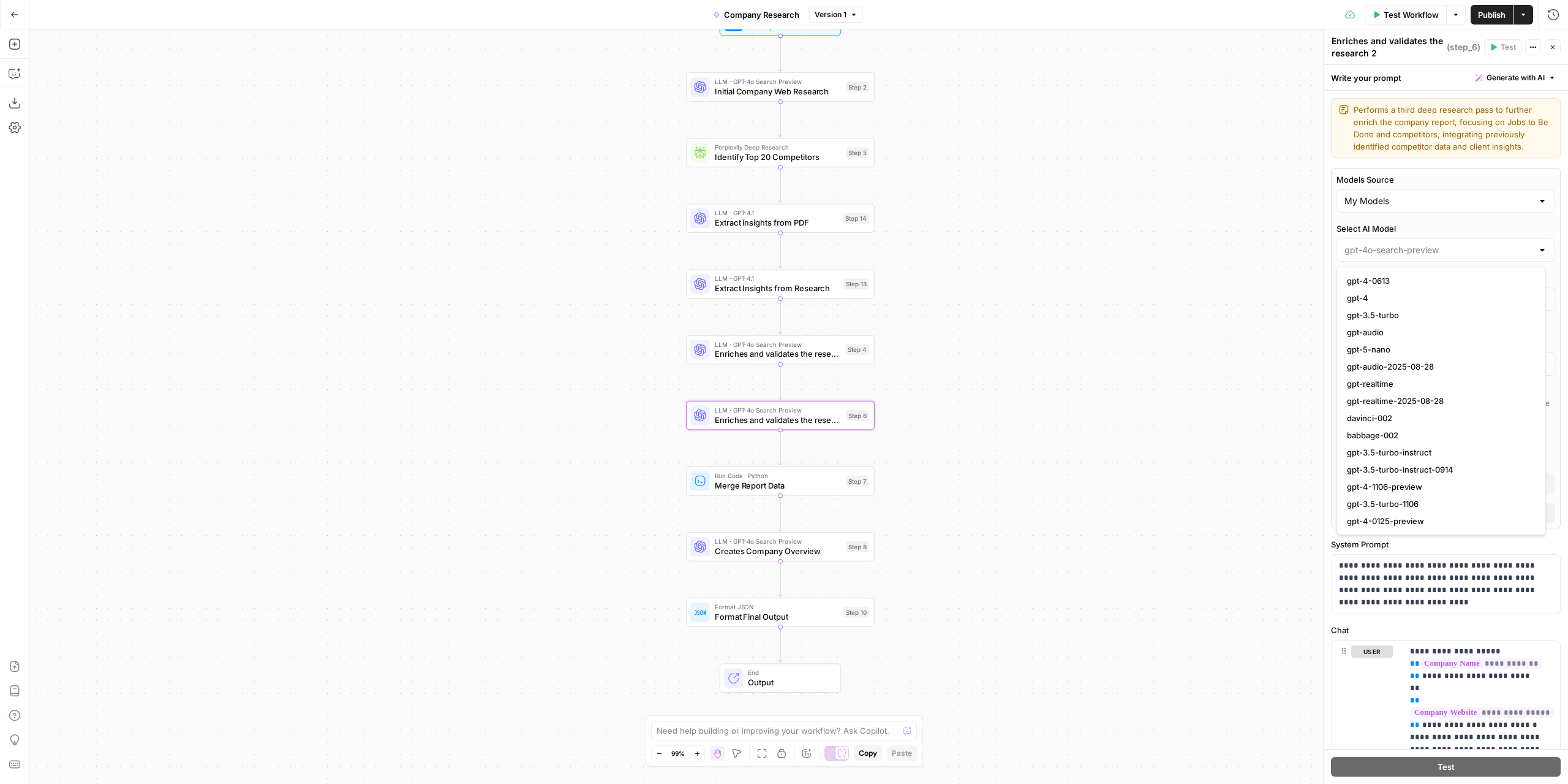
type input "gpt-4o-search-preview"
click at [1472, 226] on label "Select AI Model" at bounding box center [1446, 228] width 218 height 12
click at [1472, 244] on input "gpt-4o-search-preview" at bounding box center [1438, 250] width 188 height 12
type input "gpt-4o-search-preview"
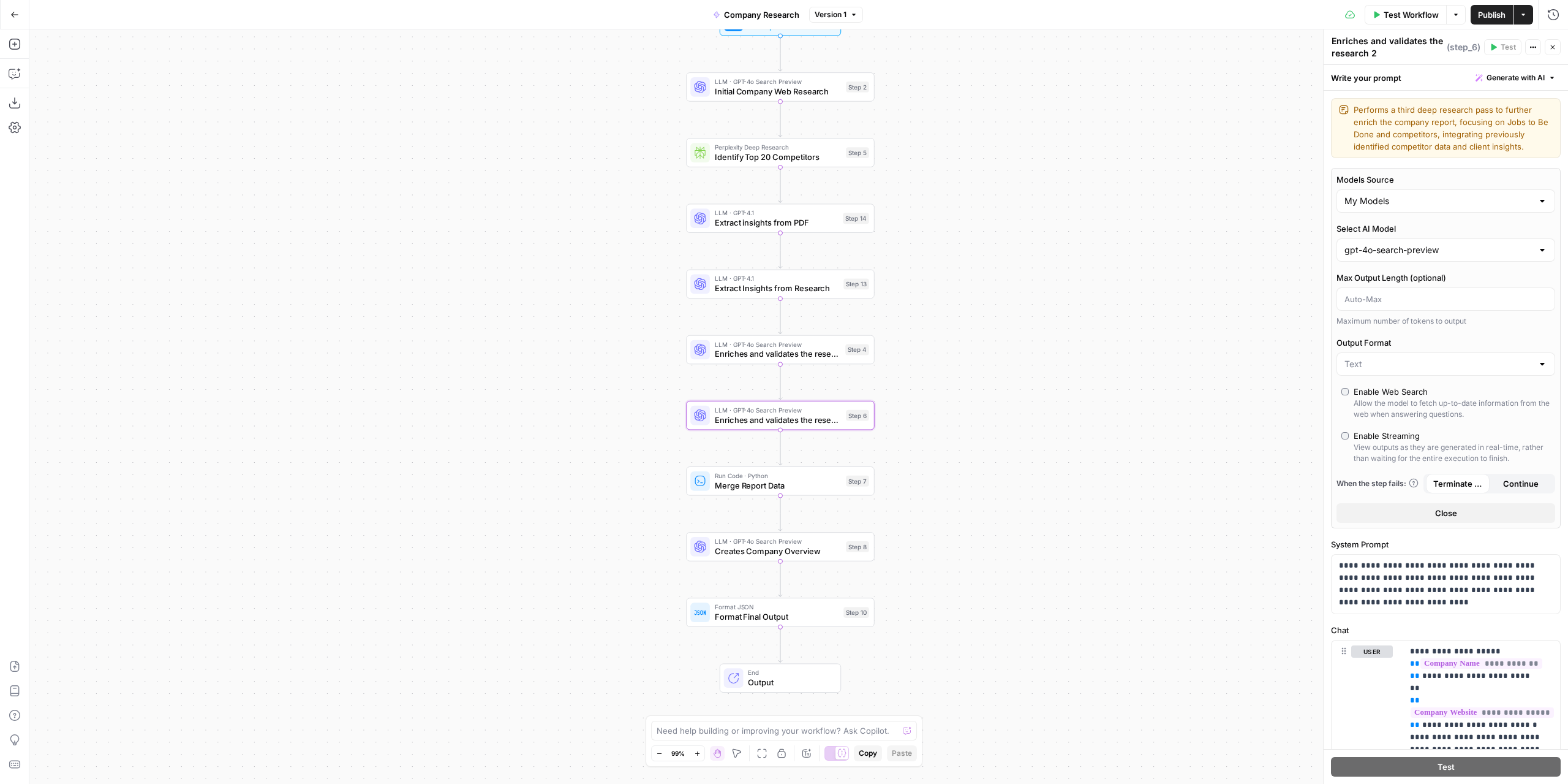
click at [1544, 231] on label "Select AI Model" at bounding box center [1446, 228] width 218 height 12
click at [1533, 244] on input "gpt-4o-search-preview" at bounding box center [1438, 250] width 188 height 12
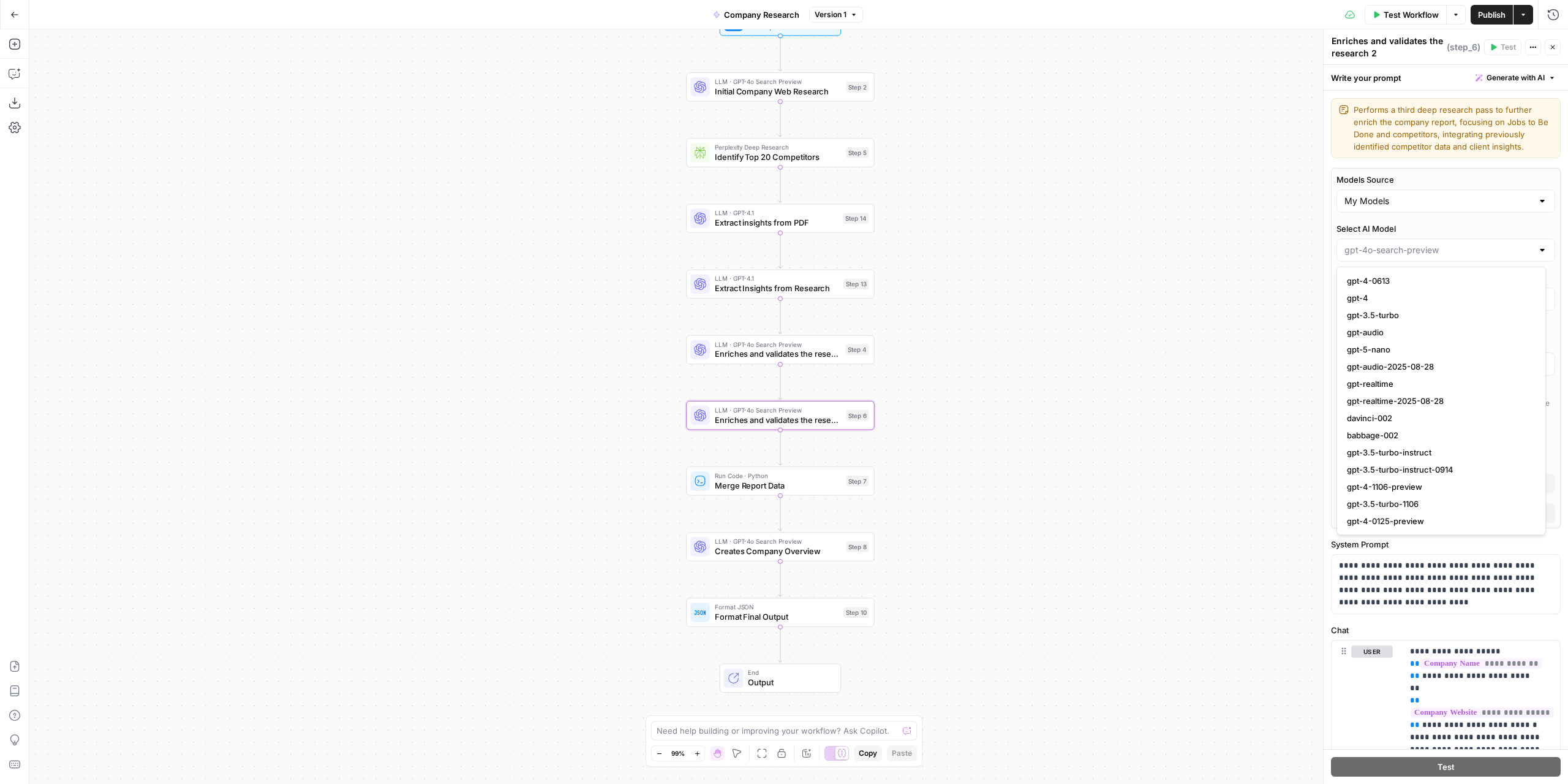
type input "gpt-4o-search-preview"
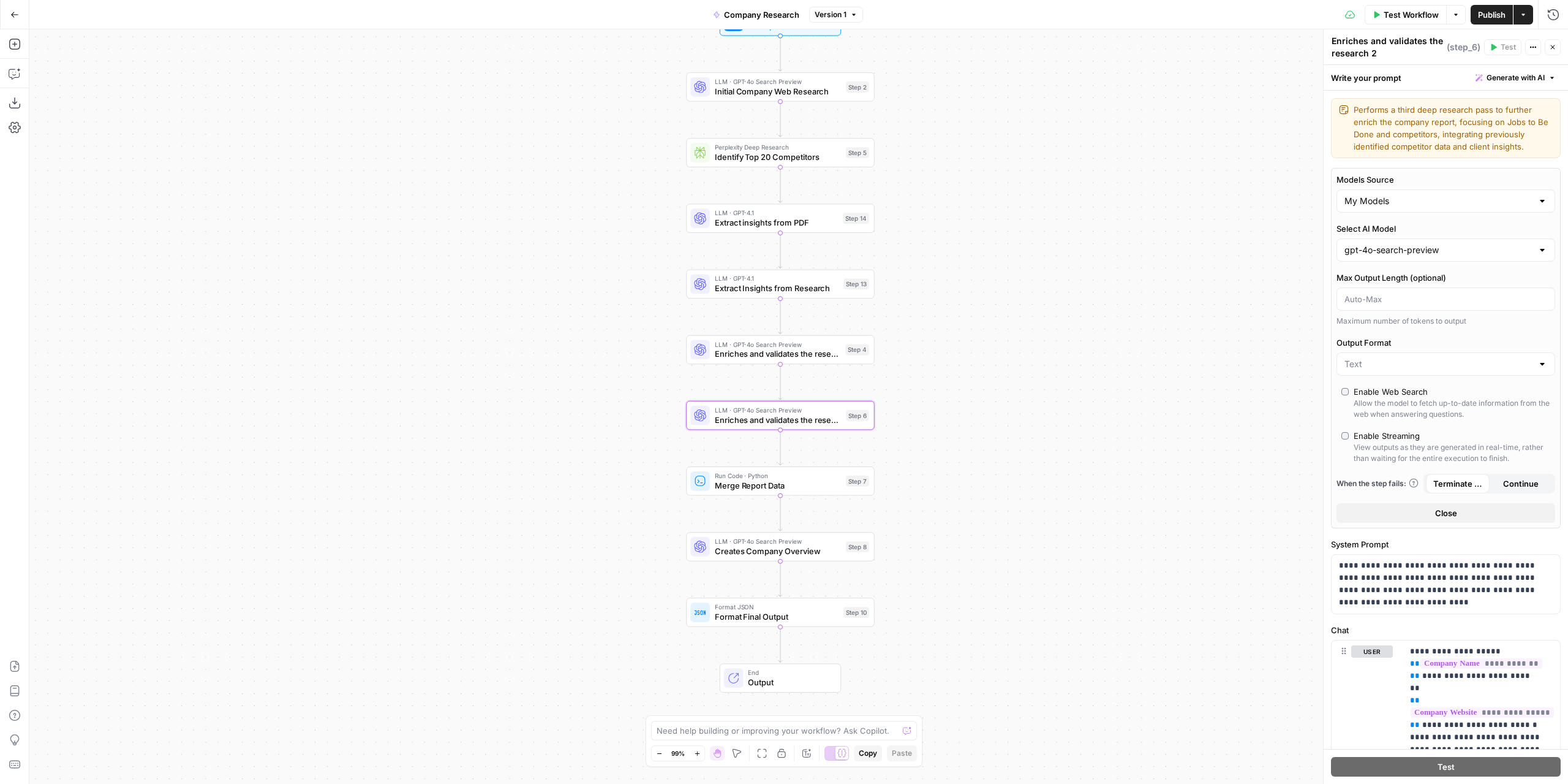
click at [1544, 231] on label "Select AI Model" at bounding box center [1446, 228] width 218 height 12
click at [1533, 244] on input "gpt-4o-search-preview" at bounding box center [1438, 250] width 188 height 12
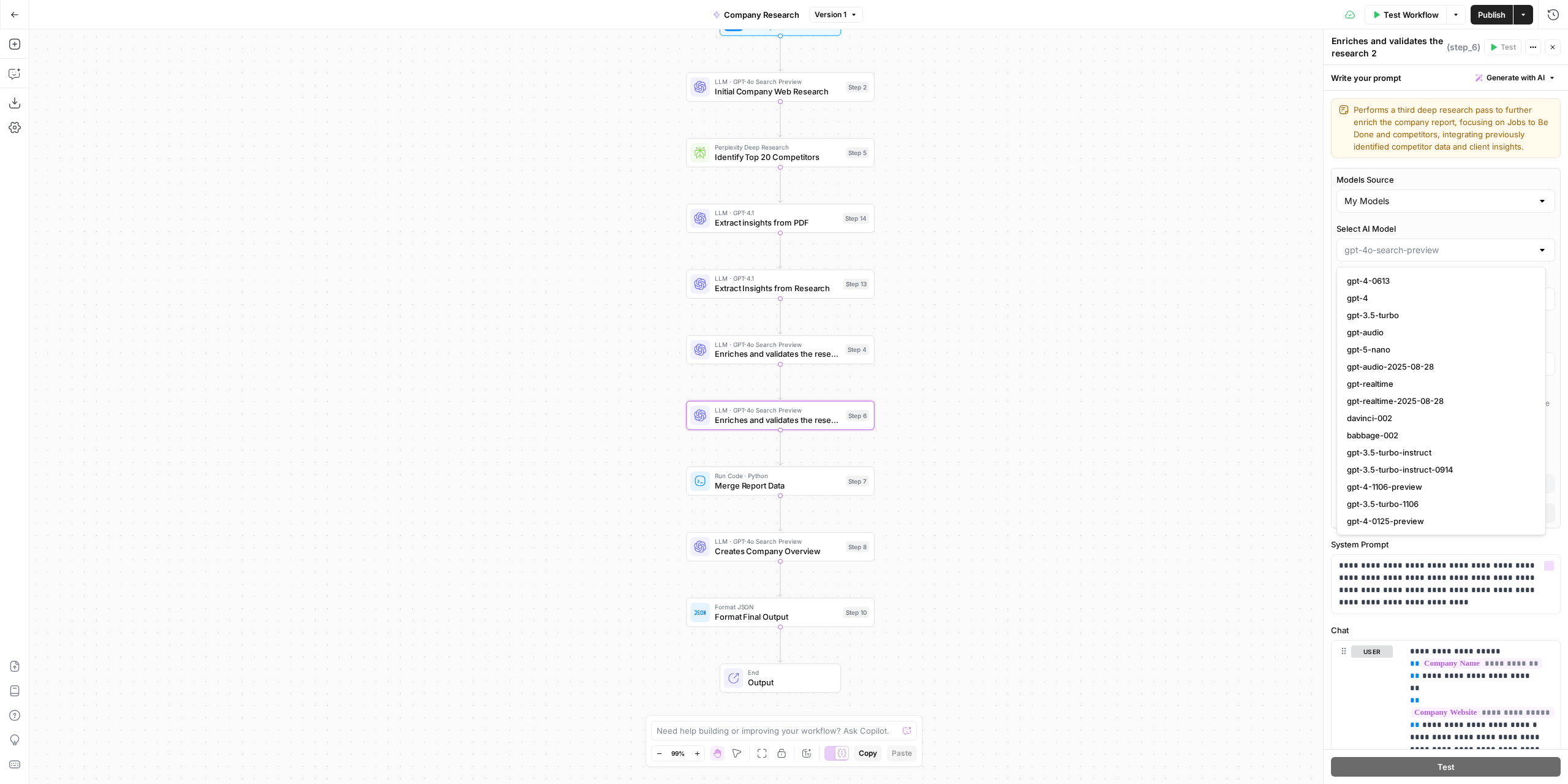
type input "gpt-4o-search-preview"
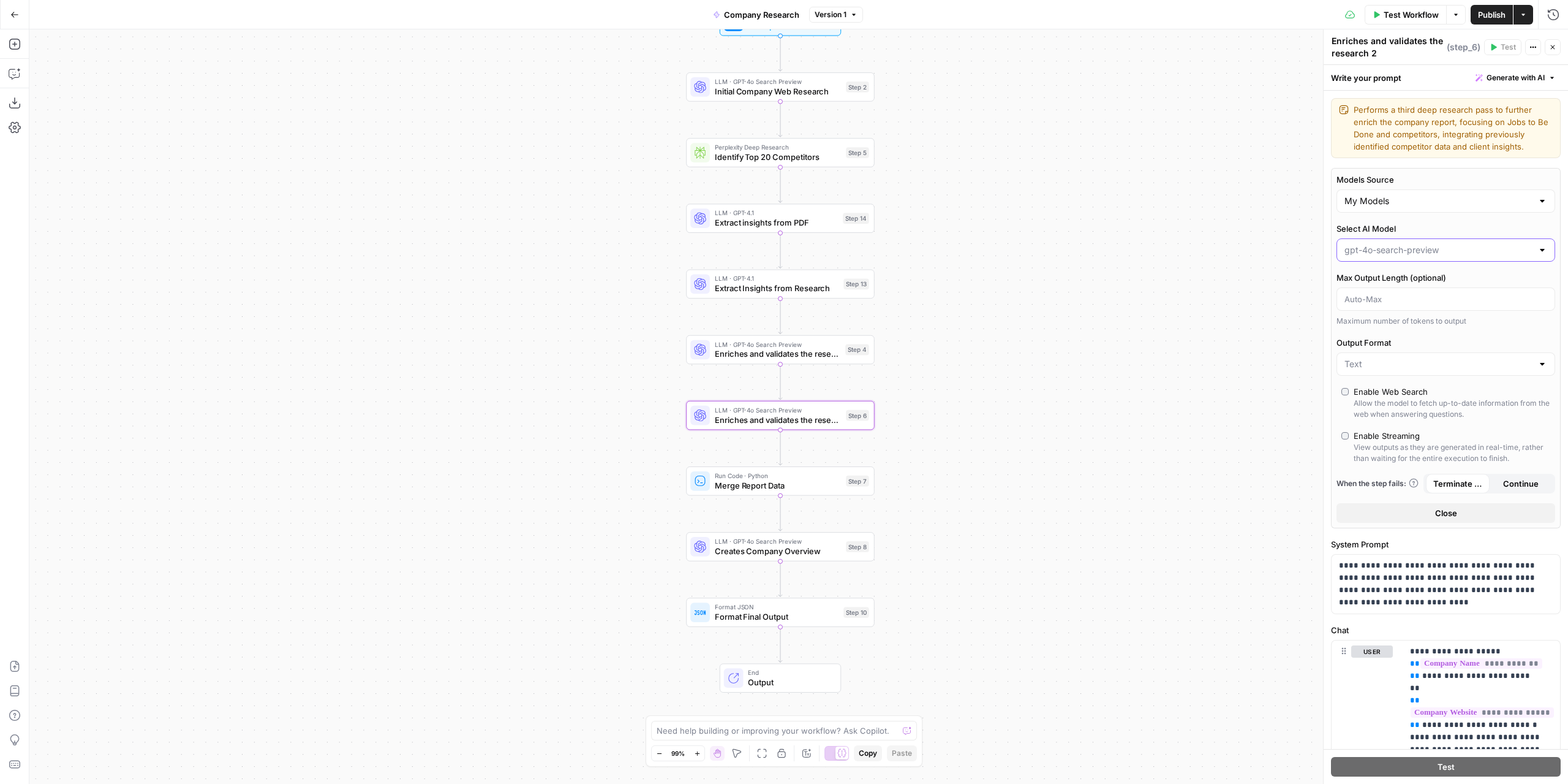
click at [1497, 255] on input "Select AI Model" at bounding box center [1438, 250] width 188 height 12
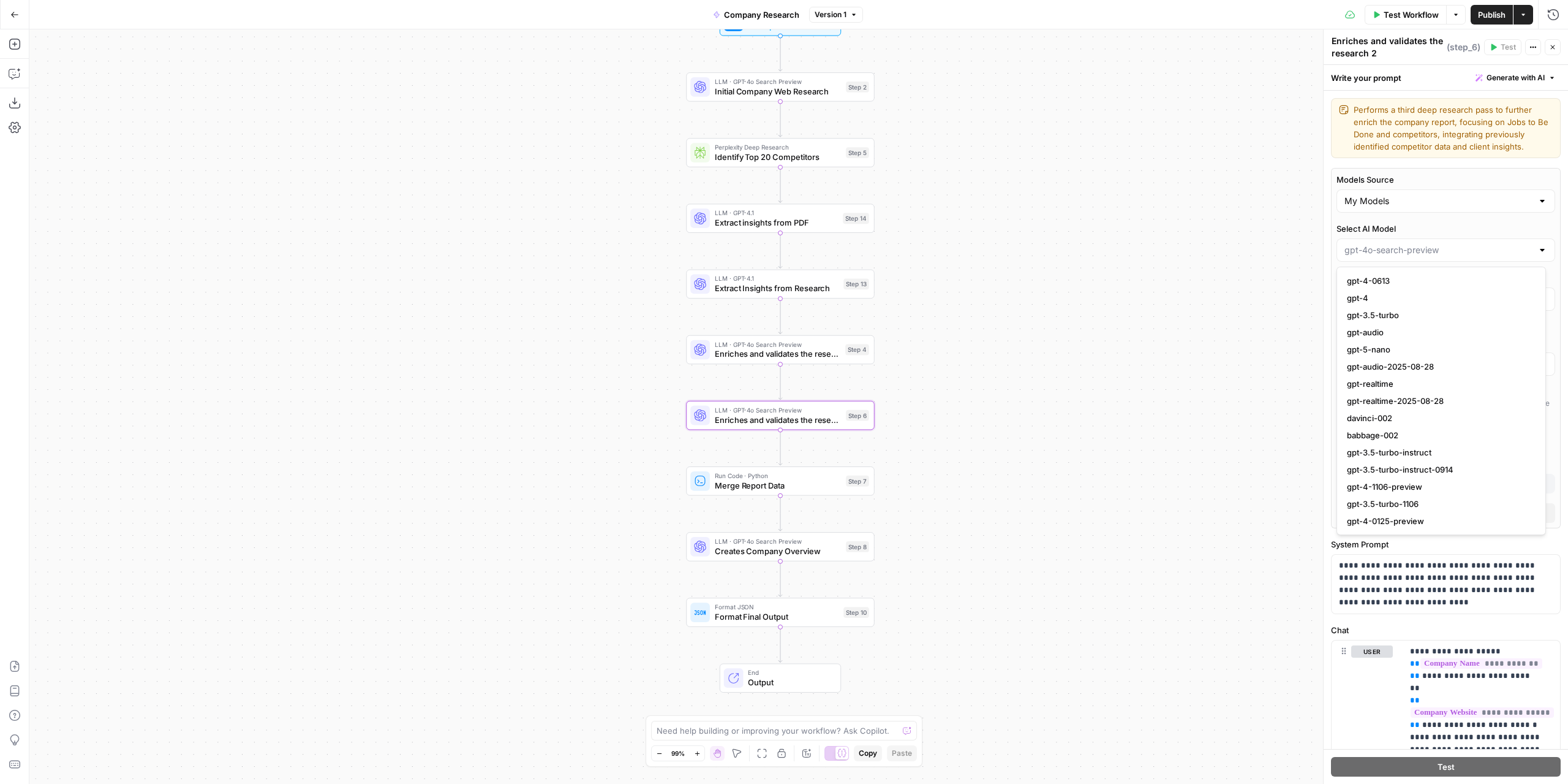
type input "gpt-4o-search-preview"
click at [1501, 222] on div "Models Source My Models Select AI Model gpt-4o-search-preview Max Output Length…" at bounding box center [1446, 348] width 230 height 361
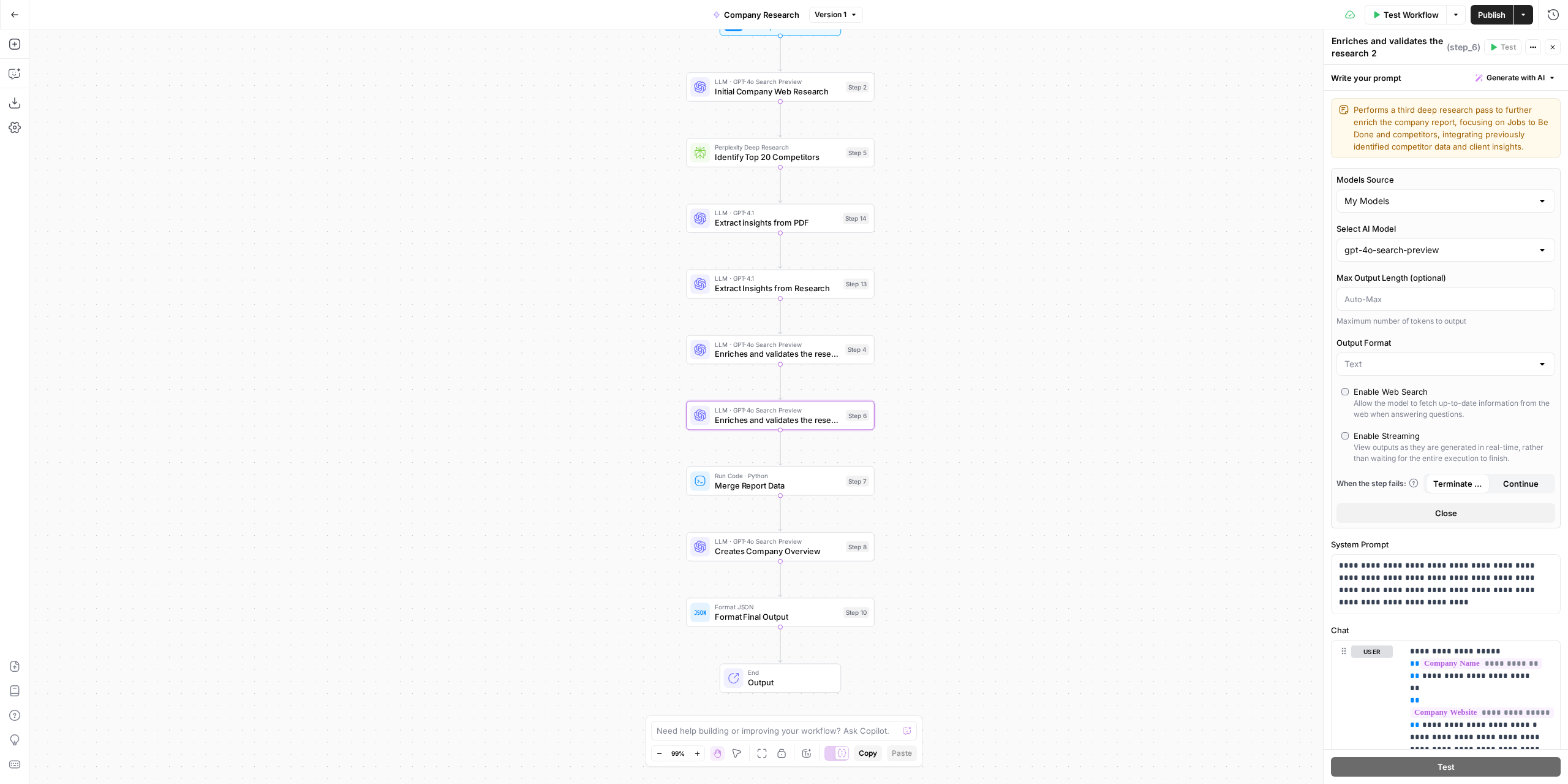
click at [1537, 251] on div at bounding box center [1542, 250] width 10 height 12
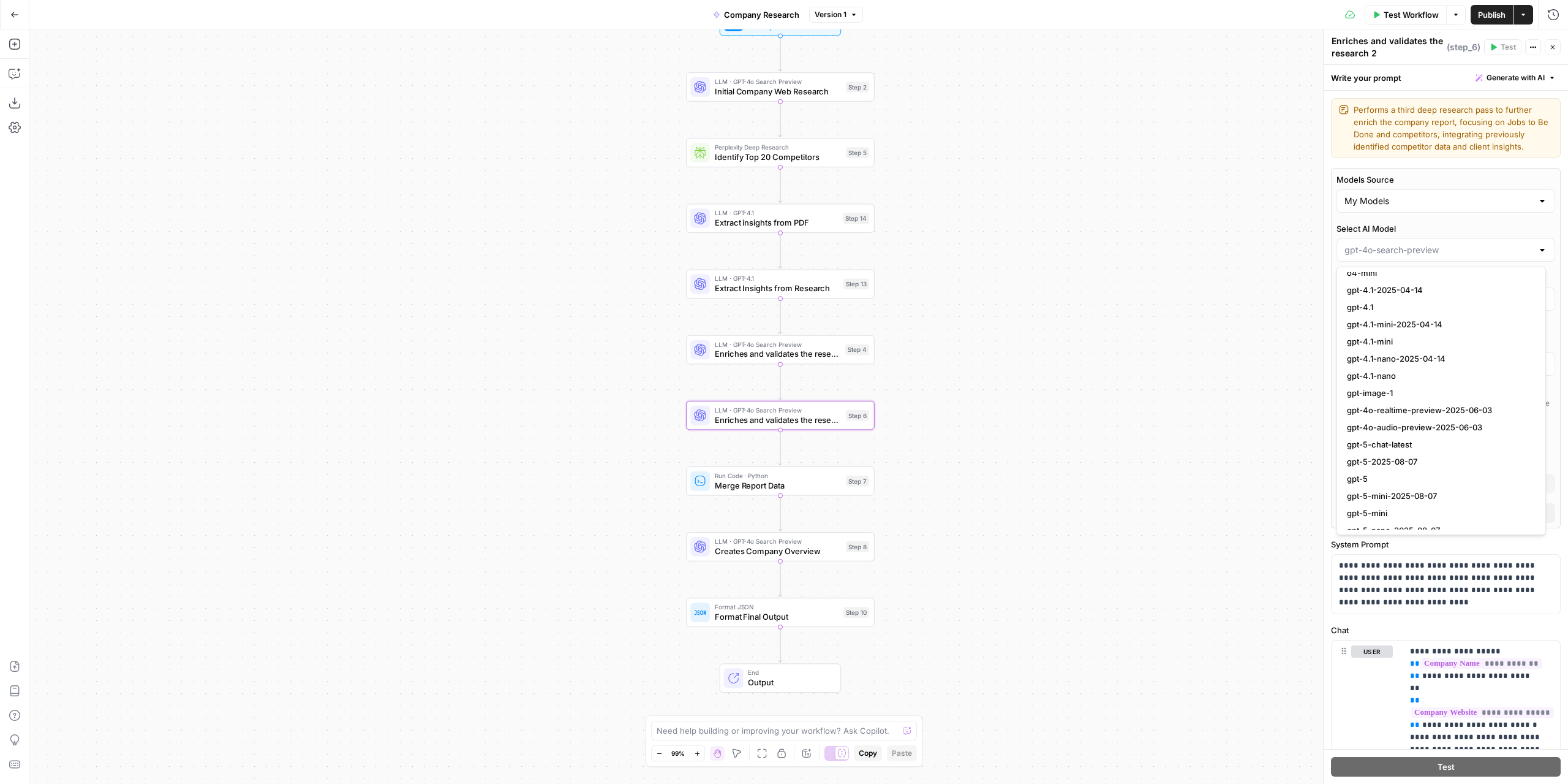
scroll to position [978, 0]
click at [1363, 471] on span "gpt-5" at bounding box center [1438, 469] width 184 height 12
type input "gpt-5"
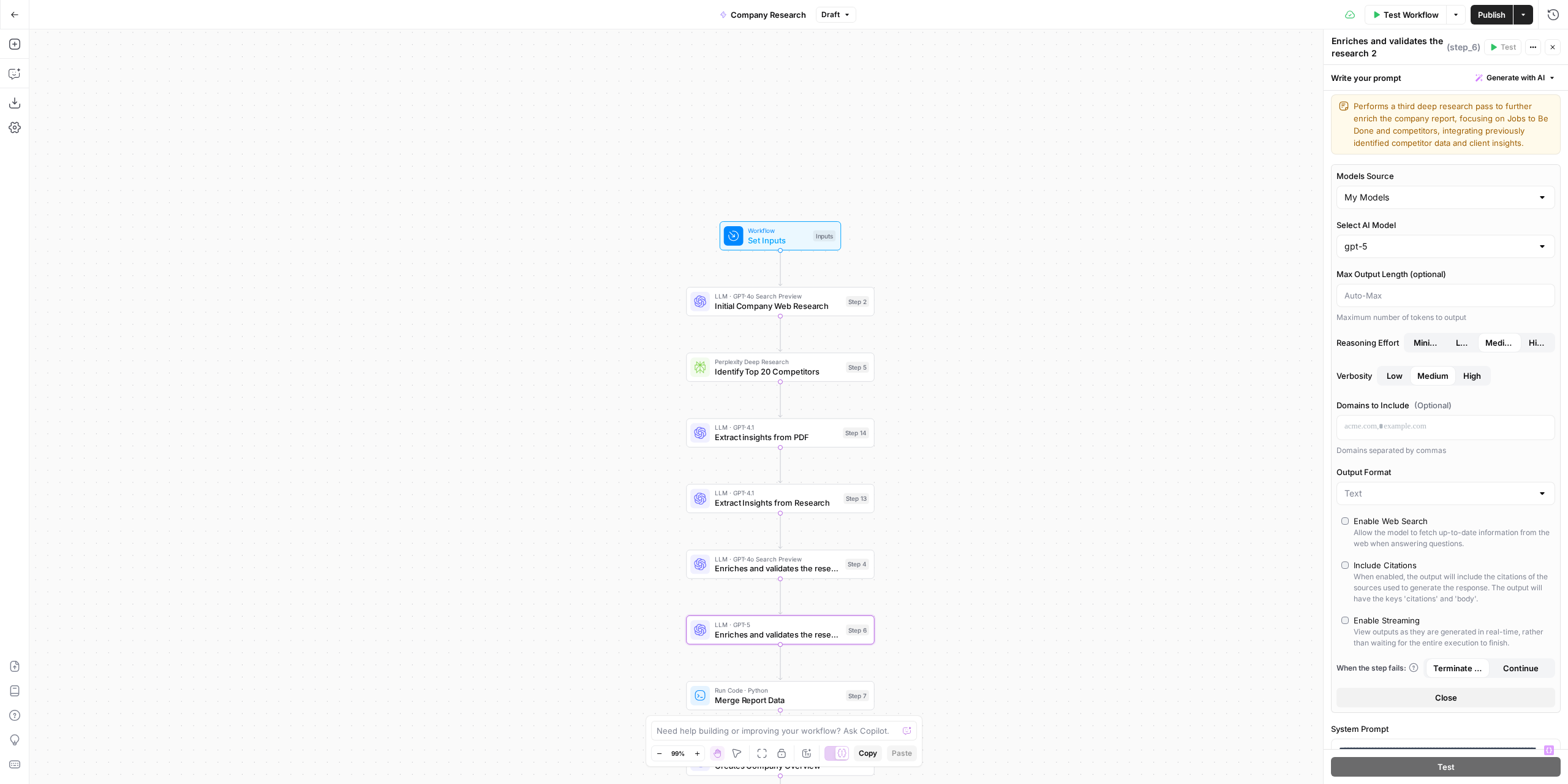
scroll to position [0, 0]
click at [1491, 19] on span "Publish" at bounding box center [1492, 14] width 27 height 12
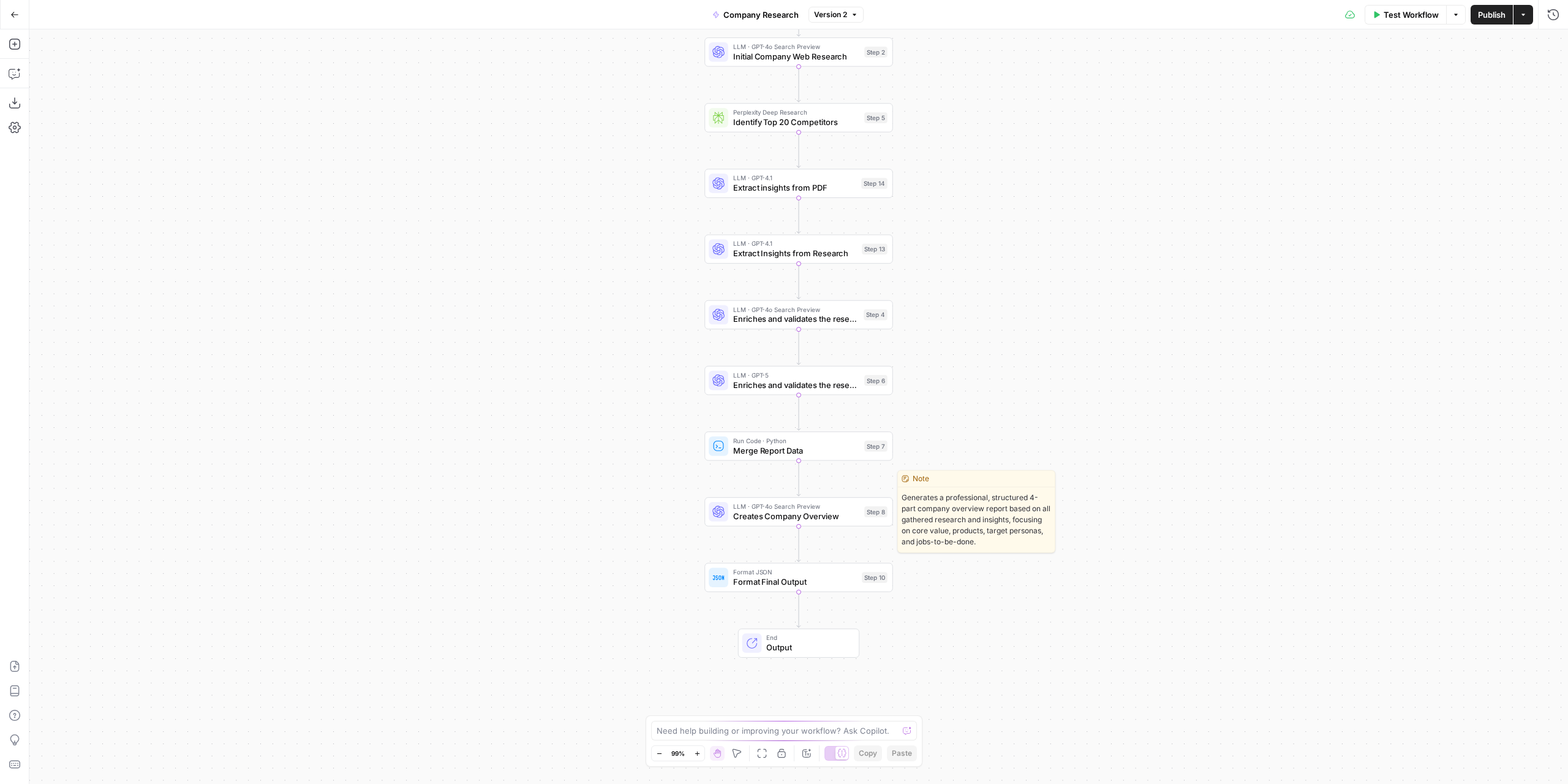
click at [808, 518] on span "Creates Company Overview" at bounding box center [796, 516] width 126 height 12
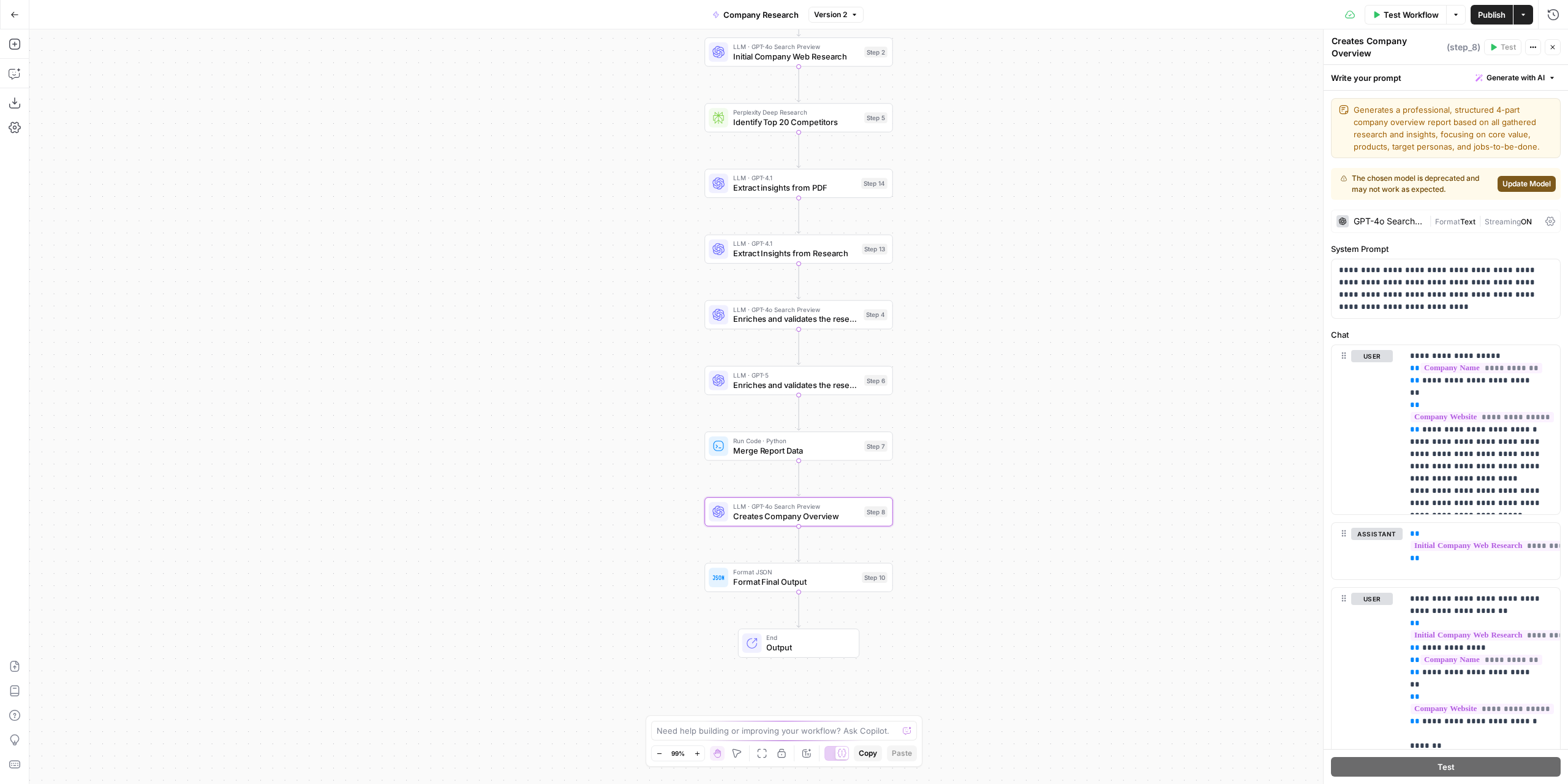
click at [1410, 224] on div "GPT-4o Search Preview" at bounding box center [1389, 221] width 71 height 9
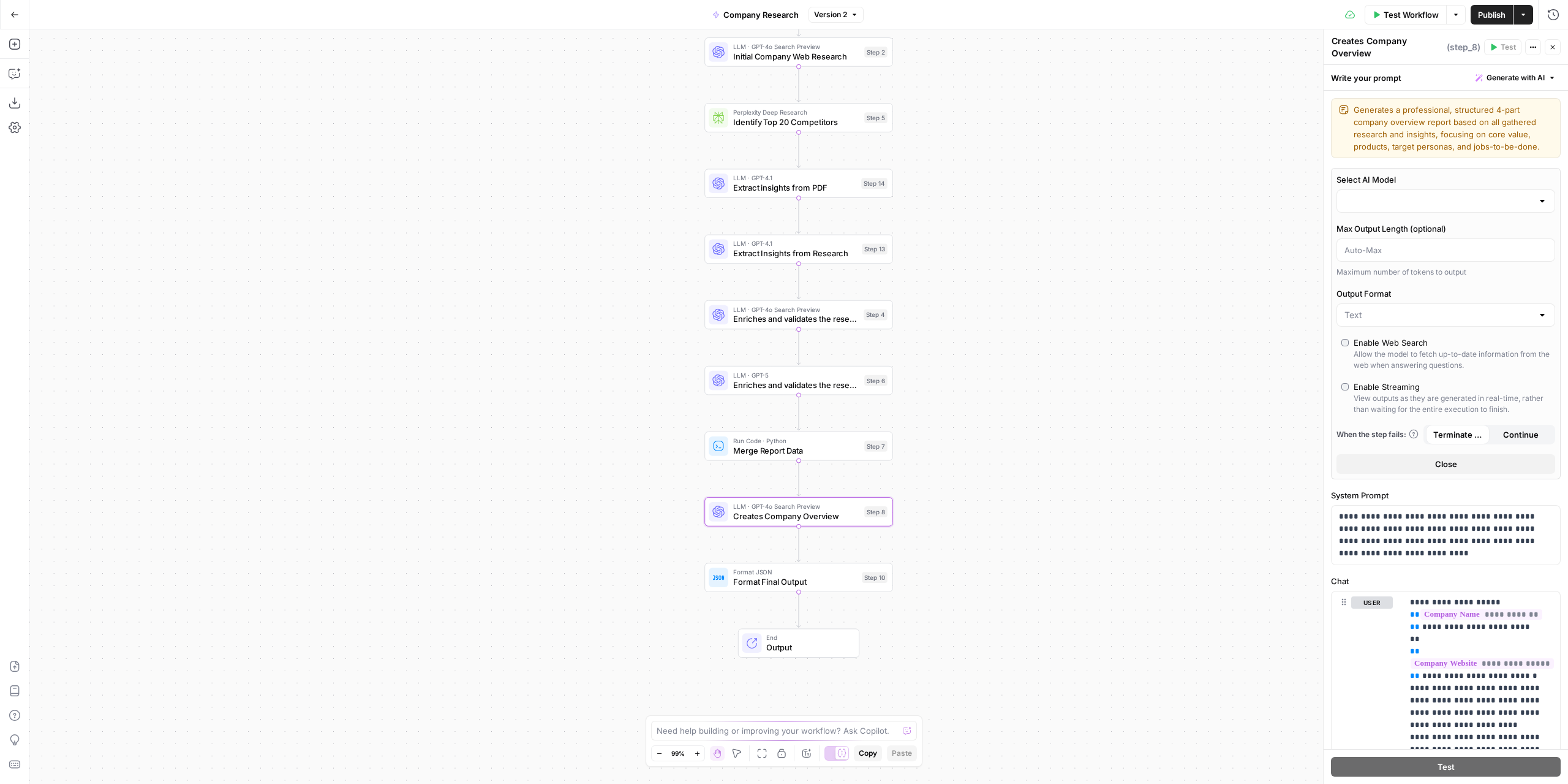
type input "gpt-4o-search-preview"
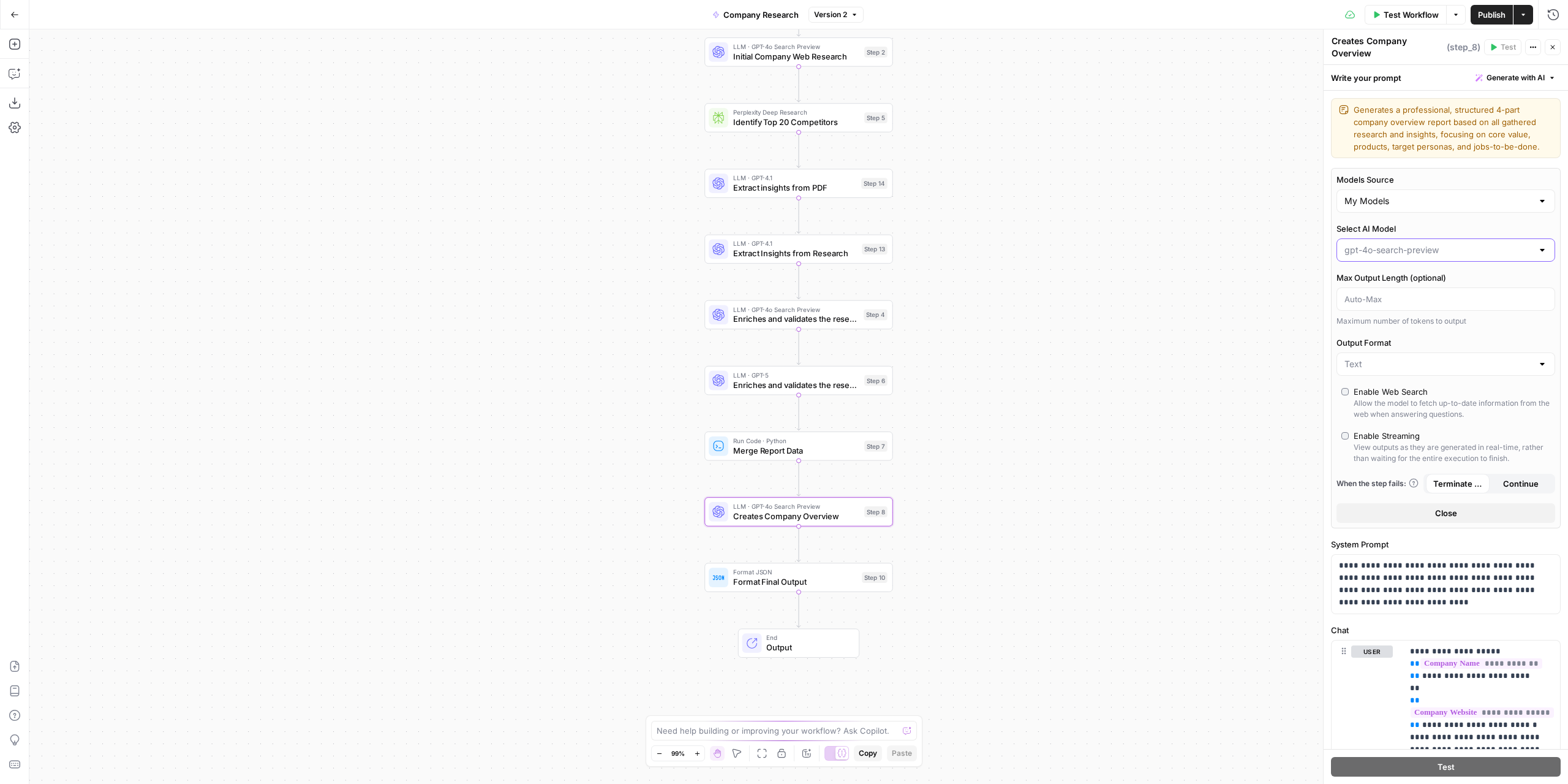
click at [1412, 251] on input "Select AI Model" at bounding box center [1438, 250] width 188 height 12
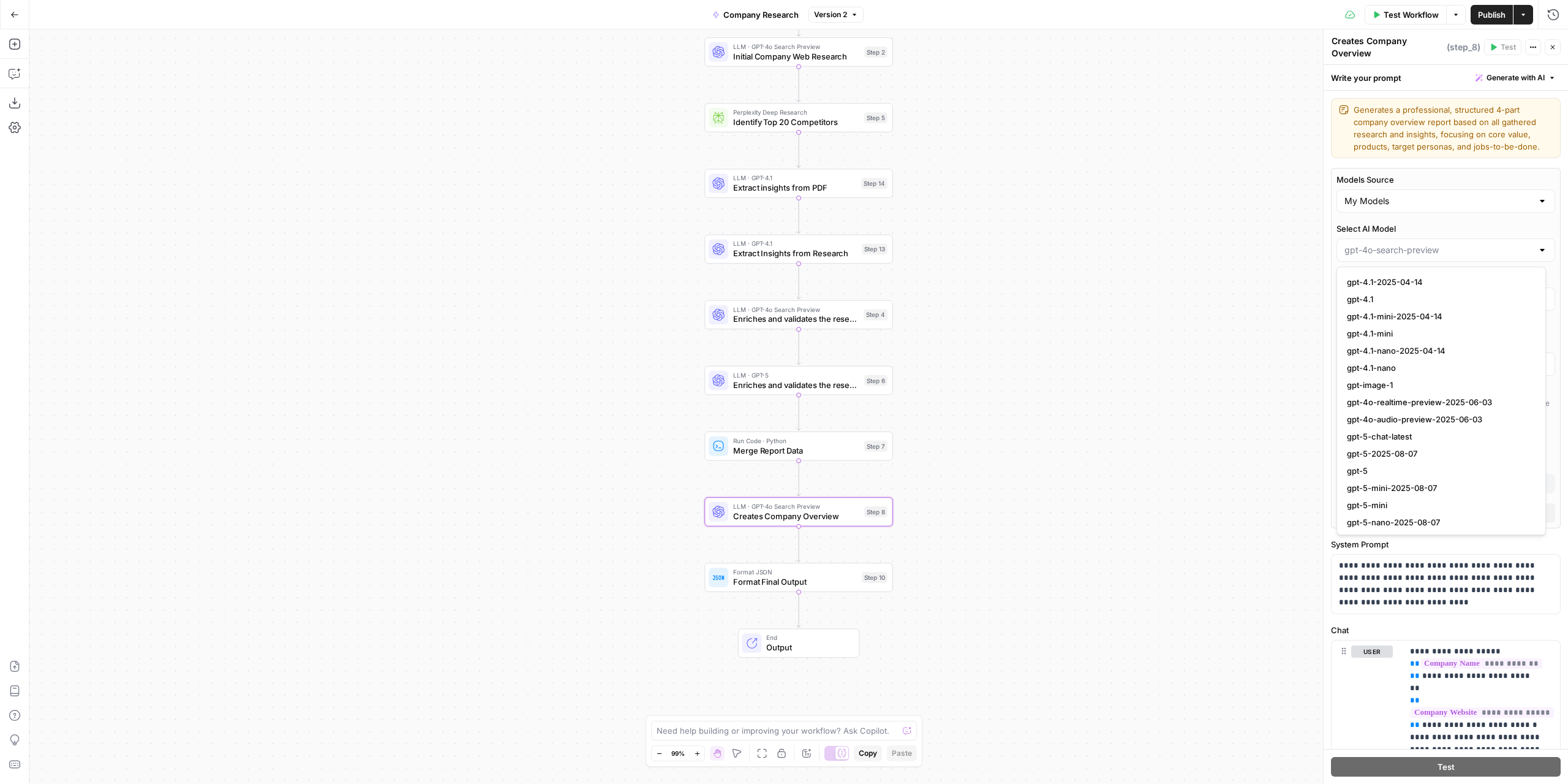
scroll to position [978, 0]
click at [1377, 463] on span "gpt-5" at bounding box center [1438, 469] width 184 height 12
type input "gpt-5"
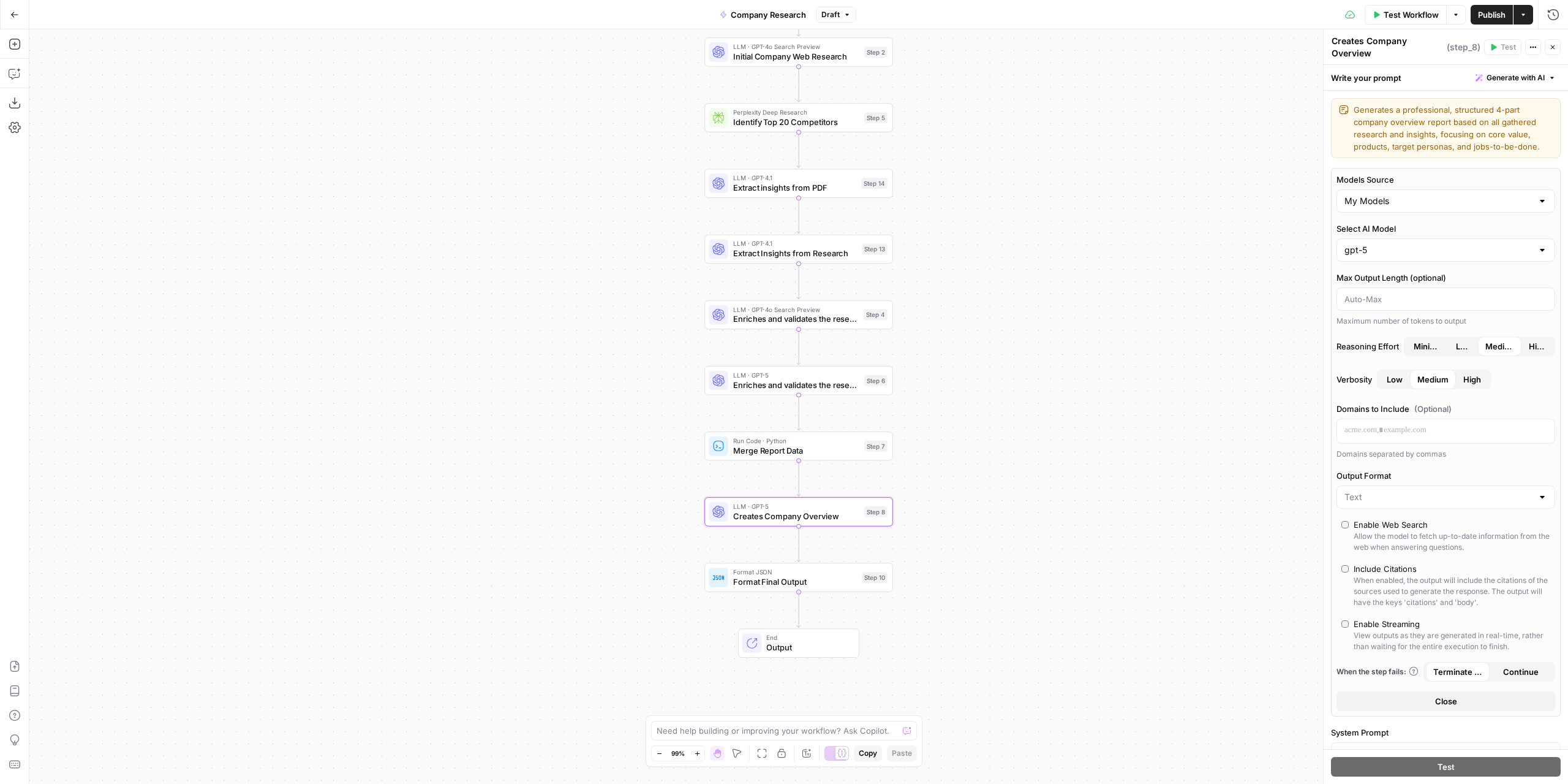
click at [1486, 11] on span "Publish" at bounding box center [1492, 14] width 27 height 12
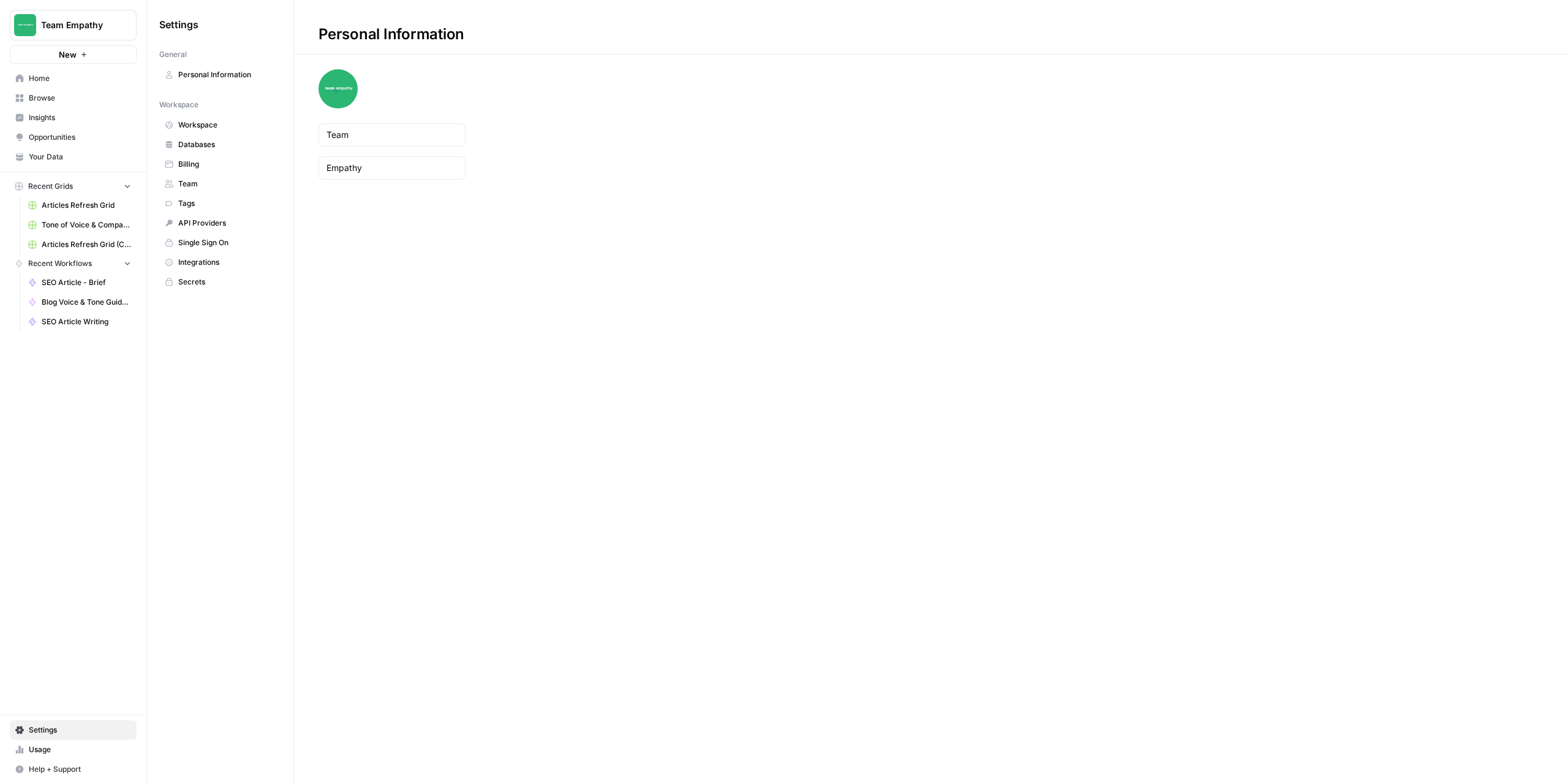
click at [192, 157] on link "Billing" at bounding box center [220, 164] width 122 height 20
click at [489, 118] on div at bounding box center [931, 120] width 1204 height 5
click at [330, 148] on link "Tasks" at bounding box center [328, 146] width 20 height 9
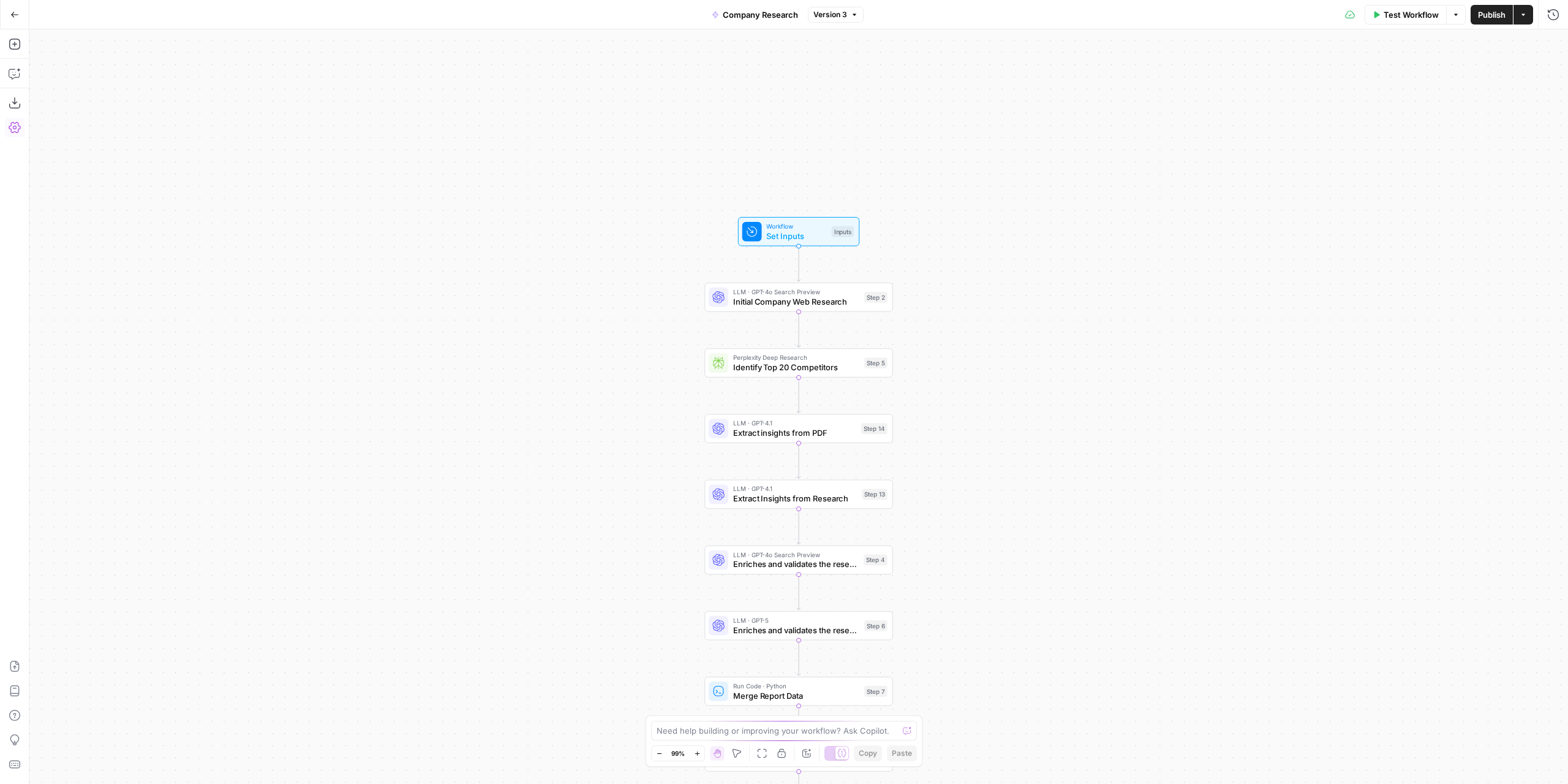
click at [11, 124] on icon "button" at bounding box center [14, 127] width 12 height 11
click at [15, 72] on icon "button" at bounding box center [15, 72] width 0 height 0
click at [96, 739] on textarea at bounding box center [141, 740] width 188 height 12
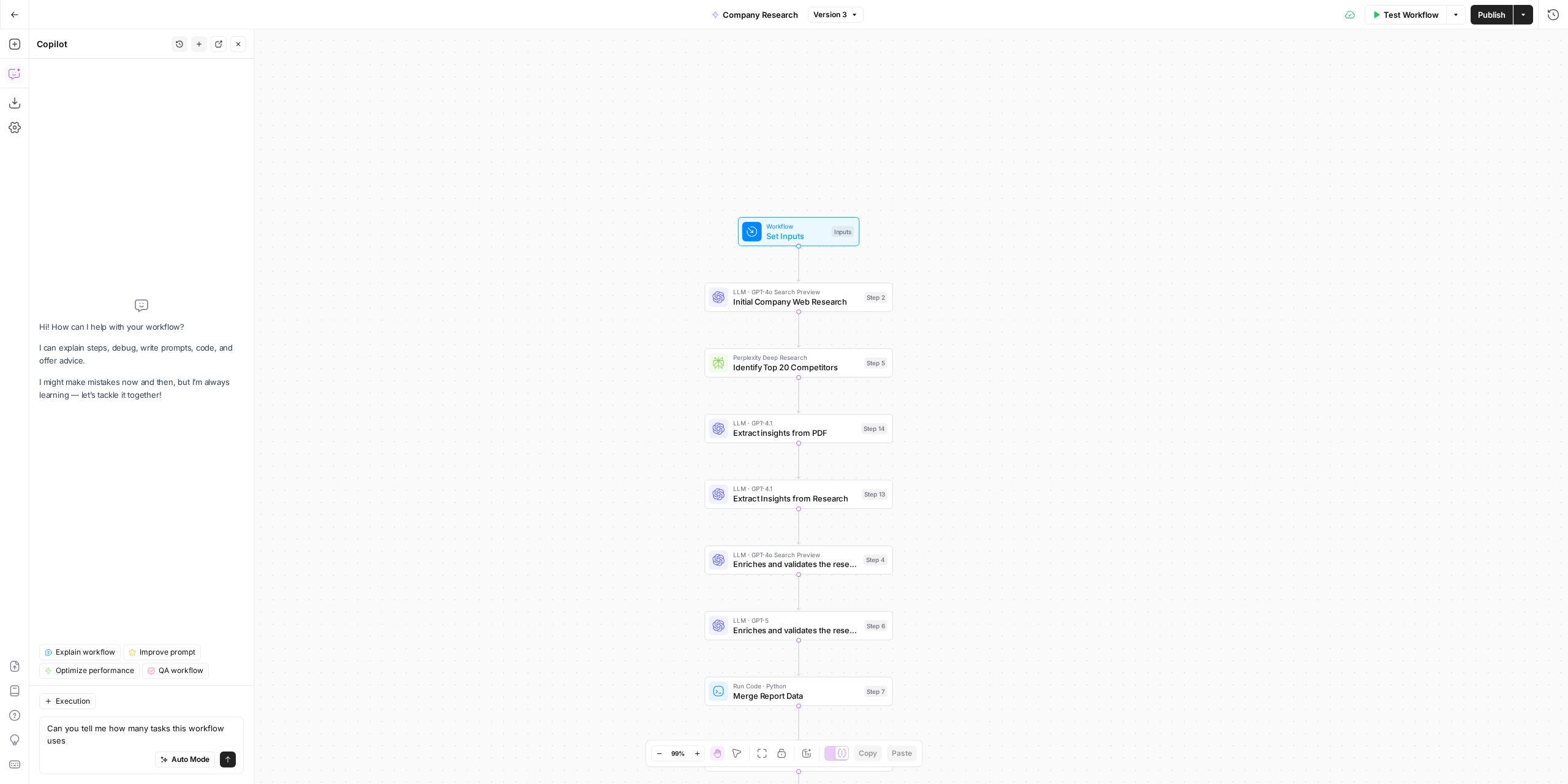
type textarea "Can you tell me how many tasks this workflow uses?"
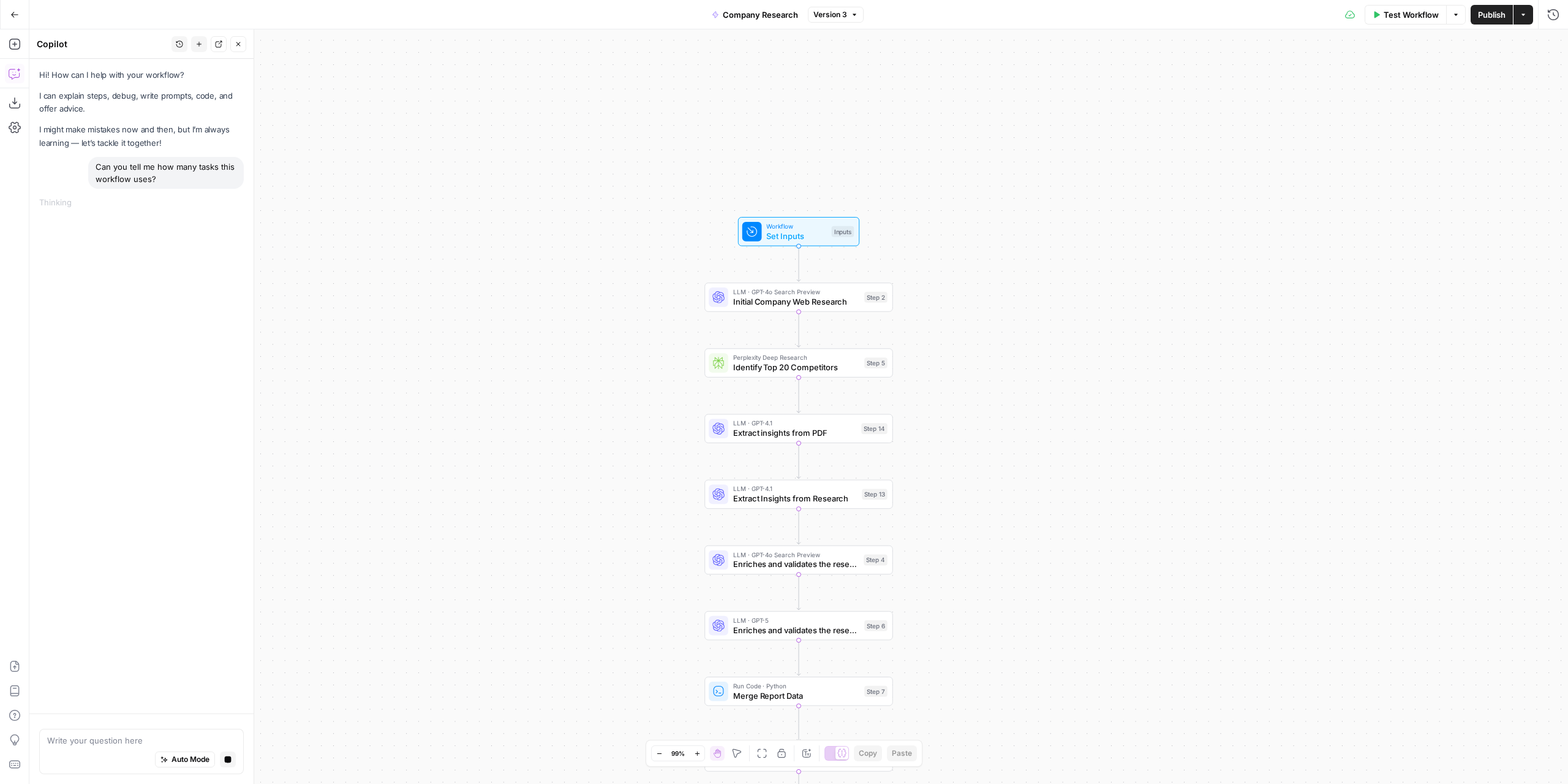
click at [1450, 18] on button "Options" at bounding box center [1456, 14] width 20 height 20
click at [1530, 18] on button "Actions" at bounding box center [1524, 14] width 20 height 20
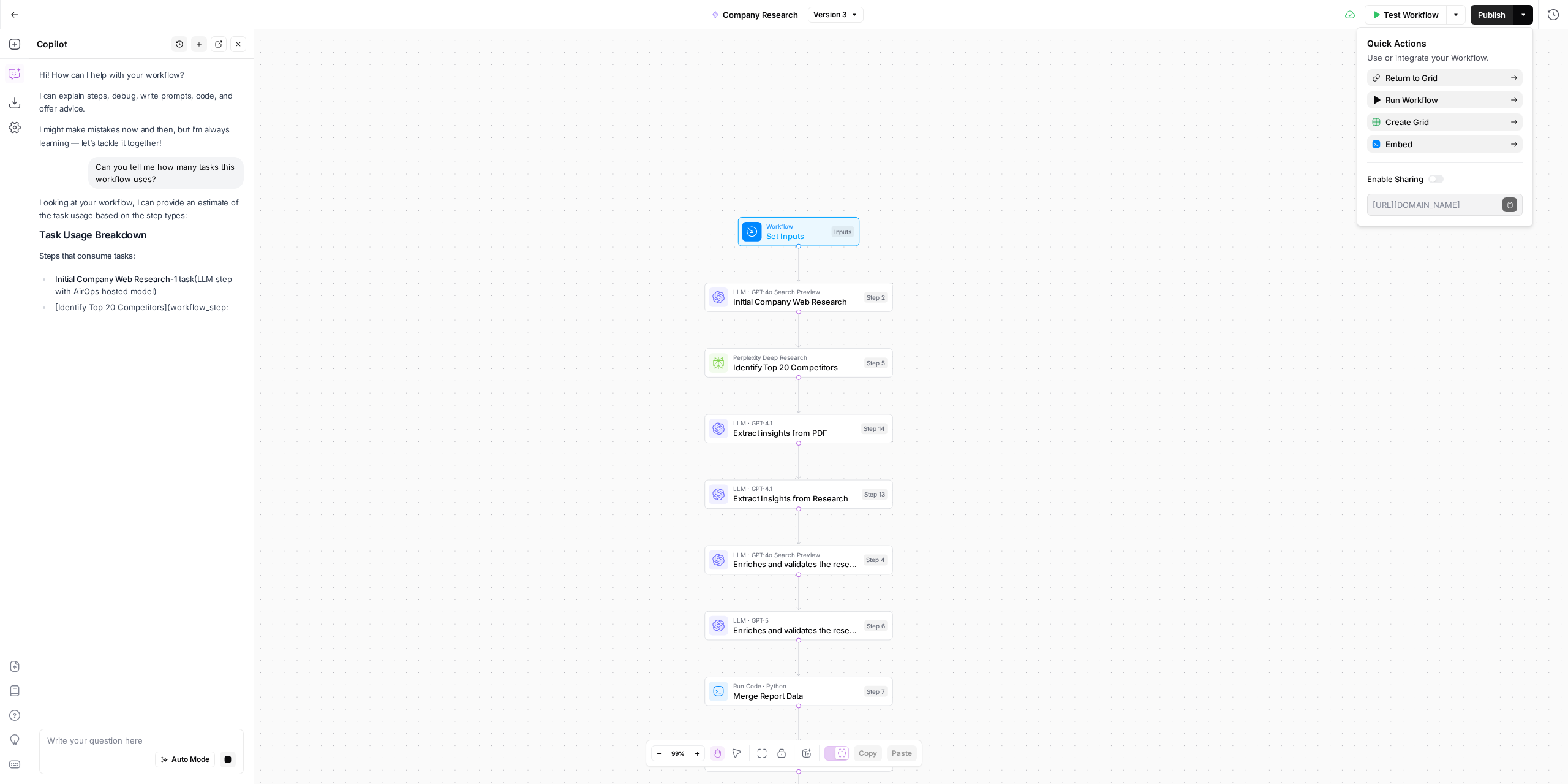
click at [1530, 18] on button "Actions" at bounding box center [1524, 14] width 20 height 20
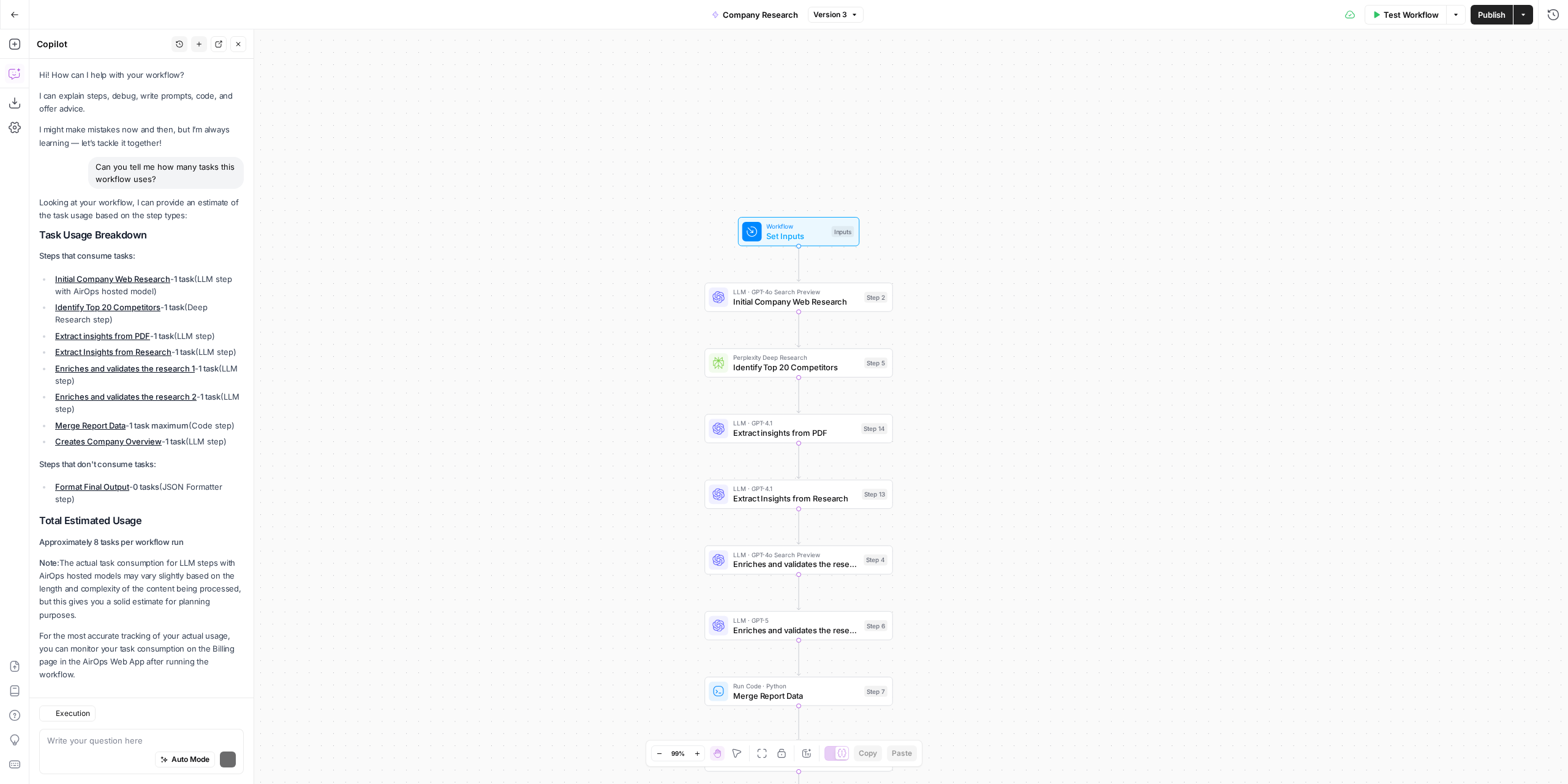
scroll to position [37, 0]
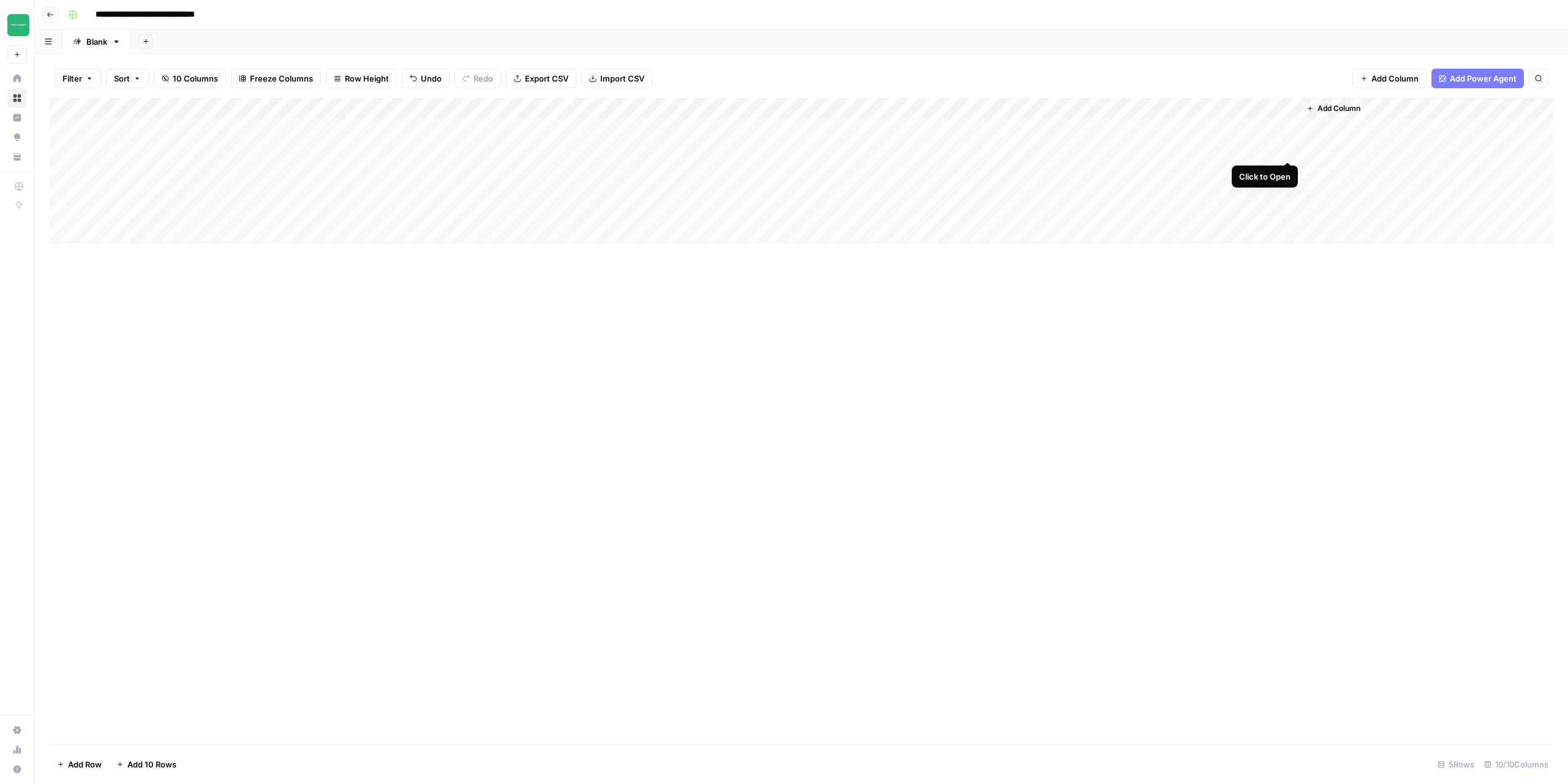
click at [1289, 150] on div "Add Column" at bounding box center [801, 170] width 1504 height 145
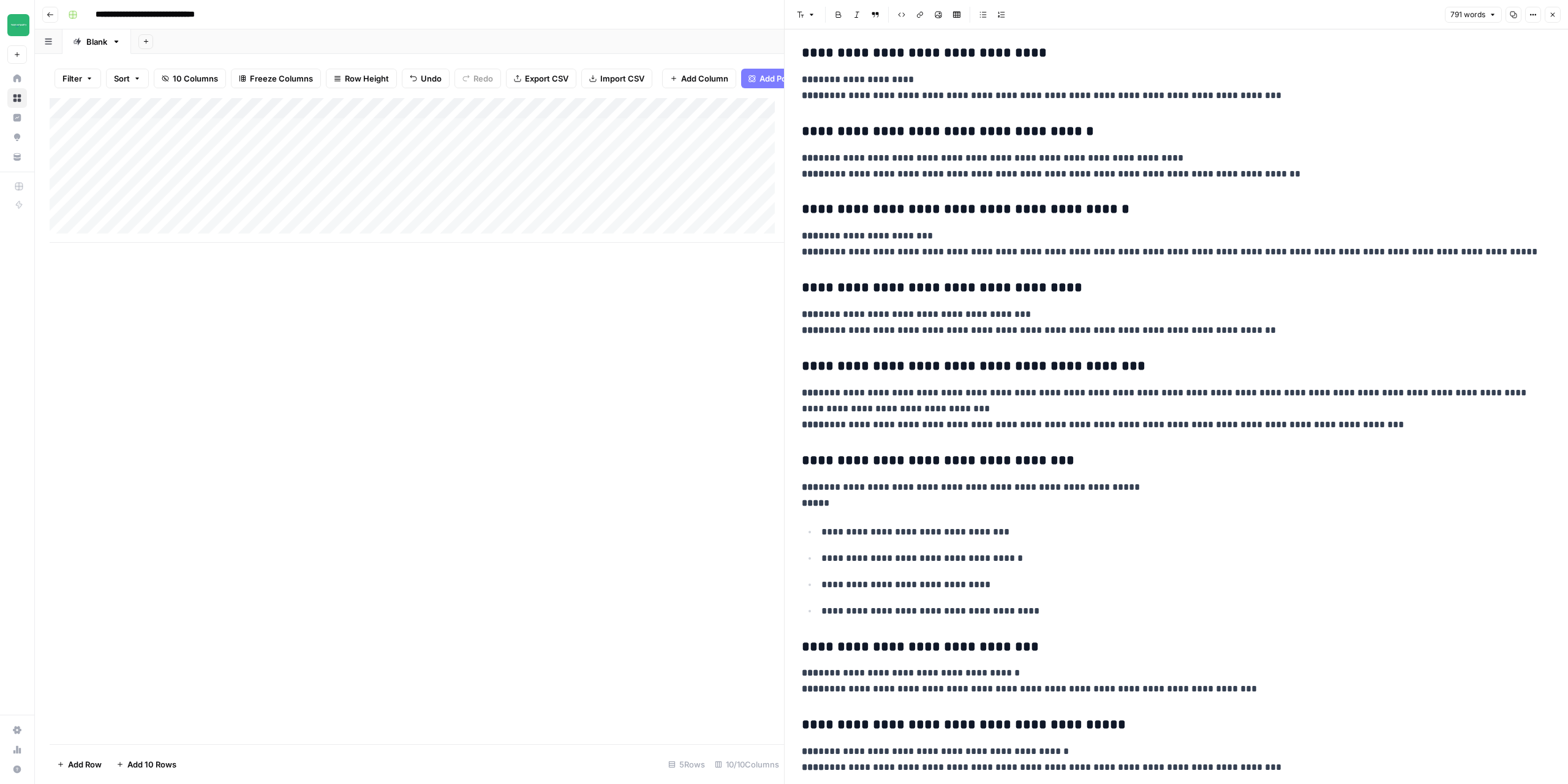
scroll to position [368, 0]
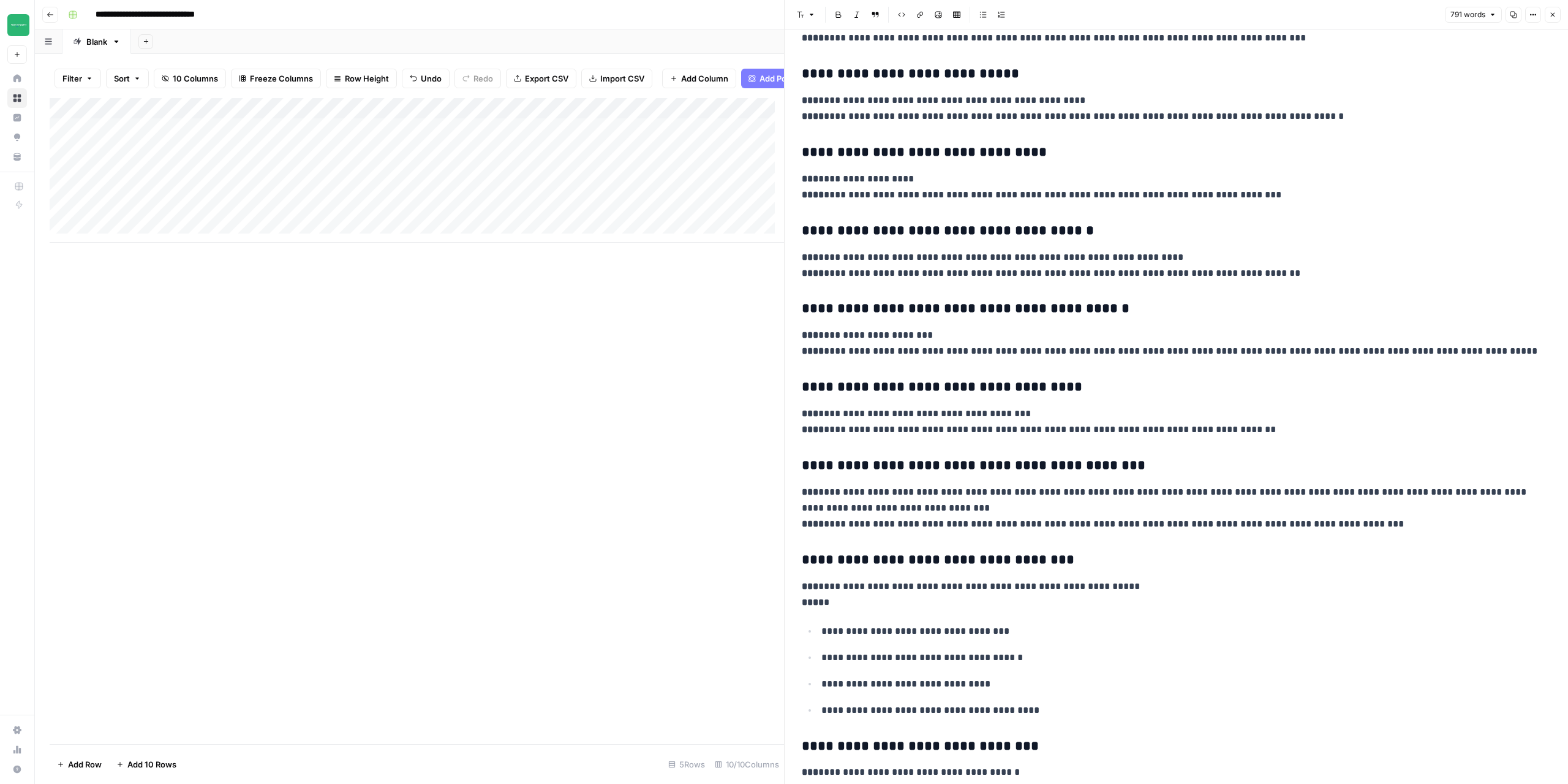
click at [1554, 15] on icon "button" at bounding box center [1552, 14] width 7 height 7
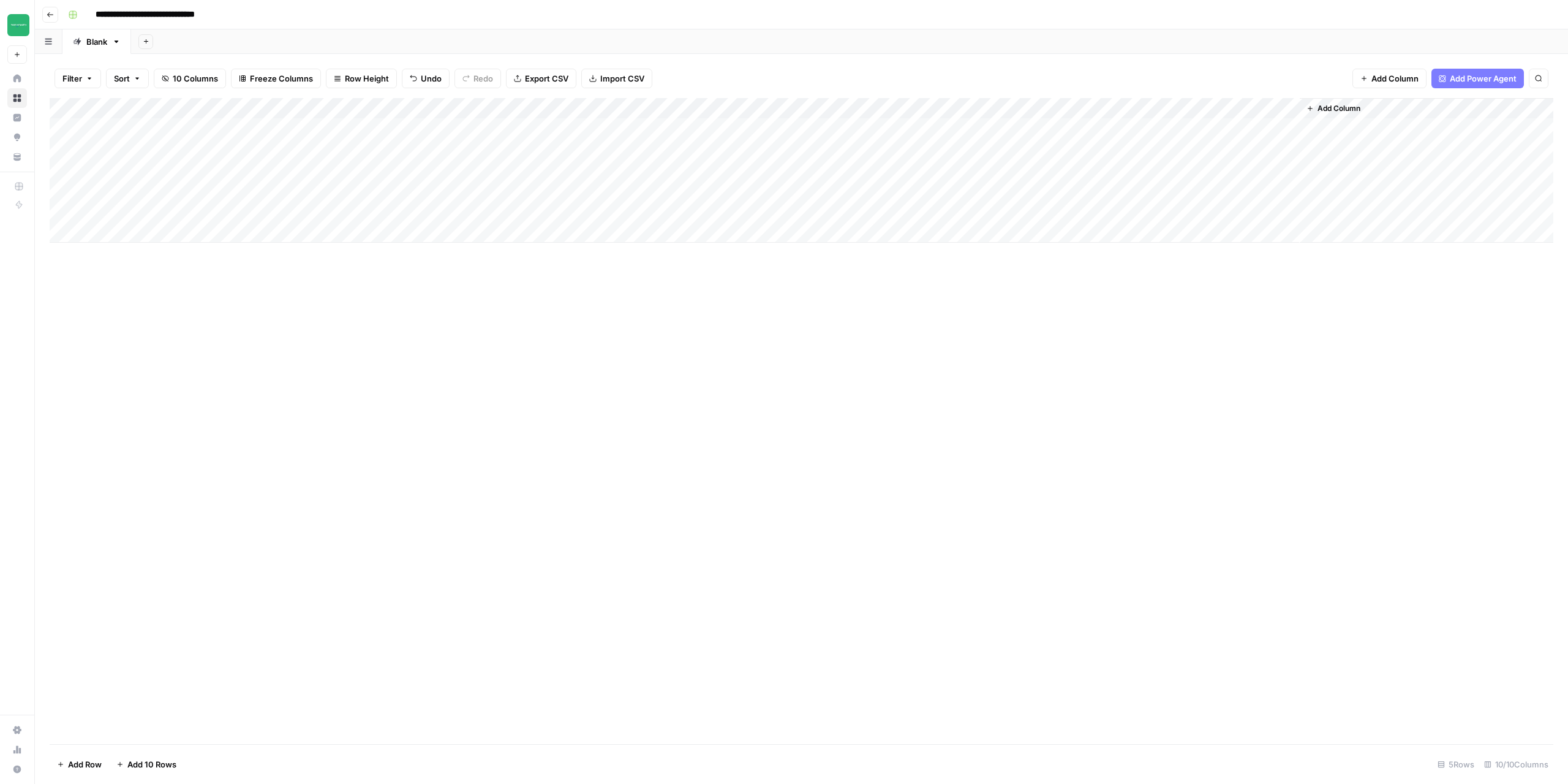
click at [51, 18] on button "Go back" at bounding box center [50, 14] width 16 height 16
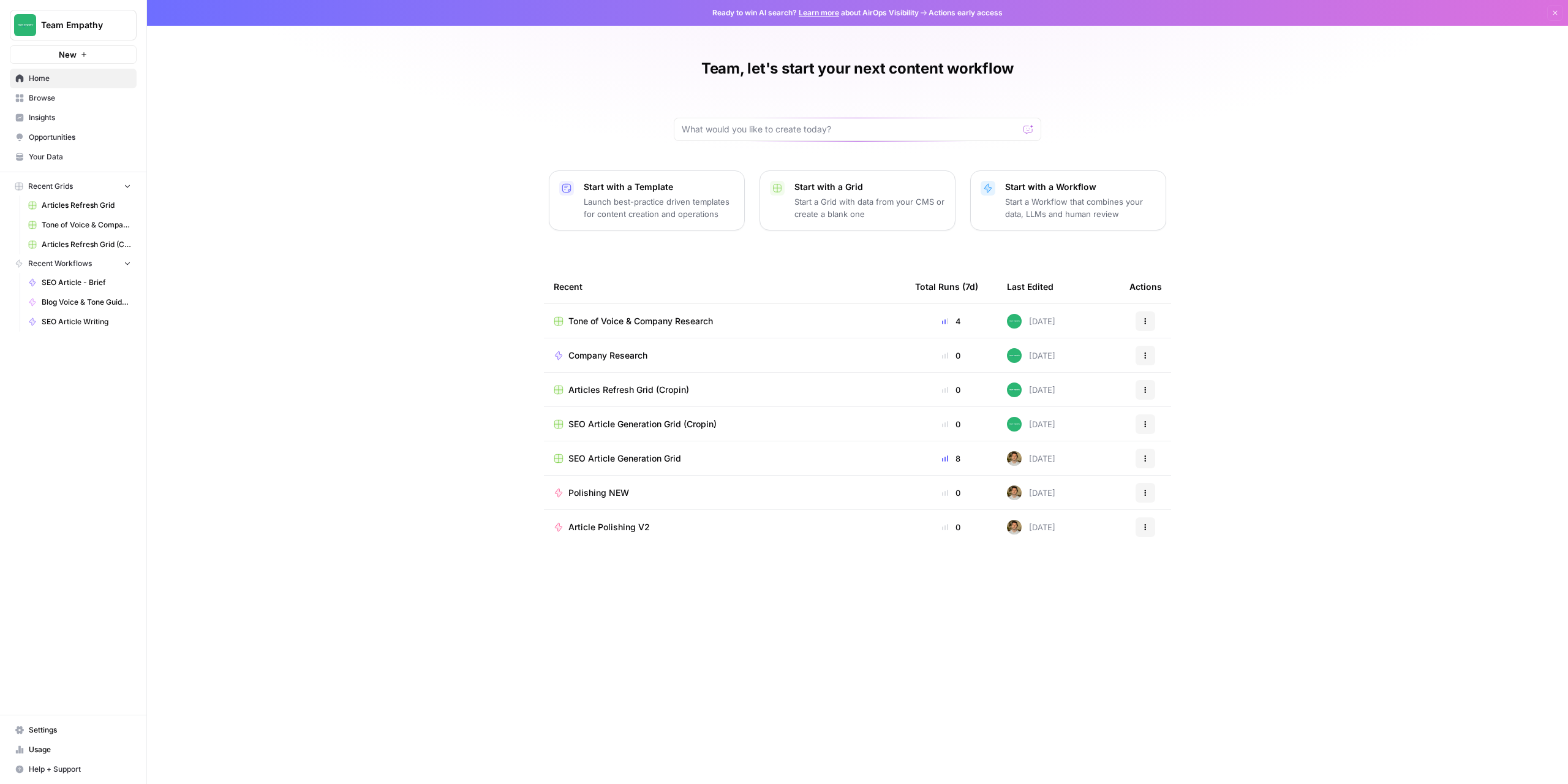
click at [54, 92] on link "Browse" at bounding box center [73, 98] width 127 height 20
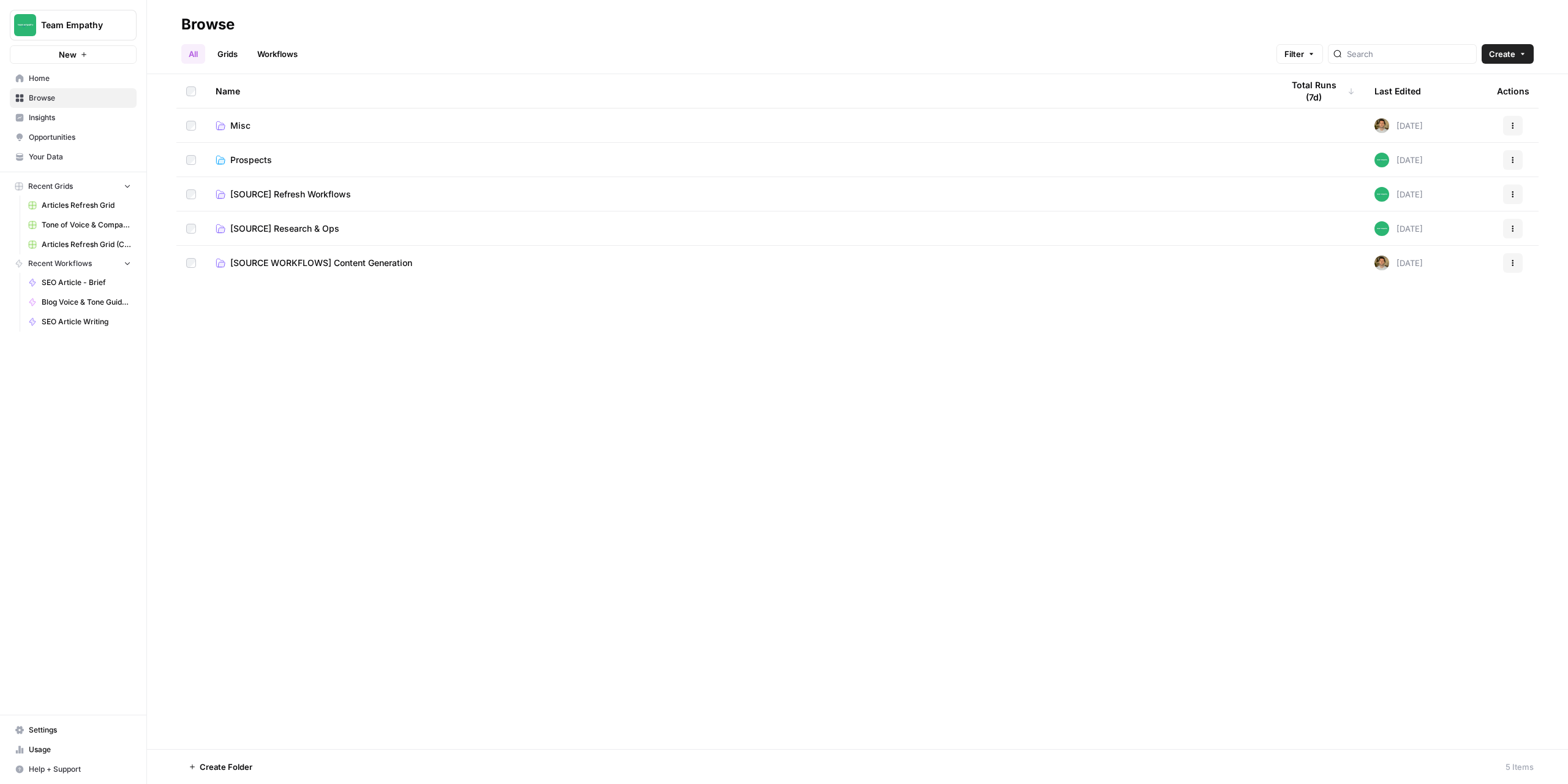
click at [247, 158] on span "Prospects" at bounding box center [251, 160] width 42 height 12
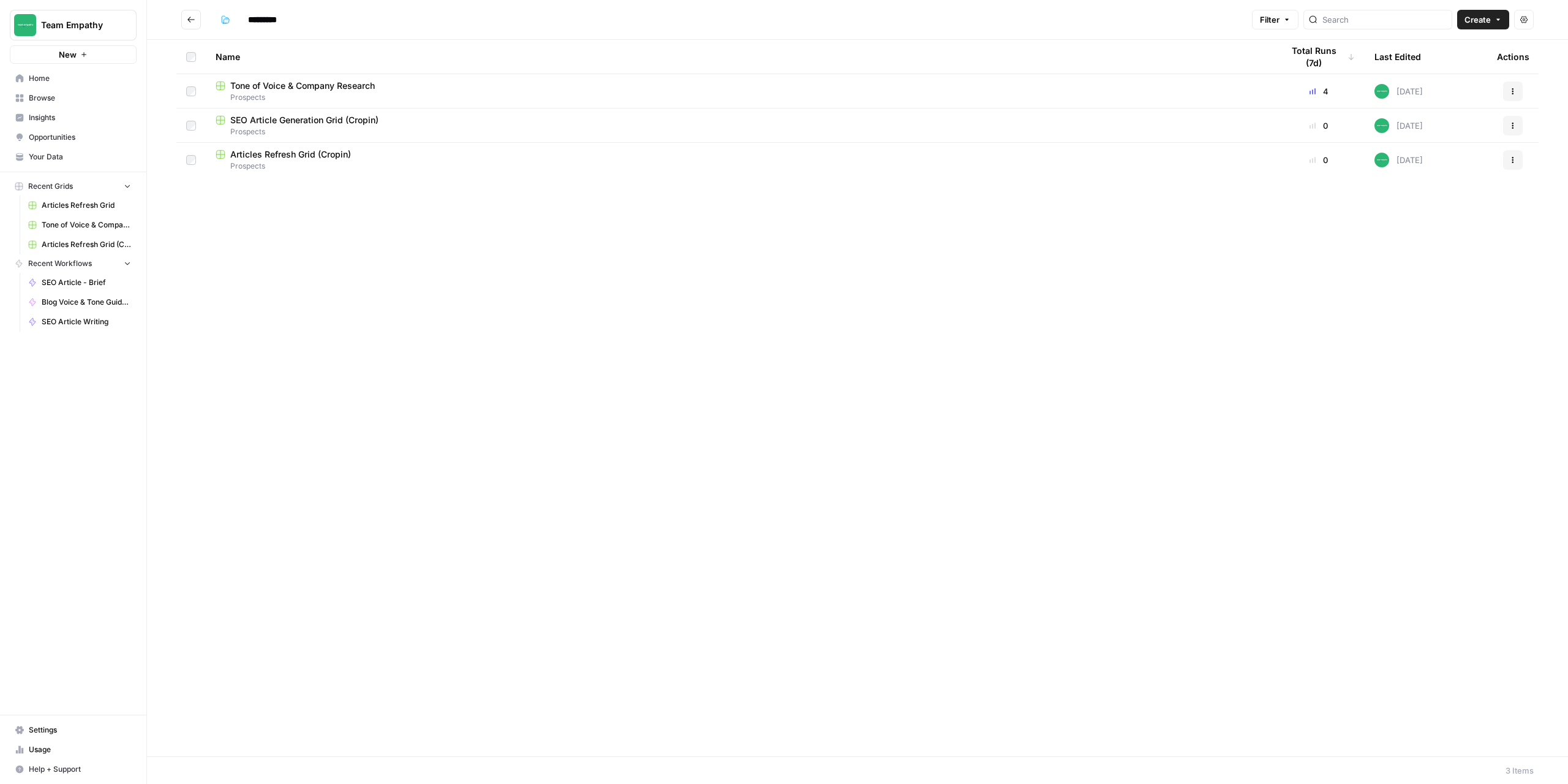
click at [63, 82] on span "Home" at bounding box center [80, 78] width 102 height 11
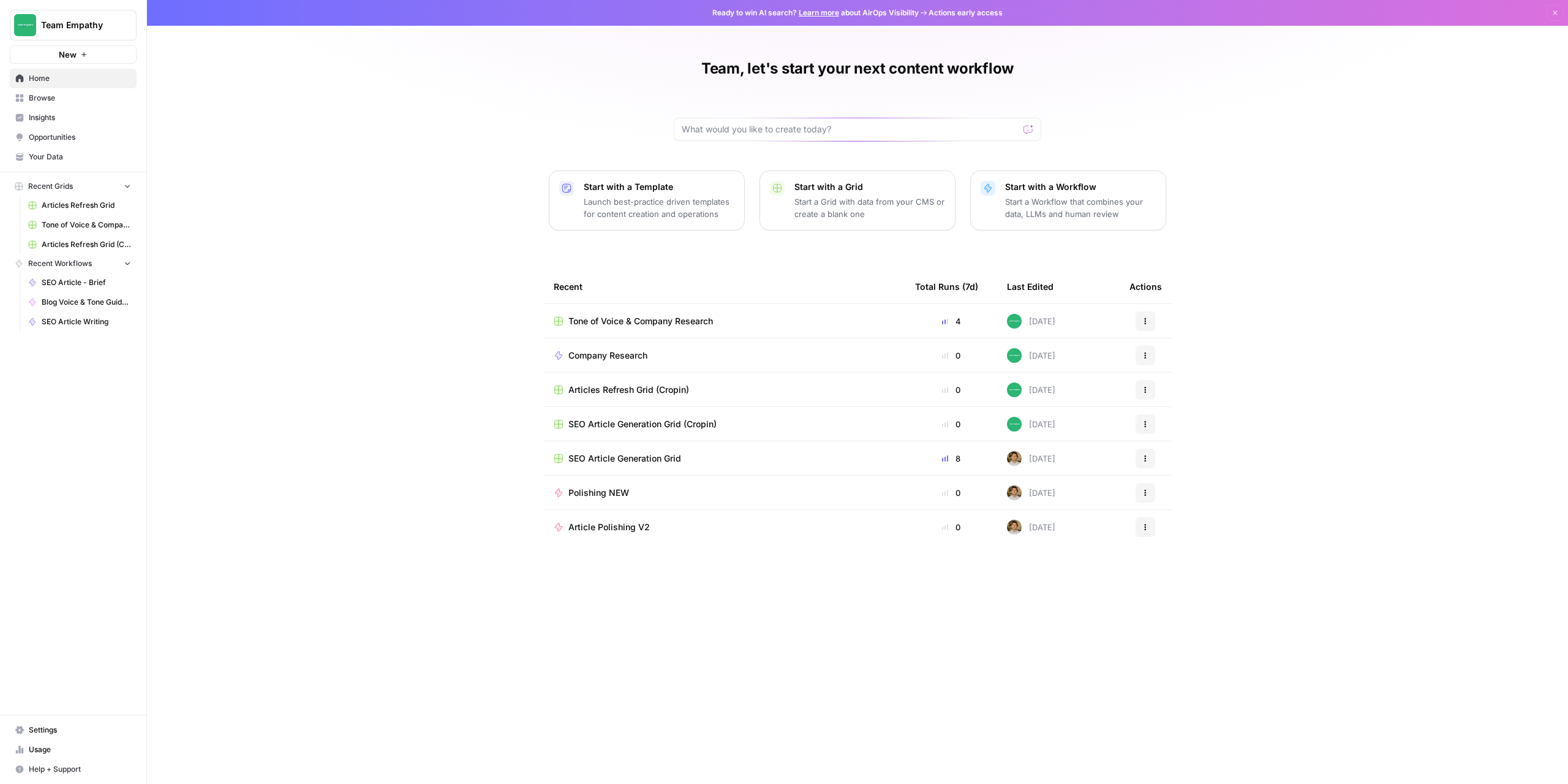
click at [49, 102] on span "Browse" at bounding box center [80, 98] width 102 height 11
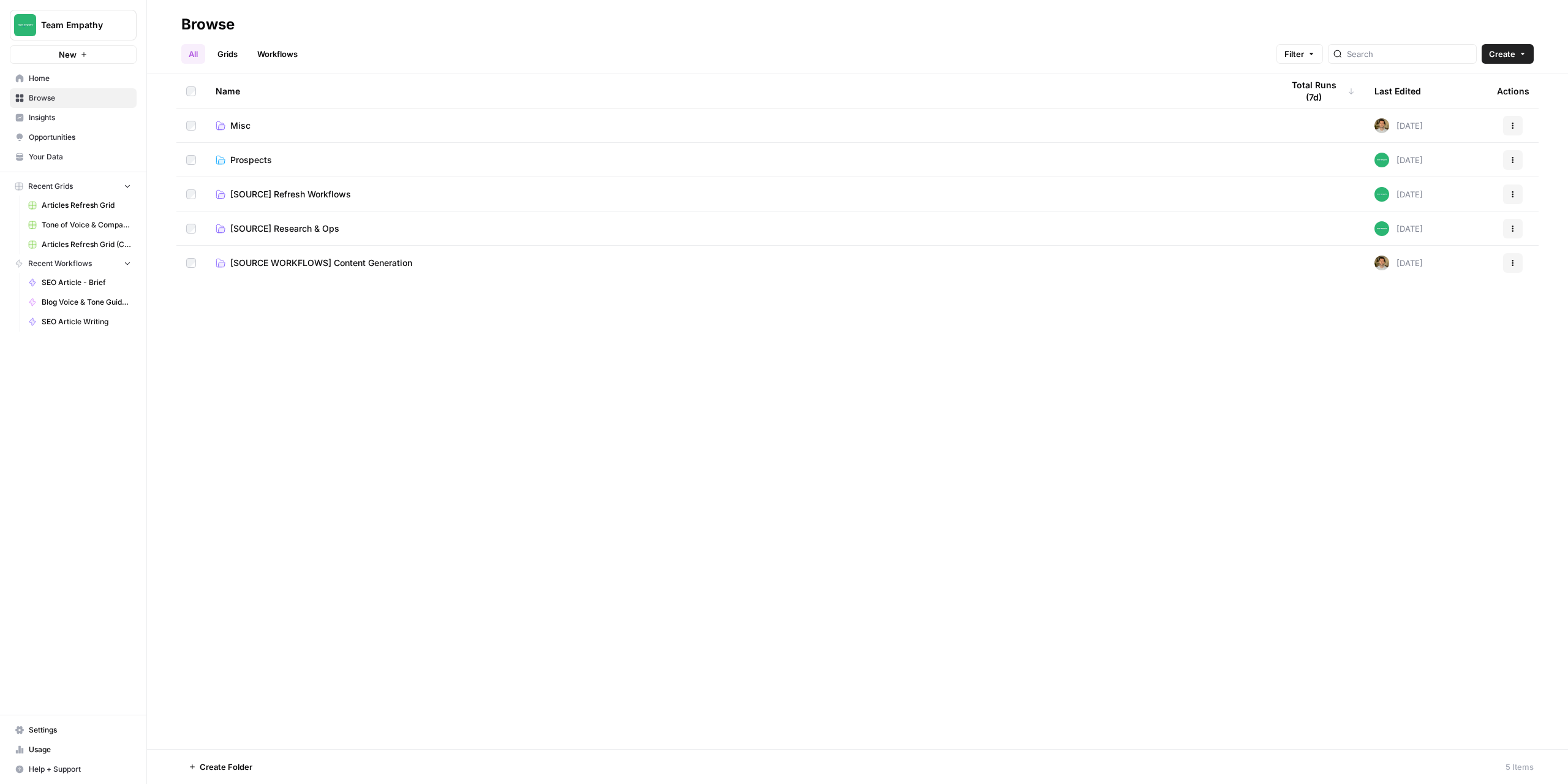
click at [253, 157] on span "Prospects" at bounding box center [251, 160] width 42 height 12
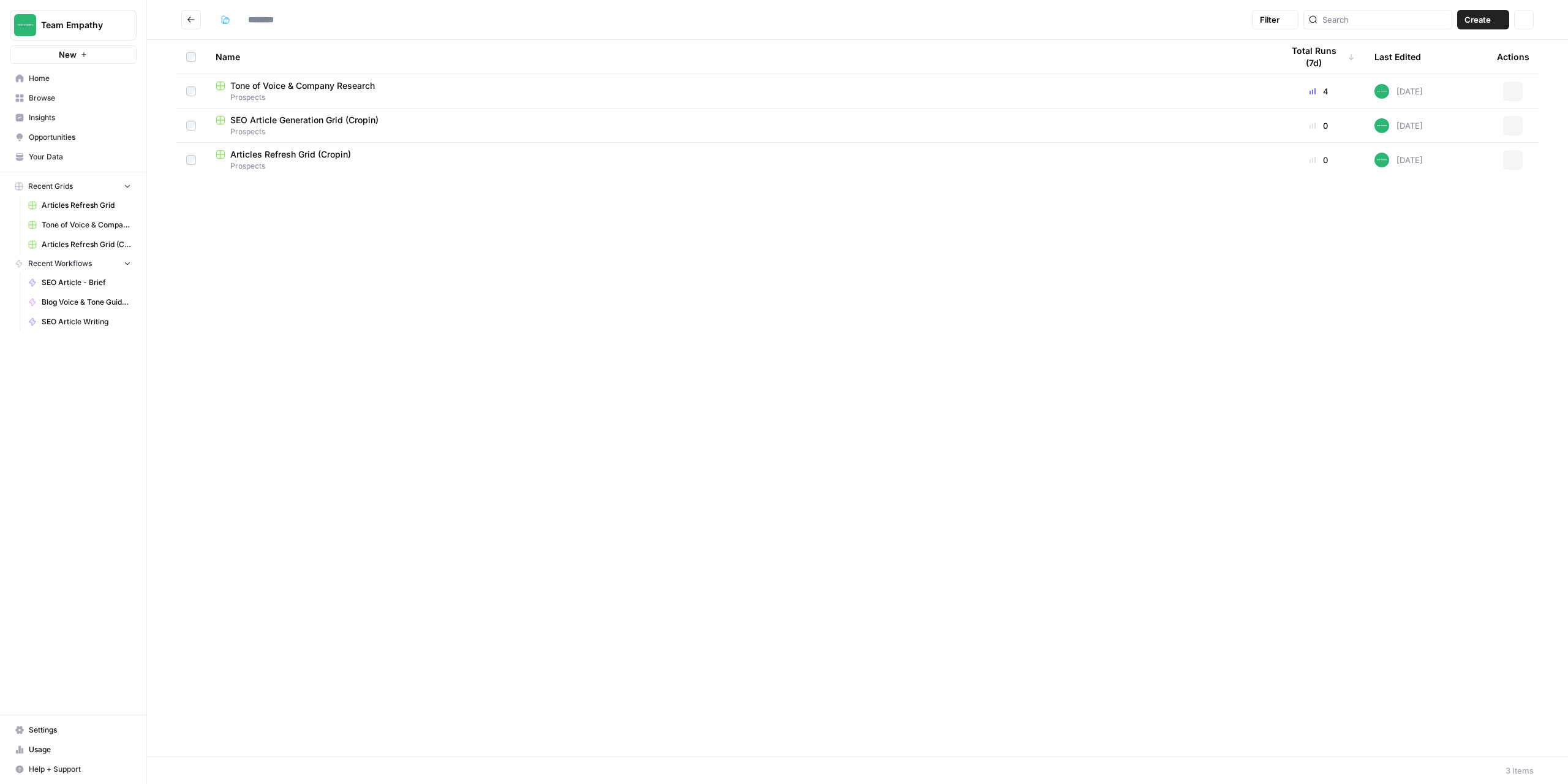
type input "*********"
click at [1518, 124] on button "Actions" at bounding box center [1513, 126] width 20 height 20
click at [1435, 151] on span "Duplicate" at bounding box center [1459, 154] width 98 height 12
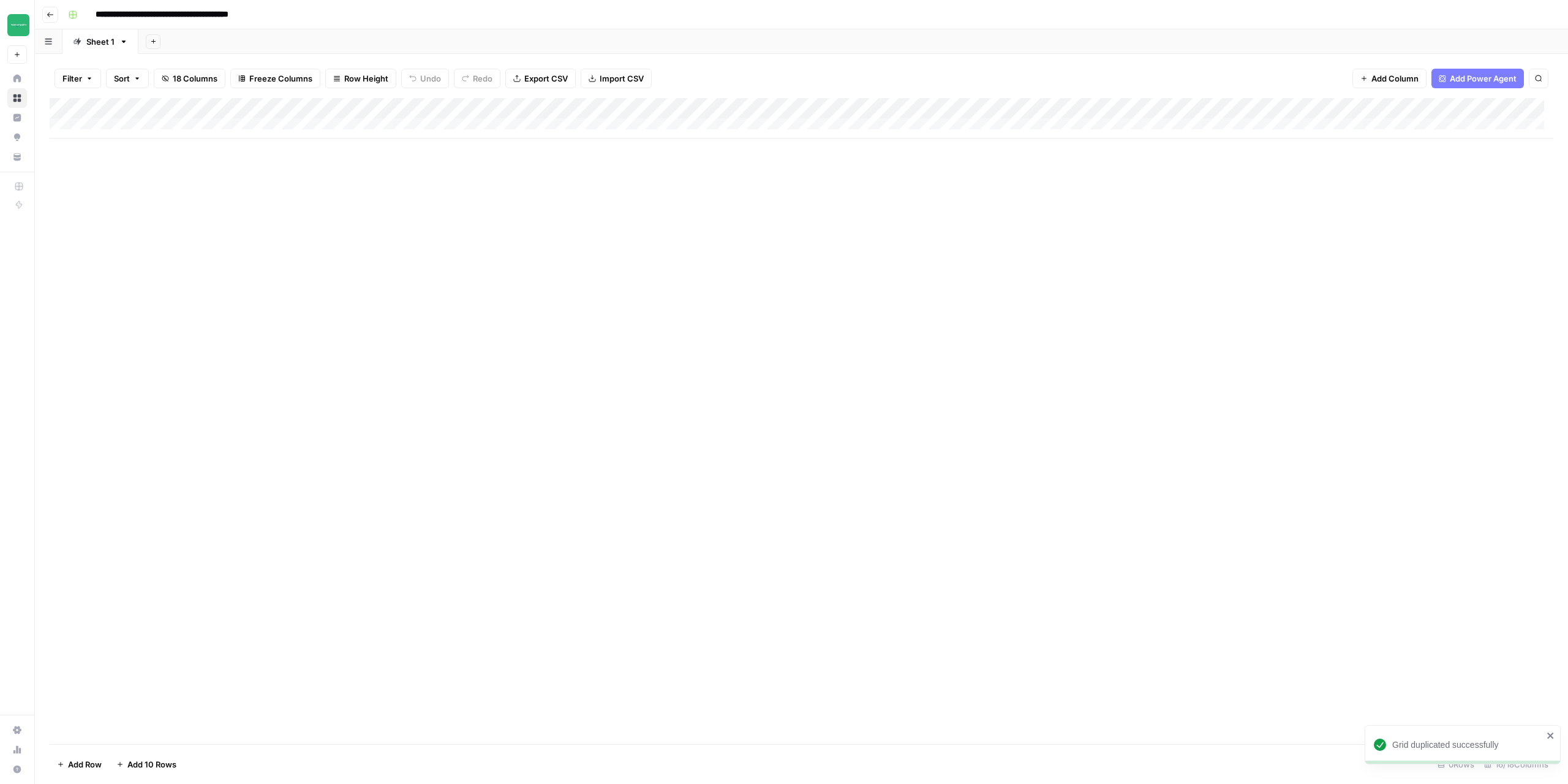
click at [215, 16] on input "**********" at bounding box center [186, 14] width 192 height 20
drag, startPoint x: 213, startPoint y: 15, endPoint x: 275, endPoint y: 12, distance: 62.1
click at [275, 12] on input "**********" at bounding box center [186, 14] width 192 height 20
type input "**********"
click at [53, 11] on icon "button" at bounding box center [50, 14] width 7 height 7
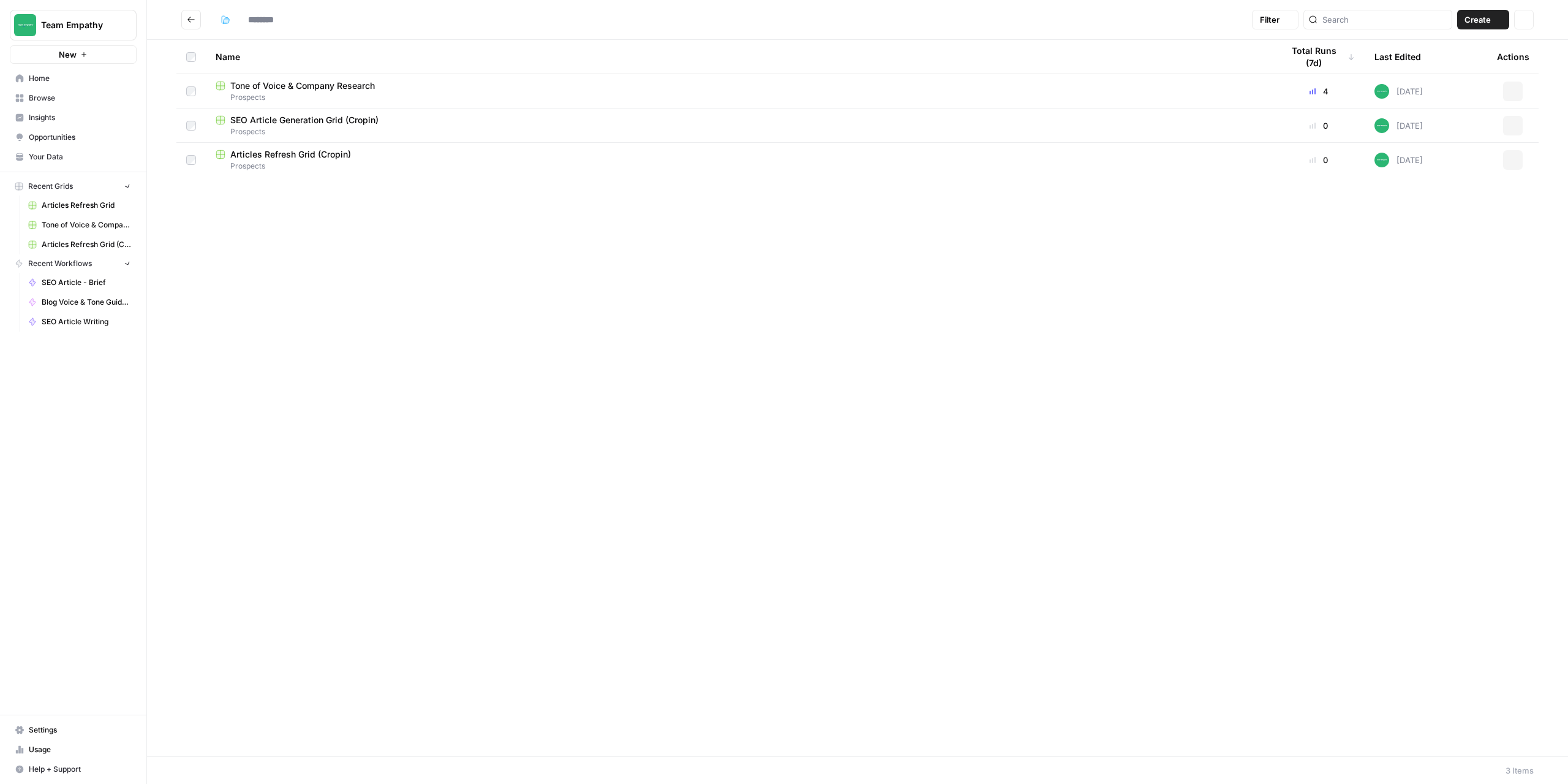
type input "*********"
click at [376, 190] on span "SEO Article Generation Grid - Smart Access" at bounding box center [319, 188] width 178 height 12
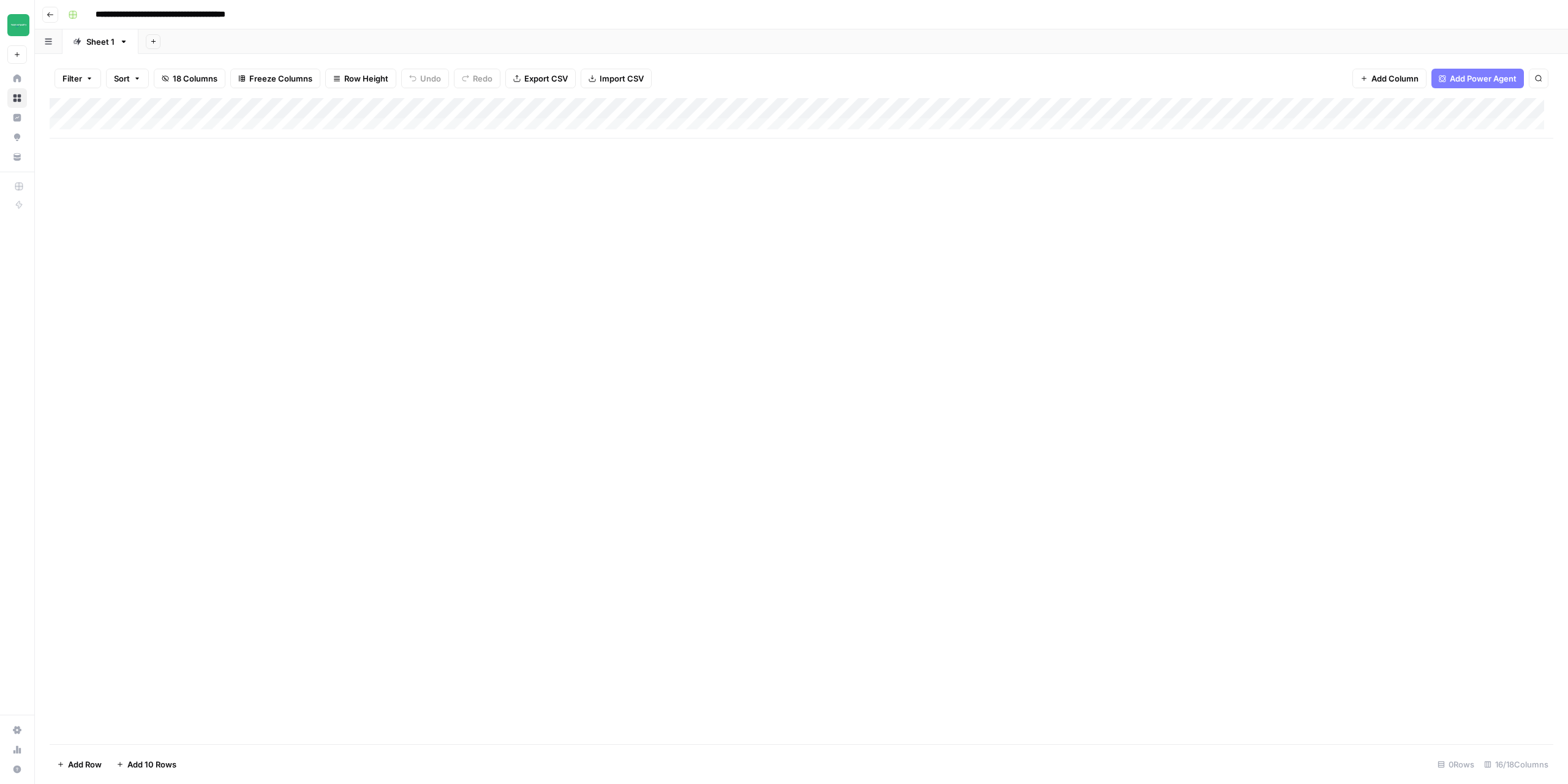
click at [131, 125] on div "Add Column" at bounding box center [801, 118] width 1504 height 41
click at [130, 149] on div "Add Column" at bounding box center [801, 129] width 1504 height 62
click at [51, 17] on icon "button" at bounding box center [50, 14] width 7 height 7
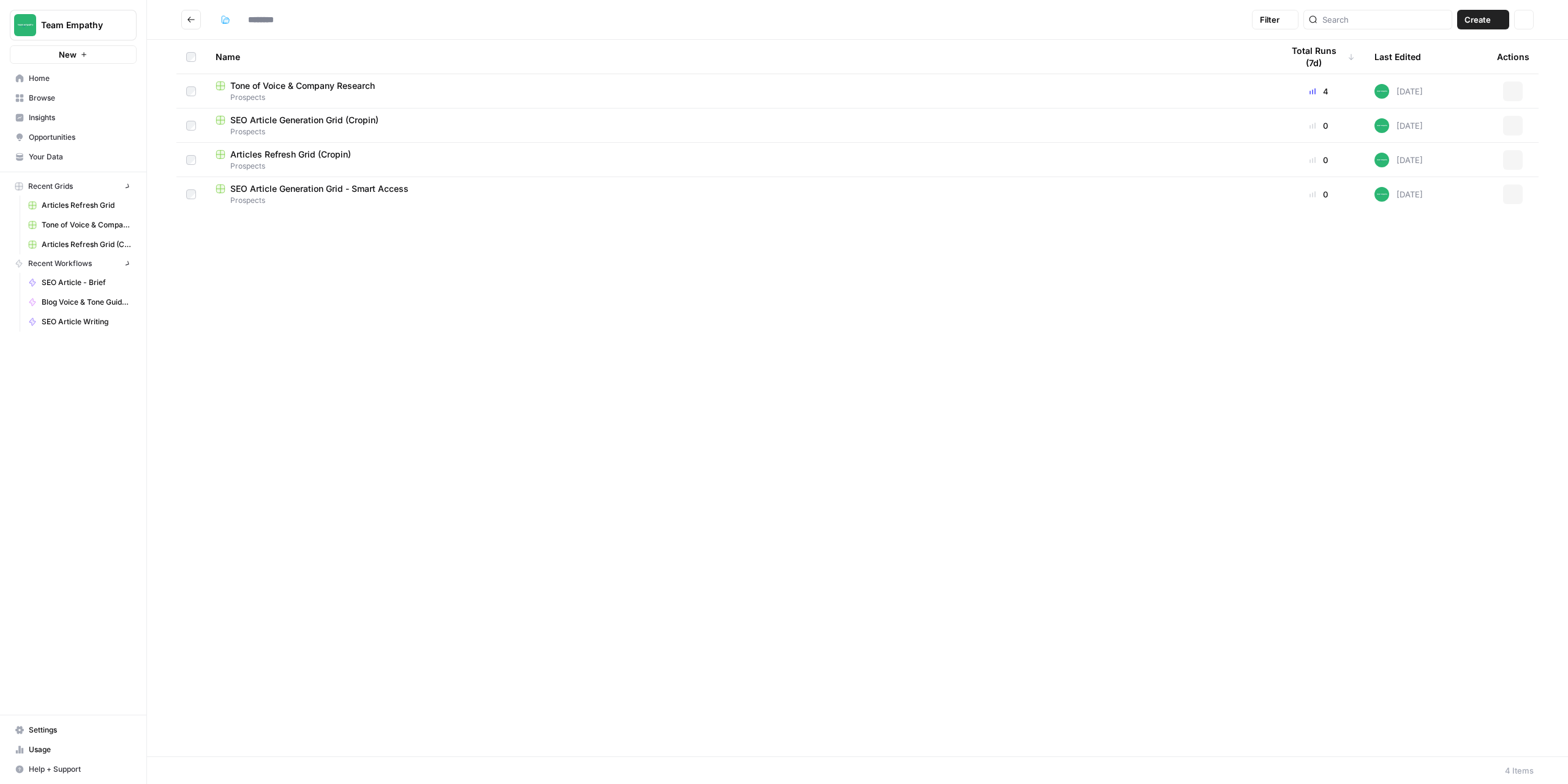
type input "*********"
click at [281, 86] on span "Tone of Voice & Company Research" at bounding box center [302, 86] width 145 height 12
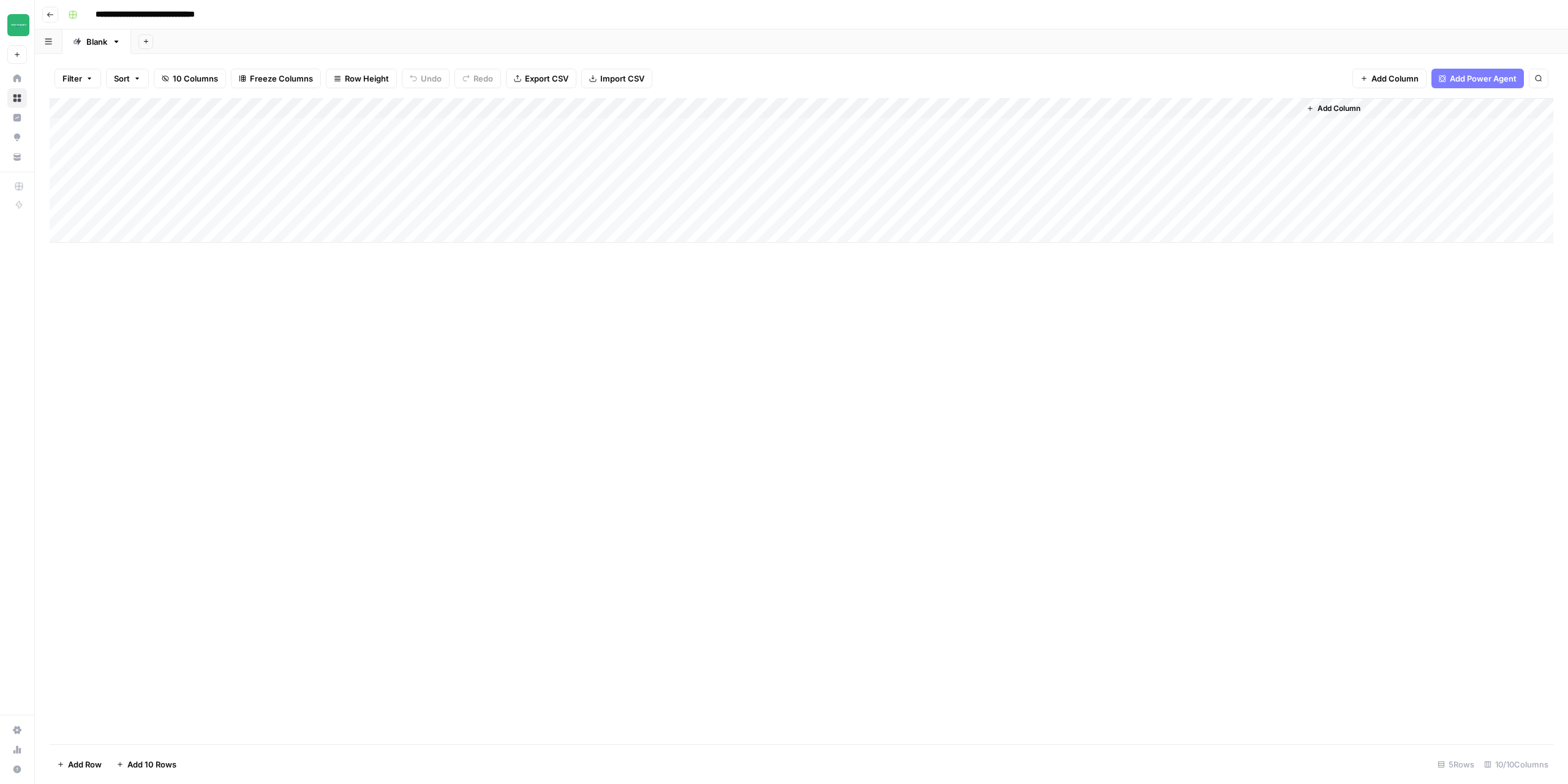
click at [131, 232] on div "Add Column" at bounding box center [801, 170] width 1504 height 145
click at [130, 255] on div "Add Column" at bounding box center [801, 181] width 1504 height 166
click at [120, 207] on div "Add Column" at bounding box center [801, 191] width 1504 height 187
click at [261, 209] on div "Add Column" at bounding box center [801, 191] width 1504 height 187
type textarea "*********"
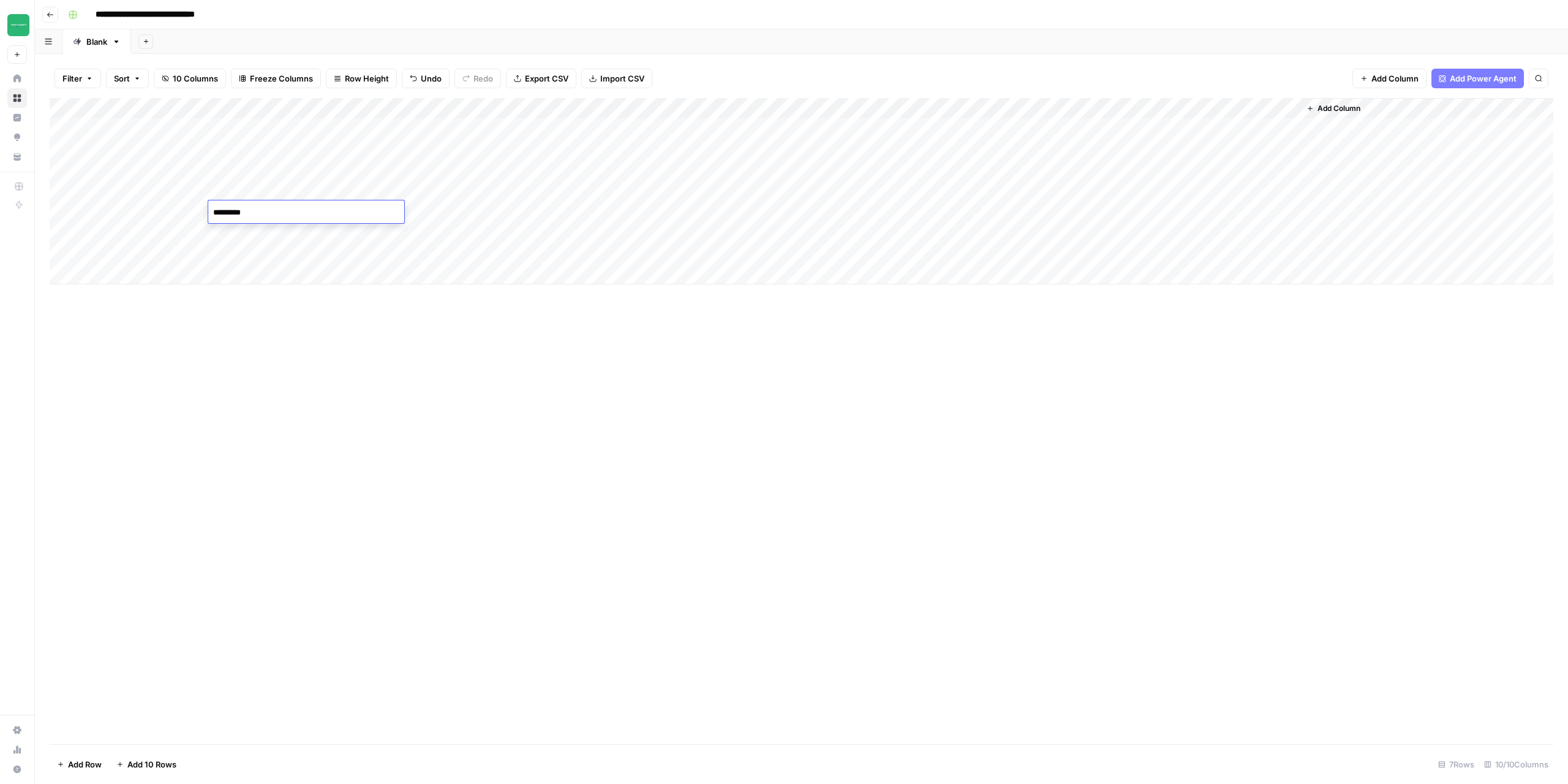
click at [379, 495] on div "Add Column" at bounding box center [801, 421] width 1504 height 646
click at [343, 215] on div "Add Column" at bounding box center [801, 191] width 1504 height 187
click at [418, 212] on div "Add Column" at bounding box center [801, 191] width 1504 height 187
click at [570, 210] on div "Add Column" at bounding box center [801, 191] width 1504 height 187
click at [1103, 168] on div "Add Column" at bounding box center [801, 191] width 1504 height 187
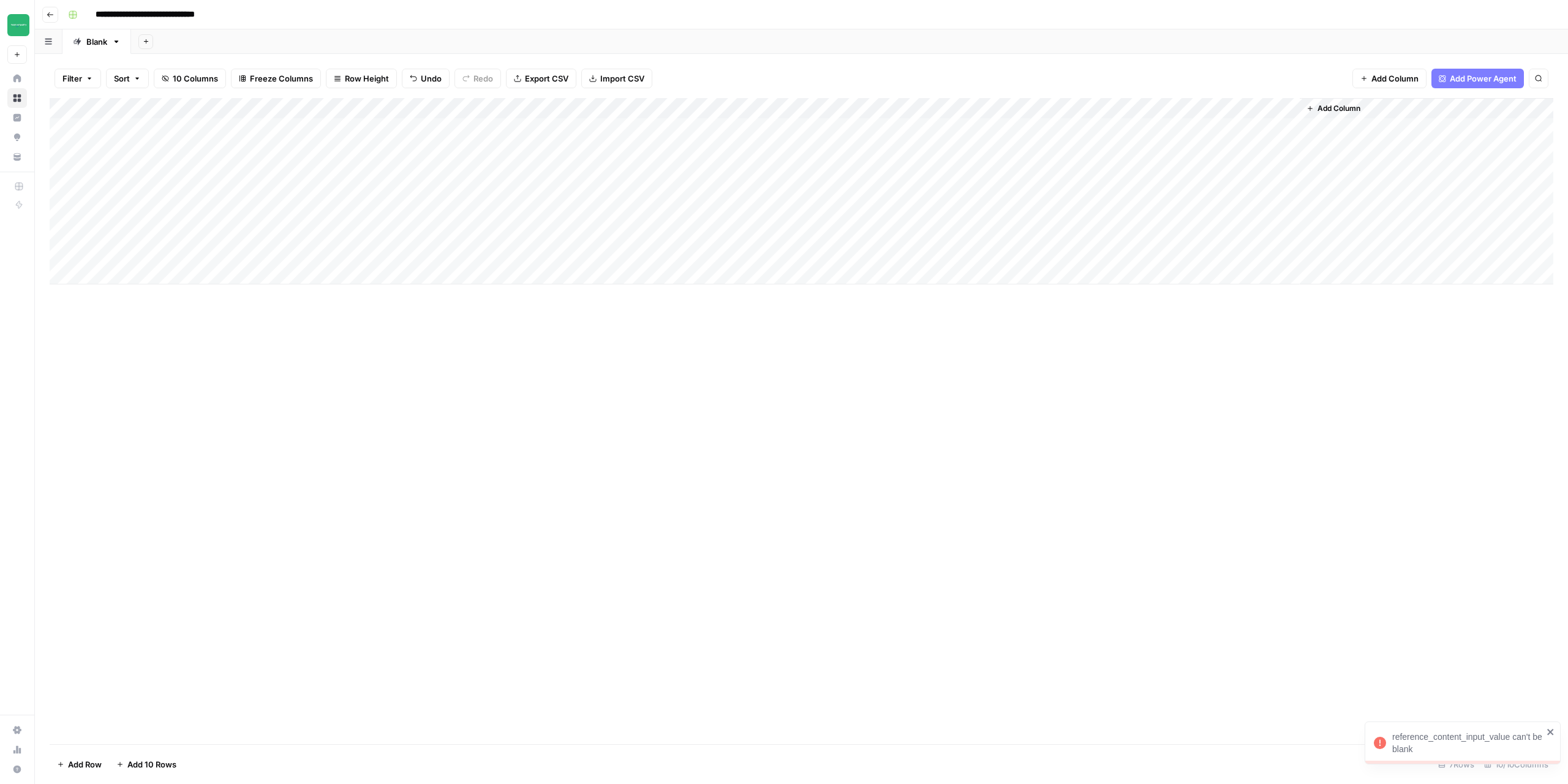
click at [168, 171] on div "Add Column" at bounding box center [801, 191] width 1504 height 187
click at [947, 171] on div "Add Column" at bounding box center [801, 191] width 1504 height 187
click at [925, 187] on div "Add Column" at bounding box center [801, 191] width 1504 height 187
click at [928, 192] on div "Add Column" at bounding box center [801, 191] width 1504 height 187
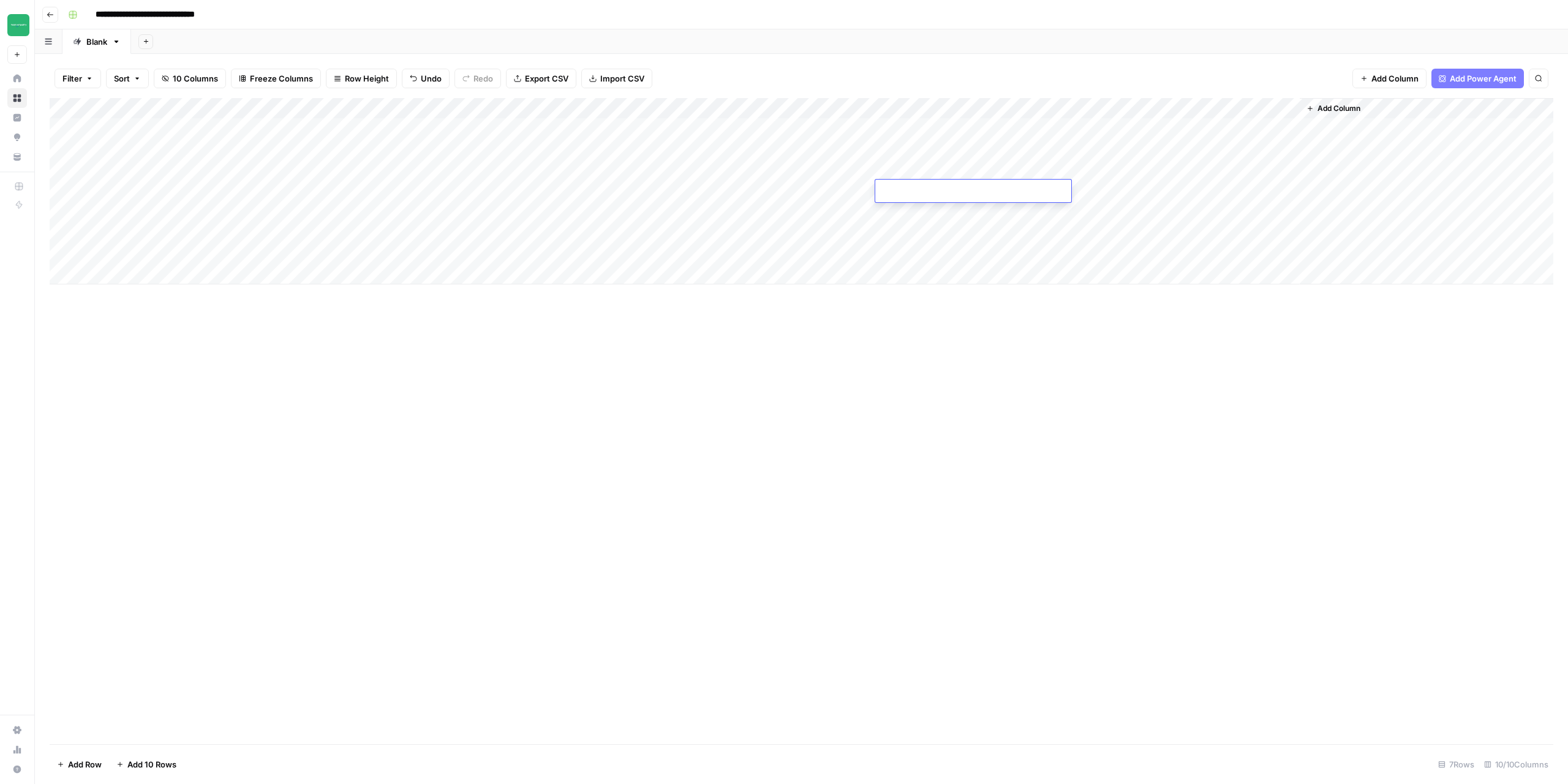
click at [1011, 107] on div "Add Column" at bounding box center [801, 191] width 1504 height 187
click at [1036, 188] on span "Markdown" at bounding box center [1051, 187] width 58 height 12
click at [946, 188] on div "Add Column" at bounding box center [801, 191] width 1504 height 187
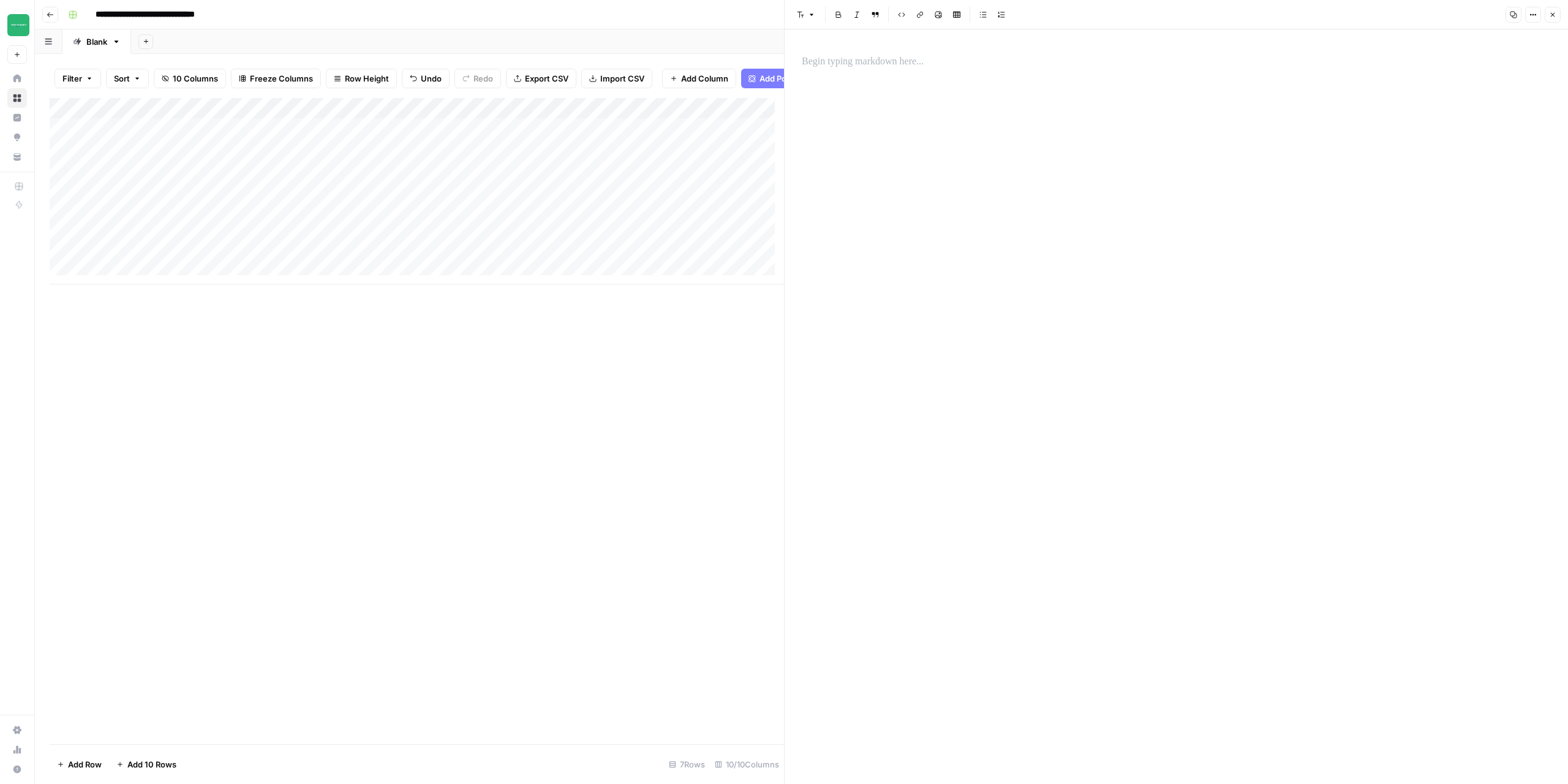
click at [910, 71] on div at bounding box center [1177, 62] width 764 height 26
paste div
click at [557, 497] on div "Add Column" at bounding box center [417, 421] width 735 height 646
click at [1558, 14] on button "Close" at bounding box center [1553, 14] width 16 height 16
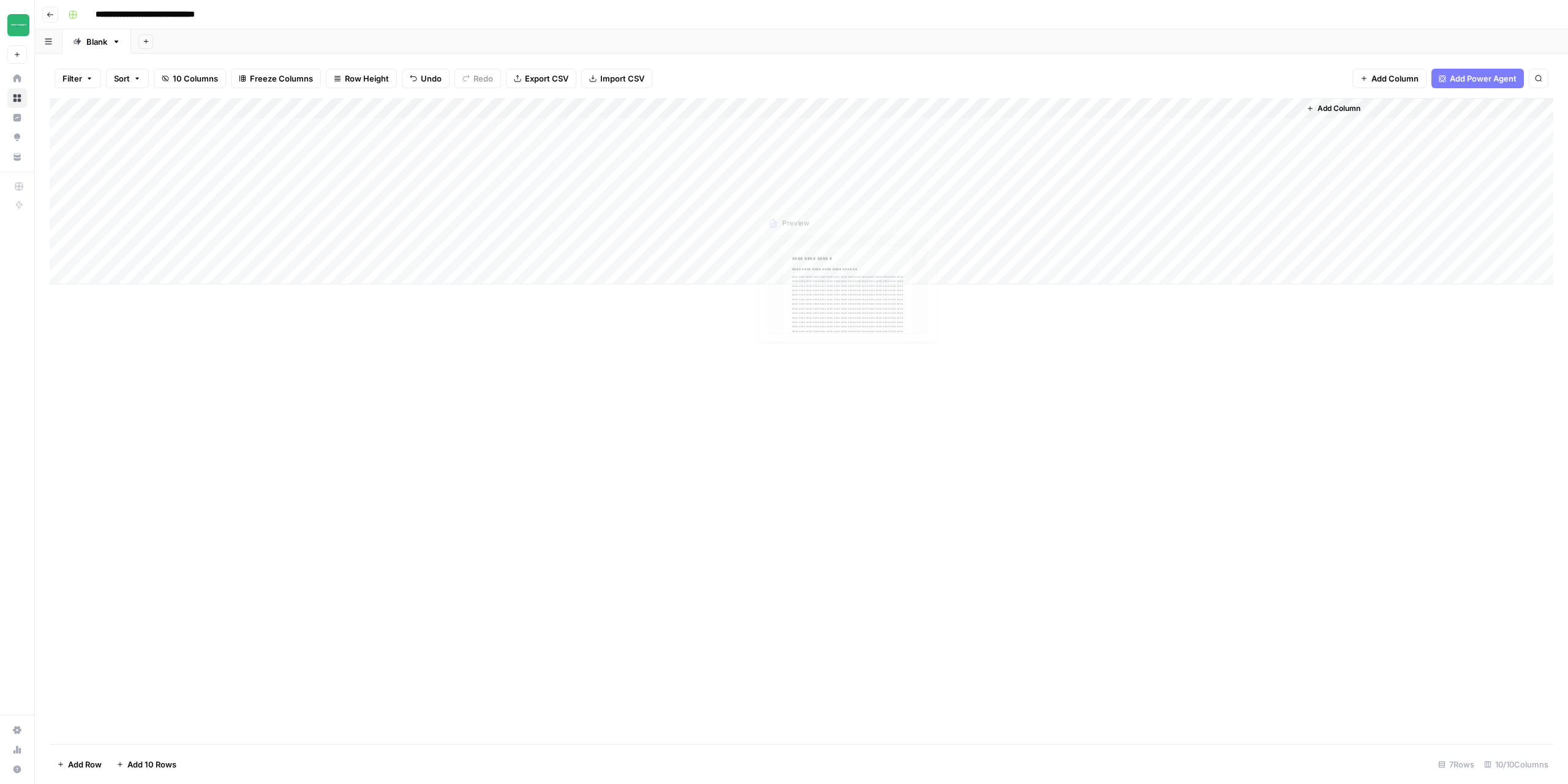
click at [896, 191] on div "Add Column" at bounding box center [801, 191] width 1504 height 187
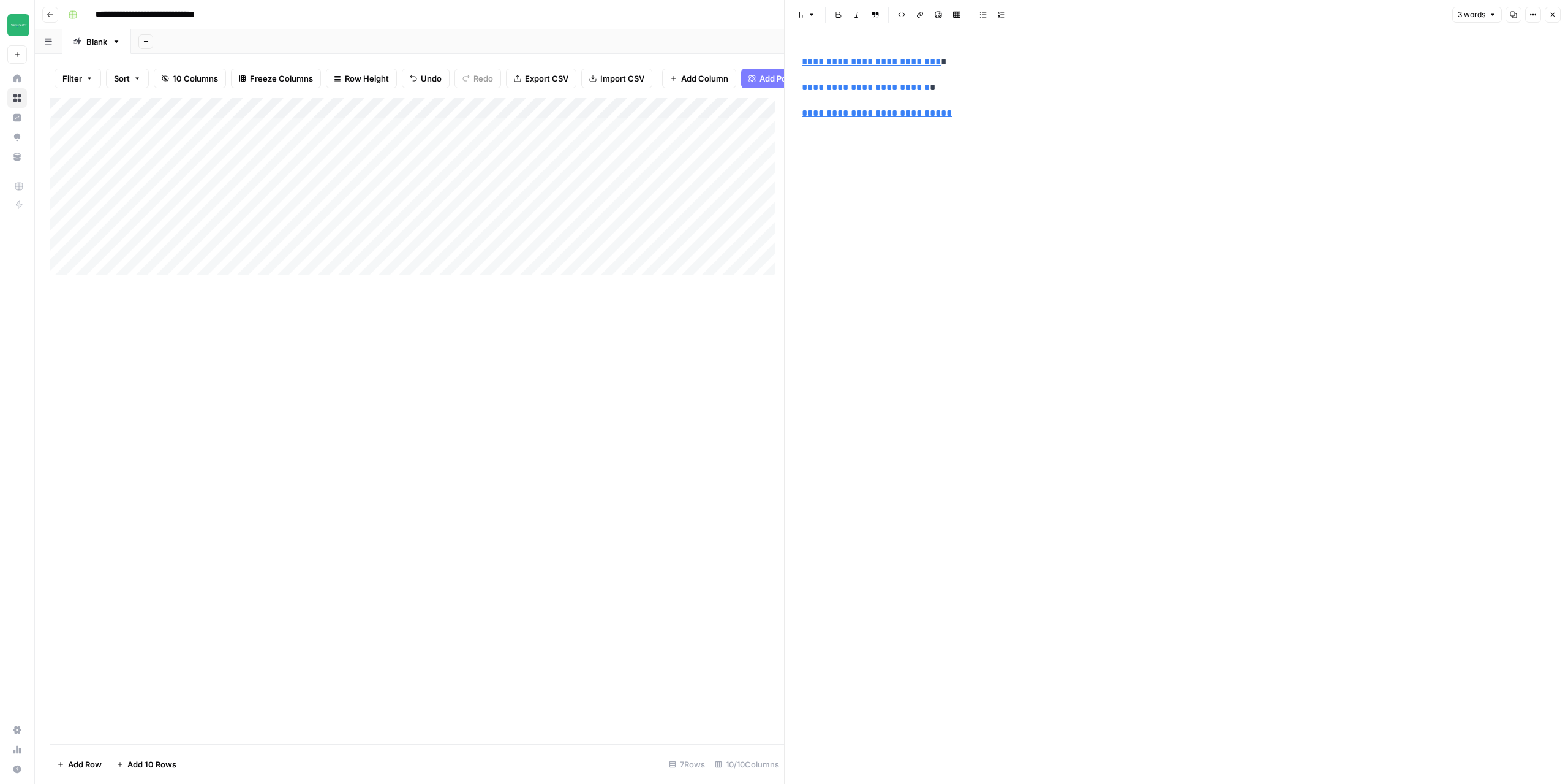
click at [939, 86] on p "**********" at bounding box center [1176, 88] width 749 height 16
click at [946, 65] on p "**********" at bounding box center [1176, 62] width 749 height 16
click at [637, 428] on div "Add Column" at bounding box center [417, 421] width 735 height 646
click at [1553, 13] on icon "button" at bounding box center [1552, 14] width 7 height 7
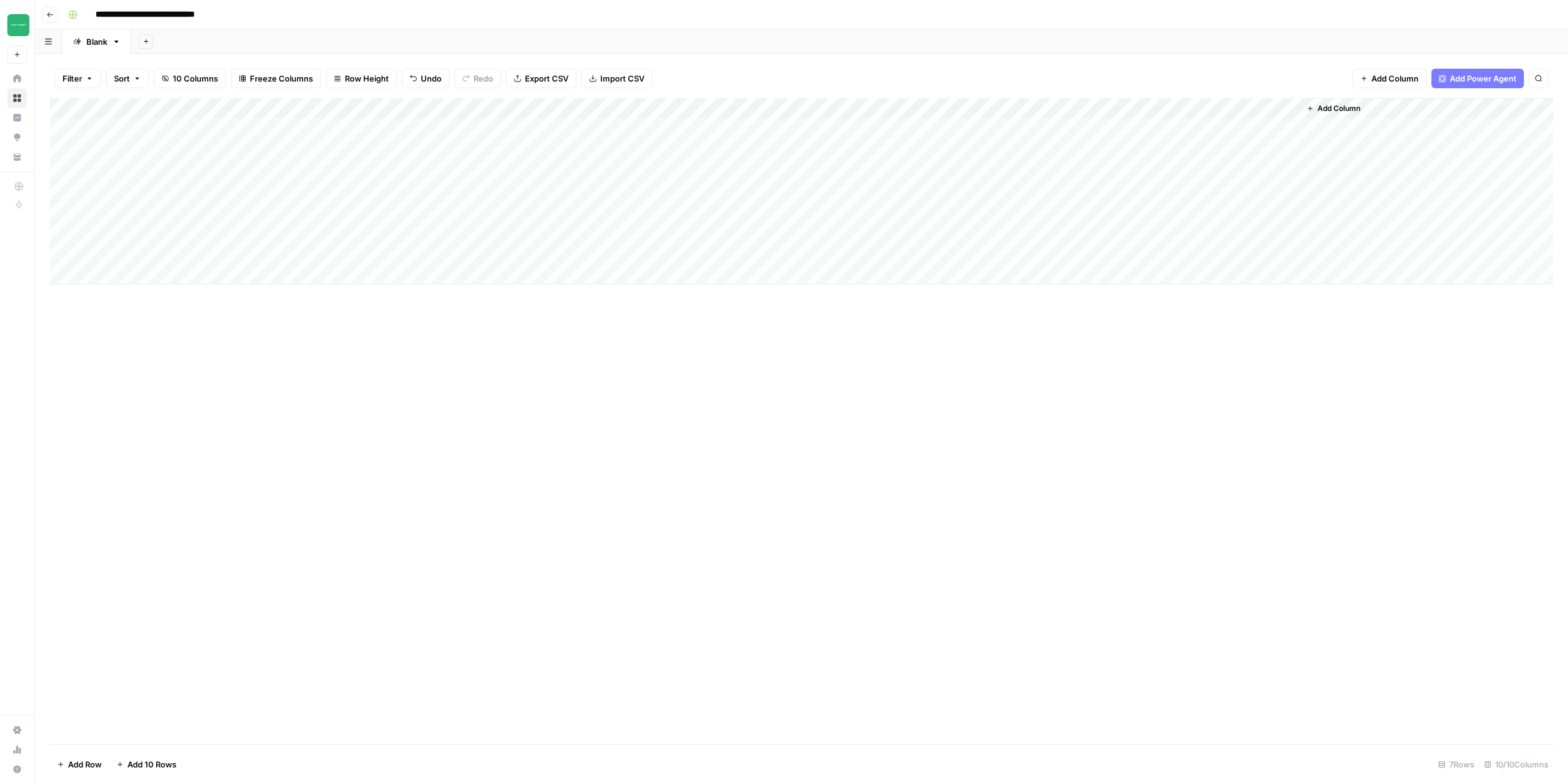
click at [1010, 106] on div "Add Column" at bounding box center [801, 191] width 1504 height 187
click at [1016, 171] on icon "button" at bounding box center [1011, 169] width 9 height 9
click at [956, 192] on div "Add Column" at bounding box center [801, 191] width 1504 height 187
click at [885, 192] on textarea "**********" at bounding box center [973, 216] width 196 height 66
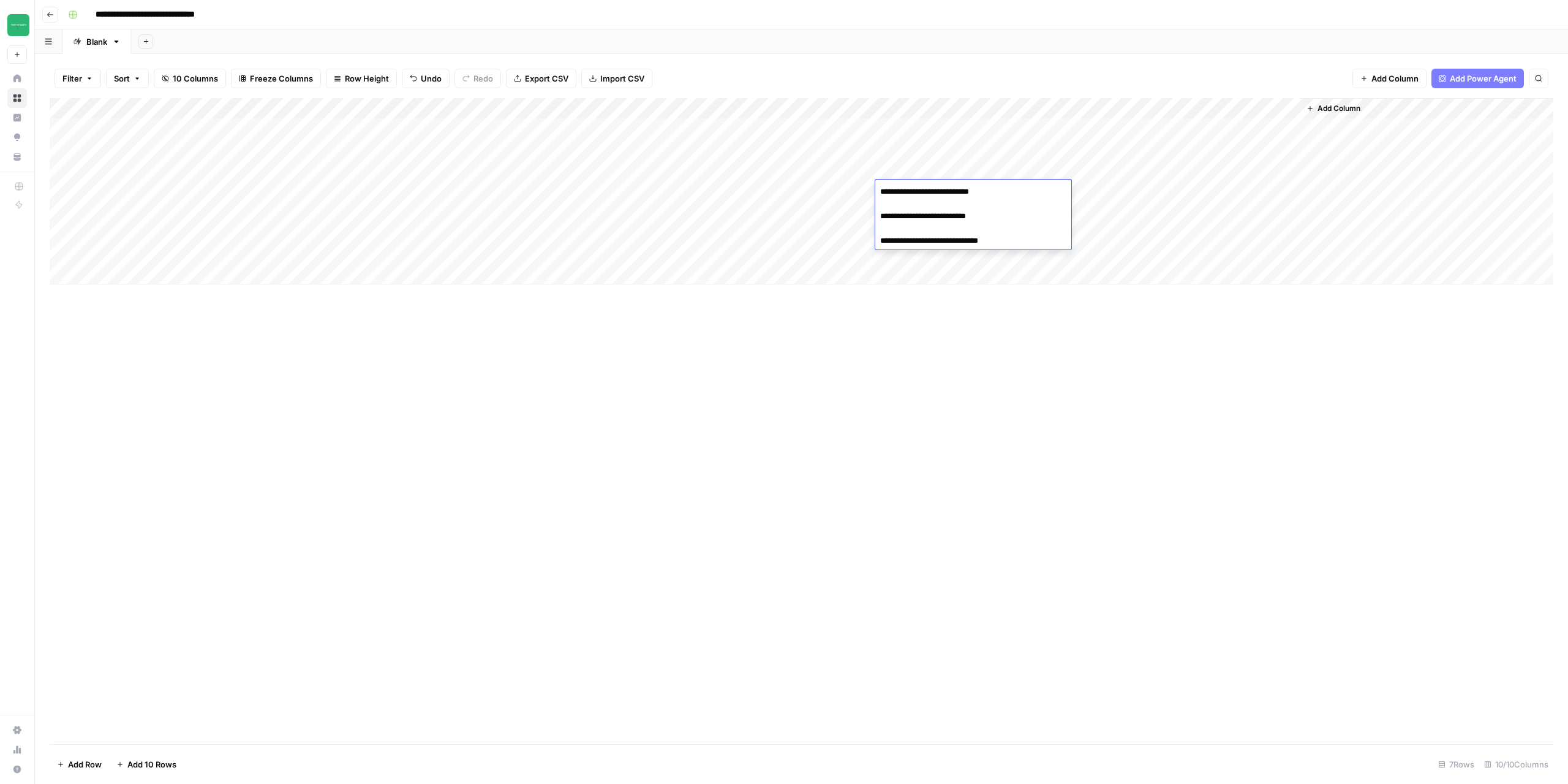
click at [1004, 191] on textarea "**********" at bounding box center [973, 216] width 196 height 66
click at [886, 218] on textarea "**********" at bounding box center [973, 216] width 196 height 66
click at [1095, 190] on textarea "**********" at bounding box center [989, 204] width 228 height 42
click at [1100, 192] on textarea "**********" at bounding box center [989, 204] width 228 height 42
click at [883, 215] on textarea "**********" at bounding box center [986, 204] width 222 height 42
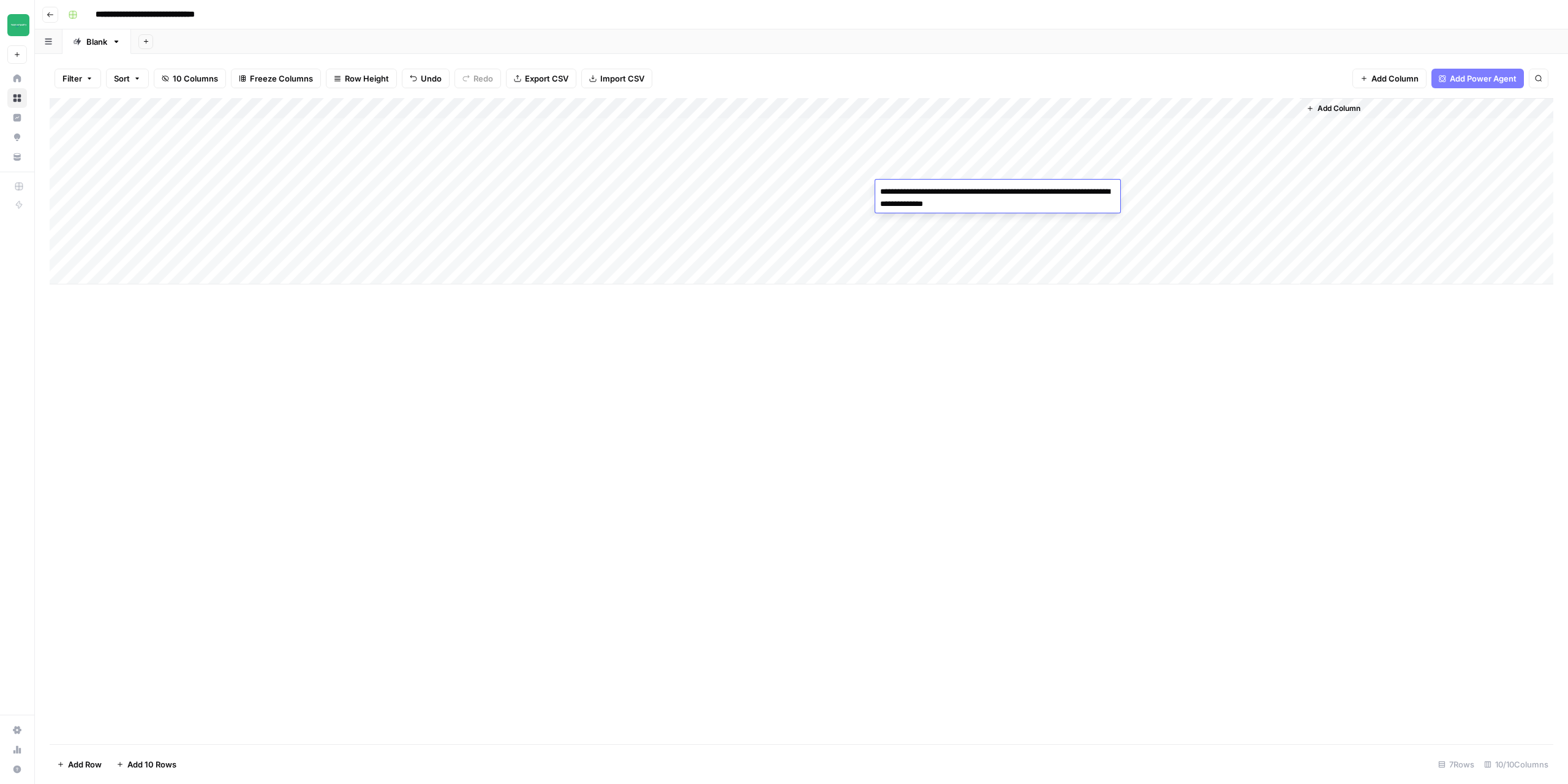
click at [1058, 204] on textarea "**********" at bounding box center [998, 198] width 245 height 29
type textarea "**********"
drag, startPoint x: 1023, startPoint y: 410, endPoint x: 1030, endPoint y: 399, distance: 13.0
click at [1024, 410] on div "Add Column" at bounding box center [801, 421] width 1504 height 646
click at [1106, 190] on div "Add Column" at bounding box center [801, 191] width 1504 height 187
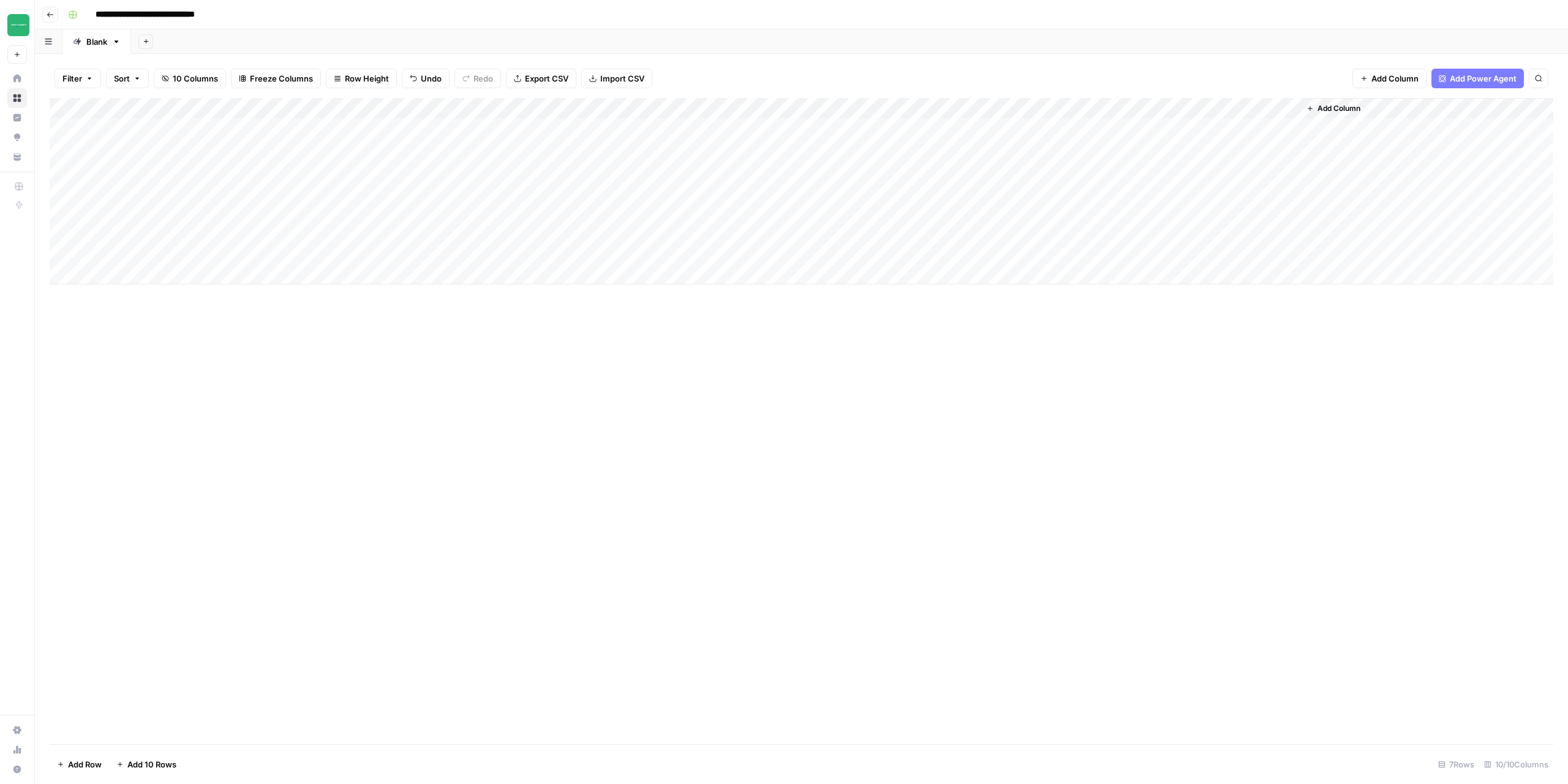
click at [1104, 172] on div "Add Column" at bounding box center [801, 191] width 1504 height 187
click at [1104, 209] on div "Add Column" at bounding box center [801, 191] width 1504 height 187
click at [924, 207] on div "Add Column" at bounding box center [801, 191] width 1504 height 187
paste textarea "**********"
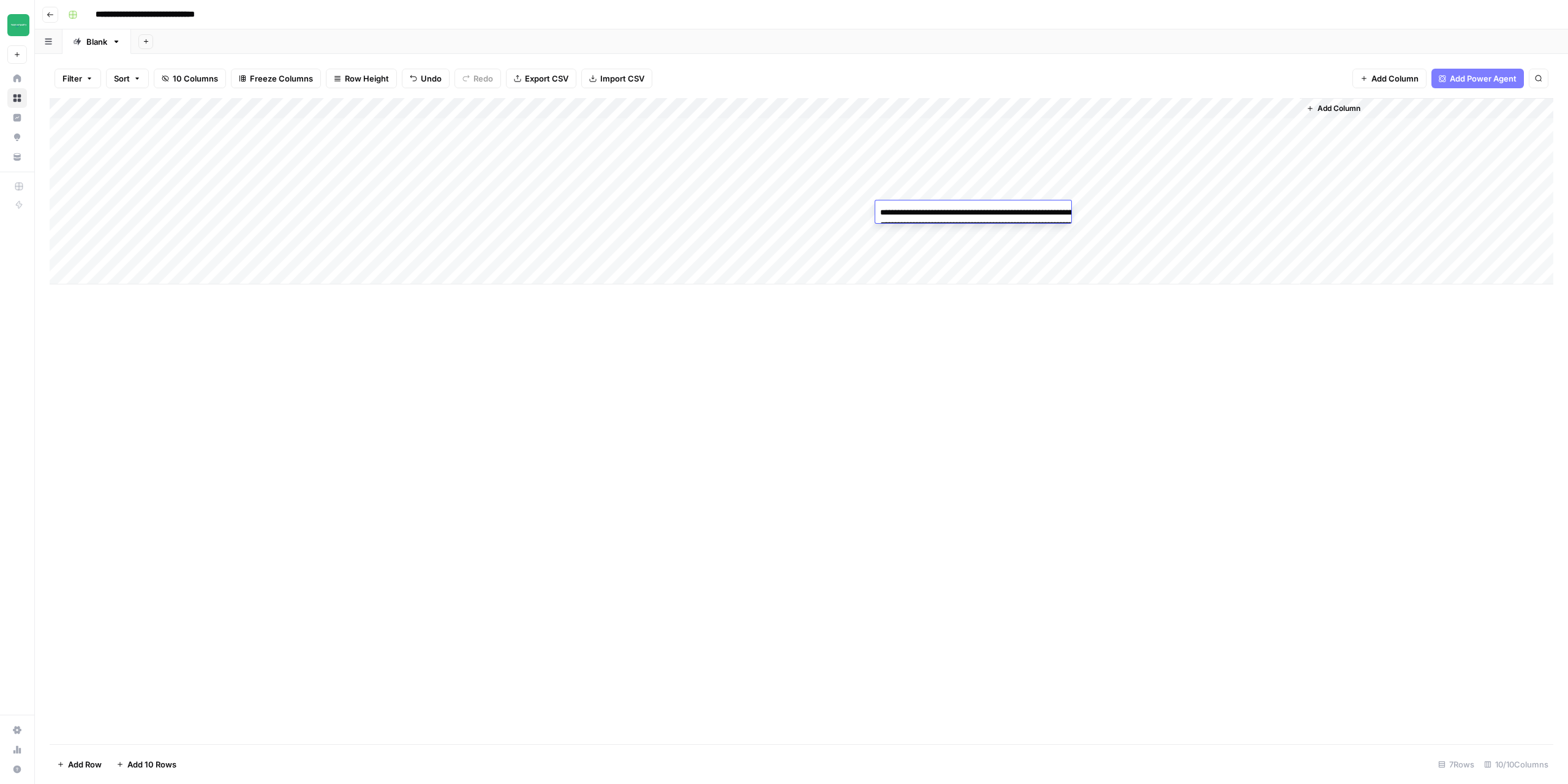
paste textarea "**********"
type textarea "**********"
click at [1071, 463] on div "Add Column" at bounding box center [801, 421] width 1504 height 646
click at [1105, 214] on div "Add Column" at bounding box center [801, 191] width 1504 height 187
click at [1290, 212] on div "Add Column" at bounding box center [801, 191] width 1504 height 187
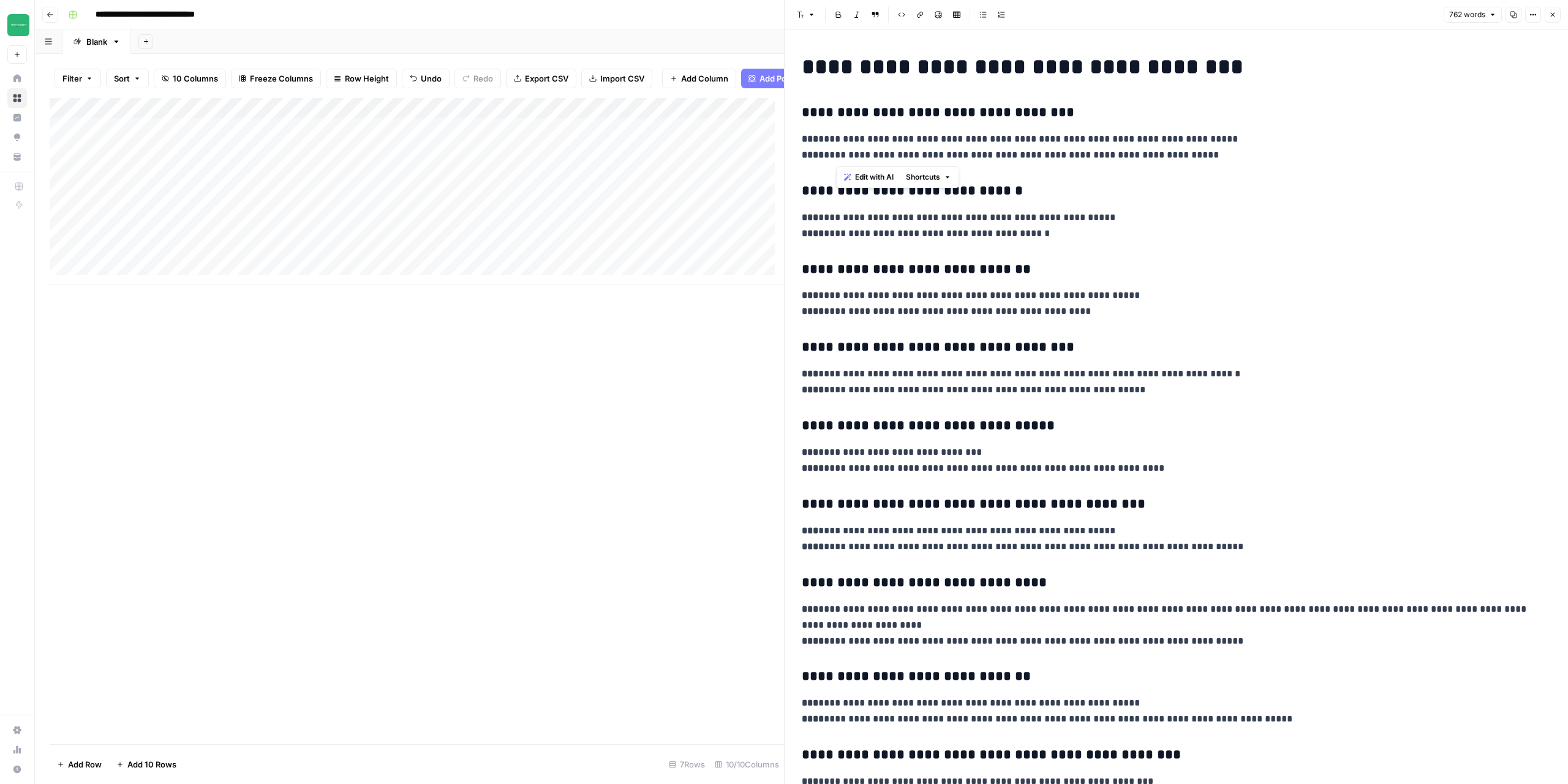
drag, startPoint x: 838, startPoint y: 159, endPoint x: 983, endPoint y: 157, distance: 145.0
click at [879, 160] on p "**********" at bounding box center [1172, 147] width 740 height 32
click at [983, 156] on p "**********" at bounding box center [1172, 147] width 740 height 32
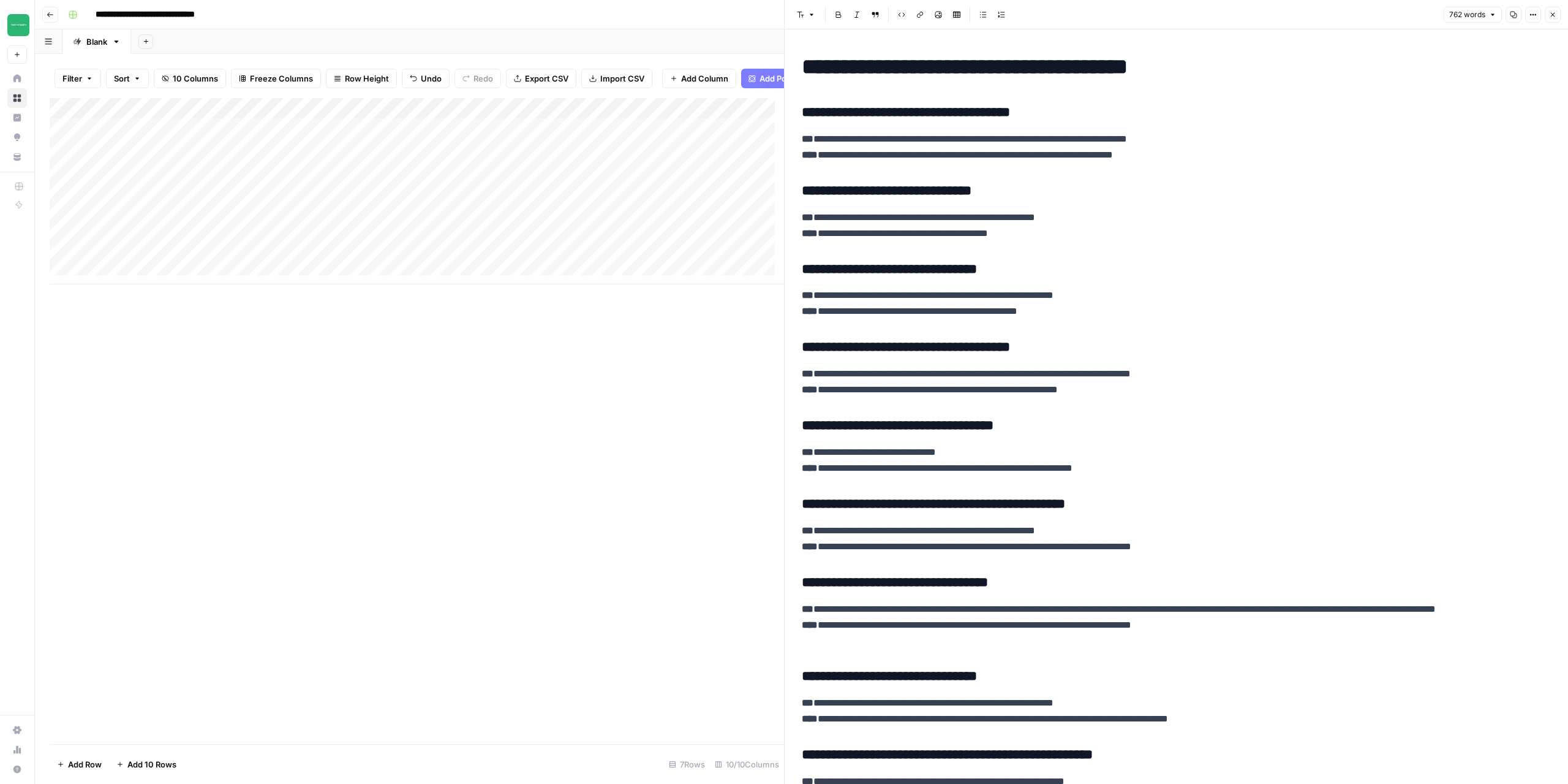
click at [1550, 19] on button "Close" at bounding box center [1553, 14] width 16 height 16
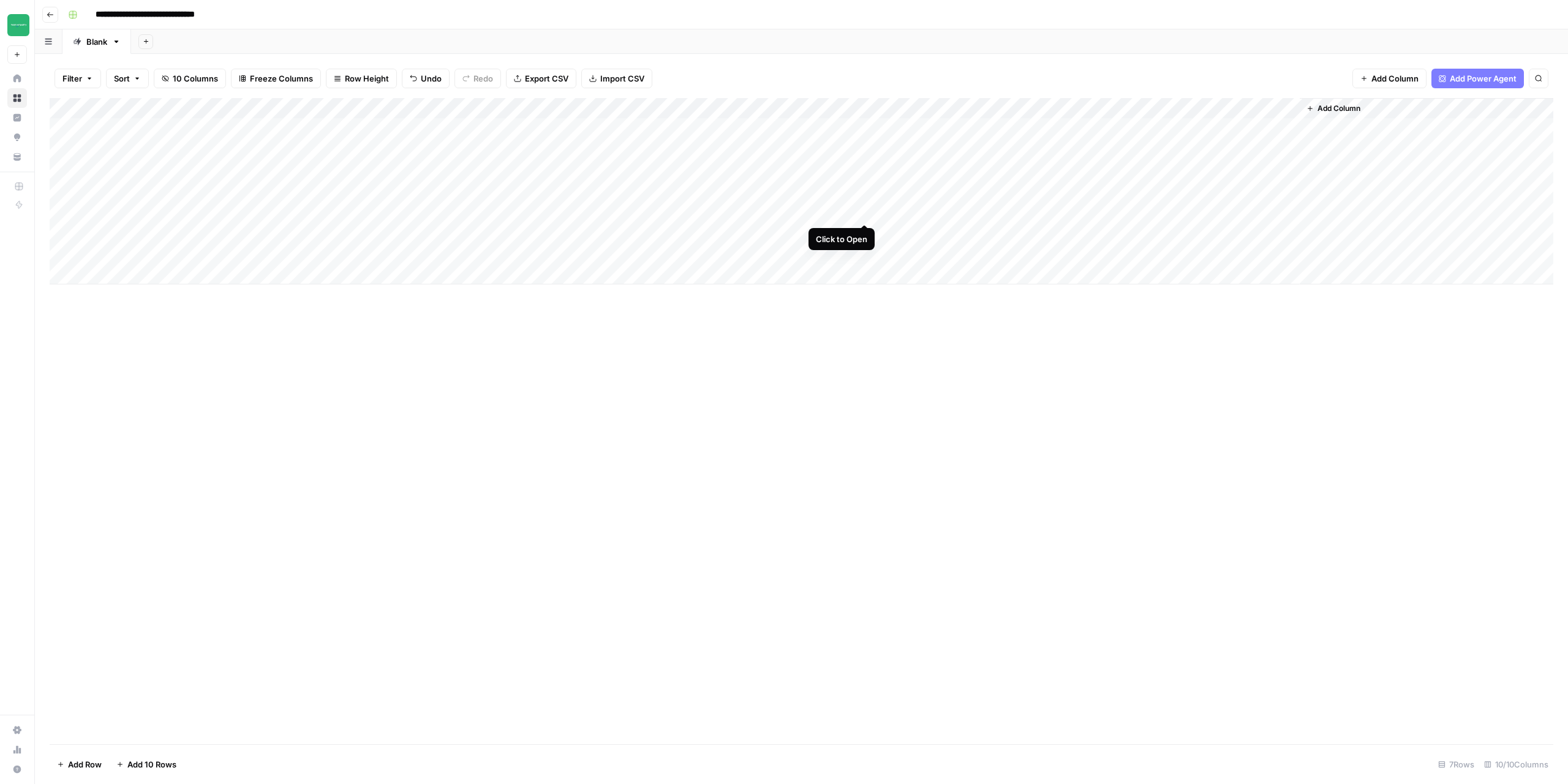
click at [866, 212] on div "Add Column" at bounding box center [801, 191] width 1504 height 187
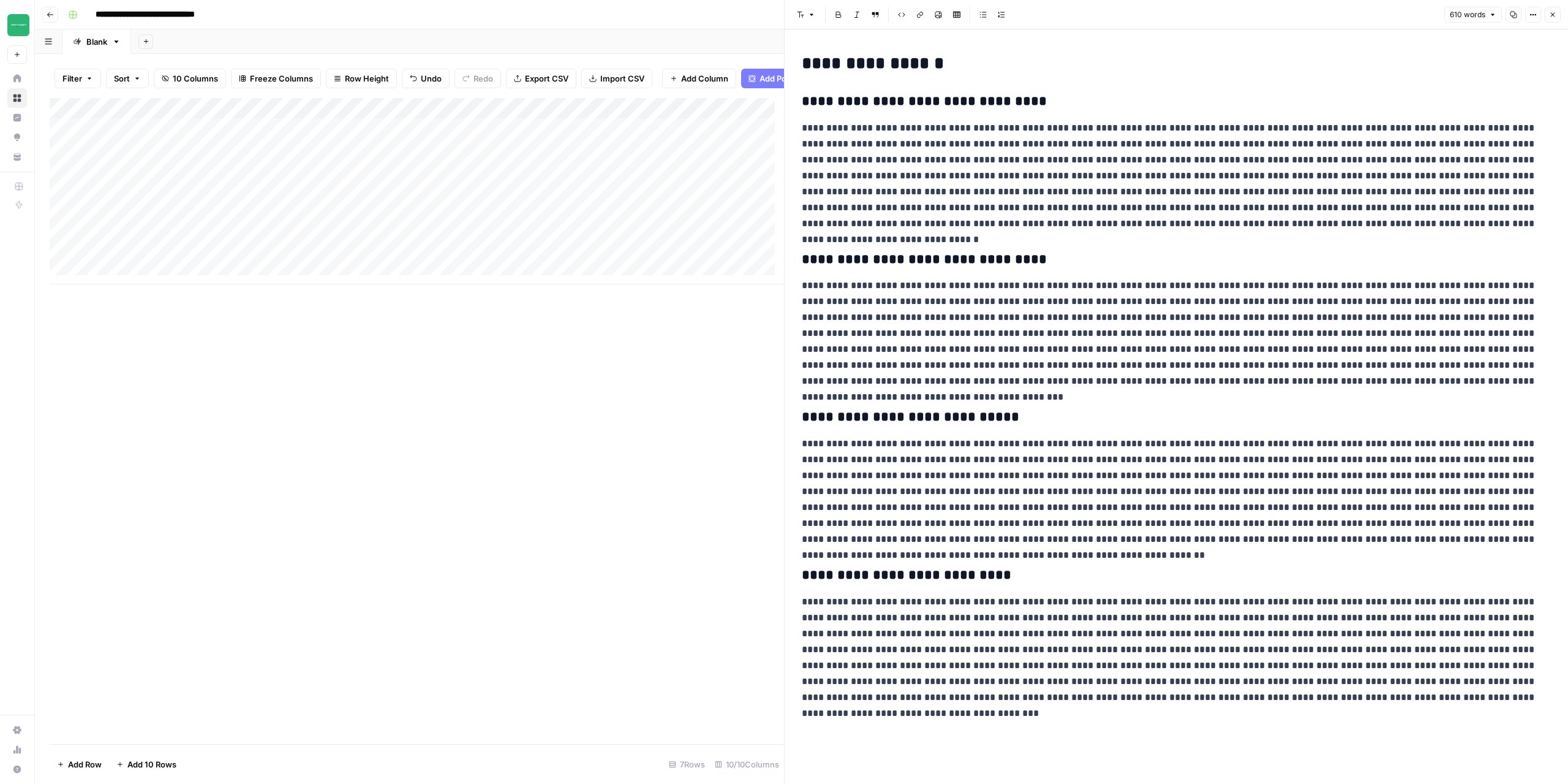
drag, startPoint x: 843, startPoint y: 266, endPoint x: 956, endPoint y: 262, distance: 113.1
click at [954, 262] on h3 "**********" at bounding box center [1176, 260] width 749 height 17
click at [869, 427] on div "**********" at bounding box center [1177, 380] width 764 height 661
click at [1556, 17] on icon "button" at bounding box center [1552, 14] width 7 height 7
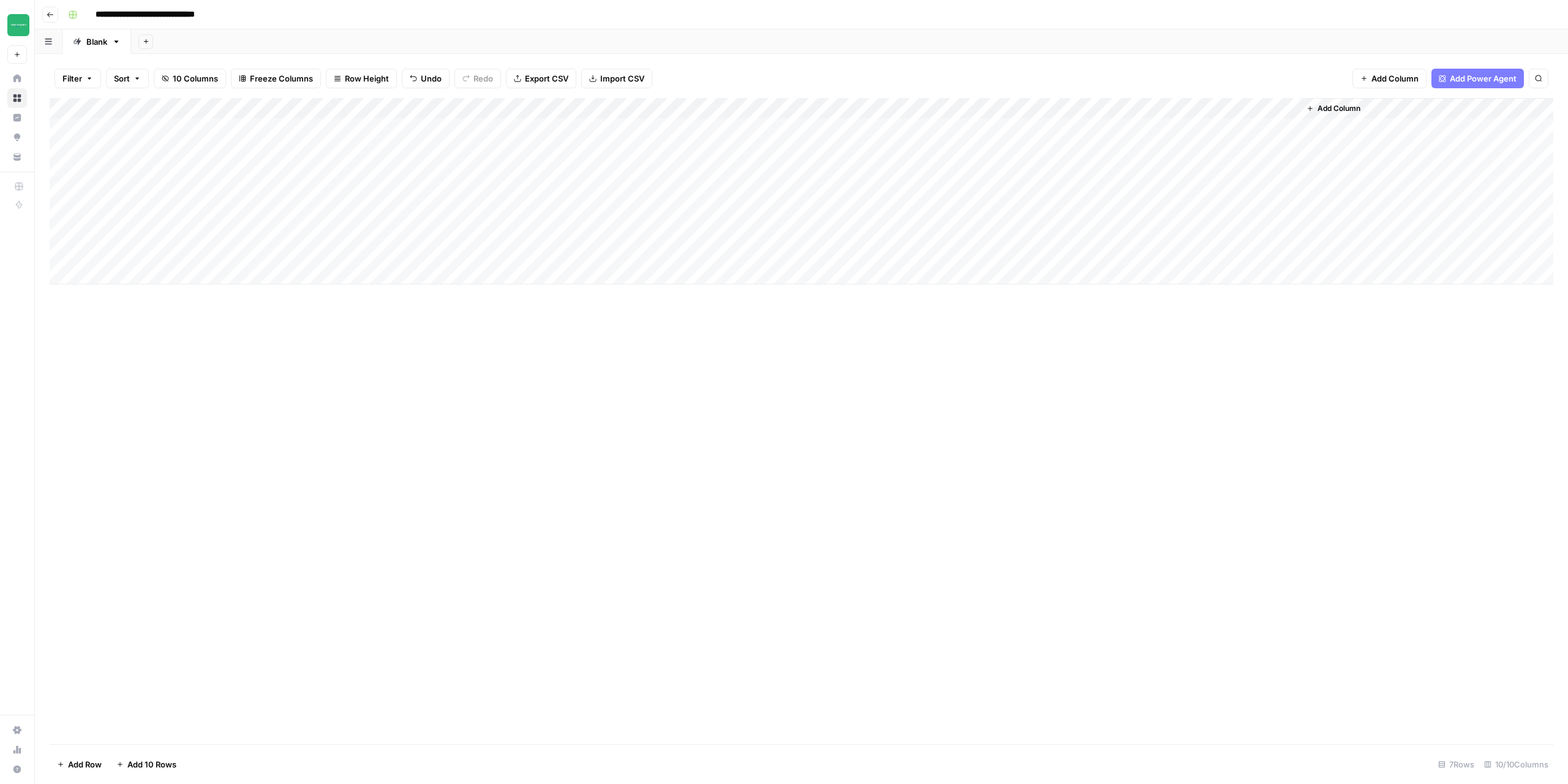
click at [1119, 401] on div "Add Column" at bounding box center [801, 421] width 1504 height 646
